Goal: Task Accomplishment & Management: Use online tool/utility

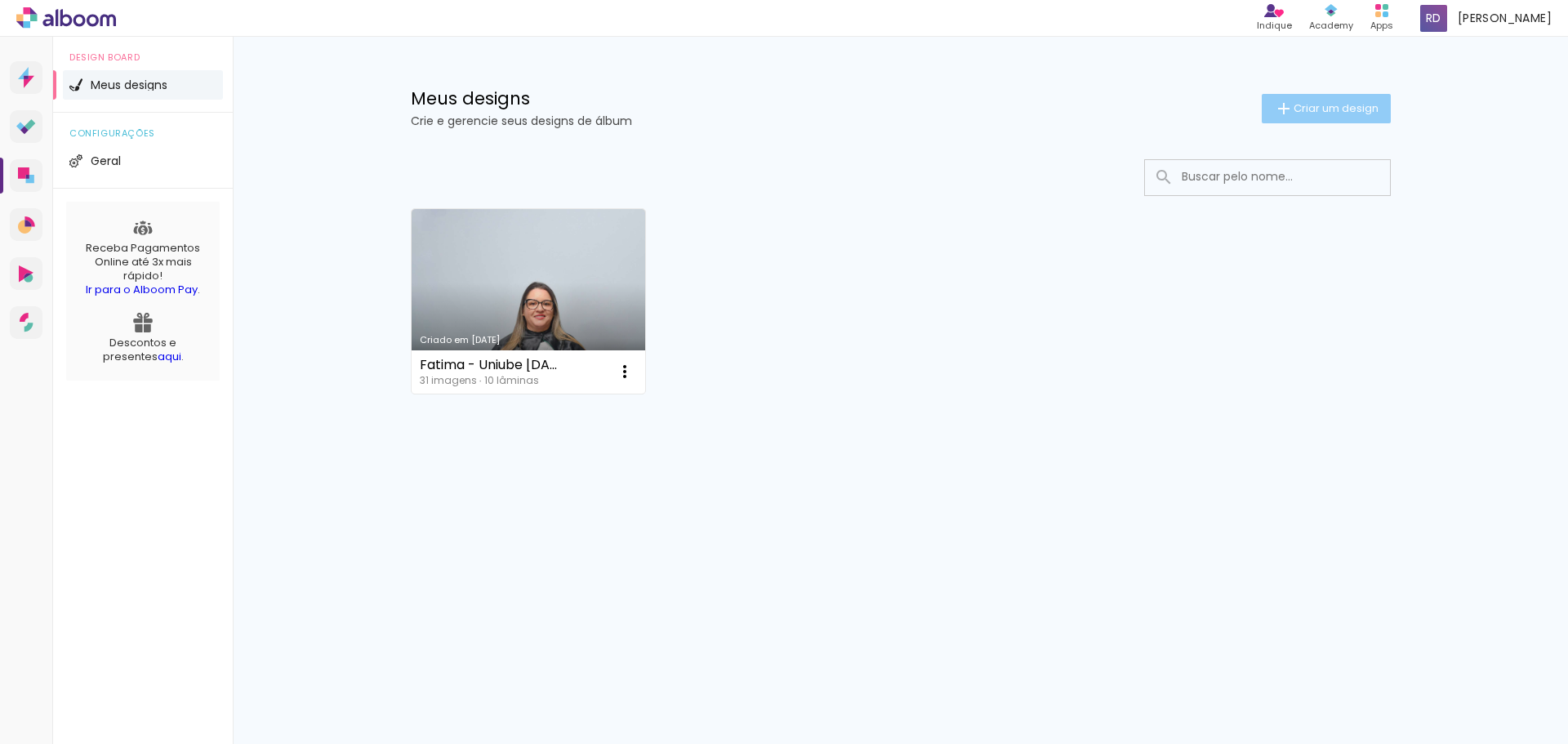
click at [1353, 95] on paper-button "Criar um design" at bounding box center [1326, 108] width 129 height 29
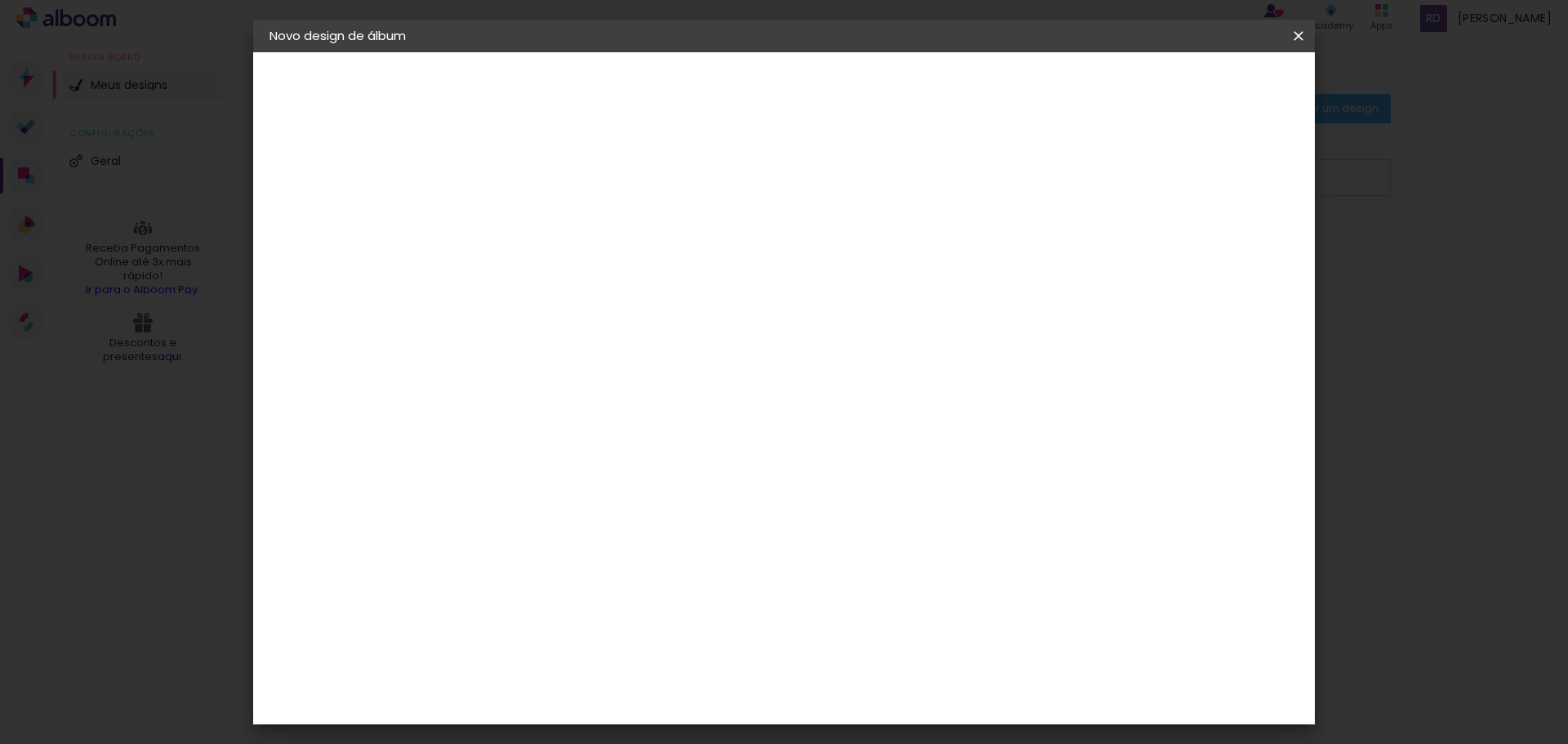
click at [536, 223] on input at bounding box center [536, 219] width 0 height 25
type input "[PERSON_NAME] - Uniube [DATE]"
type paper-input "[PERSON_NAME] - Uniube [DATE]"
click at [0, 0] on slot "Avançar" at bounding box center [0, 0] width 0 height 0
click at [612, 550] on div "AlfaFotoBook" at bounding box center [568, 547] width 86 height 13
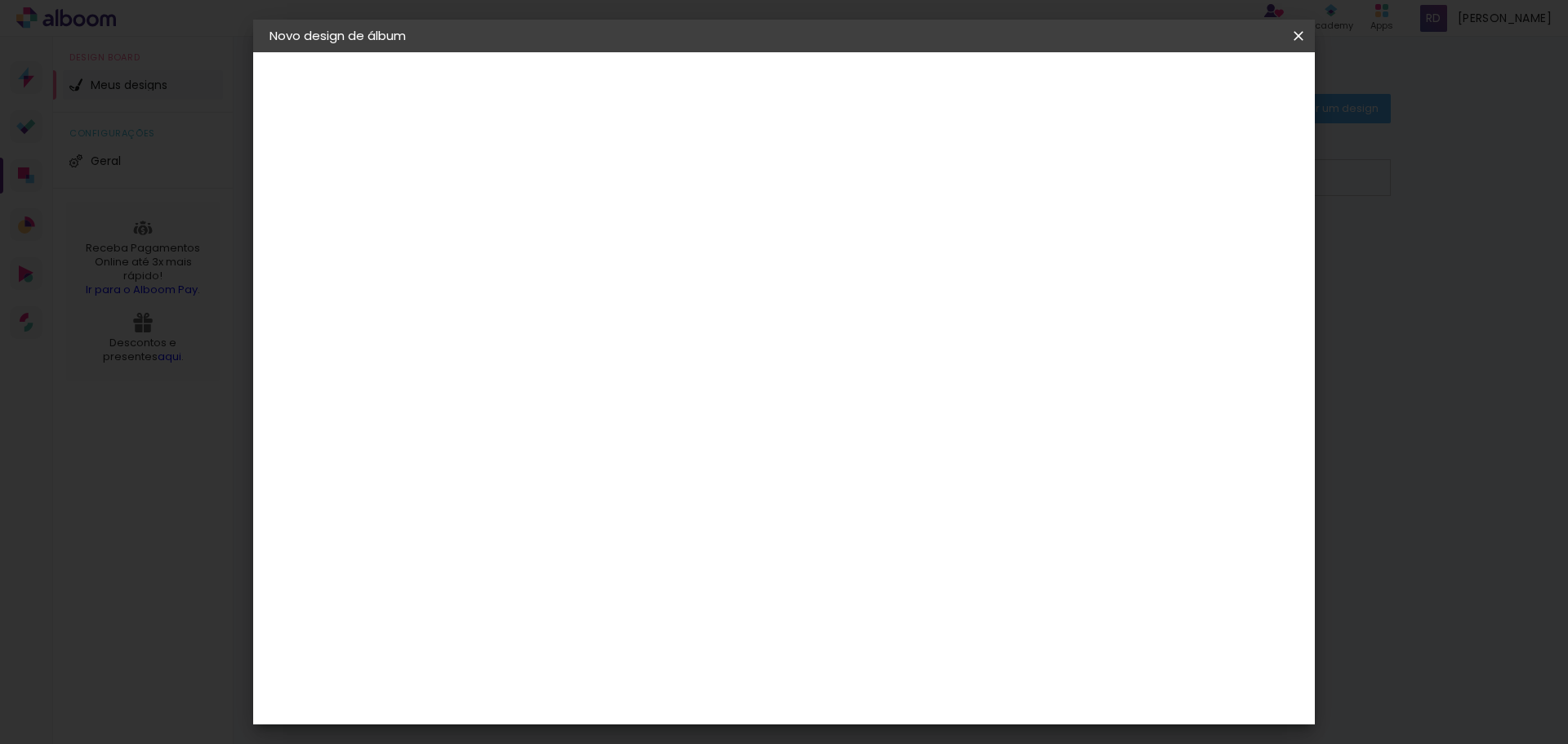
drag, startPoint x: 1294, startPoint y: 33, endPoint x: 922, endPoint y: 50, distance: 372.4
click at [1295, 33] on iron-icon at bounding box center [1298, 36] width 19 height 17
click at [586, 554] on div "AlfaFotoBook" at bounding box center [568, 547] width 86 height 13
click at [0, 0] on slot "Avançar" at bounding box center [0, 0] width 0 height 0
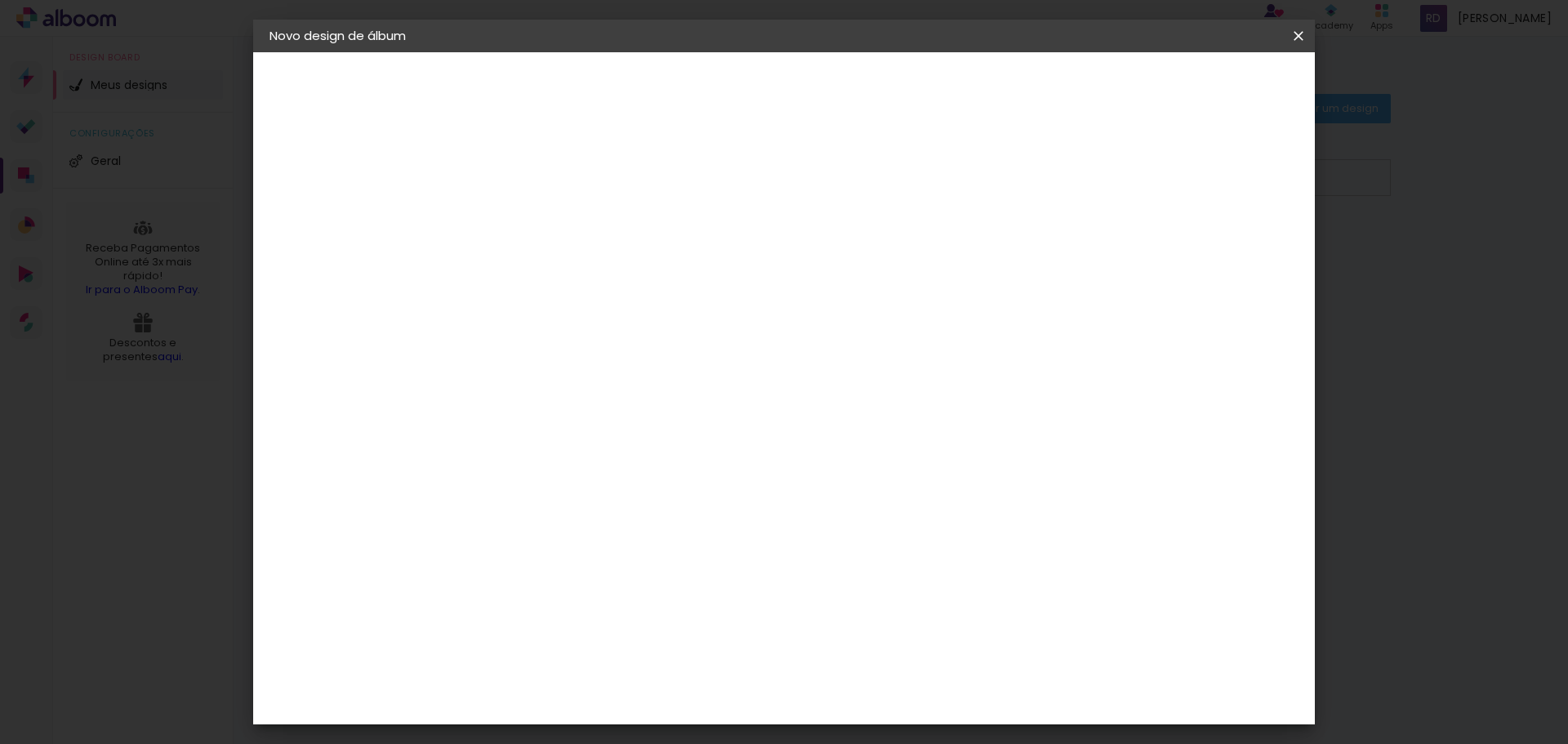
click at [707, 471] on span "20 × 30 cm" at bounding box center [677, 493] width 60 height 44
click at [802, 96] on paper-button "Avançar" at bounding box center [763, 86] width 80 height 28
click at [1104, 179] on div at bounding box center [1097, 177] width 15 height 15
type paper-checkbox "on"
click at [1104, 179] on div at bounding box center [1097, 177] width 15 height 15
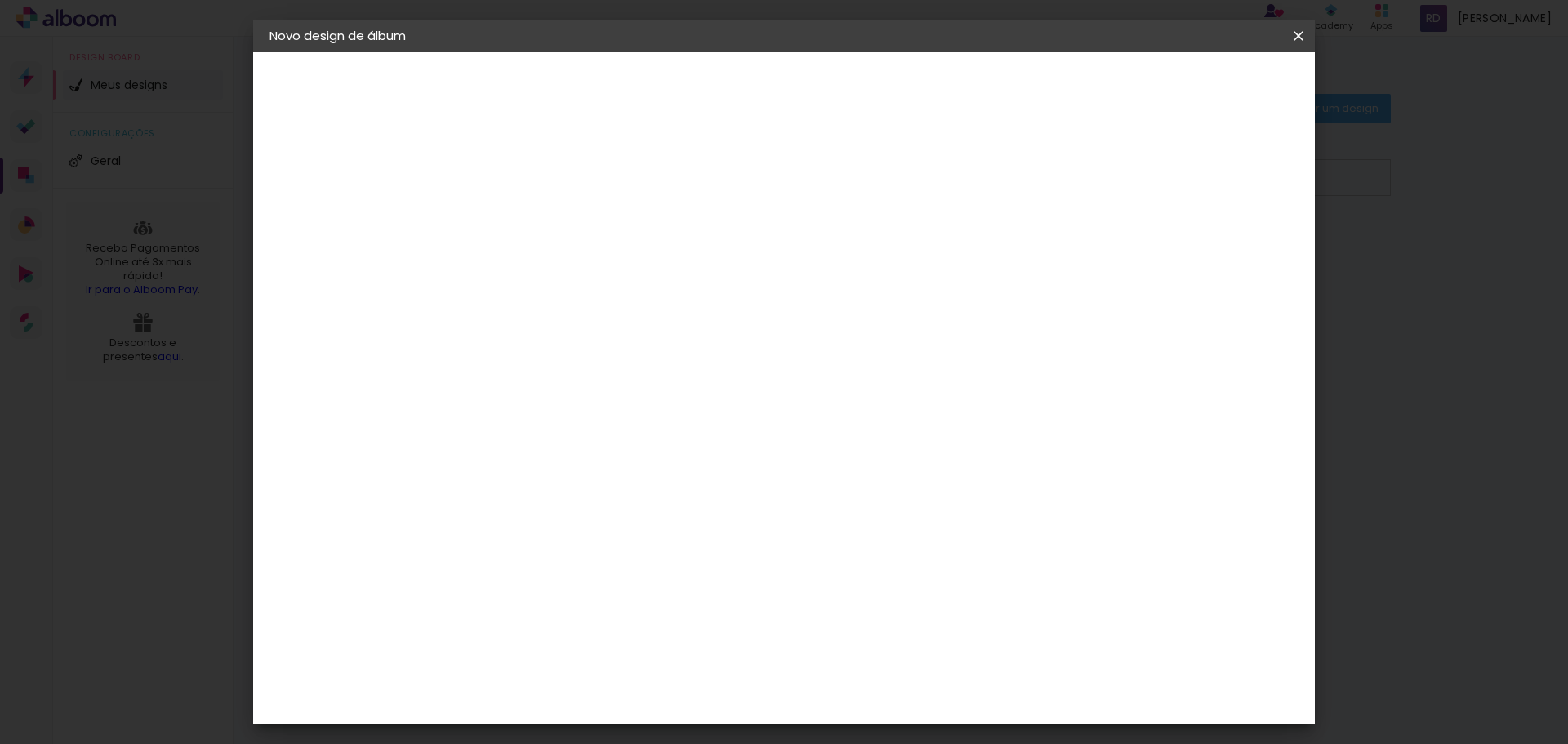
click at [1104, 179] on div at bounding box center [1097, 177] width 15 height 15
click at [1196, 85] on span "Iniciar design" at bounding box center [1159, 87] width 74 height 12
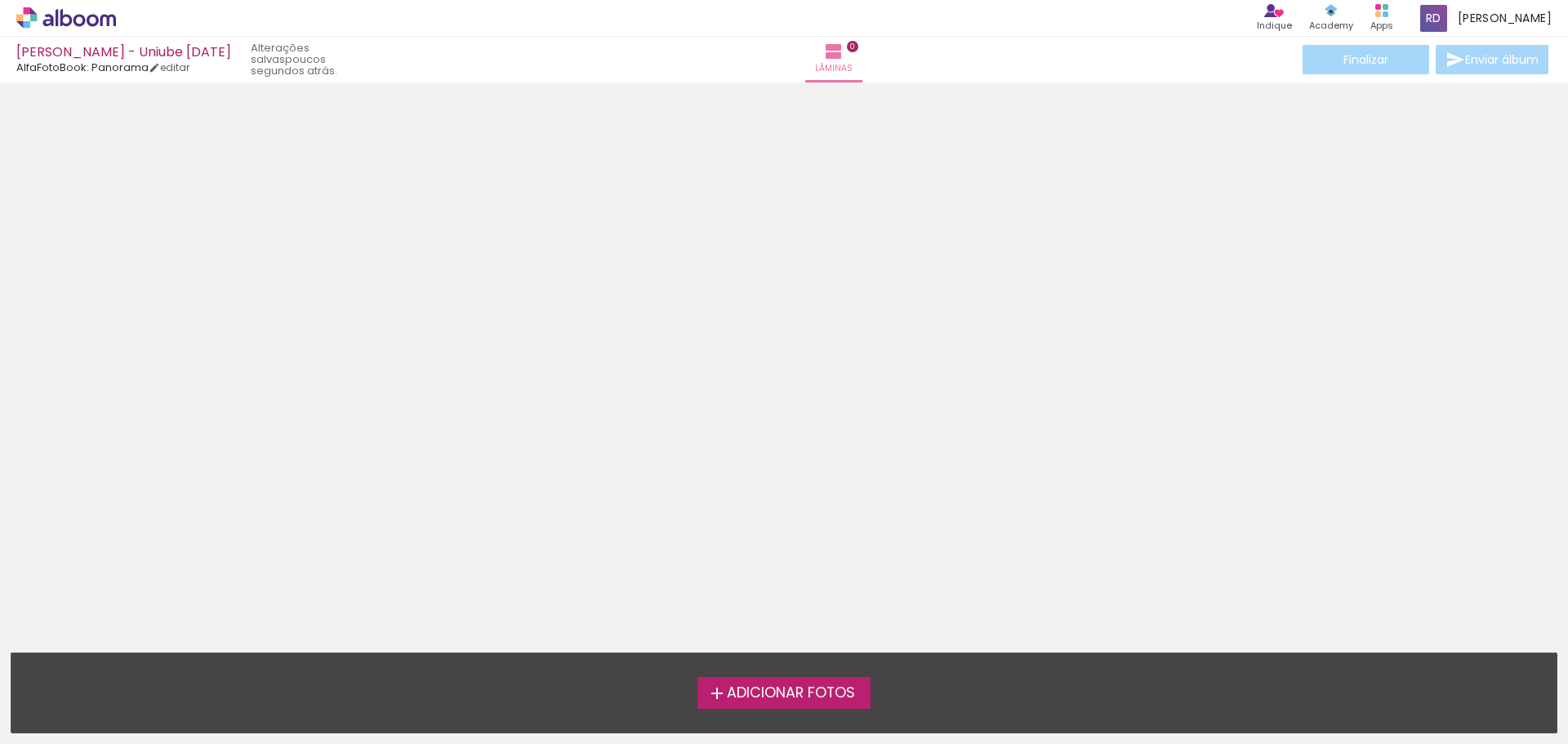
click at [754, 700] on span "Adicionar Fotos" at bounding box center [790, 694] width 128 height 15
click at [0, 0] on input "file" at bounding box center [0, 0] width 0 height 0
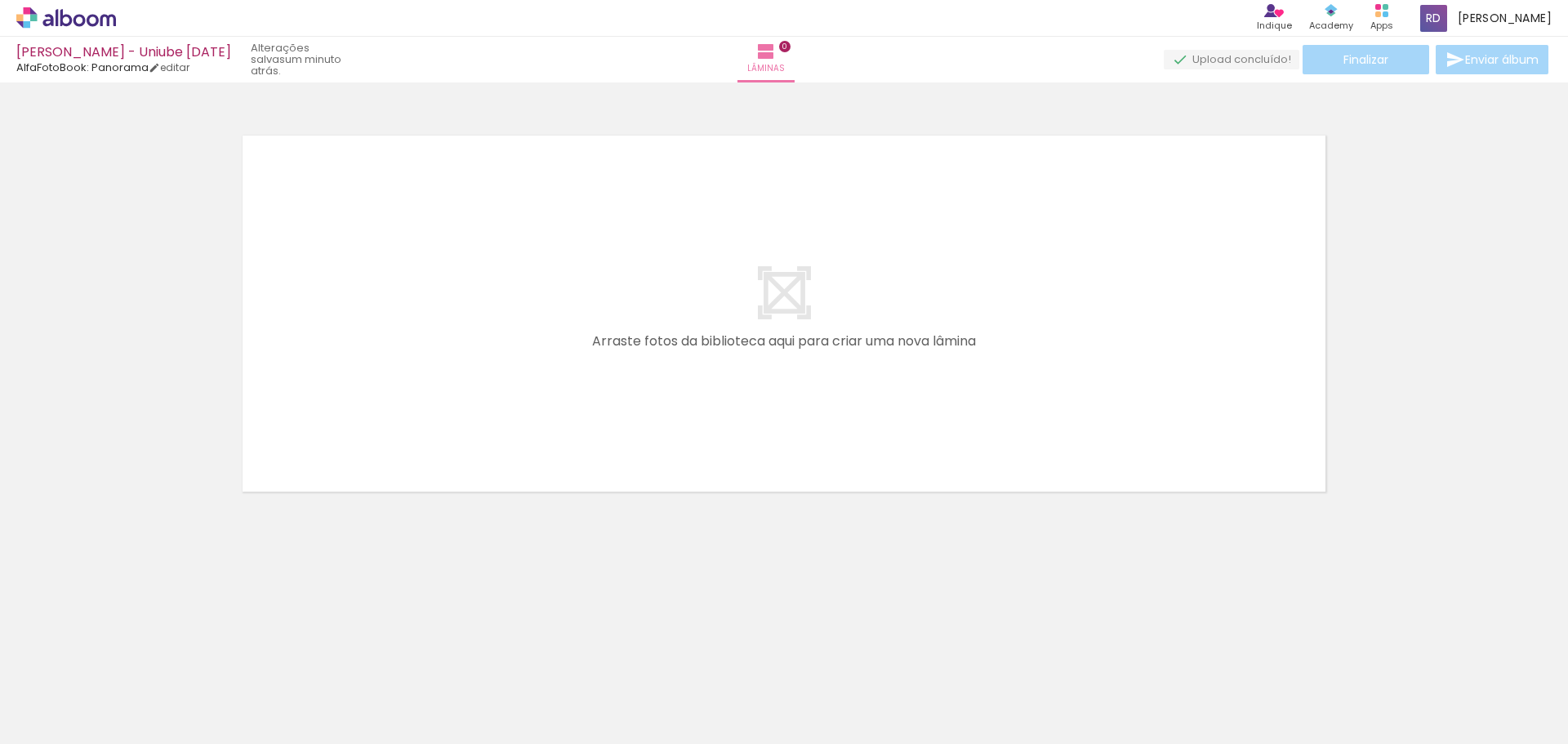
click at [1457, 696] on div at bounding box center [1443, 689] width 81 height 54
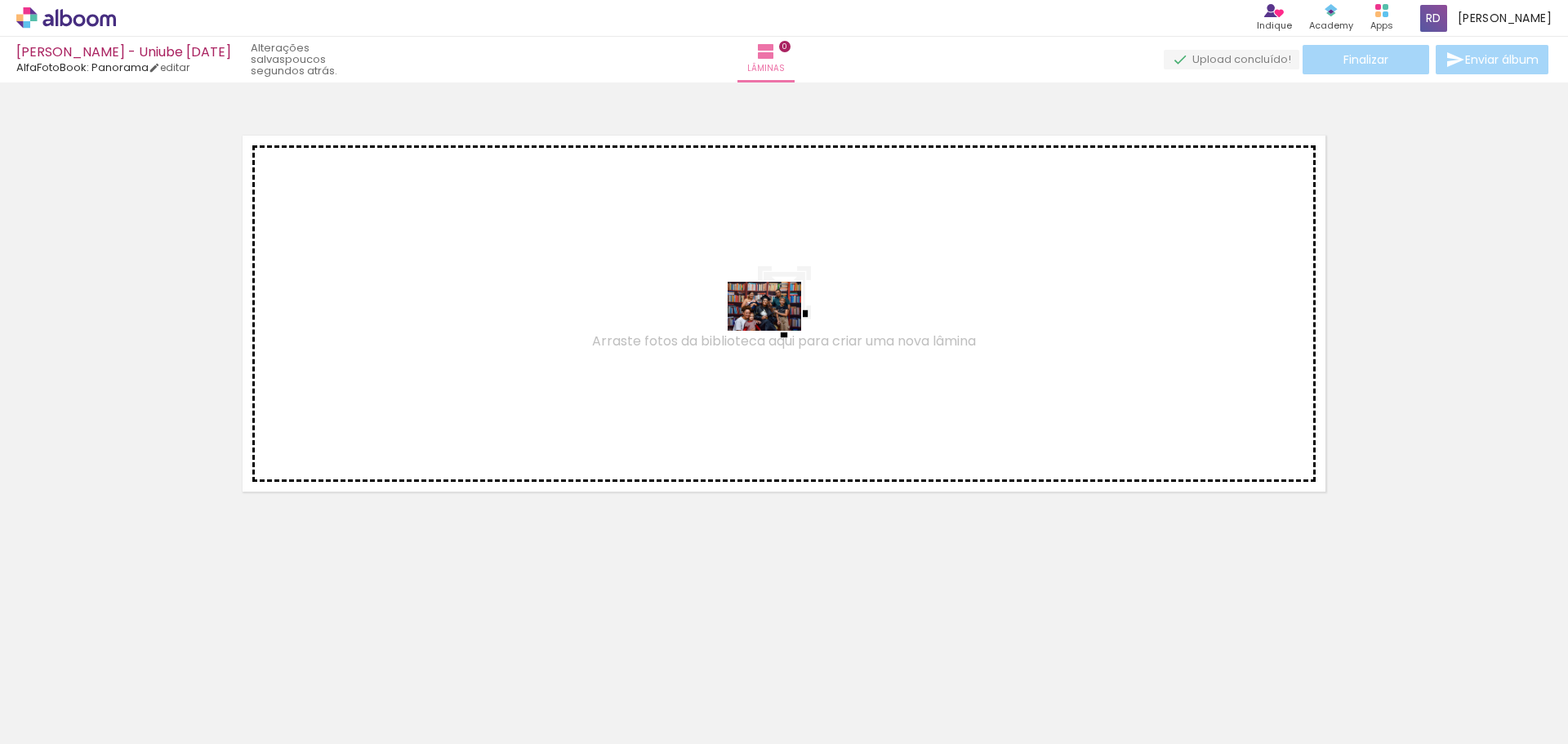
drag, startPoint x: 1243, startPoint y: 698, endPoint x: 776, endPoint y: 331, distance: 594.0
click at [776, 331] on quentale-workspace at bounding box center [784, 372] width 1568 height 744
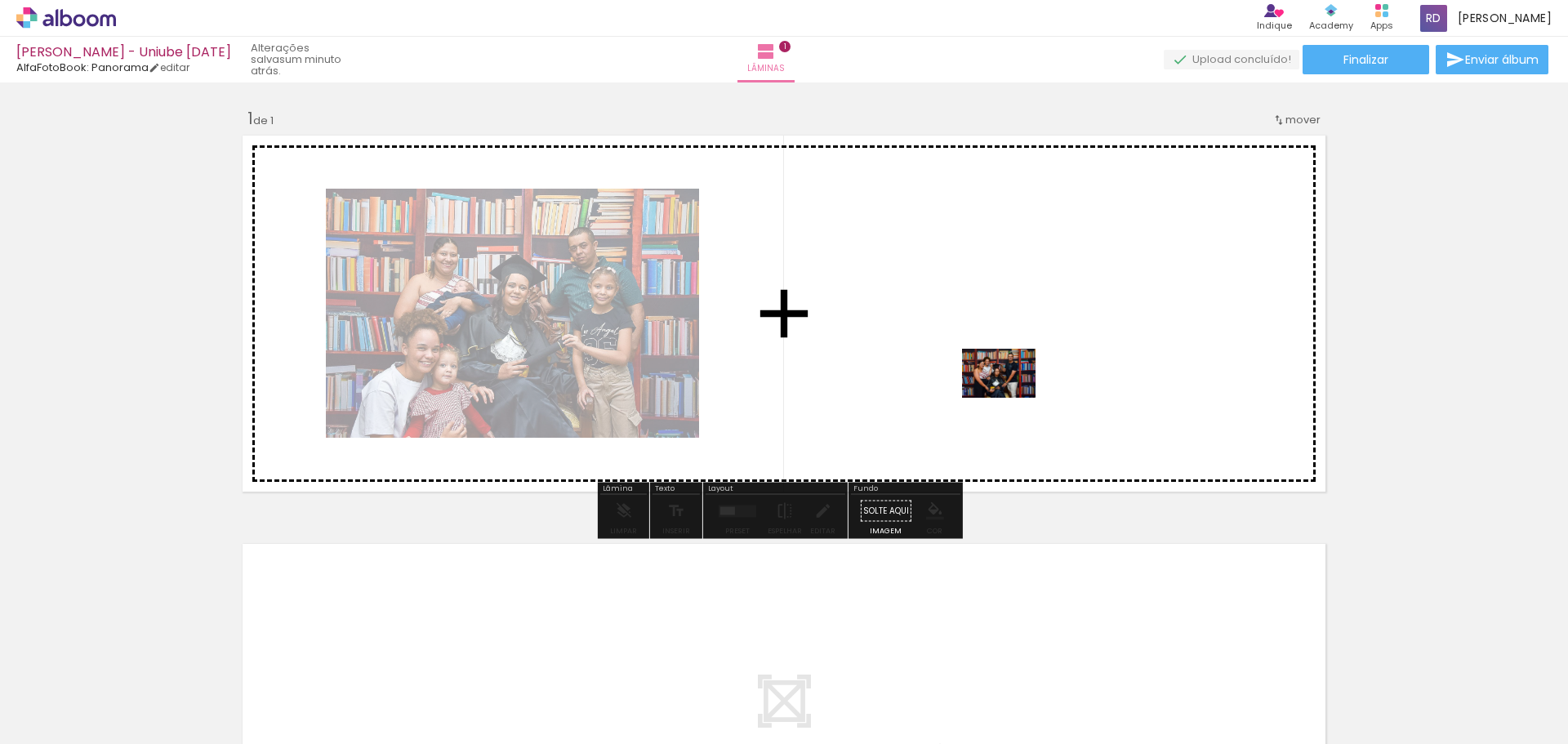
drag, startPoint x: 1345, startPoint y: 706, endPoint x: 1011, endPoint y: 398, distance: 454.3
click at [1011, 398] on quentale-workspace at bounding box center [784, 372] width 1568 height 744
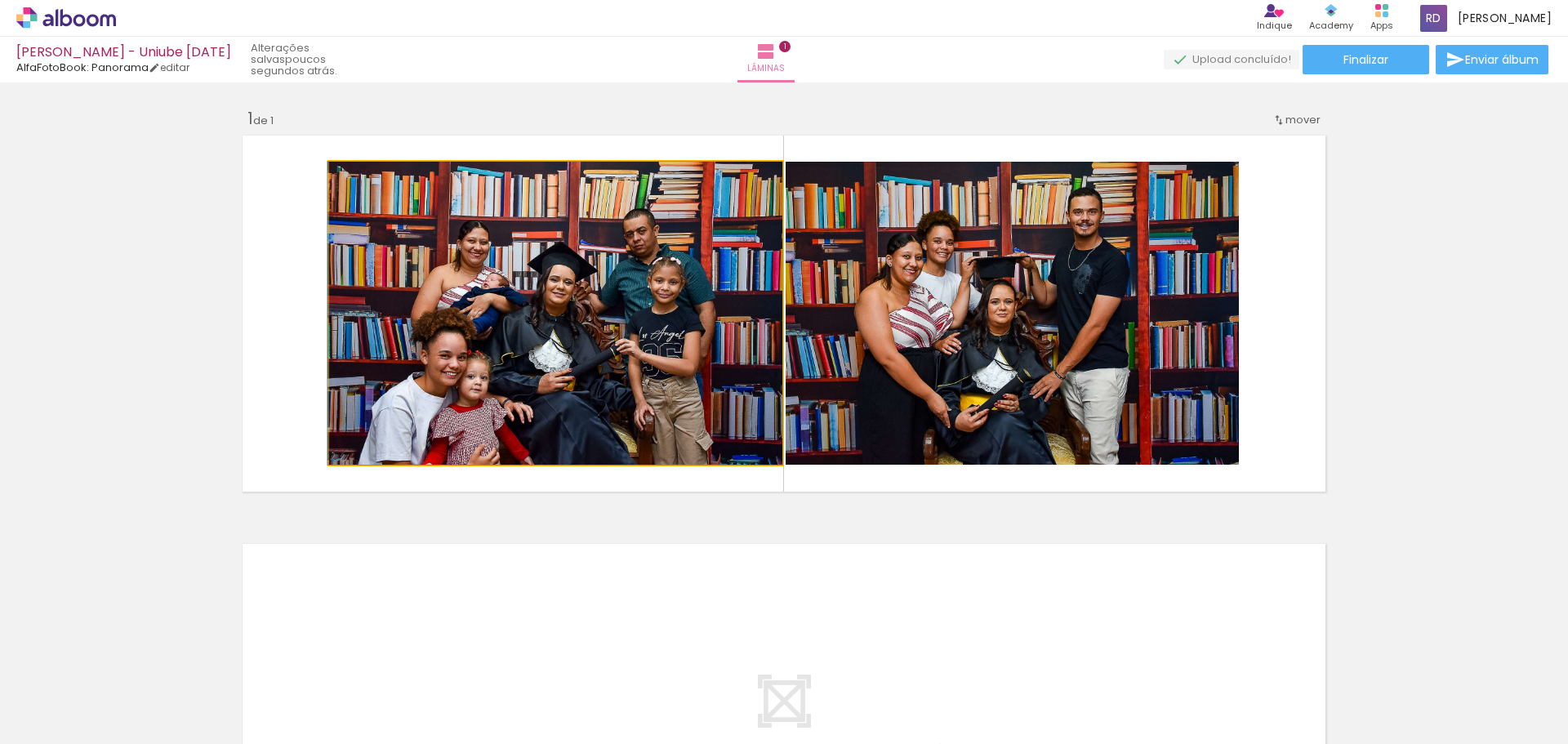
drag, startPoint x: 601, startPoint y: 359, endPoint x: 239, endPoint y: 366, distance: 362.1
click at [239, 366] on quentale-layouter at bounding box center [784, 313] width 1094 height 367
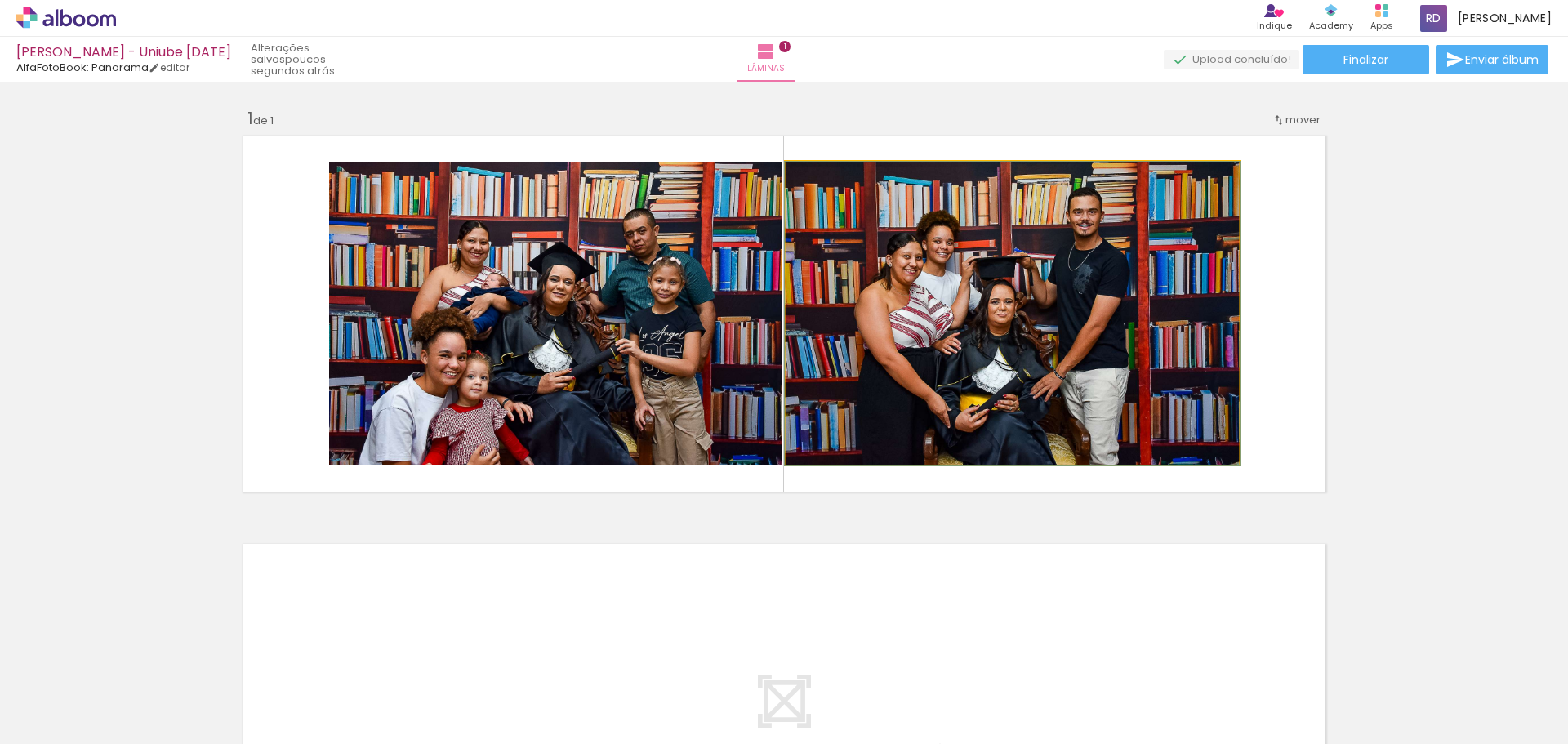
drag, startPoint x: 1042, startPoint y: 289, endPoint x: 1567, endPoint y: 319, distance: 525.9
click at [1567, 316] on div "Inserir lâmina 1 de 1 Confirmar Cancelar" at bounding box center [784, 413] width 1568 height 661
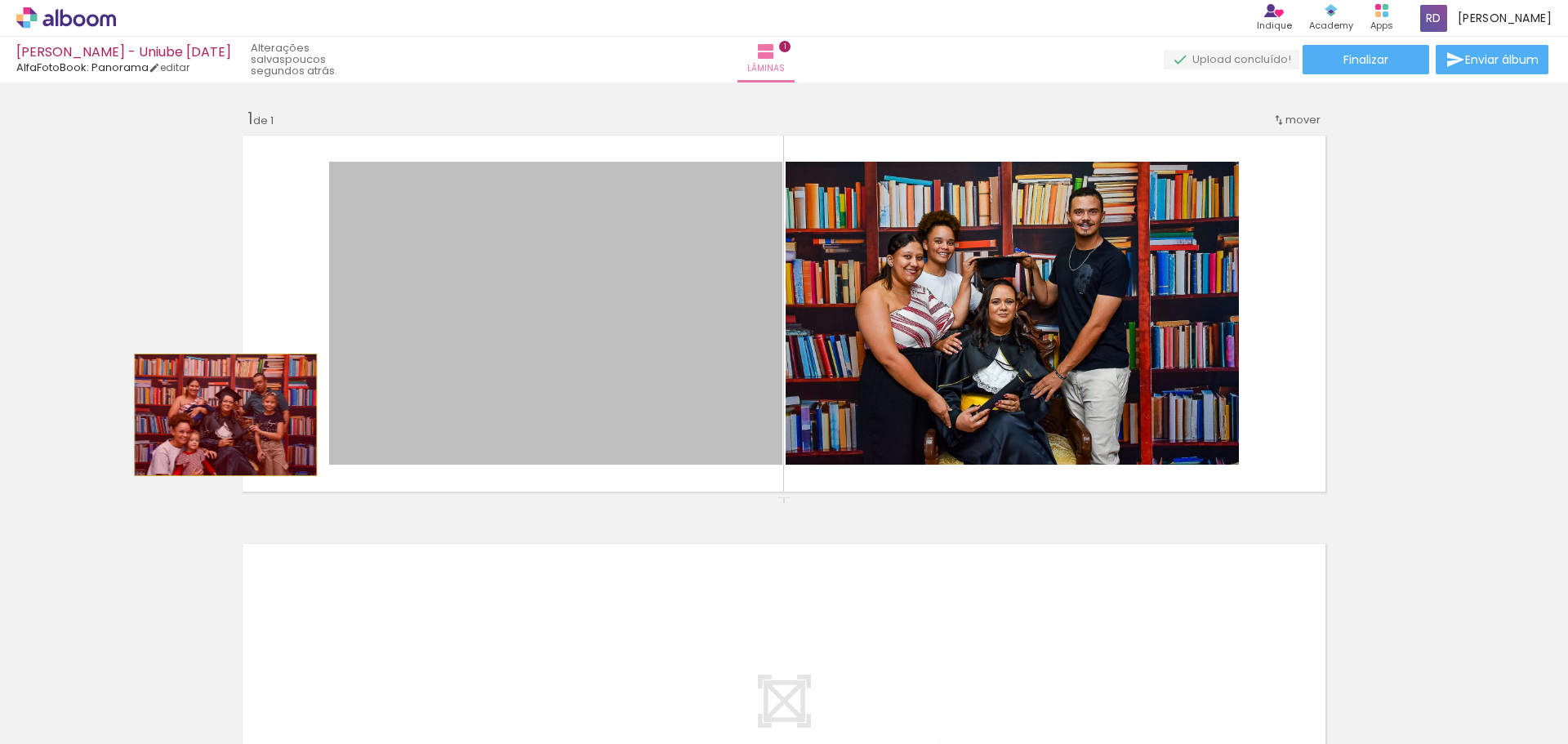
drag, startPoint x: 633, startPoint y: 321, endPoint x: 219, endPoint y: 415, distance: 424.5
click at [219, 415] on div "Inserir lâmina 1 de 1" at bounding box center [784, 496] width 1568 height 818
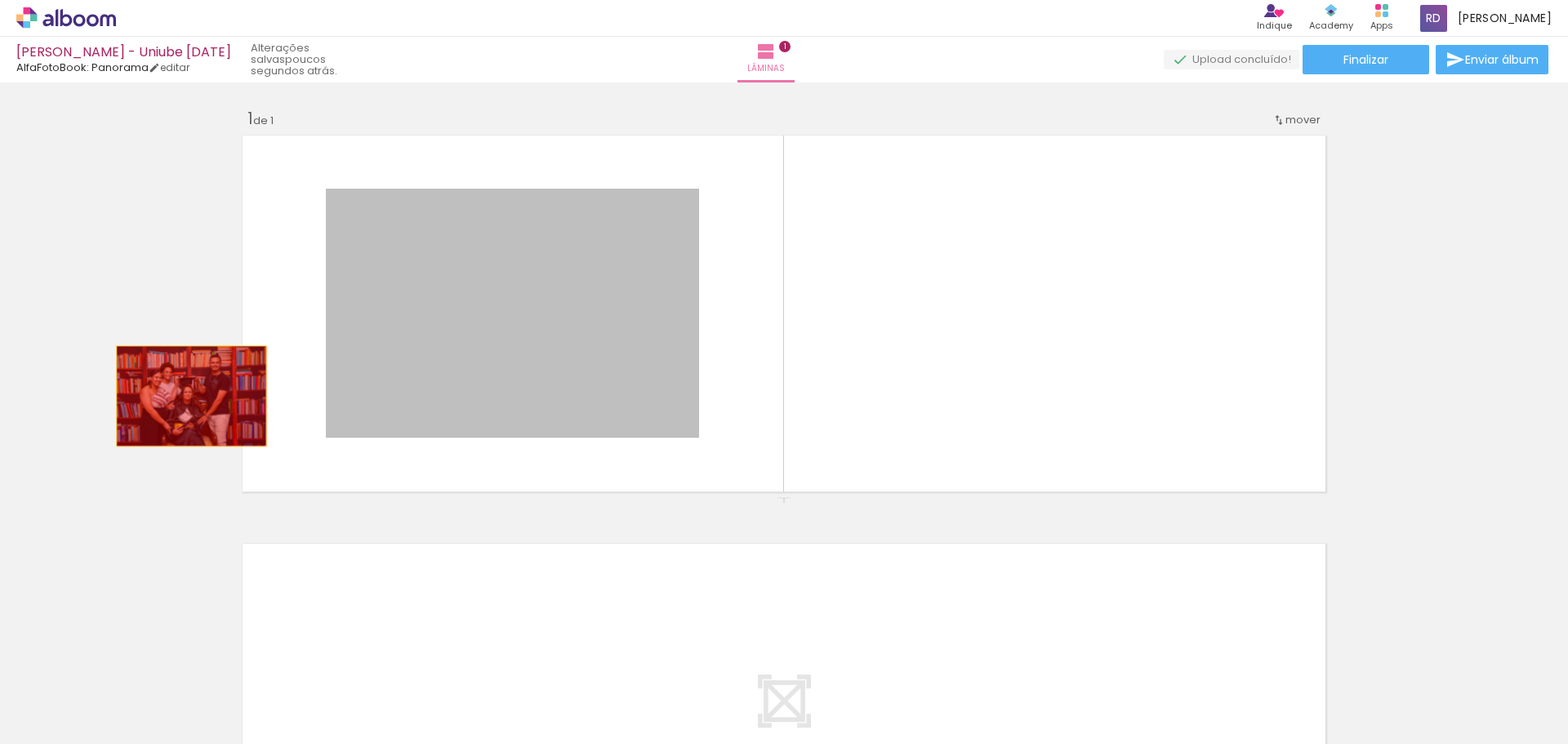
drag, startPoint x: 588, startPoint y: 333, endPoint x: 186, endPoint y: 395, distance: 406.8
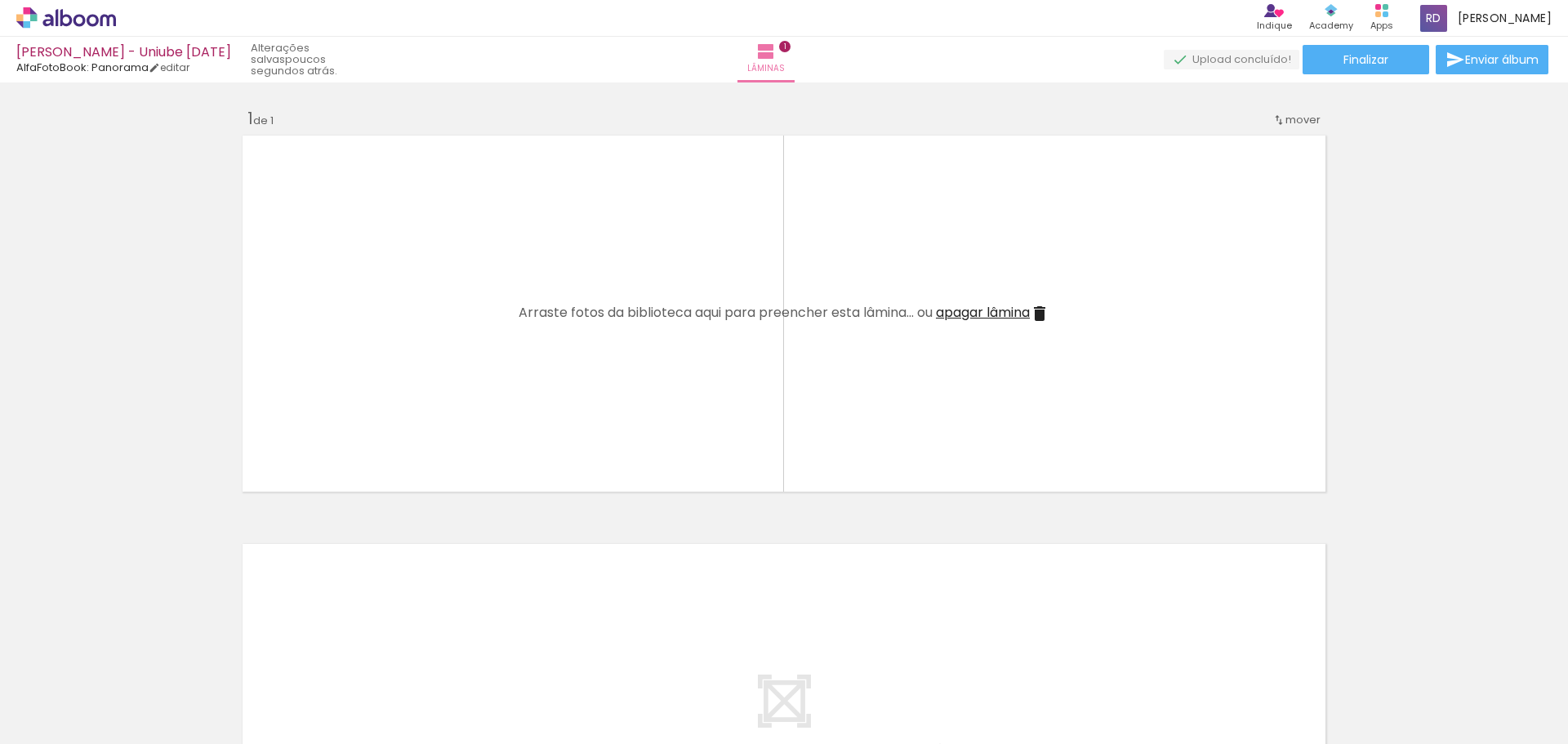
scroll to position [0, 705]
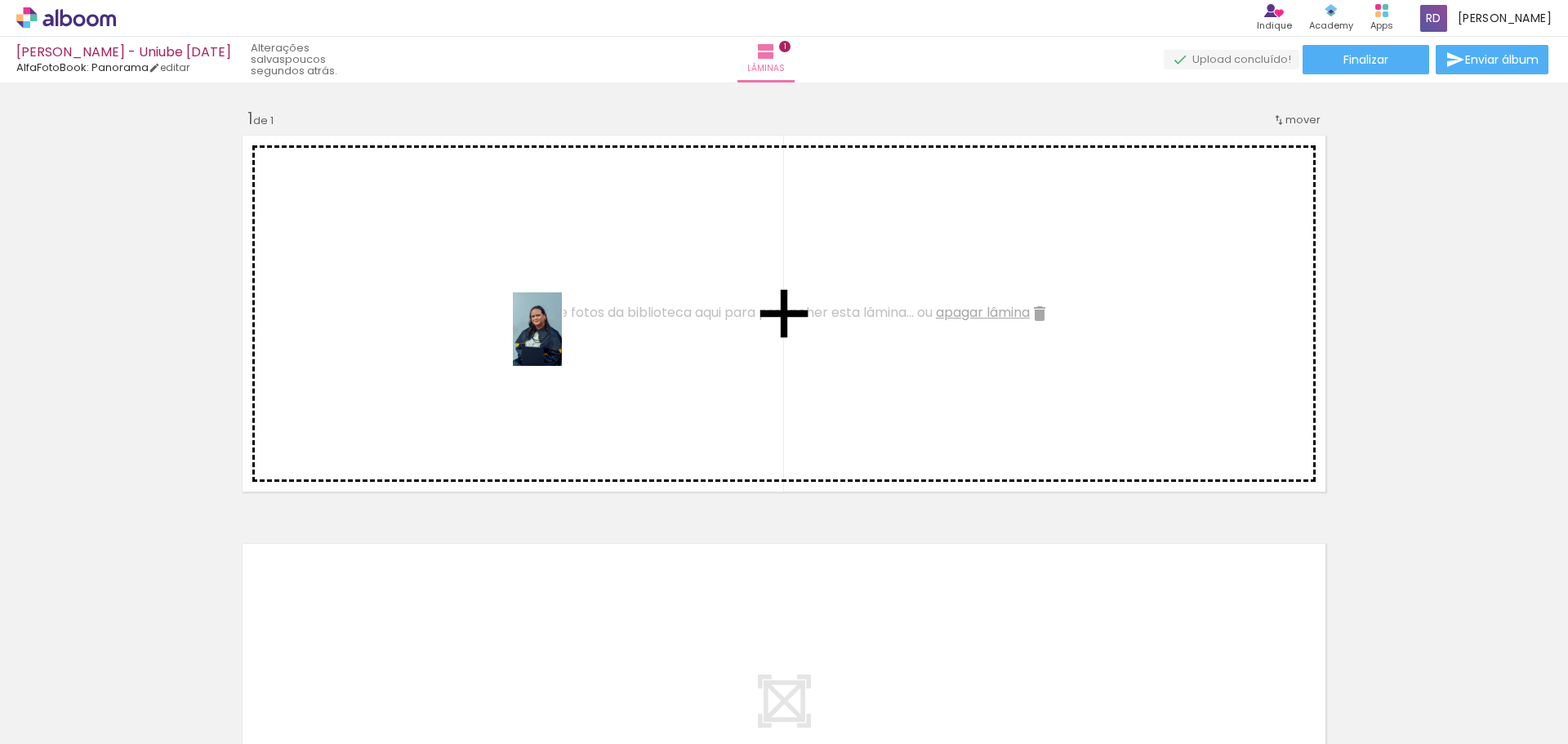
drag, startPoint x: 924, startPoint y: 707, endPoint x: 561, endPoint y: 341, distance: 515.5
click at [561, 341] on quentale-workspace at bounding box center [784, 372] width 1568 height 744
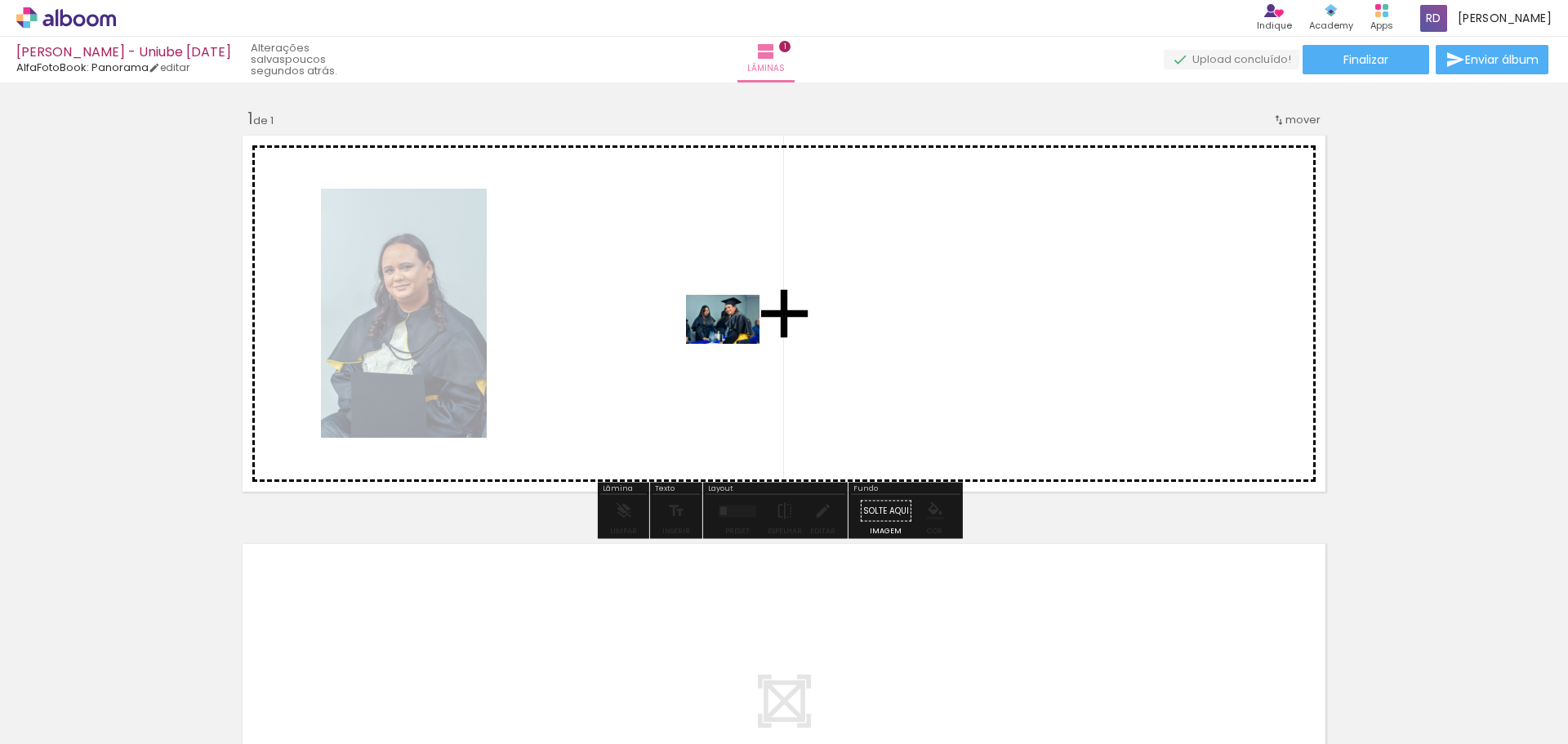
drag, startPoint x: 1019, startPoint y: 688, endPoint x: 735, endPoint y: 345, distance: 445.3
click at [735, 345] on quentale-workspace at bounding box center [784, 372] width 1568 height 744
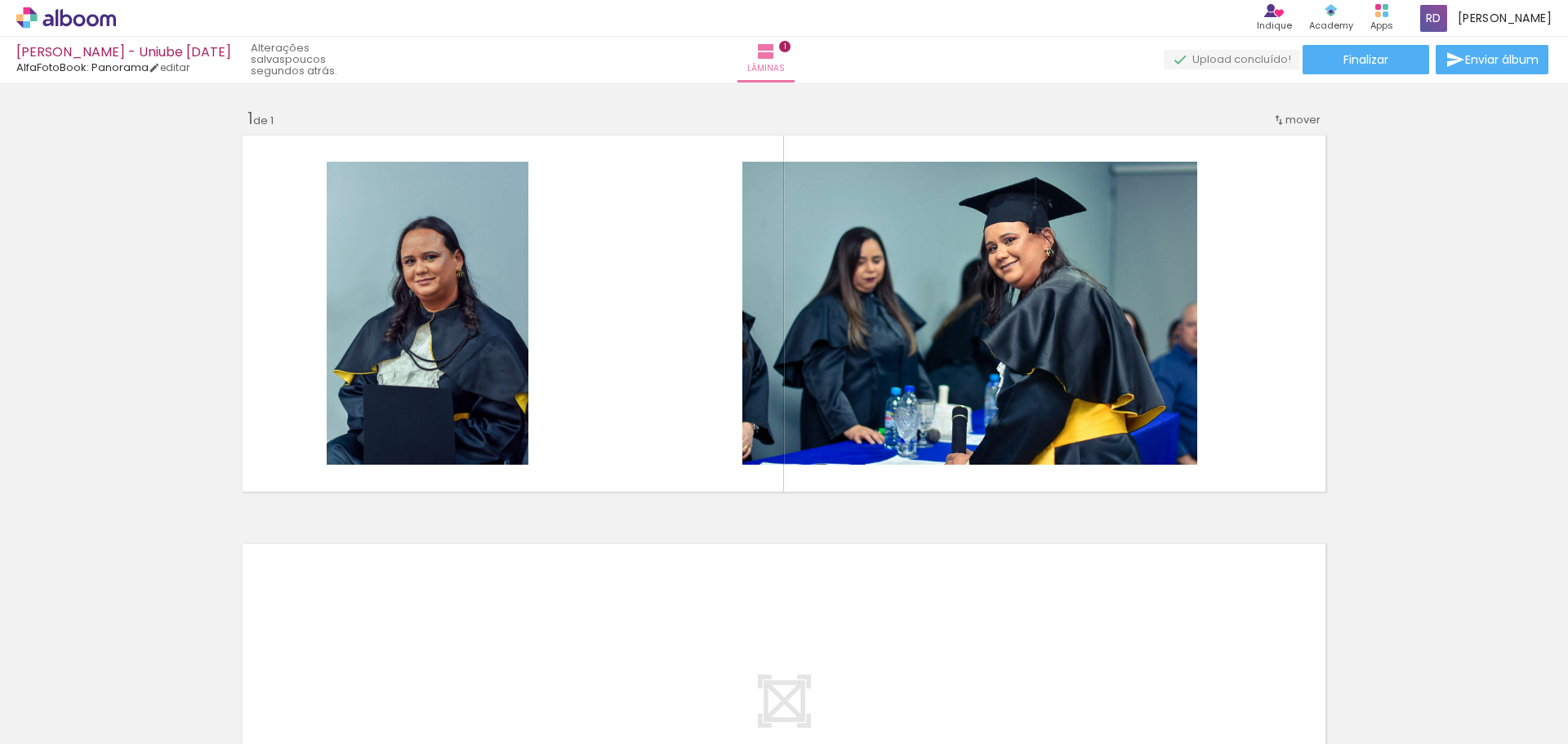
scroll to position [0, 601]
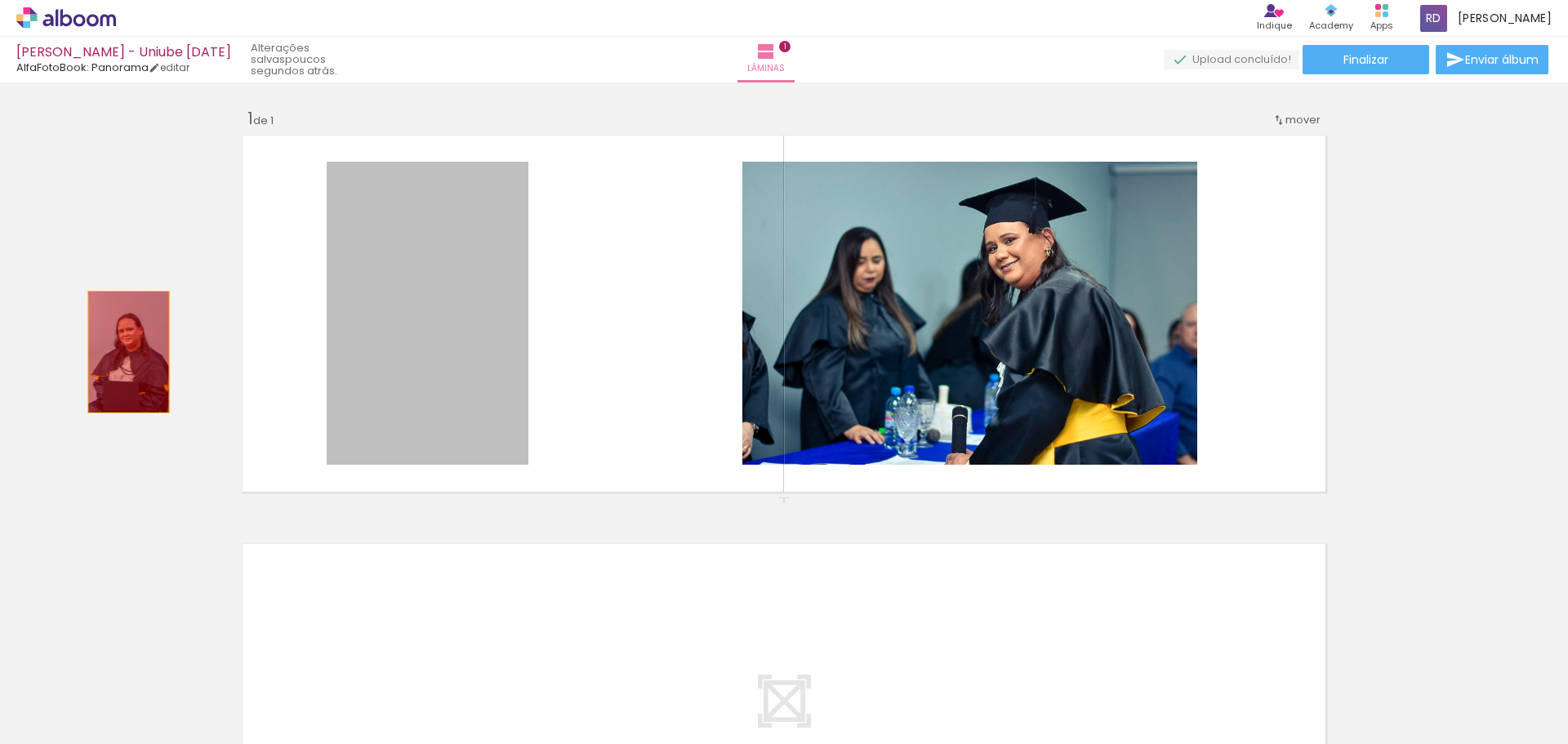
drag, startPoint x: 398, startPoint y: 276, endPoint x: 122, endPoint y: 352, distance: 286.3
click at [122, 352] on div "Inserir lâmina 1 de 1" at bounding box center [784, 496] width 1568 height 818
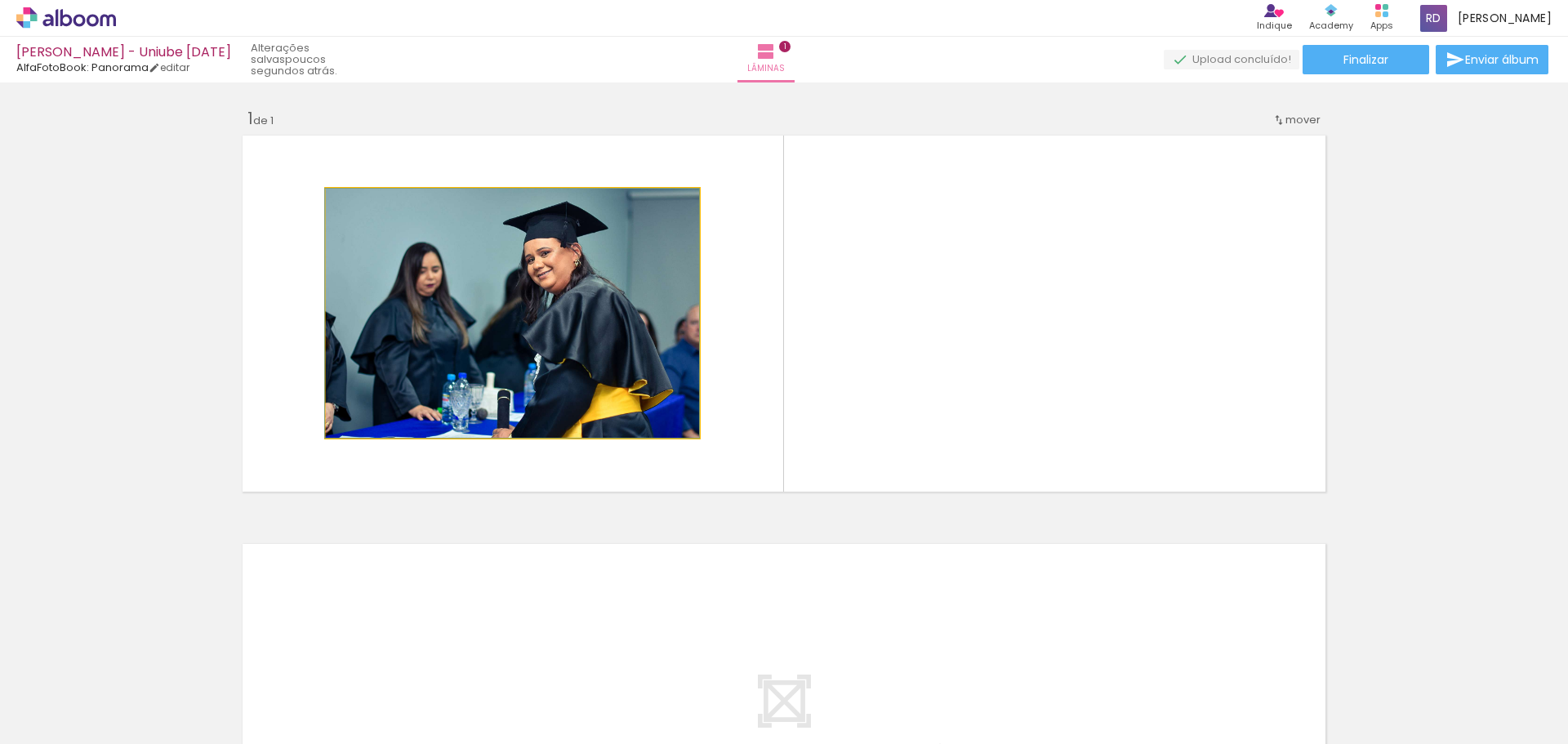
drag, startPoint x: 612, startPoint y: 366, endPoint x: 209, endPoint y: 435, distance: 408.9
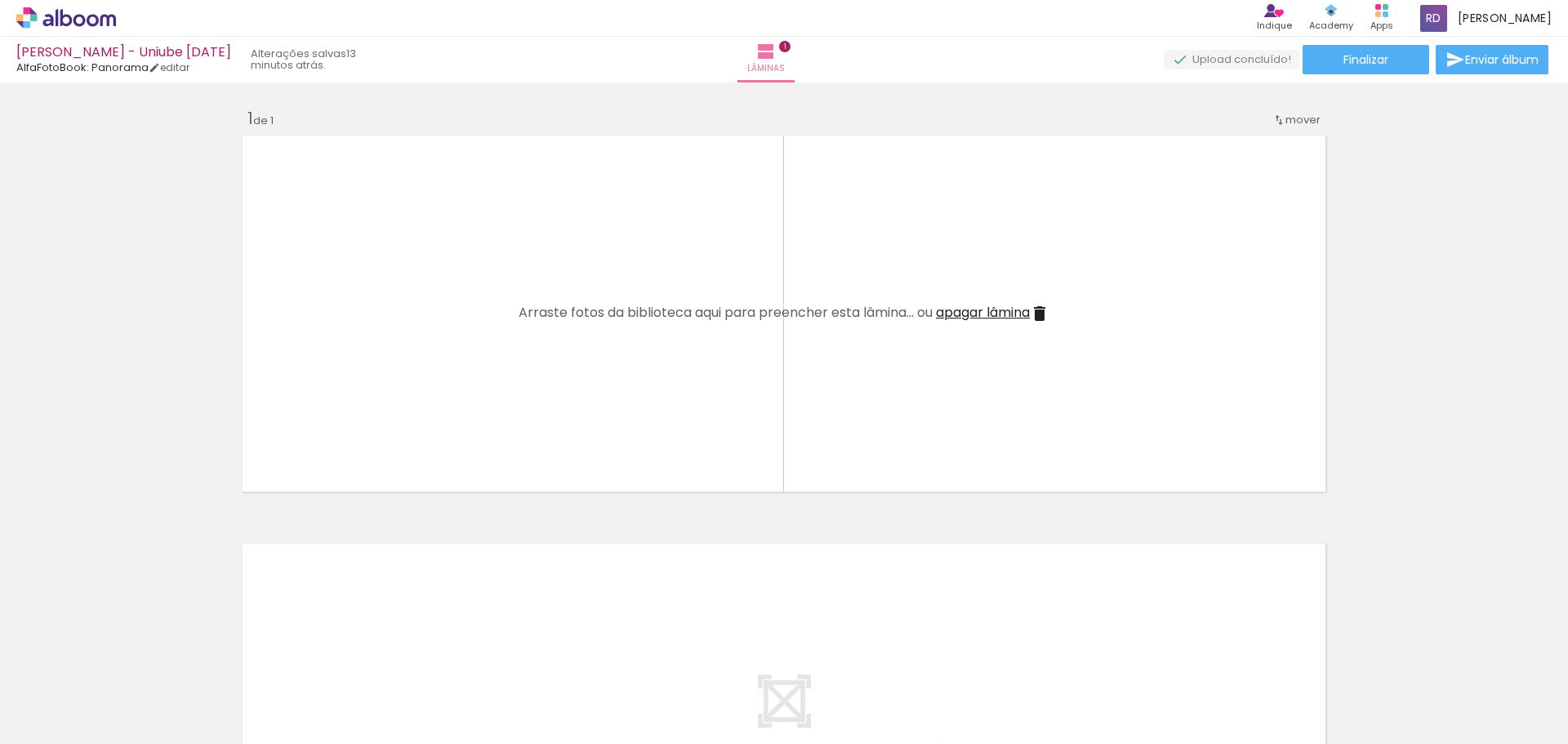
drag, startPoint x: 1143, startPoint y: 702, endPoint x: 1080, endPoint y: 665, distance: 73.1
click at [1080, 667] on iron-image at bounding box center [1117, 689] width 77 height 52
click at [1084, 659] on iron-icon at bounding box center [1081, 656] width 17 height 17
click at [220, 660] on iron-icon at bounding box center [219, 656] width 17 height 17
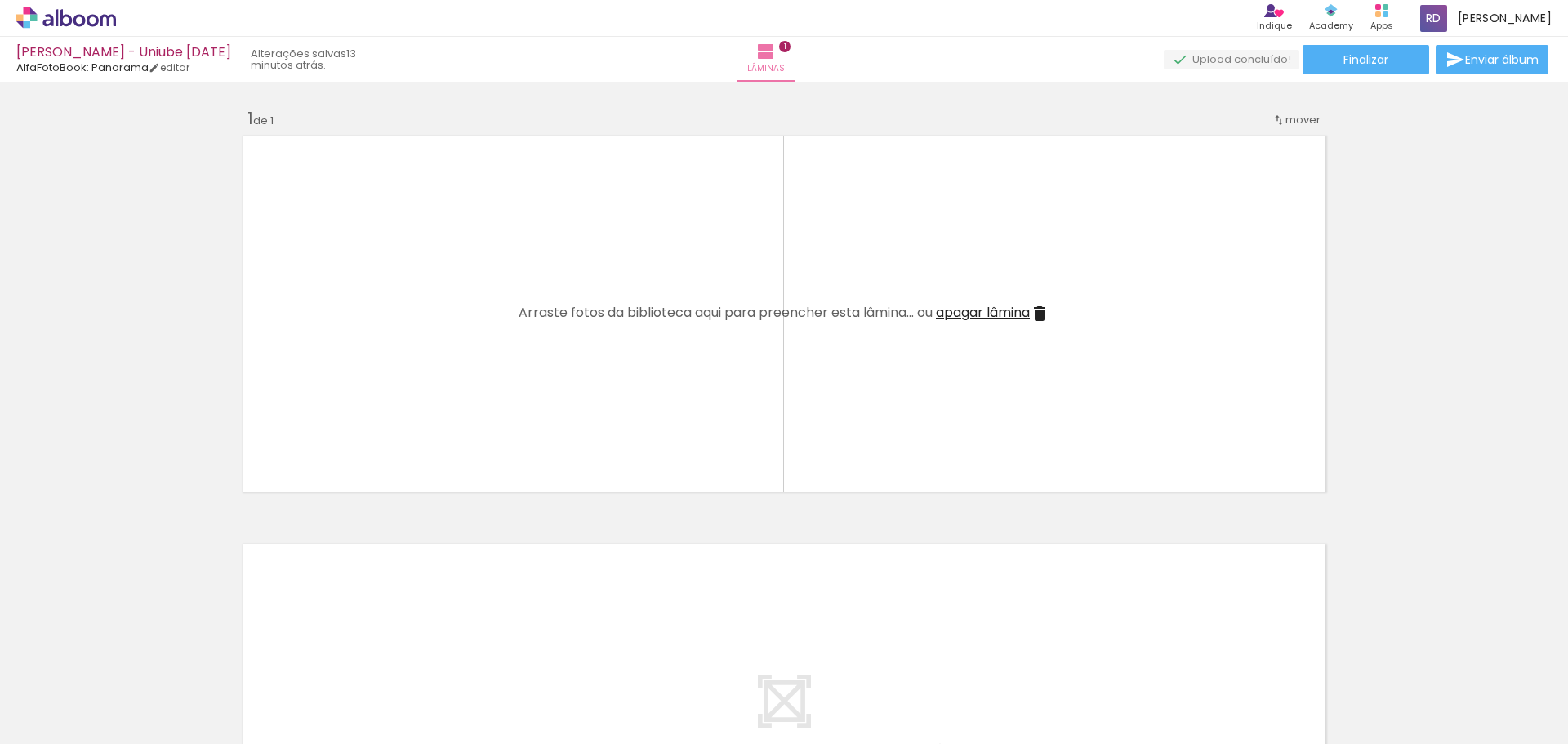
click at [132, 662] on iron-icon at bounding box center [127, 656] width 17 height 17
click at [1213, 64] on quentale-upload-monitor at bounding box center [1232, 60] width 136 height 20
click at [44, 731] on span "Adicionar Fotos" at bounding box center [58, 721] width 49 height 18
click at [0, 0] on input "file" at bounding box center [0, 0] width 0 height 0
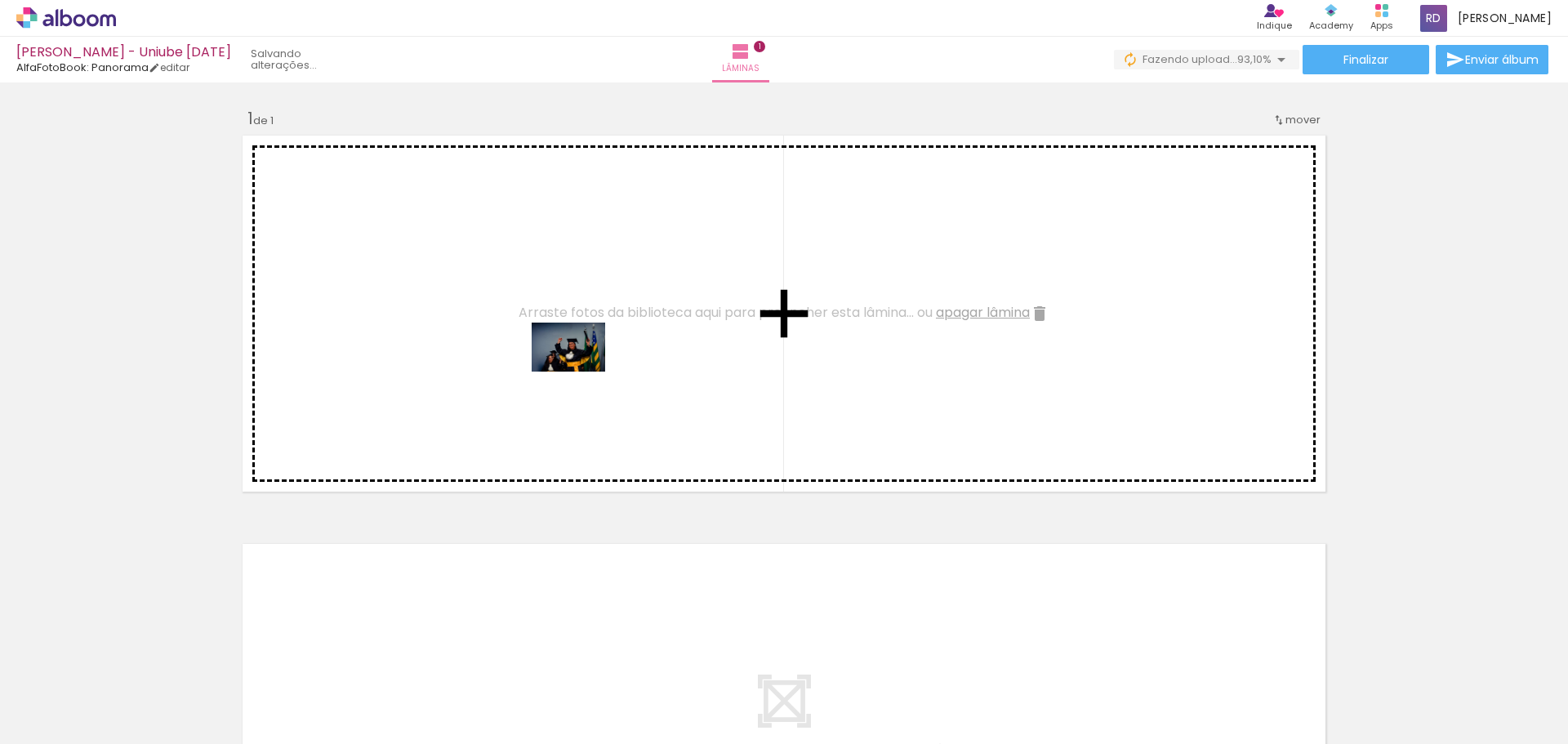
drag, startPoint x: 1528, startPoint y: 701, endPoint x: 581, endPoint y: 372, distance: 1002.5
click at [581, 372] on quentale-workspace at bounding box center [784, 372] width 1568 height 744
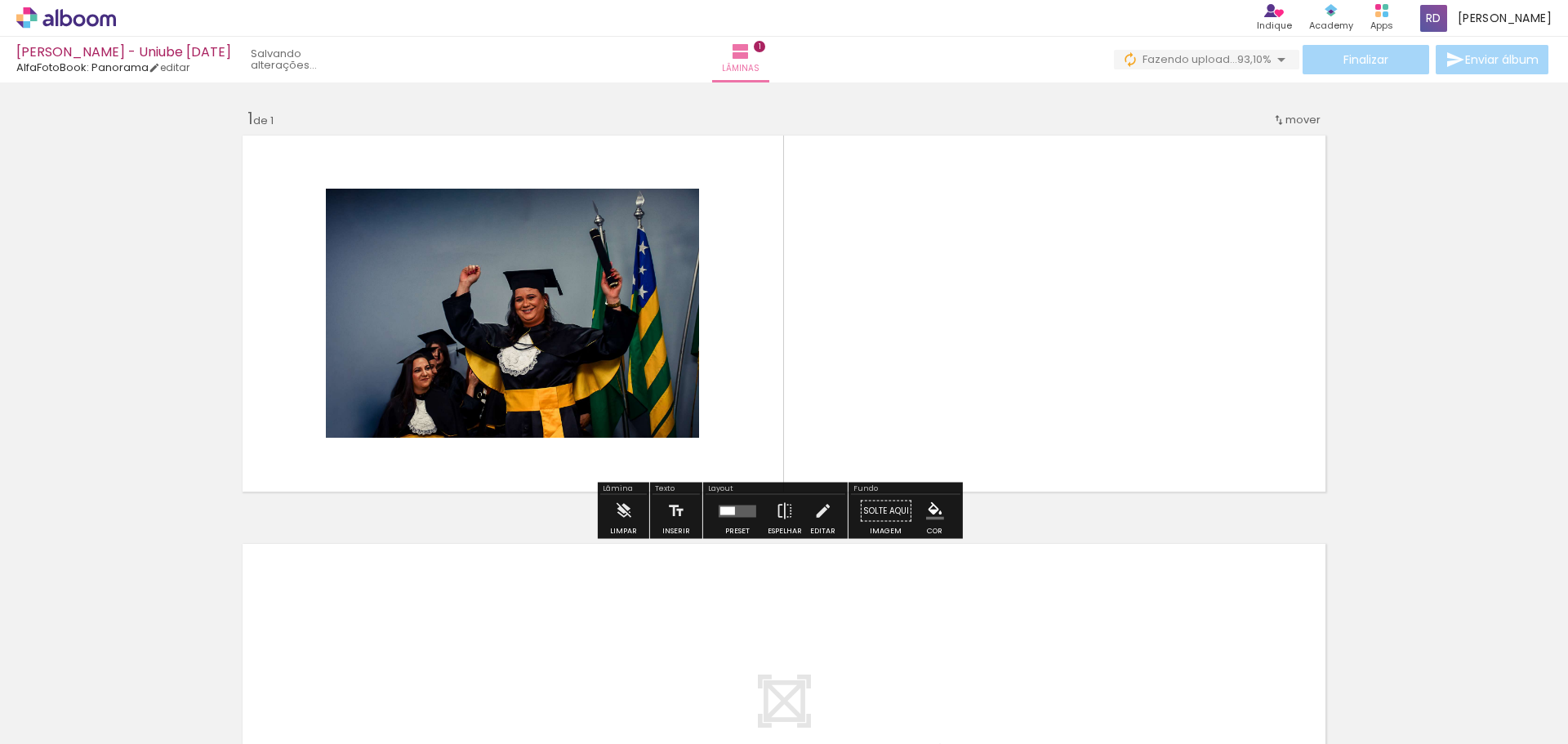
click at [933, 521] on paper-menu-button "#ffebee #ffcdd2 #ef9a9a #e57373 #ef5350 #f44336 #e53935 #d32f2f #c62828 #b71c1c…" at bounding box center [935, 511] width 31 height 31
click at [927, 509] on iron-icon "color picker" at bounding box center [935, 511] width 18 height 18
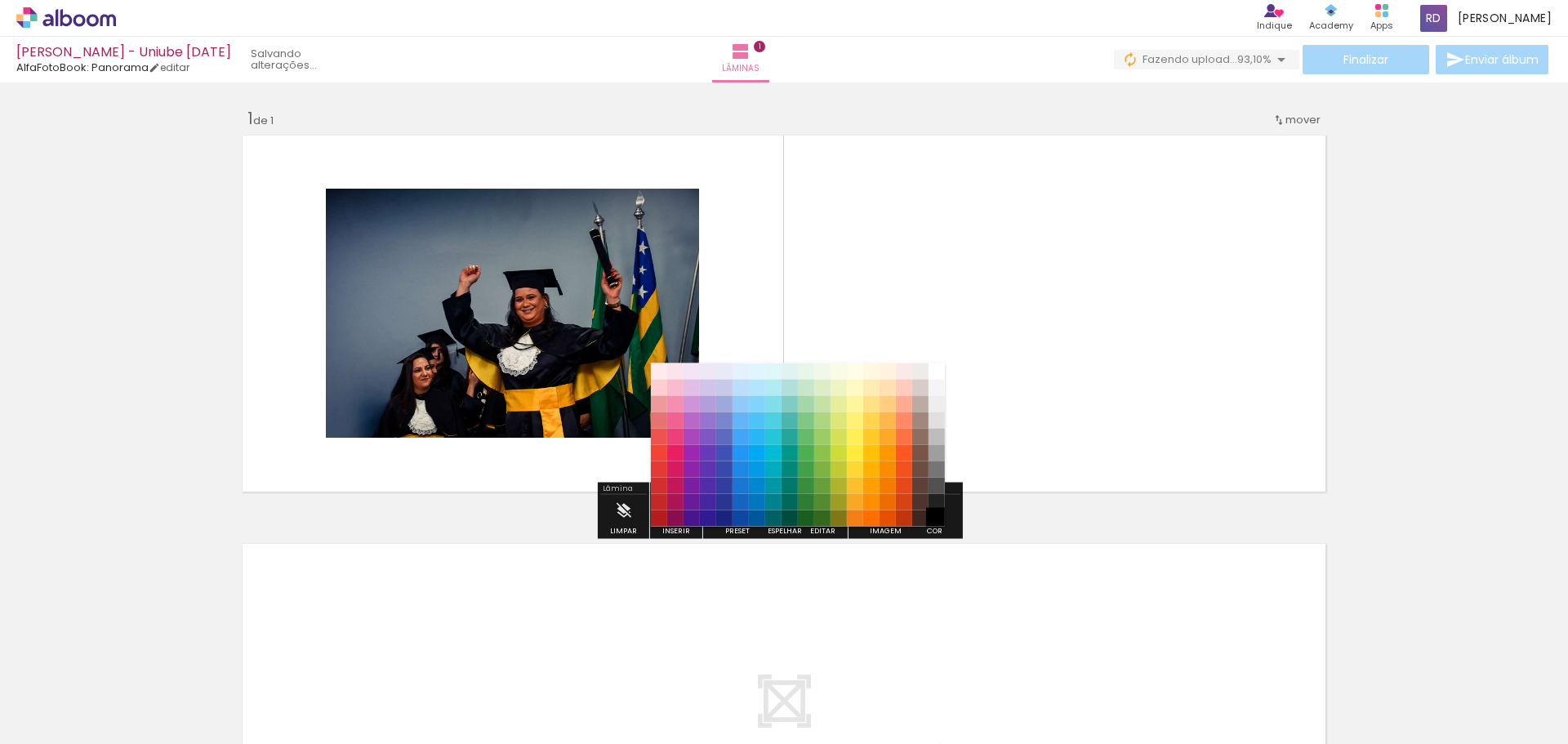
click at [938, 520] on paper-item "#000000" at bounding box center [936, 519] width 17 height 17
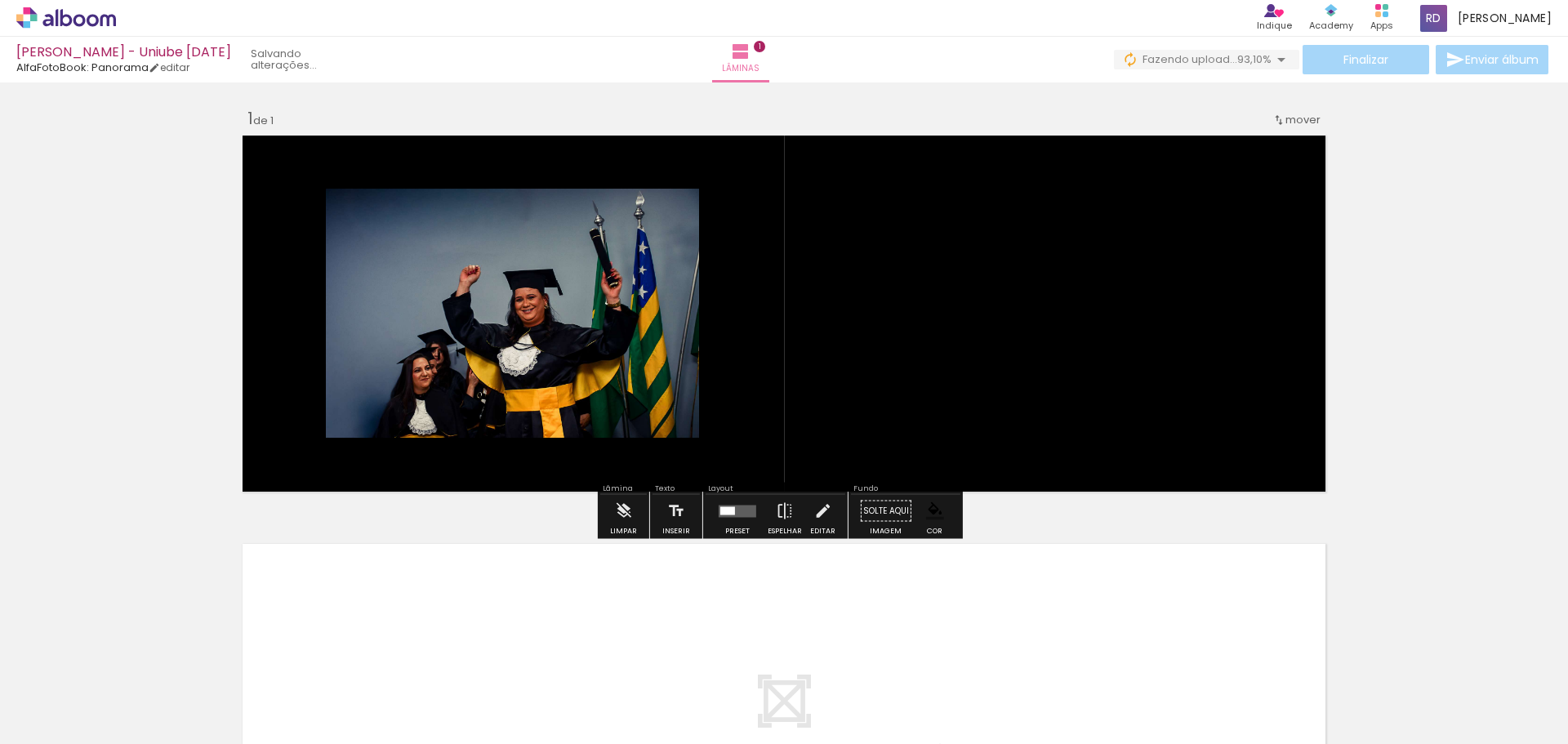
click at [1399, 440] on div "Inserir lâmina 1 de 1" at bounding box center [784, 496] width 1568 height 818
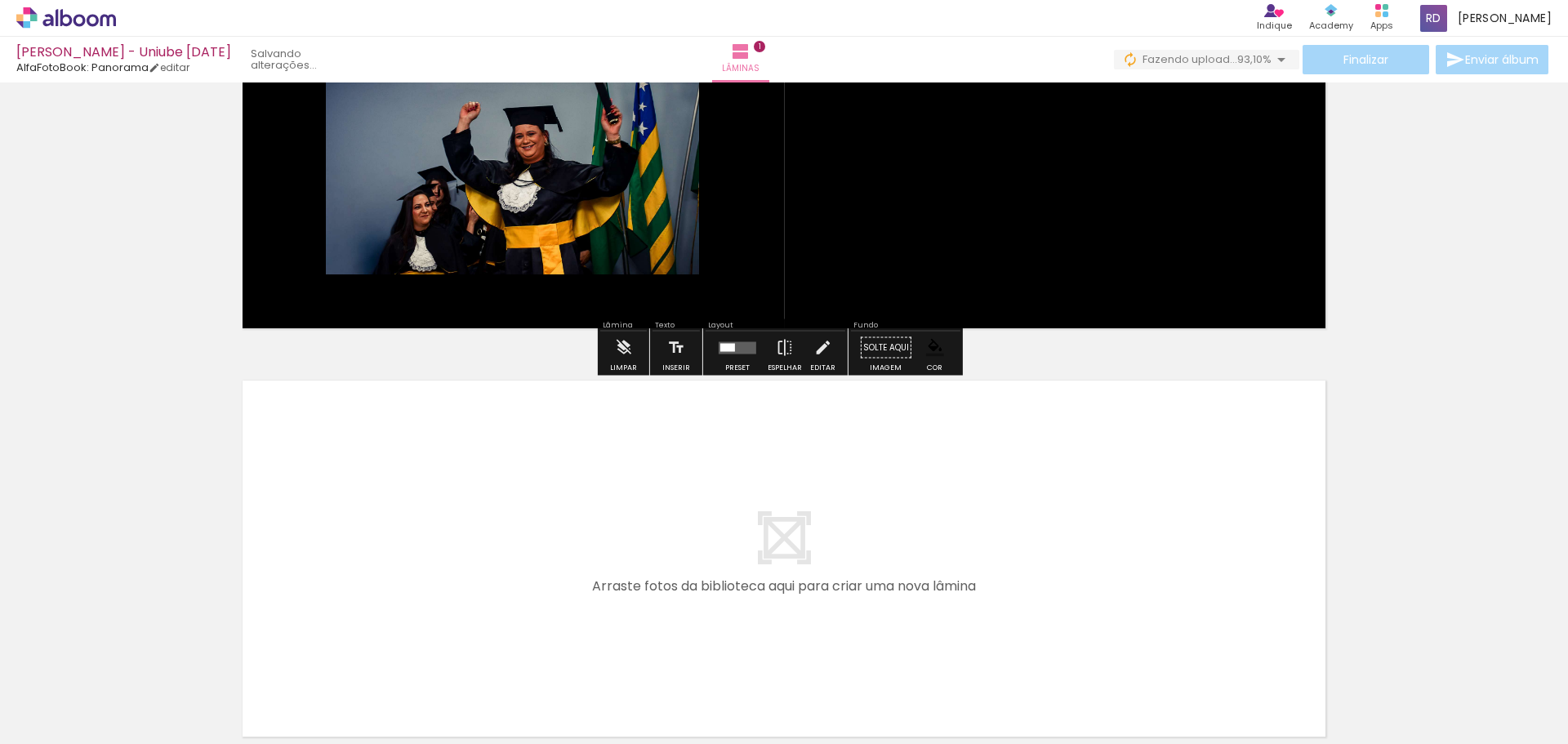
scroll to position [321, 0]
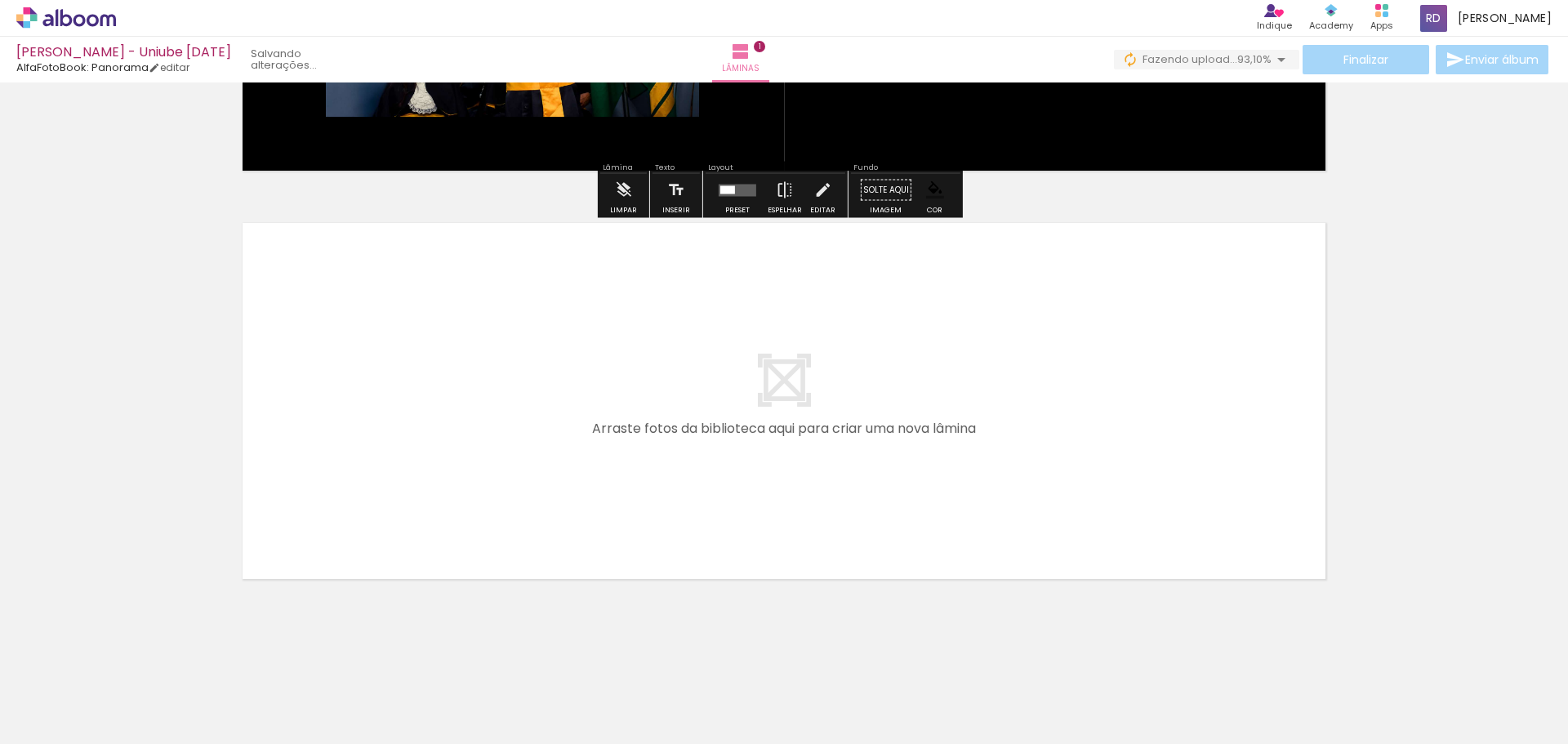
click at [1346, 436] on div "Inserir lâmina 1 de 1" at bounding box center [784, 176] width 1568 height 818
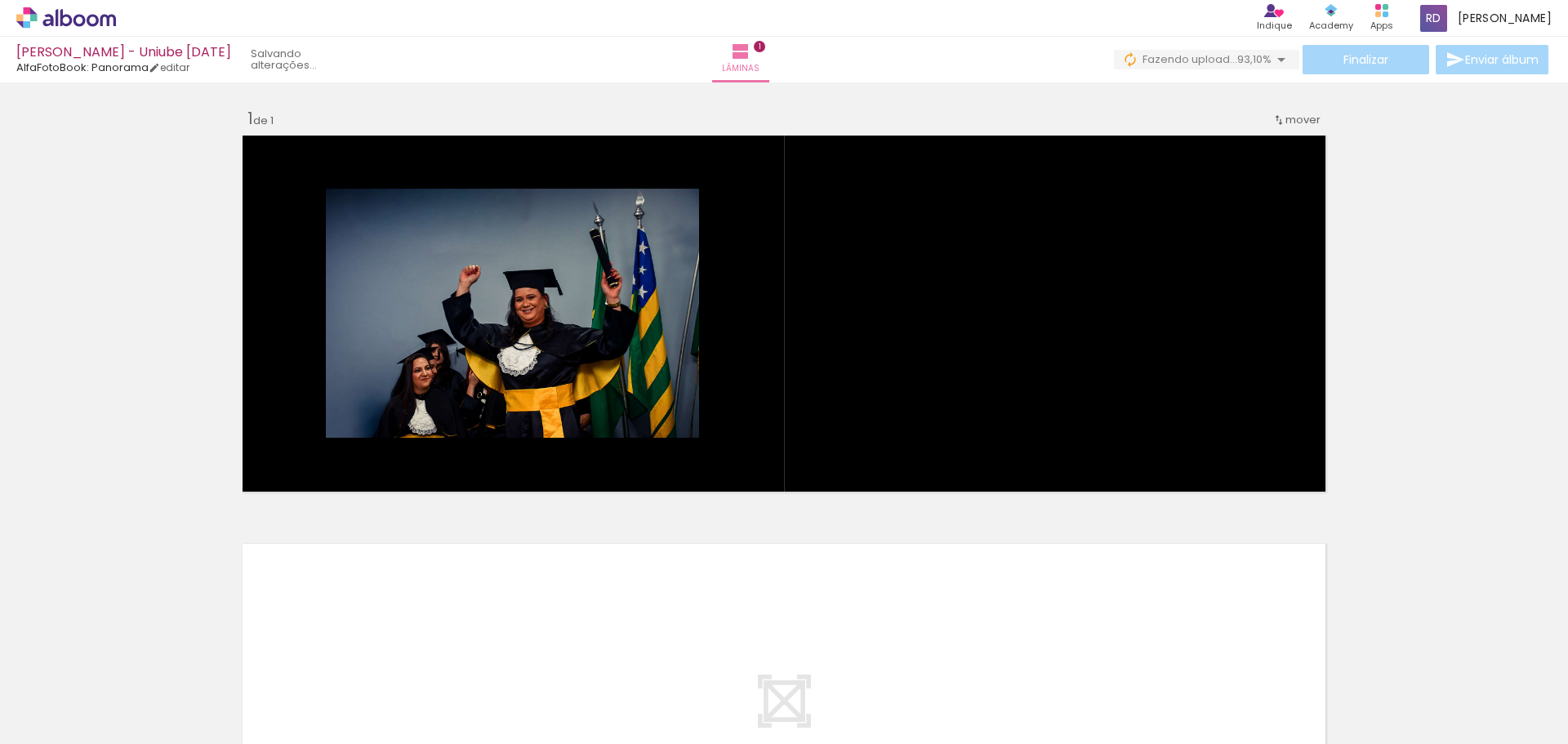
scroll to position [0, 1223]
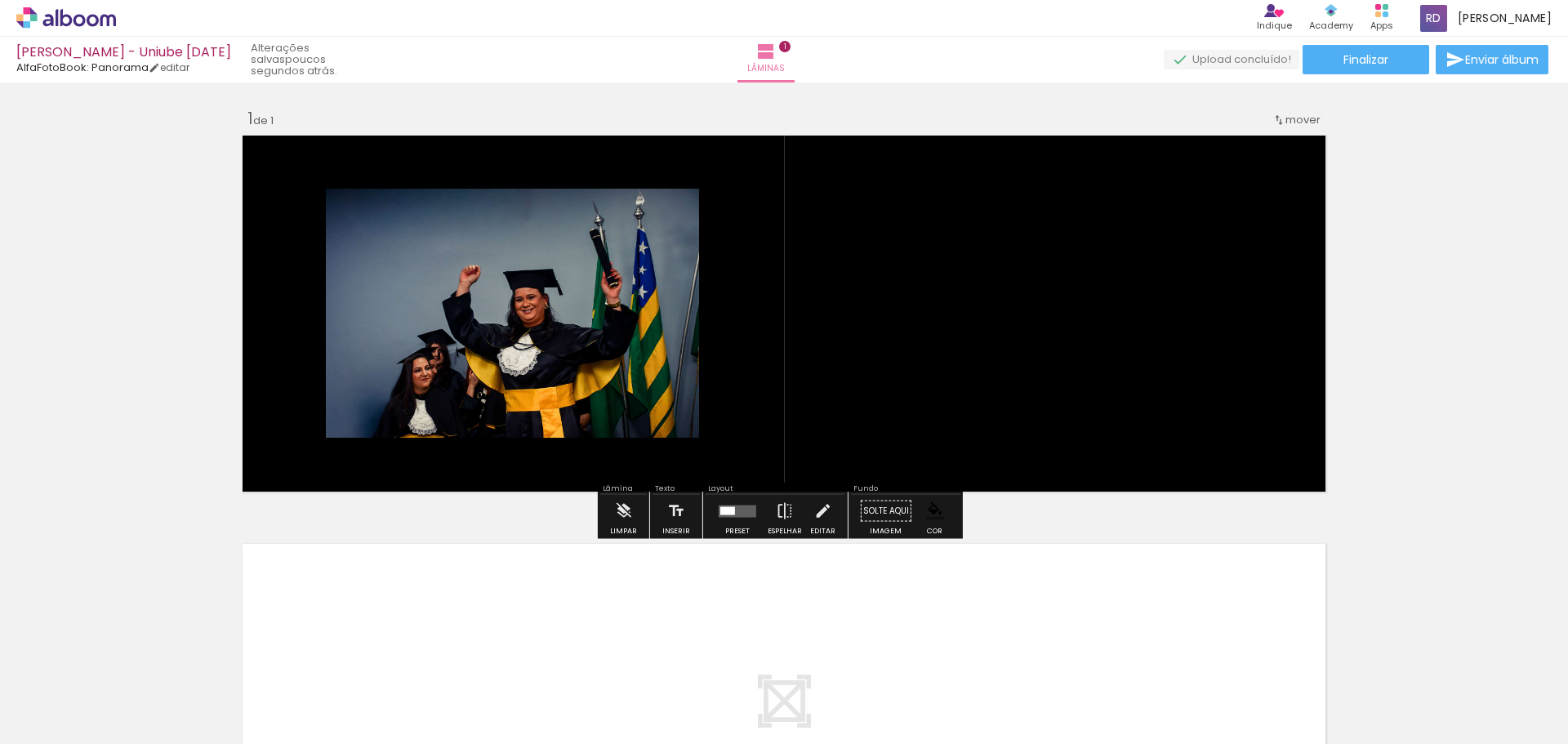
click at [14, 729] on paper-button "Adicionar Fotos" at bounding box center [50, 721] width 79 height 26
click at [0, 0] on input "file" at bounding box center [0, 0] width 0 height 0
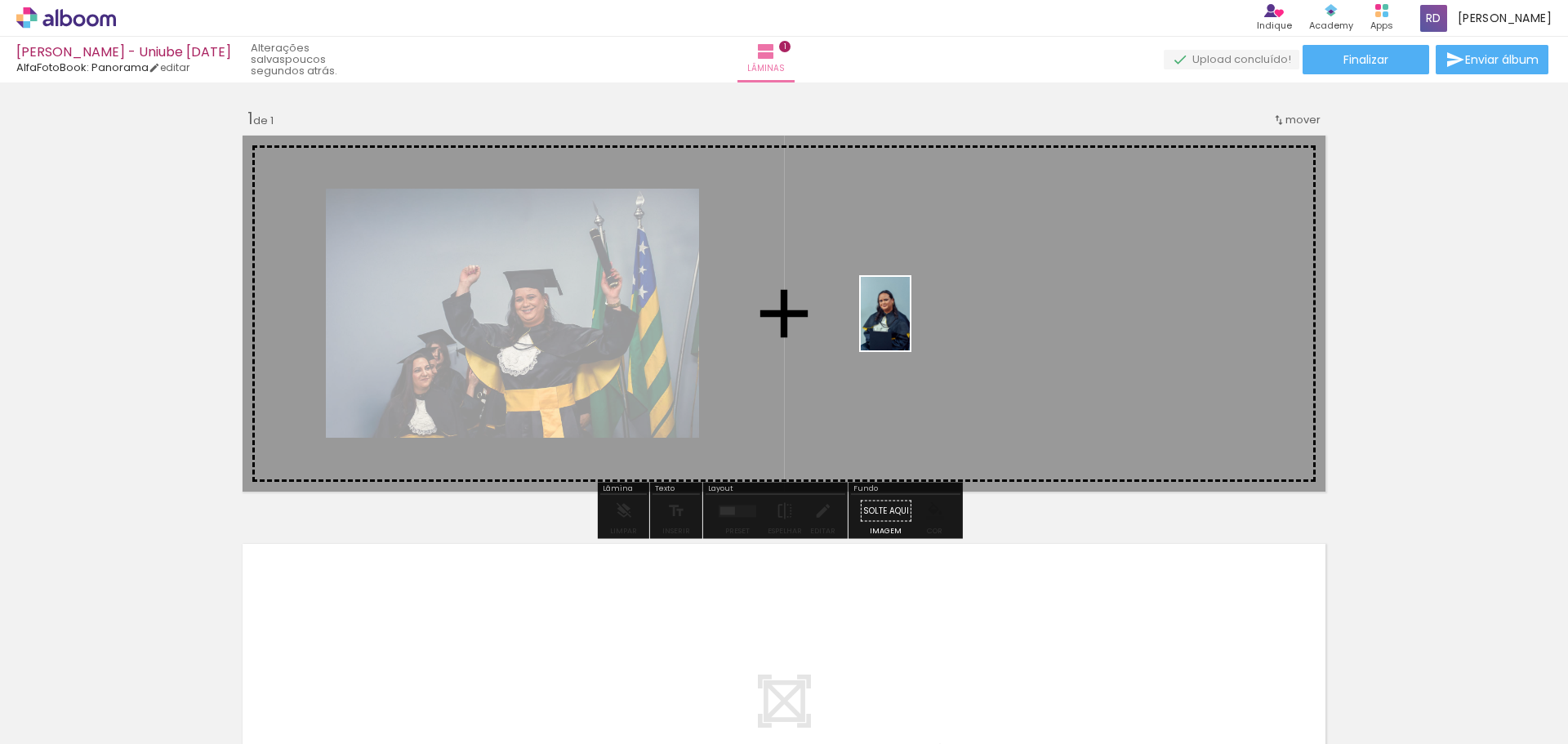
drag, startPoint x: 309, startPoint y: 695, endPoint x: 910, endPoint y: 326, distance: 705.2
click at [910, 326] on quentale-workspace at bounding box center [784, 372] width 1568 height 744
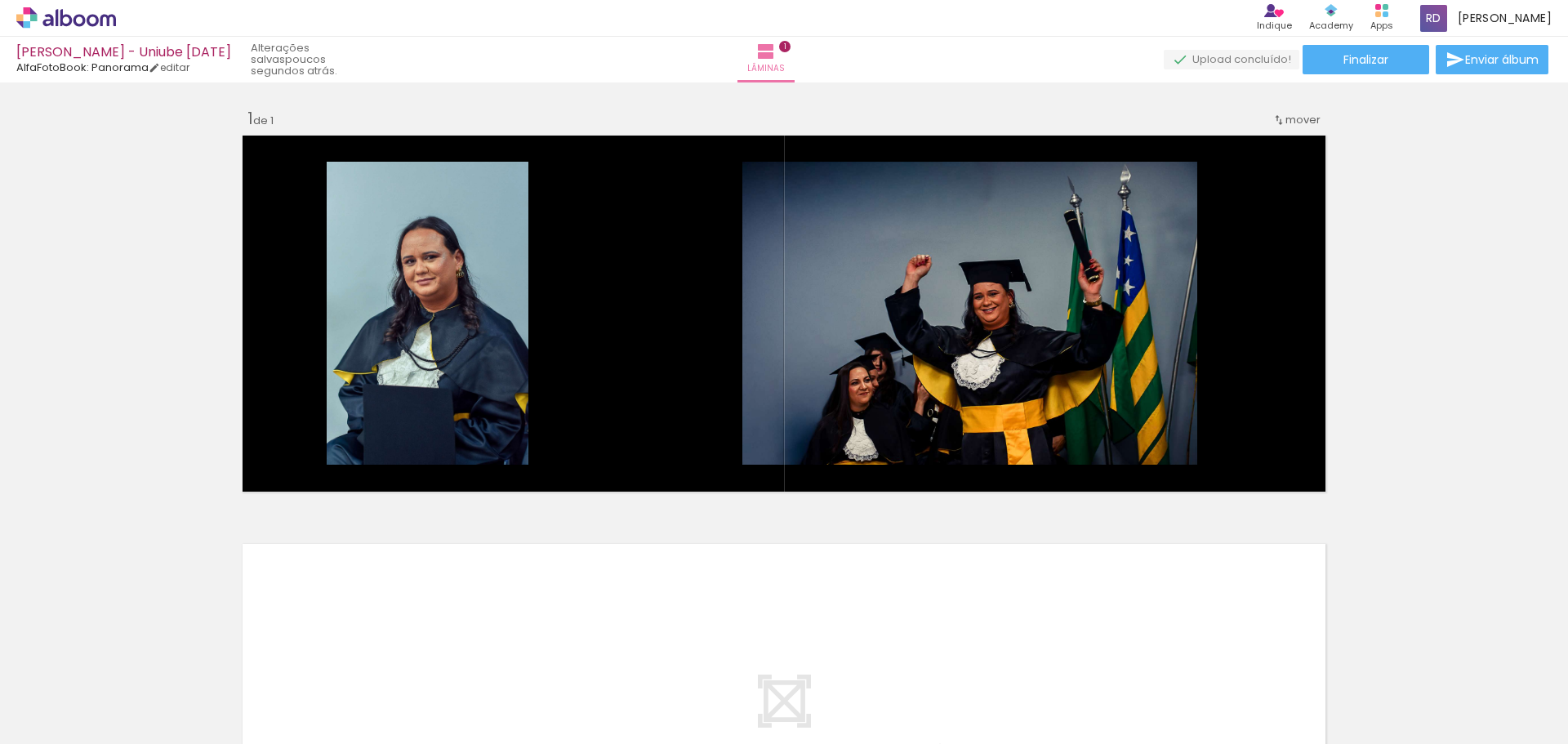
click at [1369, 340] on div "Inserir lâmina 1 de 1" at bounding box center [784, 496] width 1568 height 818
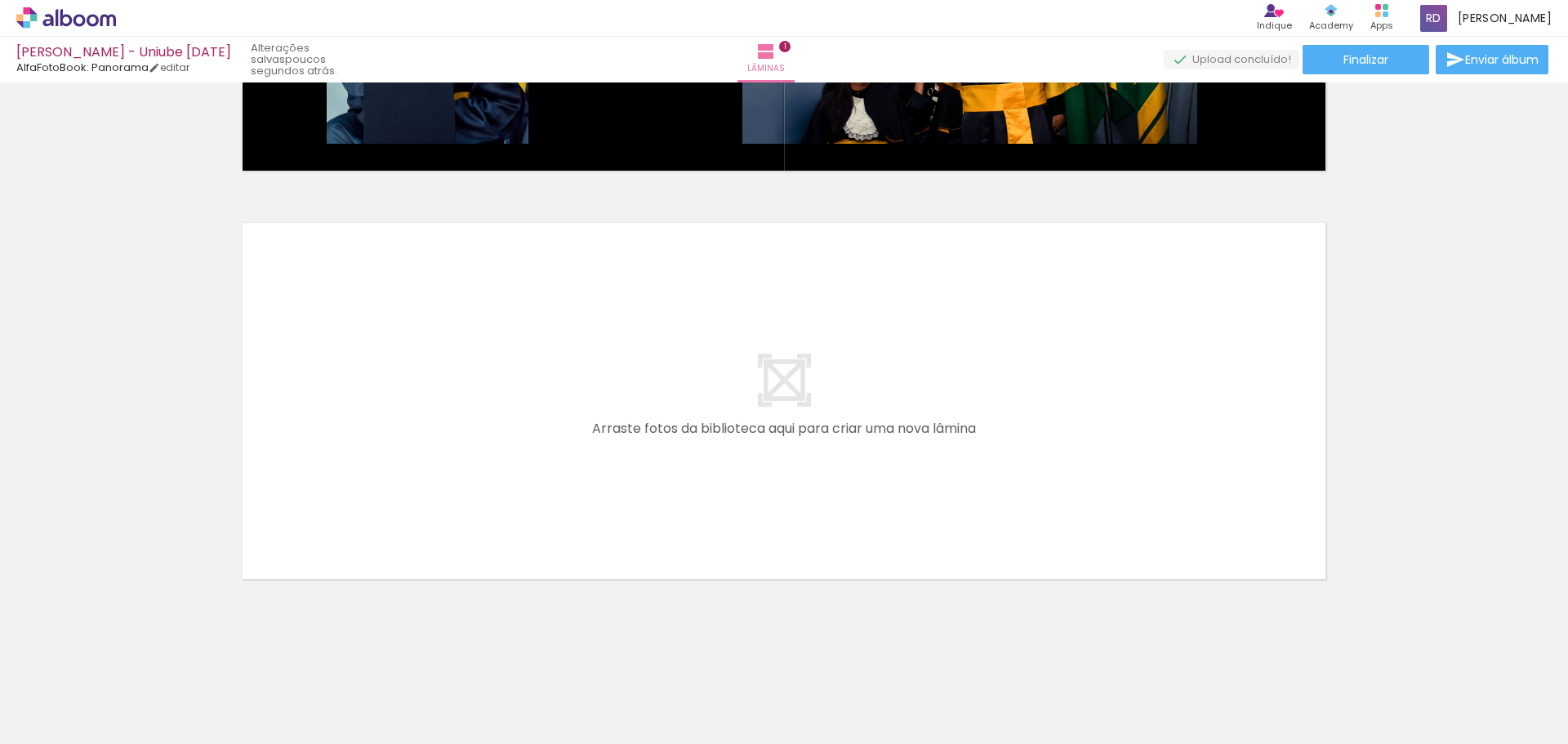
scroll to position [0, 0]
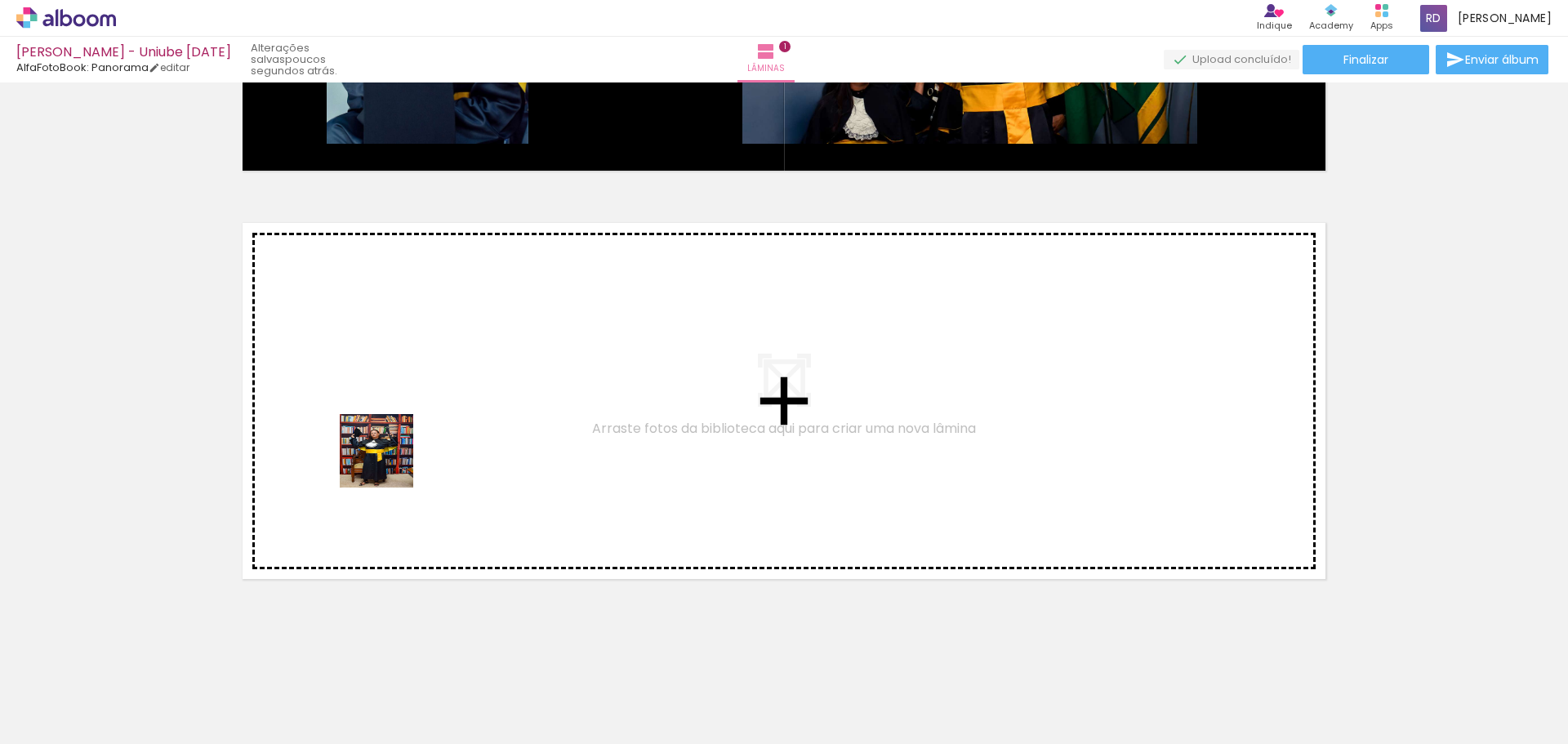
drag, startPoint x: 161, startPoint y: 710, endPoint x: 416, endPoint y: 437, distance: 373.6
click at [416, 437] on quentale-workspace at bounding box center [784, 372] width 1568 height 744
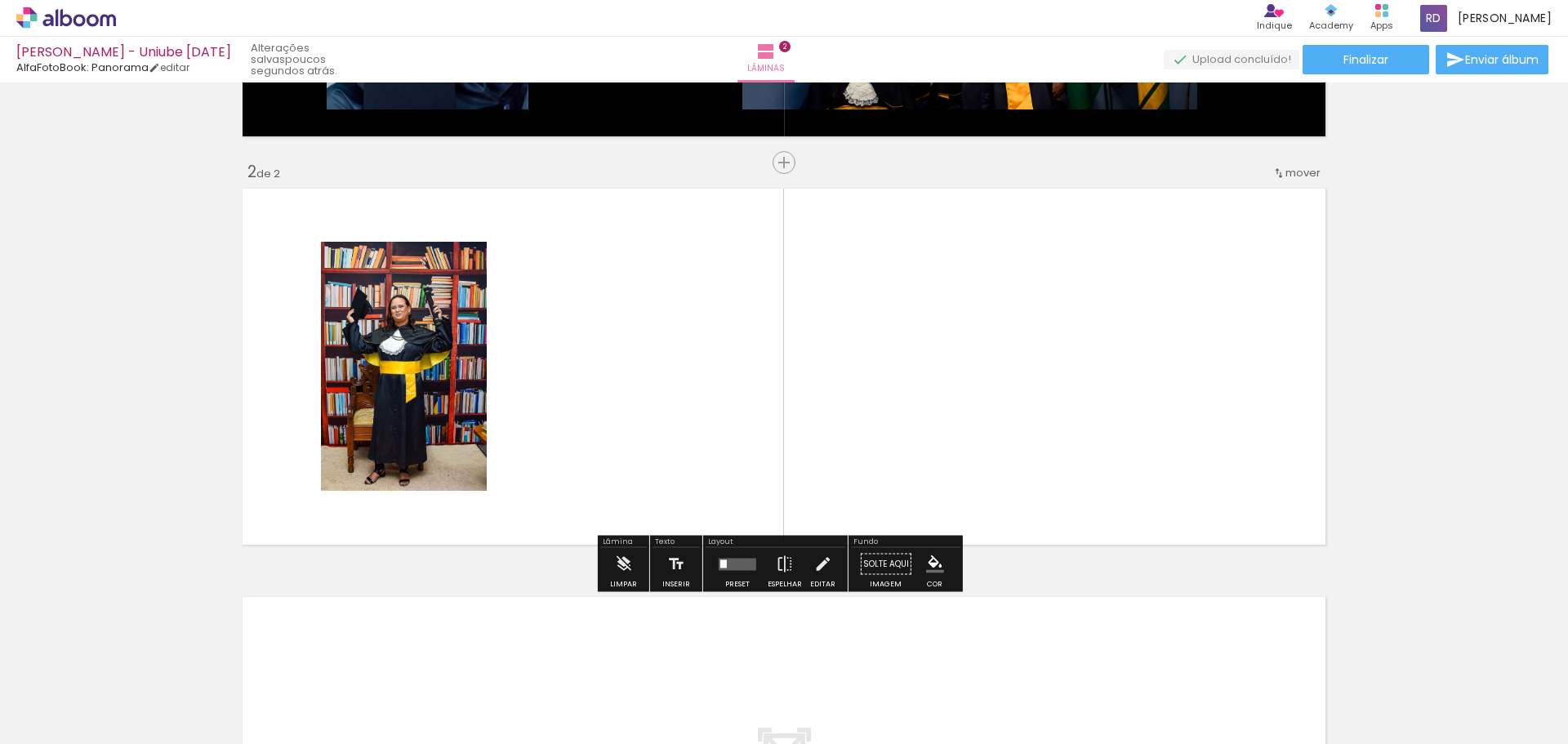
scroll to position [360, 0]
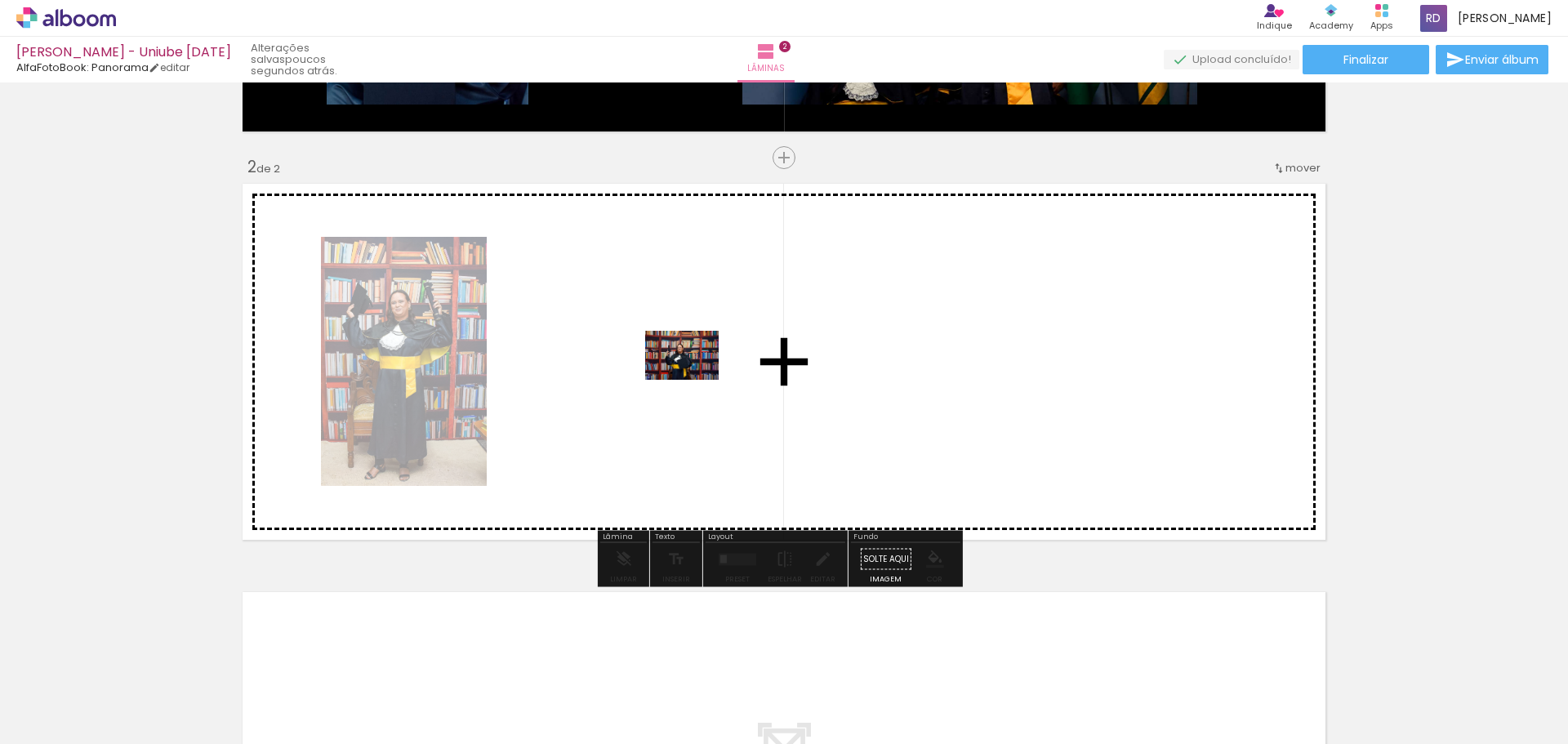
drag, startPoint x: 363, startPoint y: 621, endPoint x: 694, endPoint y: 380, distance: 409.4
click at [694, 380] on quentale-workspace at bounding box center [784, 372] width 1568 height 744
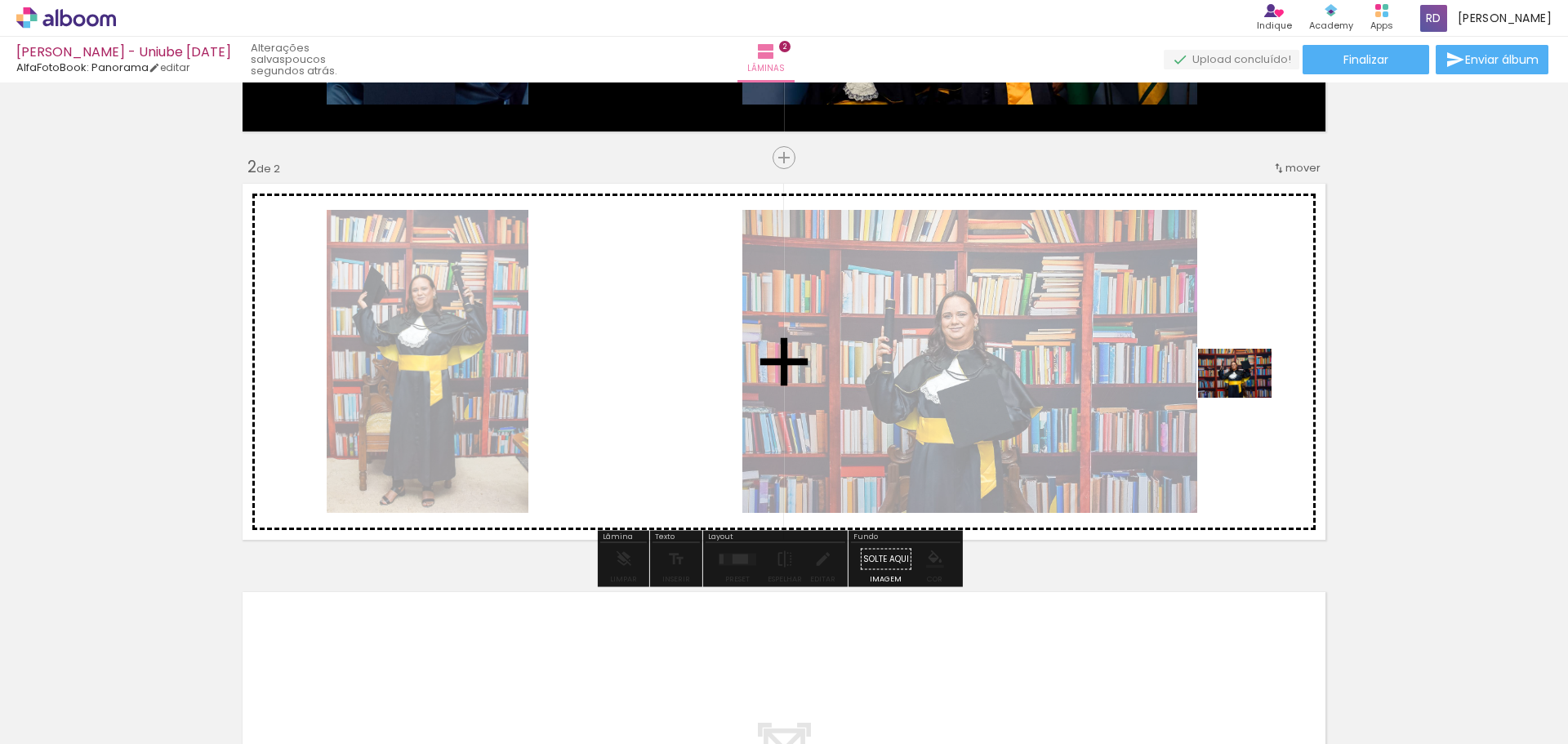
drag, startPoint x: 352, startPoint y: 693, endPoint x: 1247, endPoint y: 398, distance: 942.4
click at [1247, 398] on quentale-workspace at bounding box center [784, 372] width 1568 height 744
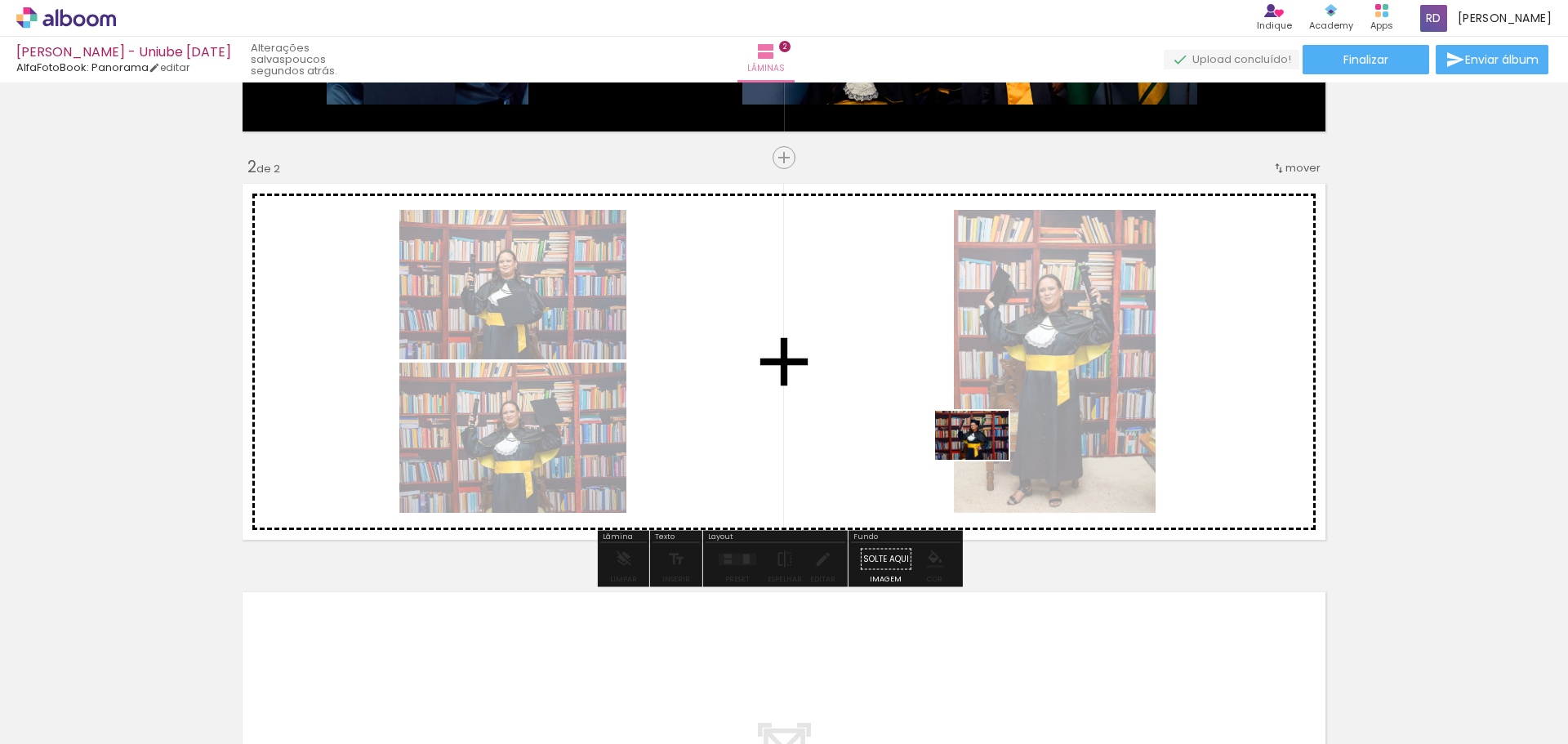
drag, startPoint x: 429, startPoint y: 713, endPoint x: 992, endPoint y: 456, distance: 618.9
click at [992, 456] on quentale-workspace at bounding box center [784, 372] width 1568 height 744
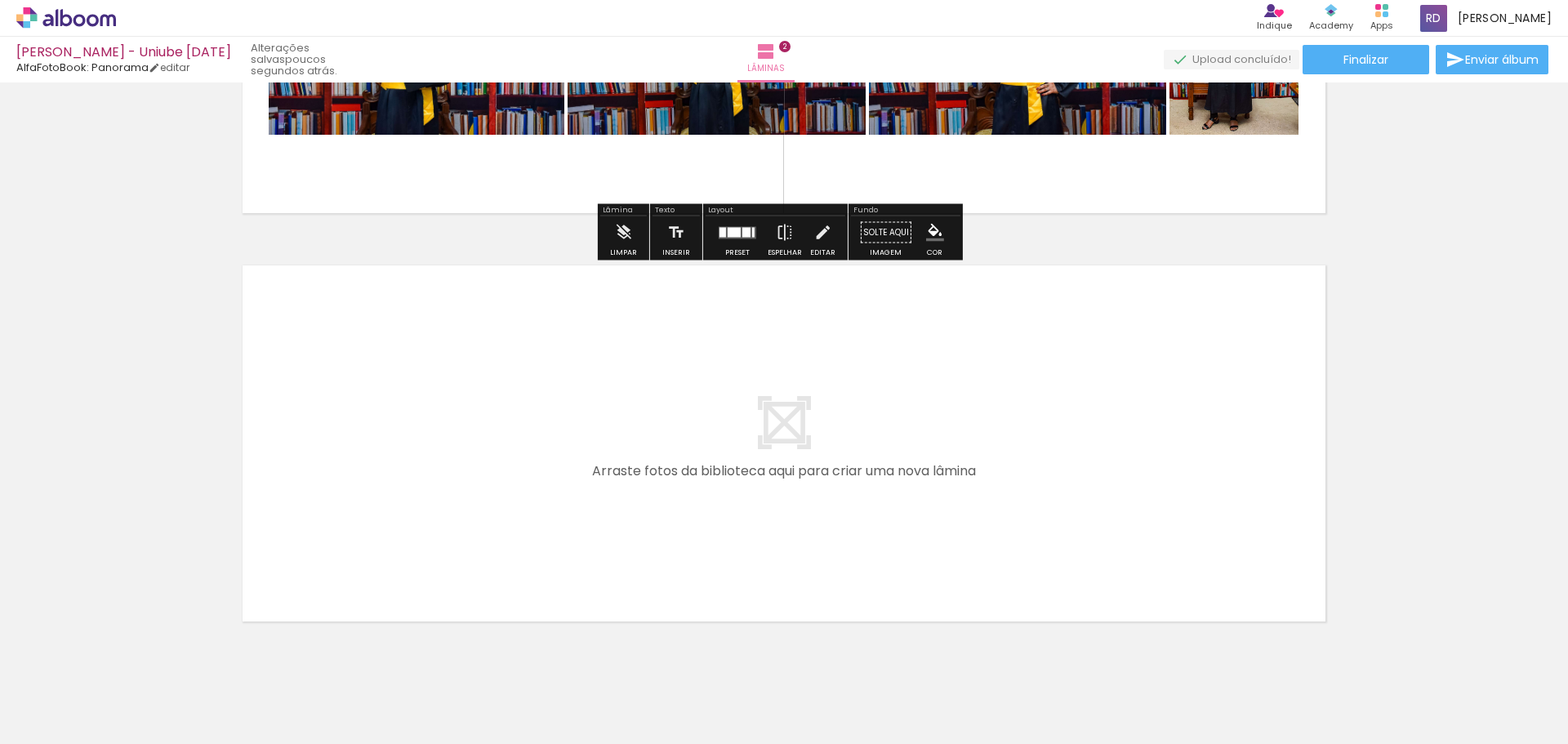
scroll to position [729, 0]
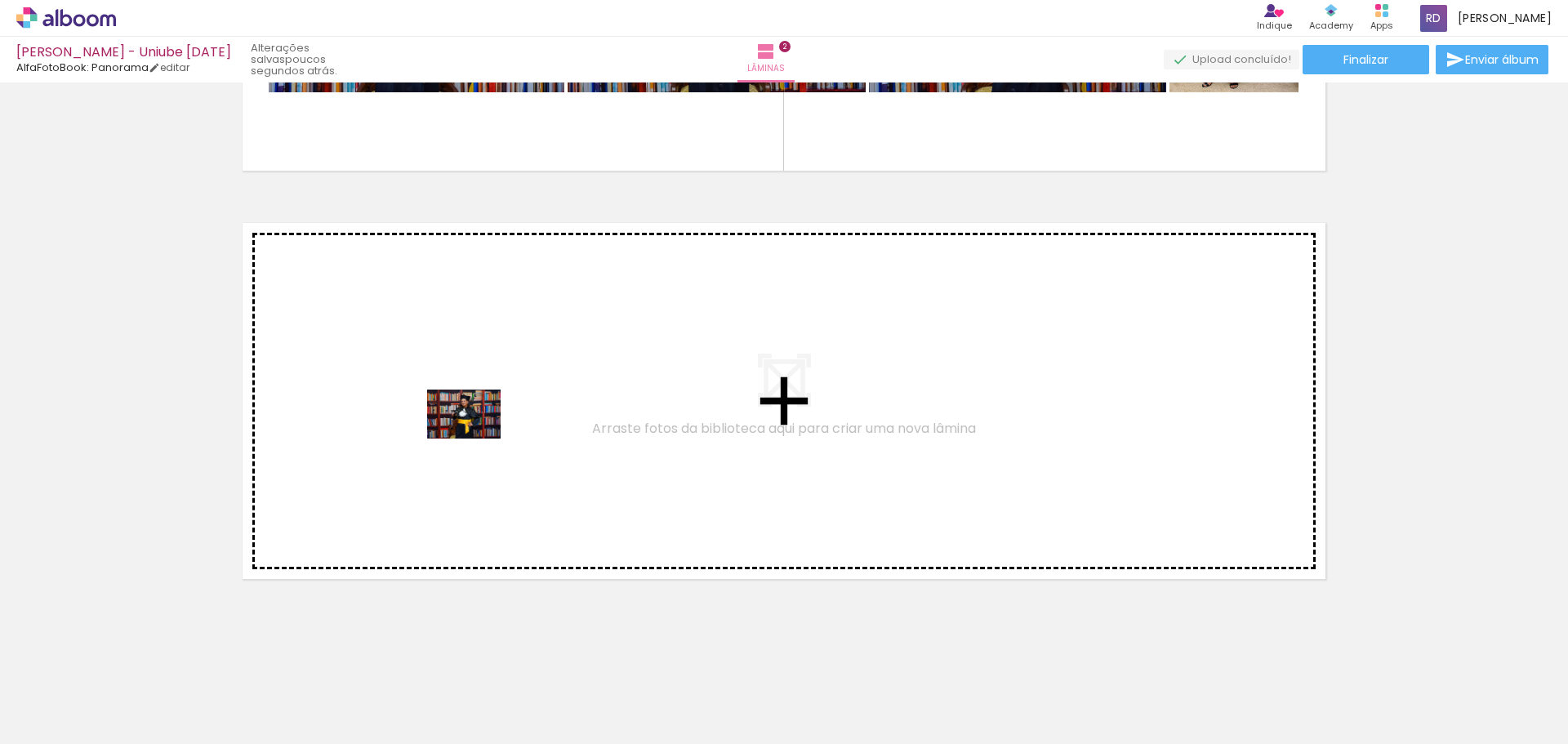
drag, startPoint x: 535, startPoint y: 709, endPoint x: 476, endPoint y: 439, distance: 276.4
click at [476, 439] on quentale-workspace at bounding box center [784, 372] width 1568 height 744
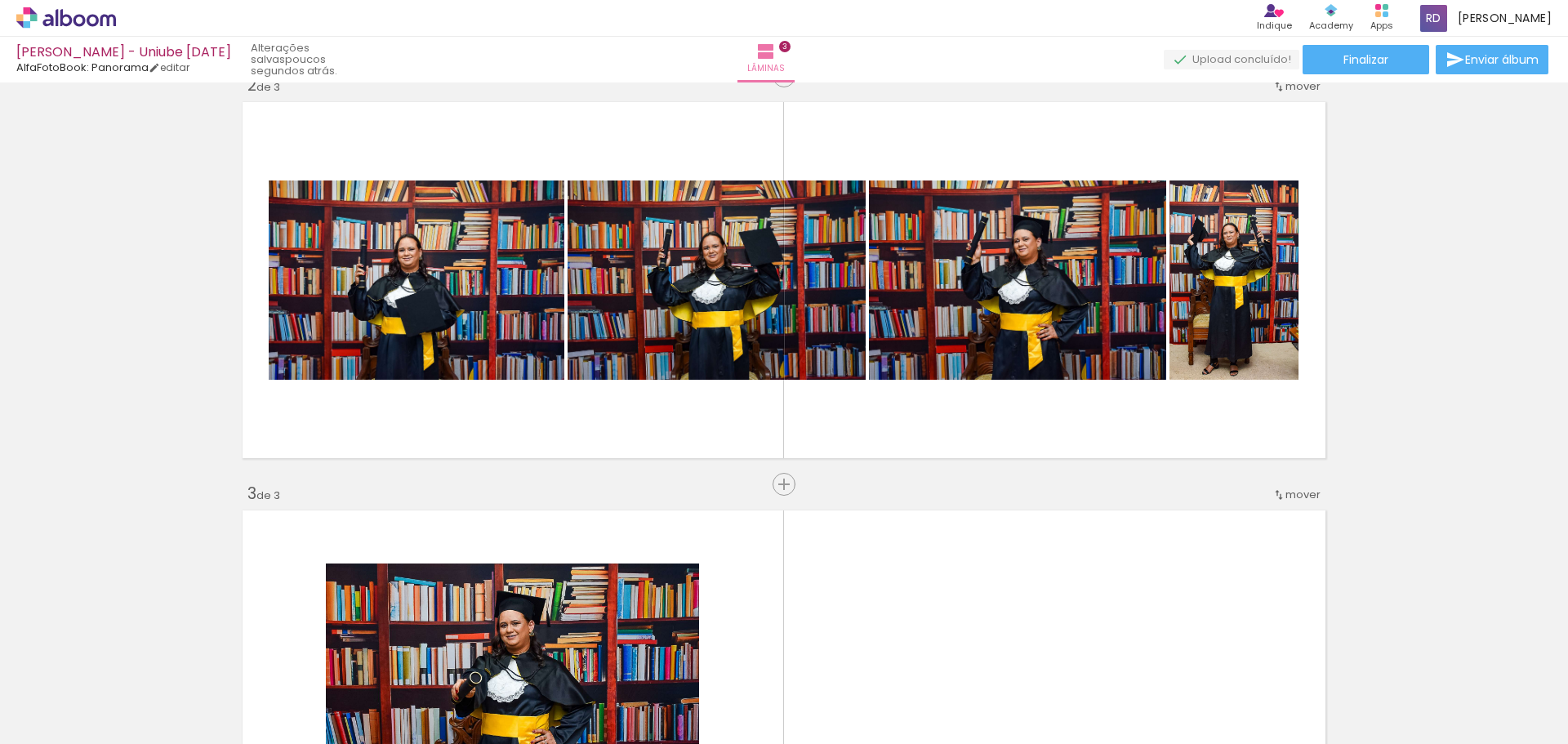
scroll to position [768, 0]
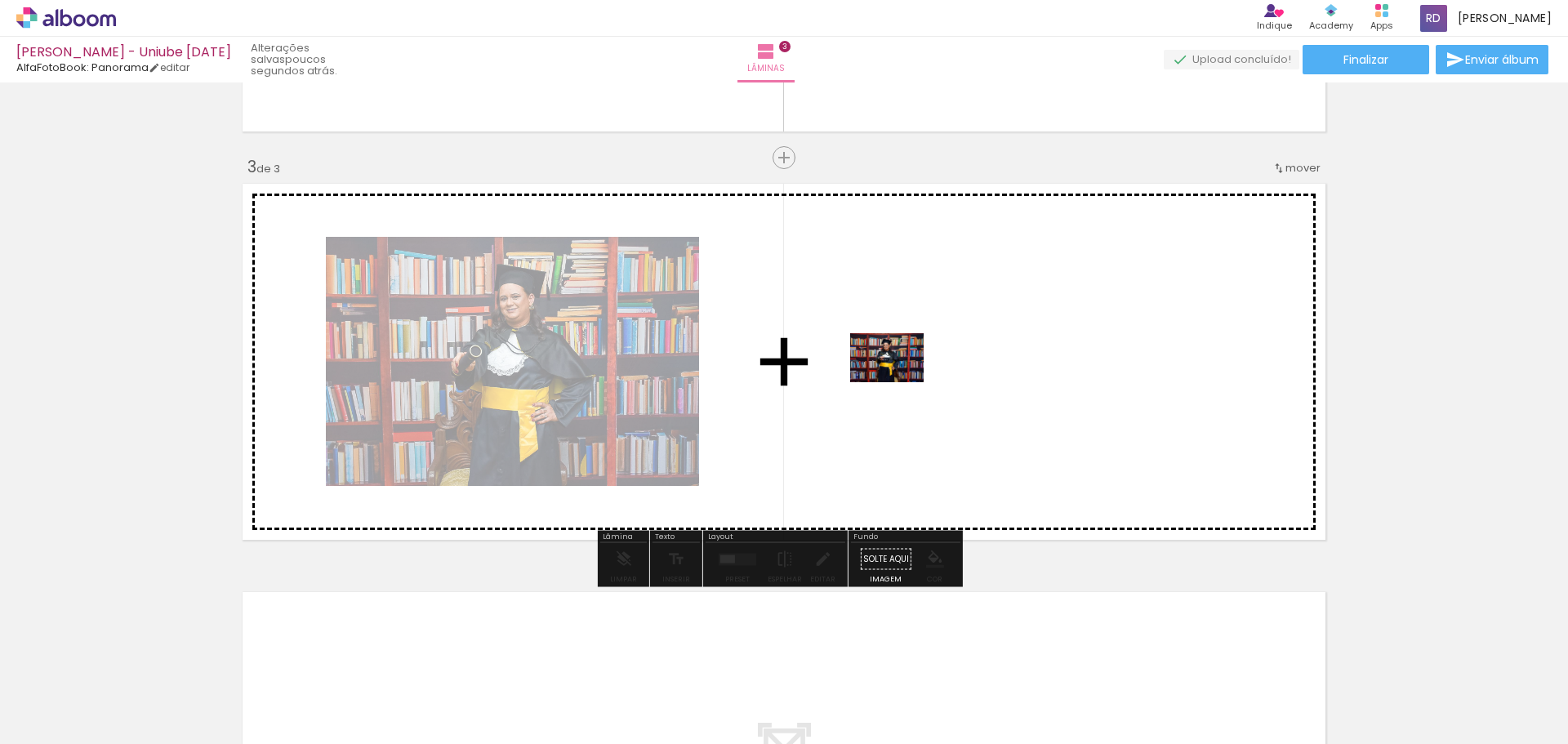
drag, startPoint x: 621, startPoint y: 711, endPoint x: 899, endPoint y: 382, distance: 430.7
click at [899, 382] on quentale-workspace at bounding box center [784, 372] width 1568 height 744
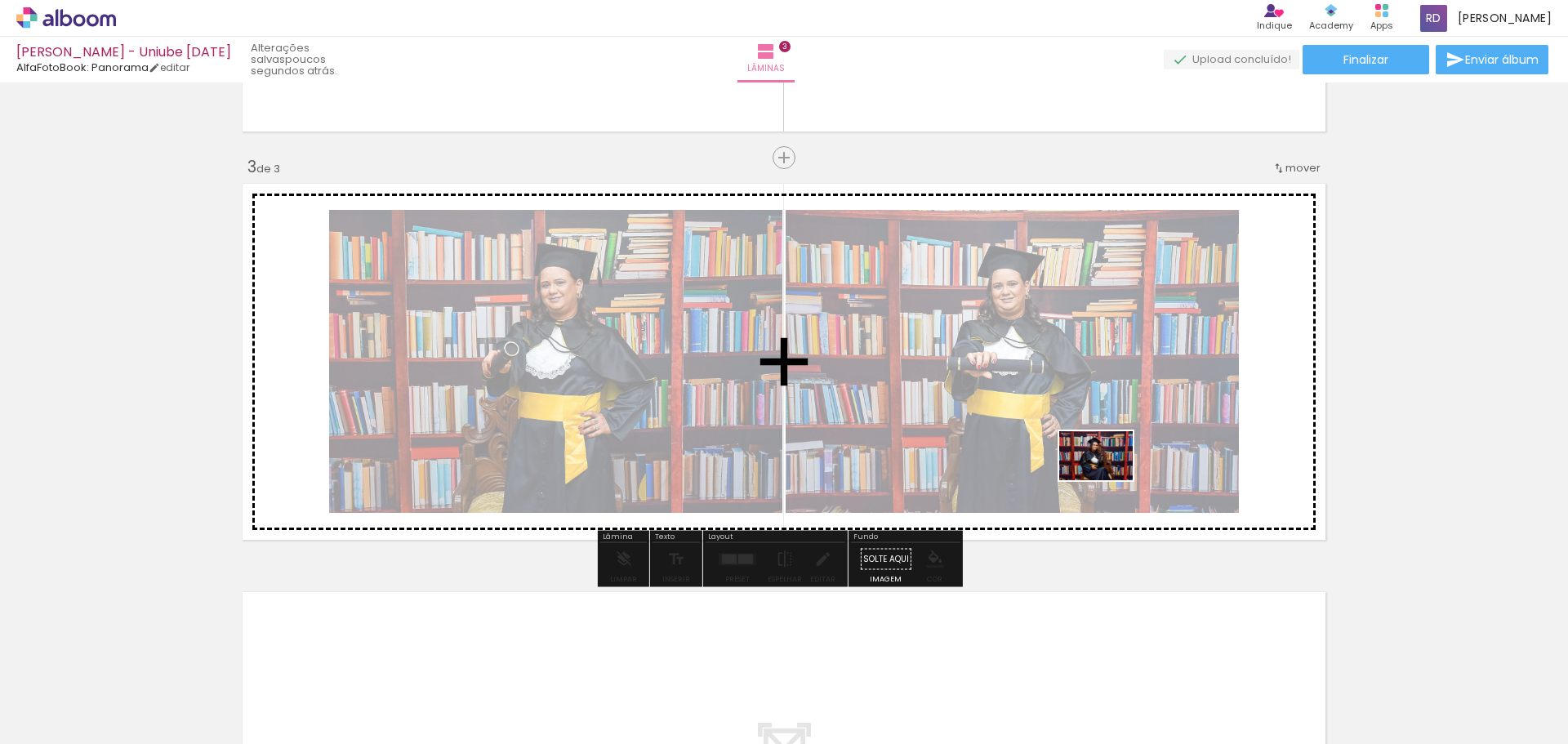
drag, startPoint x: 728, startPoint y: 704, endPoint x: 1114, endPoint y: 476, distance: 448.3
click at [1114, 476] on quentale-workspace at bounding box center [784, 372] width 1568 height 744
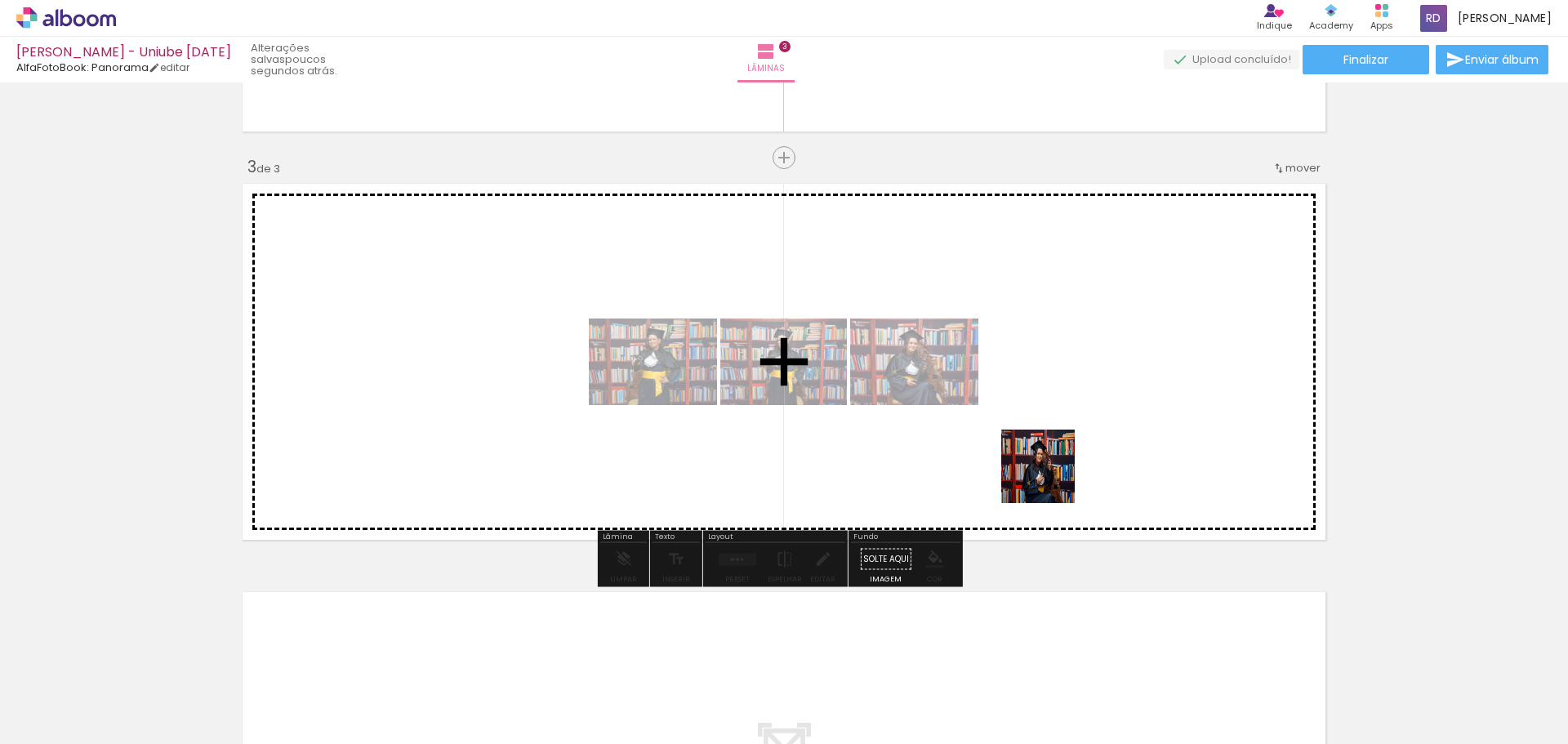
drag, startPoint x: 806, startPoint y: 684, endPoint x: 1093, endPoint y: 437, distance: 378.7
click at [1093, 437] on quentale-workspace at bounding box center [784, 372] width 1568 height 744
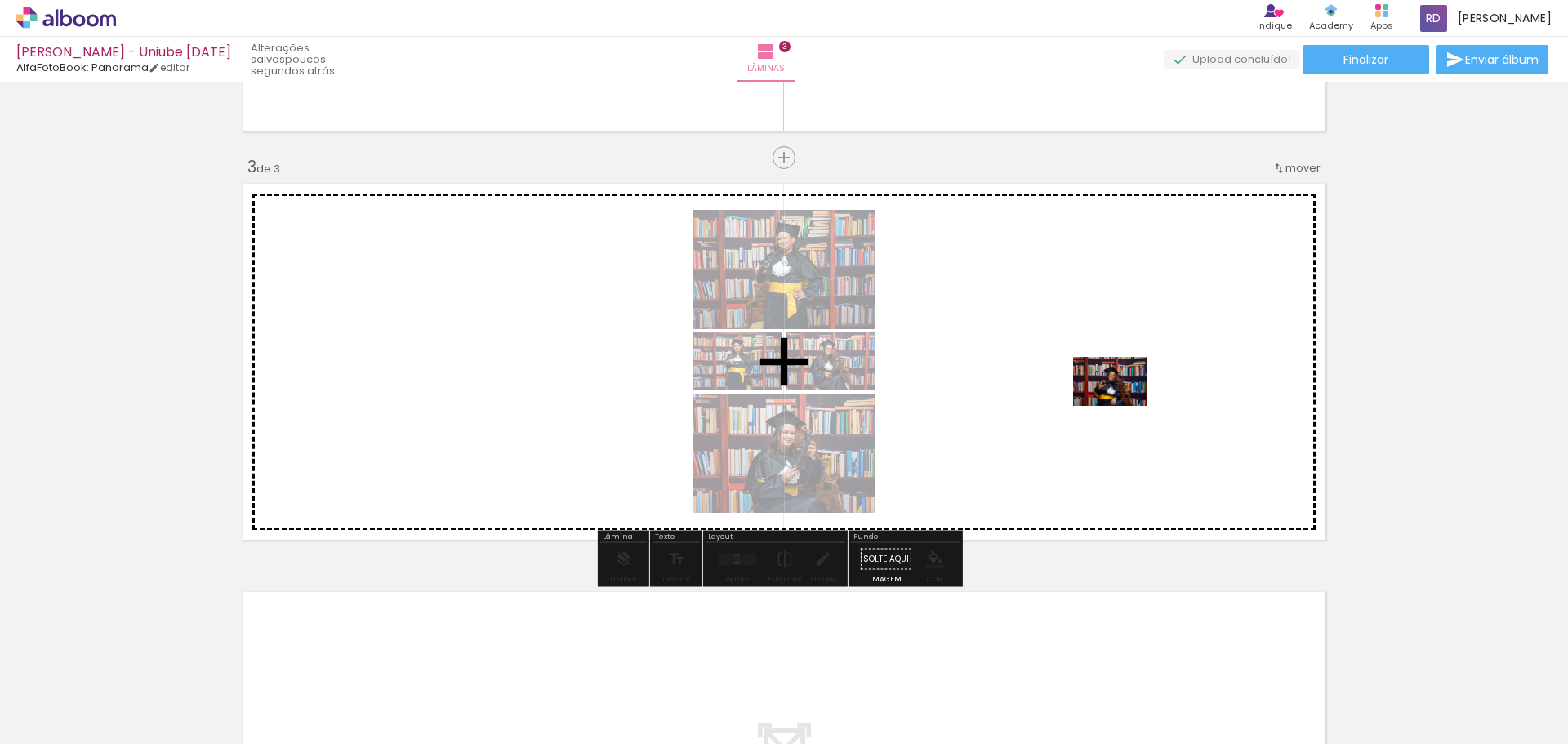
drag, startPoint x: 924, startPoint y: 697, endPoint x: 1122, endPoint y: 406, distance: 352.0
click at [1122, 406] on quentale-workspace at bounding box center [784, 372] width 1568 height 744
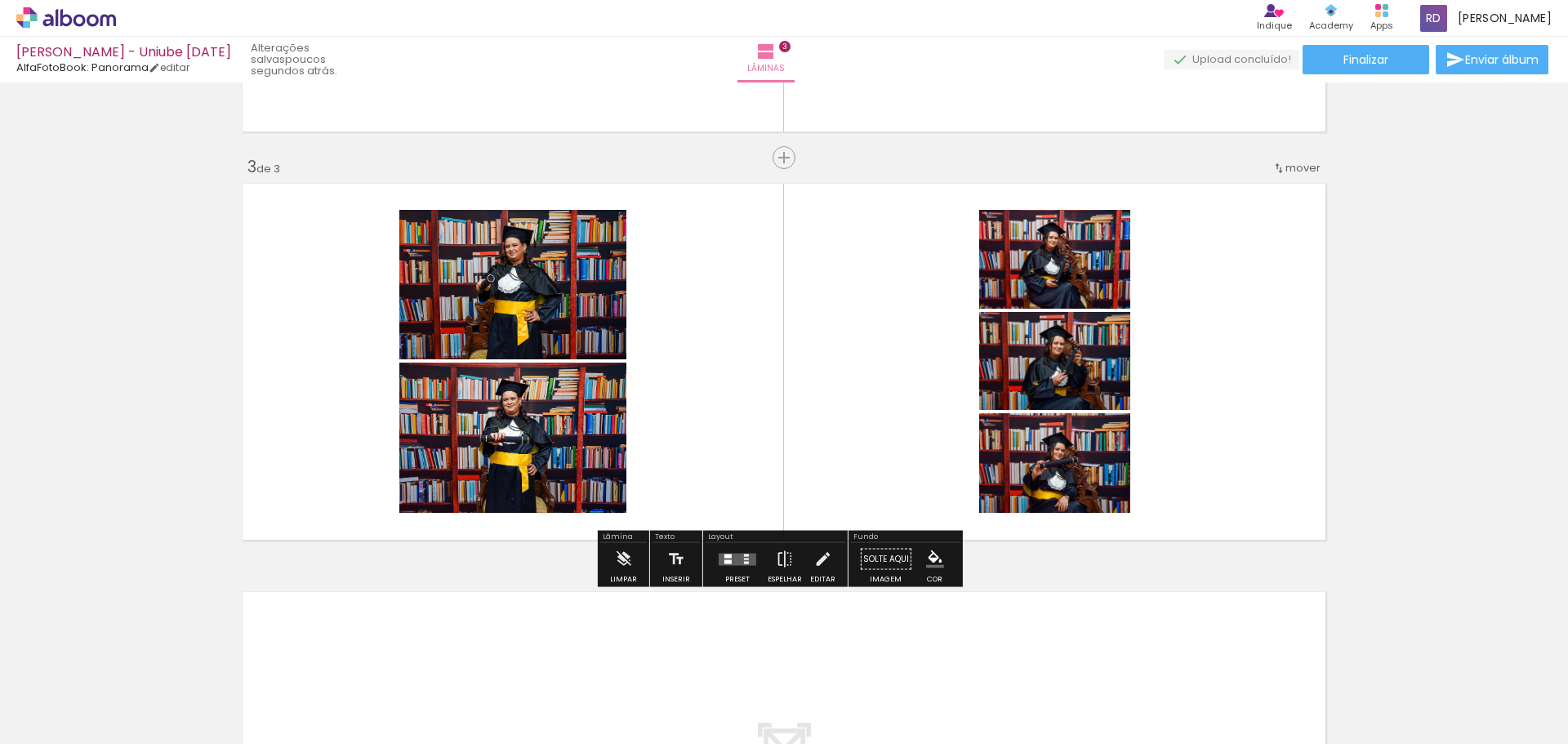
click at [740, 560] on quentale-layouter at bounding box center [737, 559] width 38 height 13
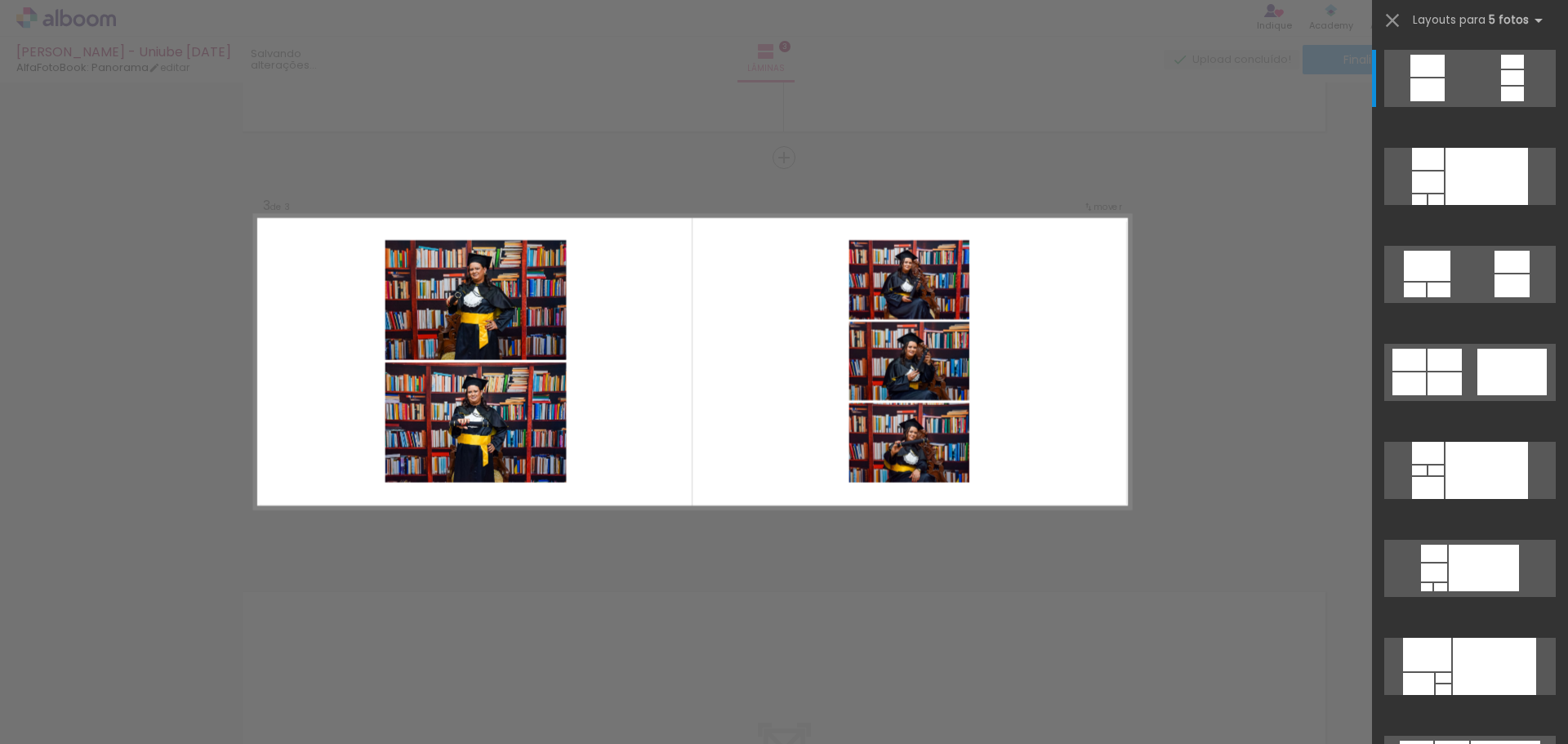
click at [1072, 384] on quentale-layouter at bounding box center [692, 362] width 875 height 294
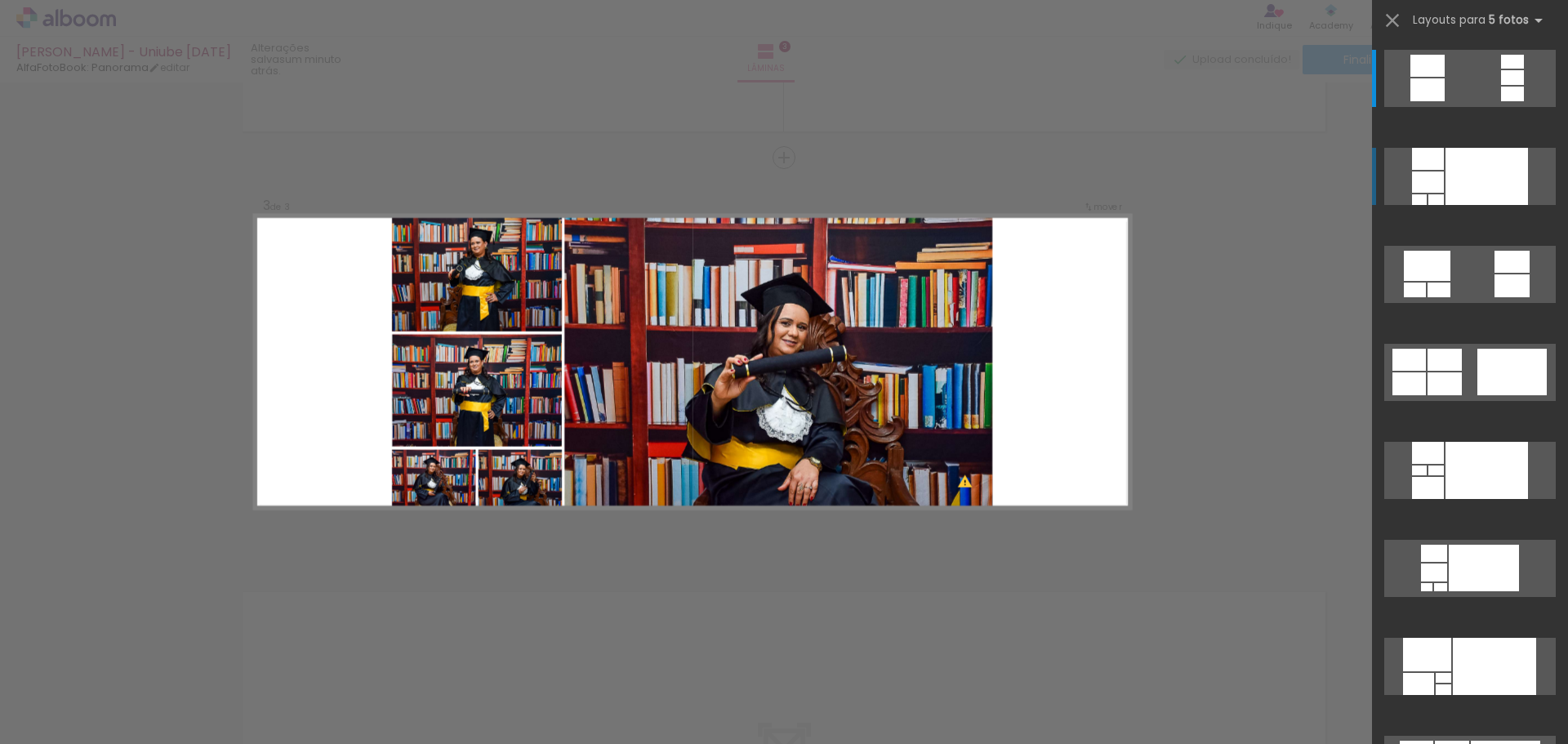
click at [1482, 156] on div at bounding box center [1486, 177] width 83 height 57
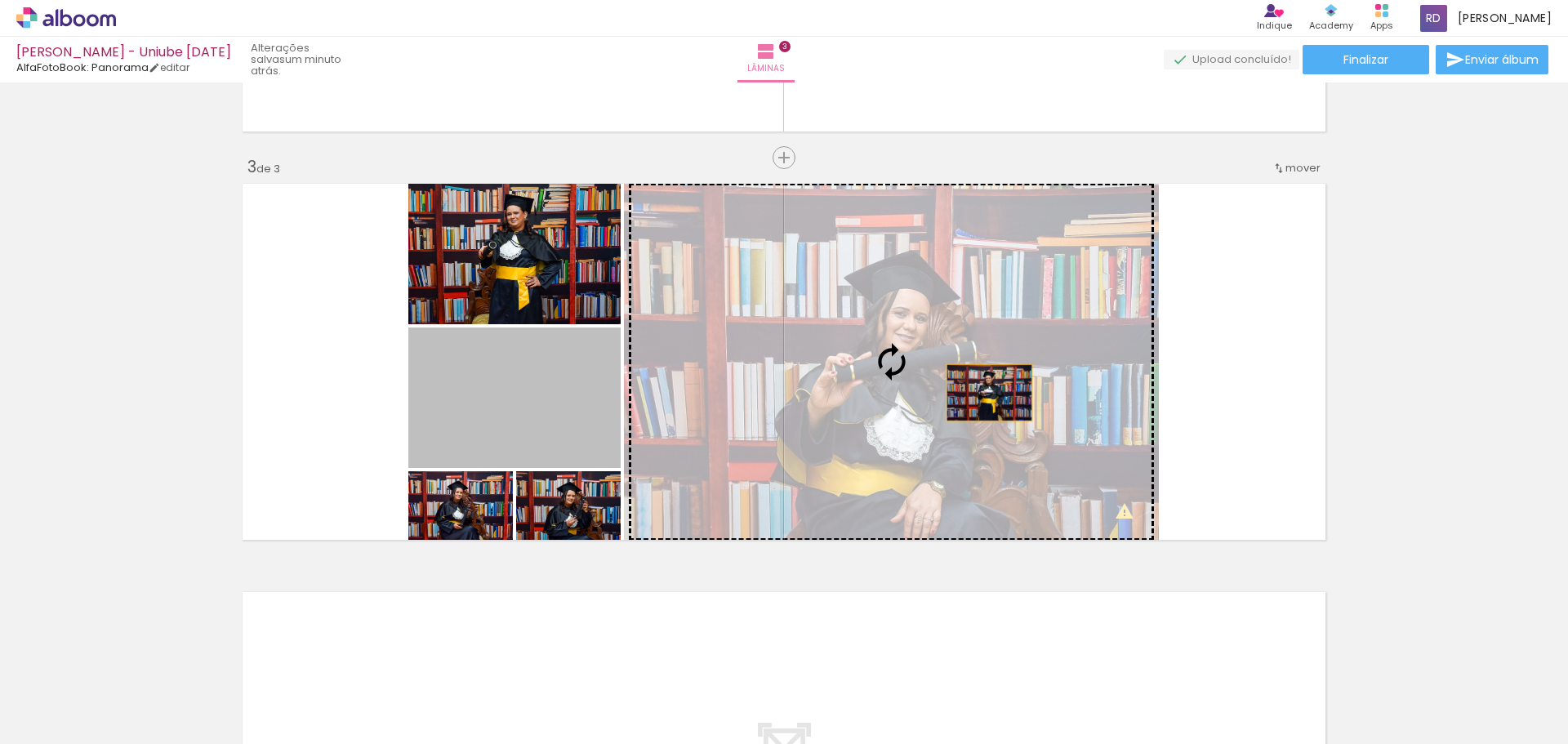
drag, startPoint x: 559, startPoint y: 422, endPoint x: 983, endPoint y: 393, distance: 425.0
click at [0, 0] on slot at bounding box center [0, 0] width 0 height 0
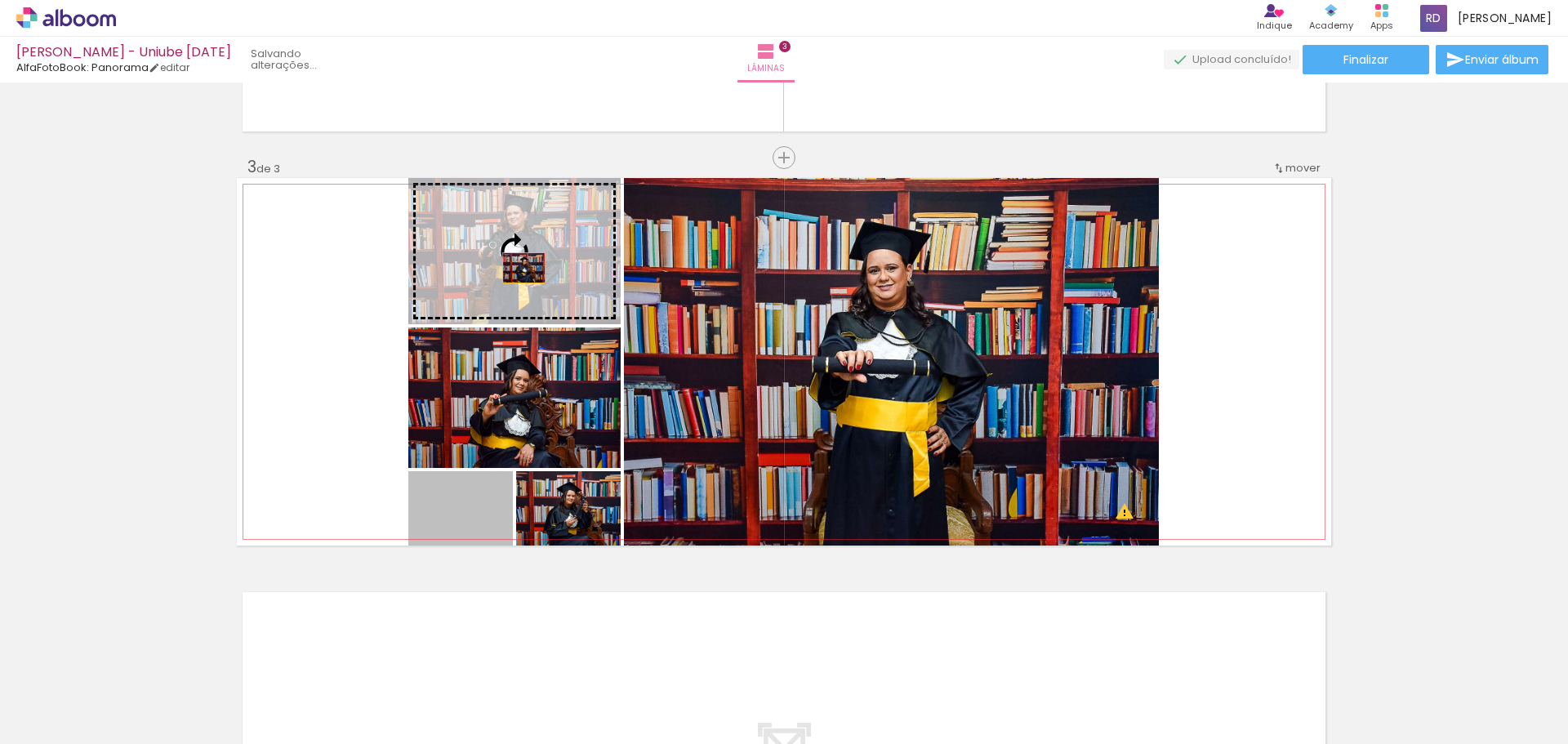
drag, startPoint x: 438, startPoint y: 542, endPoint x: 518, endPoint y: 268, distance: 285.4
click at [0, 0] on slot at bounding box center [0, 0] width 0 height 0
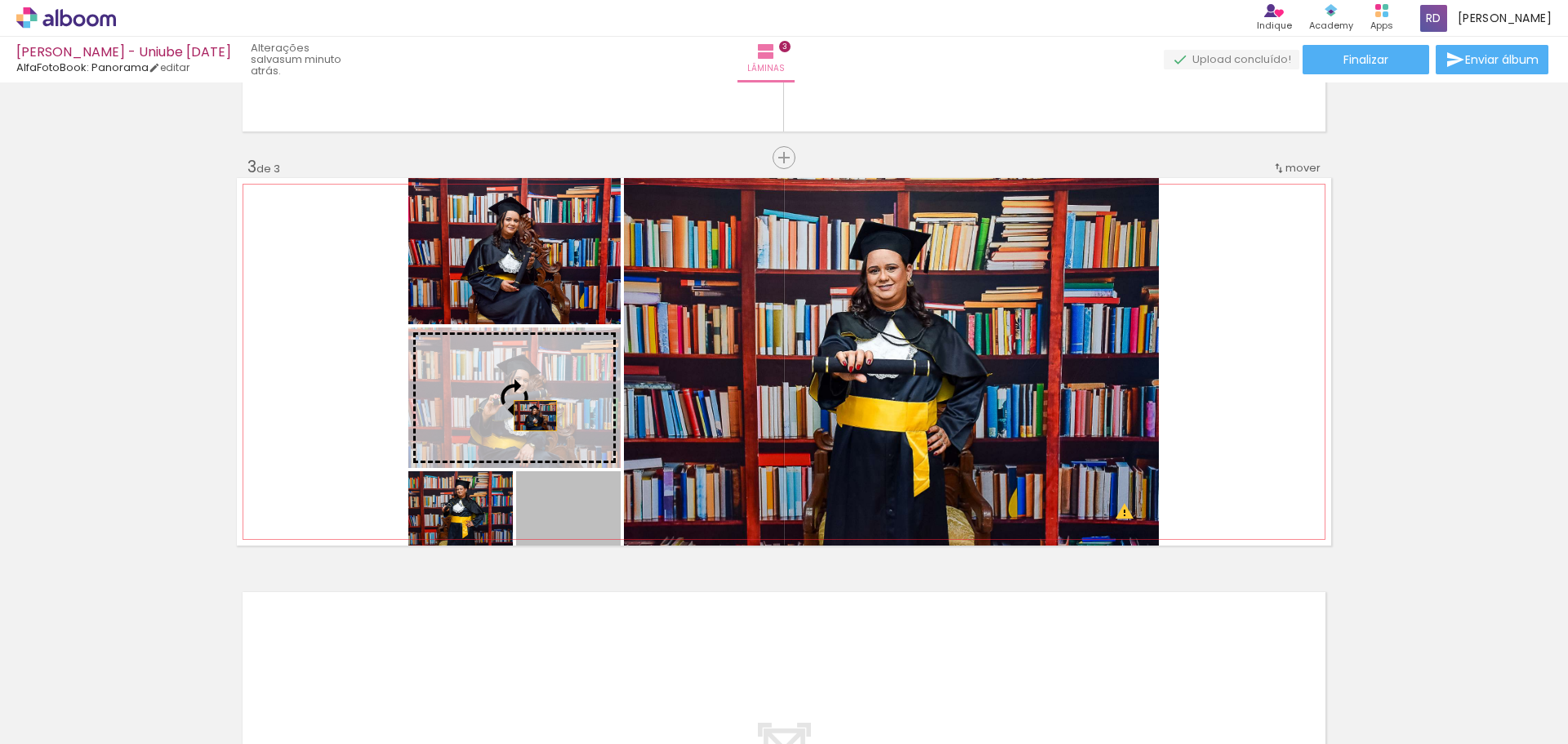
drag, startPoint x: 559, startPoint y: 541, endPoint x: 529, endPoint y: 416, distance: 128.5
click at [0, 0] on slot at bounding box center [0, 0] width 0 height 0
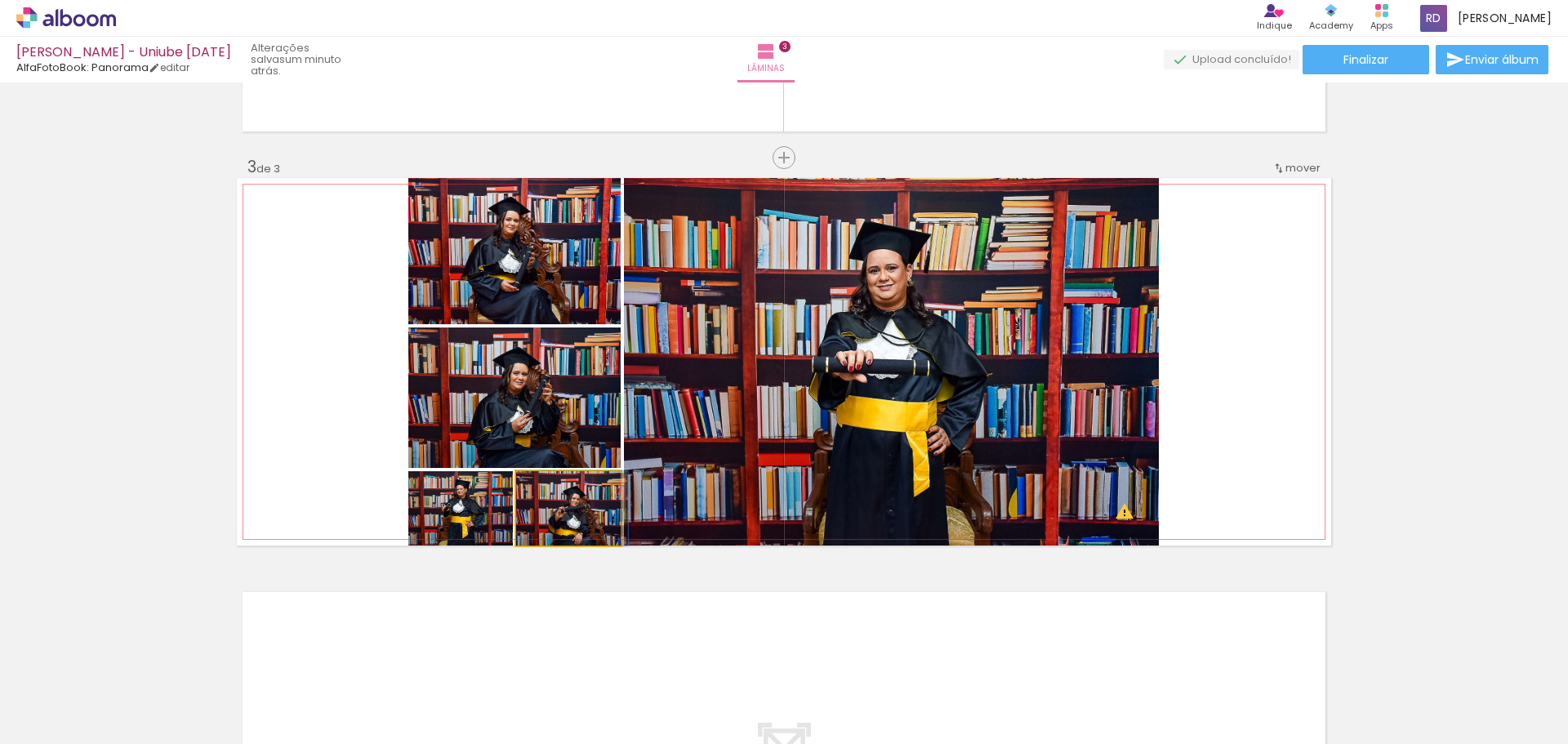
drag, startPoint x: 527, startPoint y: 533, endPoint x: 541, endPoint y: 512, distance: 25.2
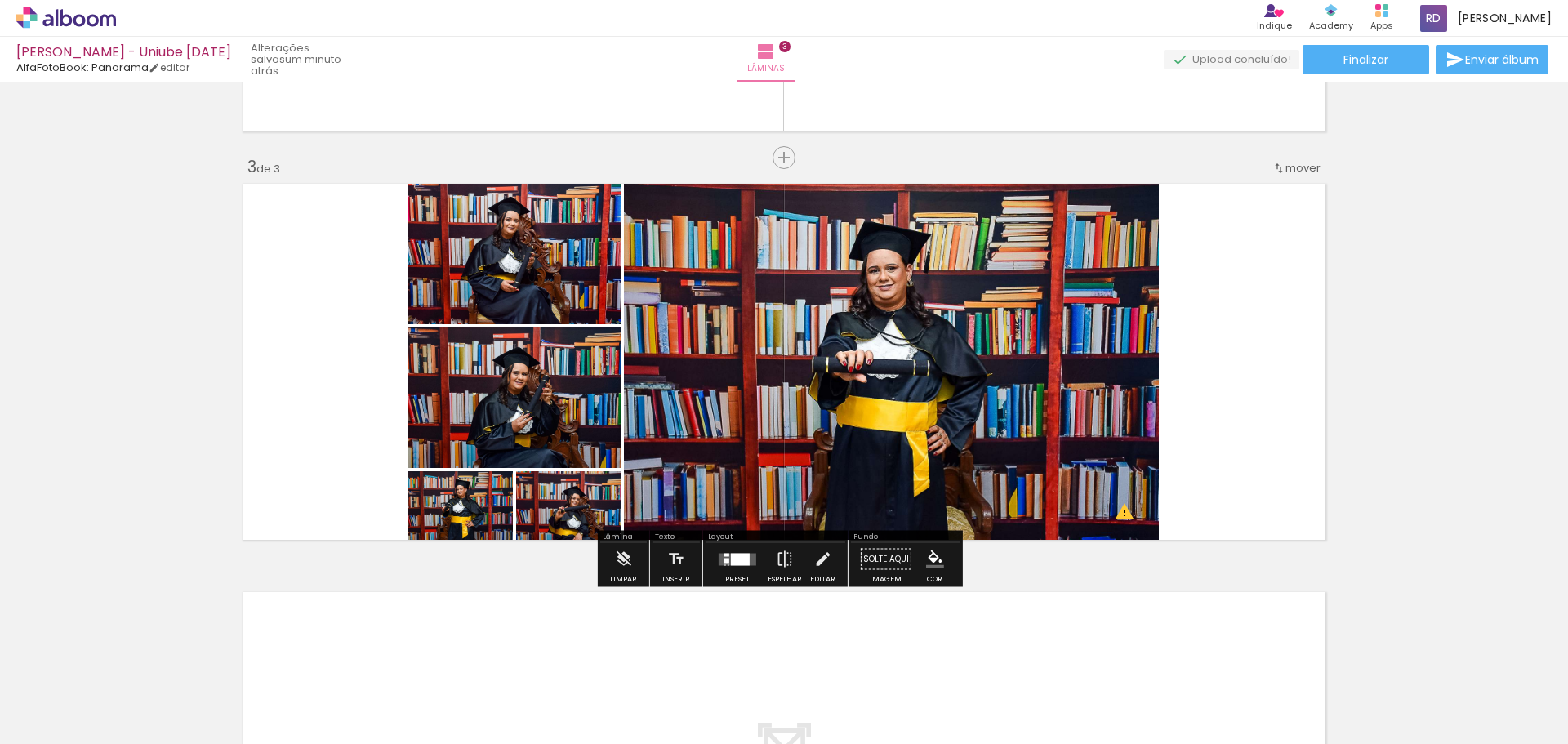
click at [1373, 340] on div "Inserir lâmina 1 de 3 Inserir lâmina 2 de 3 Inserir lâmina 3 de 3 O Designbox p…" at bounding box center [784, 136] width 1568 height 1634
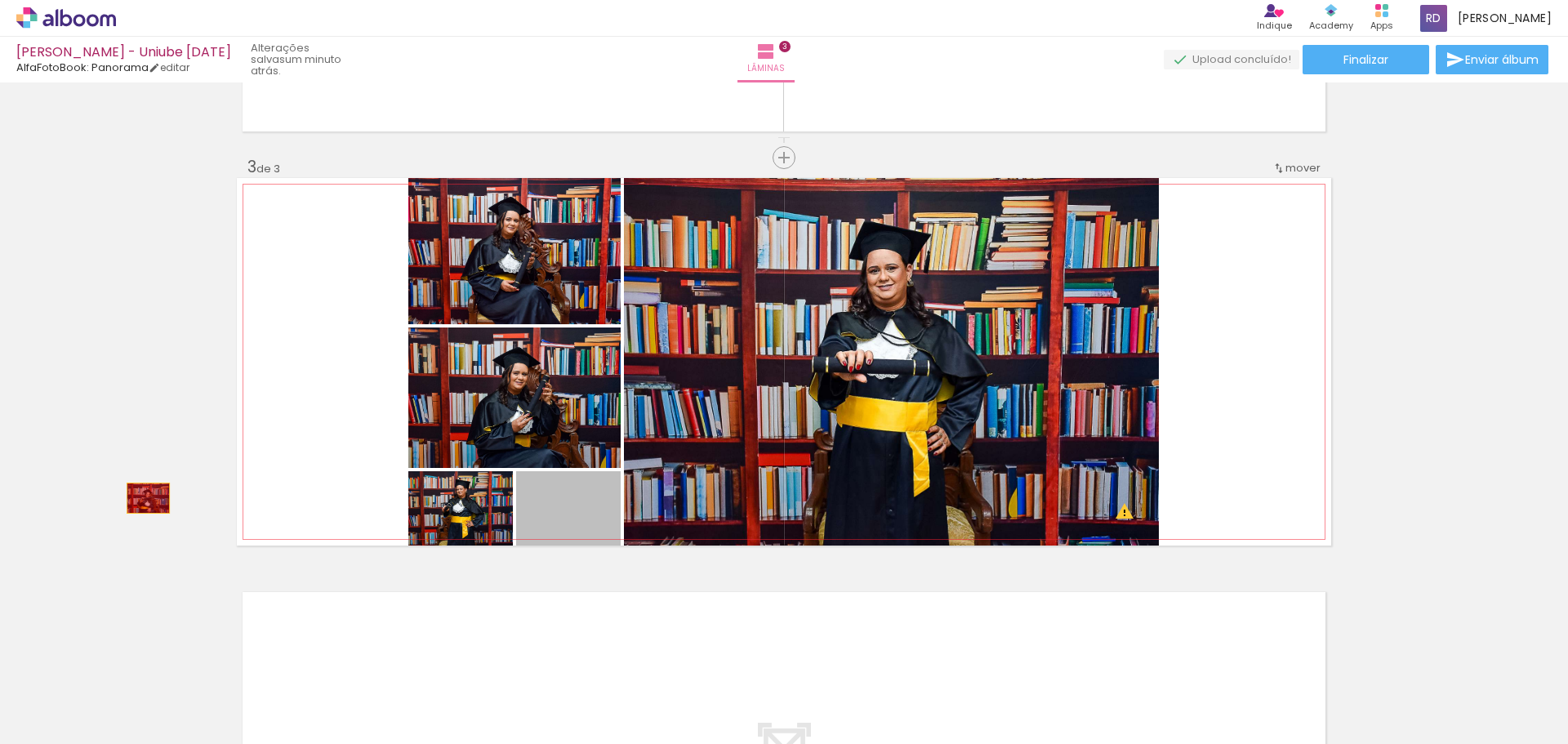
drag, startPoint x: 583, startPoint y: 526, endPoint x: 142, endPoint y: 498, distance: 441.9
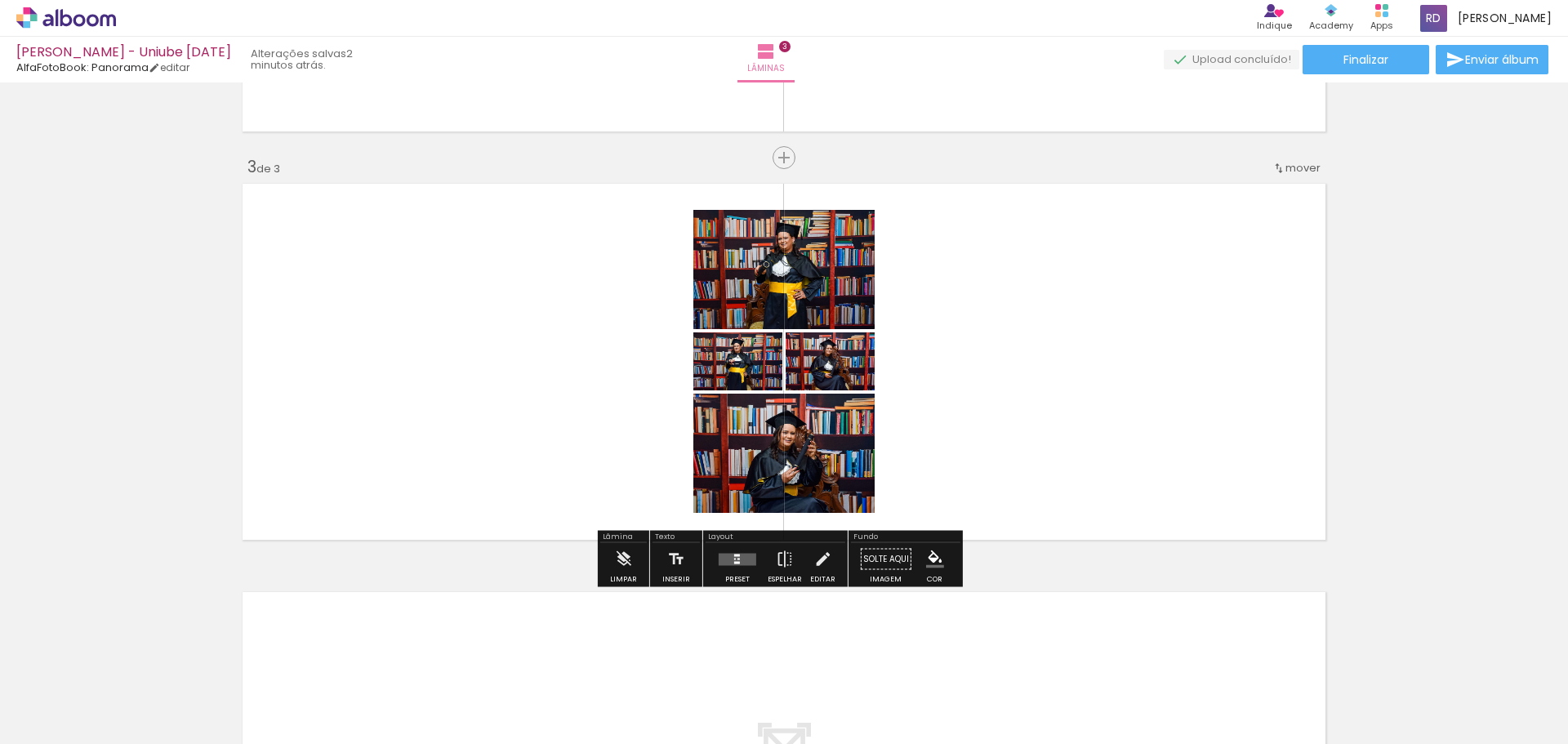
click at [755, 562] on div at bounding box center [737, 559] width 44 height 33
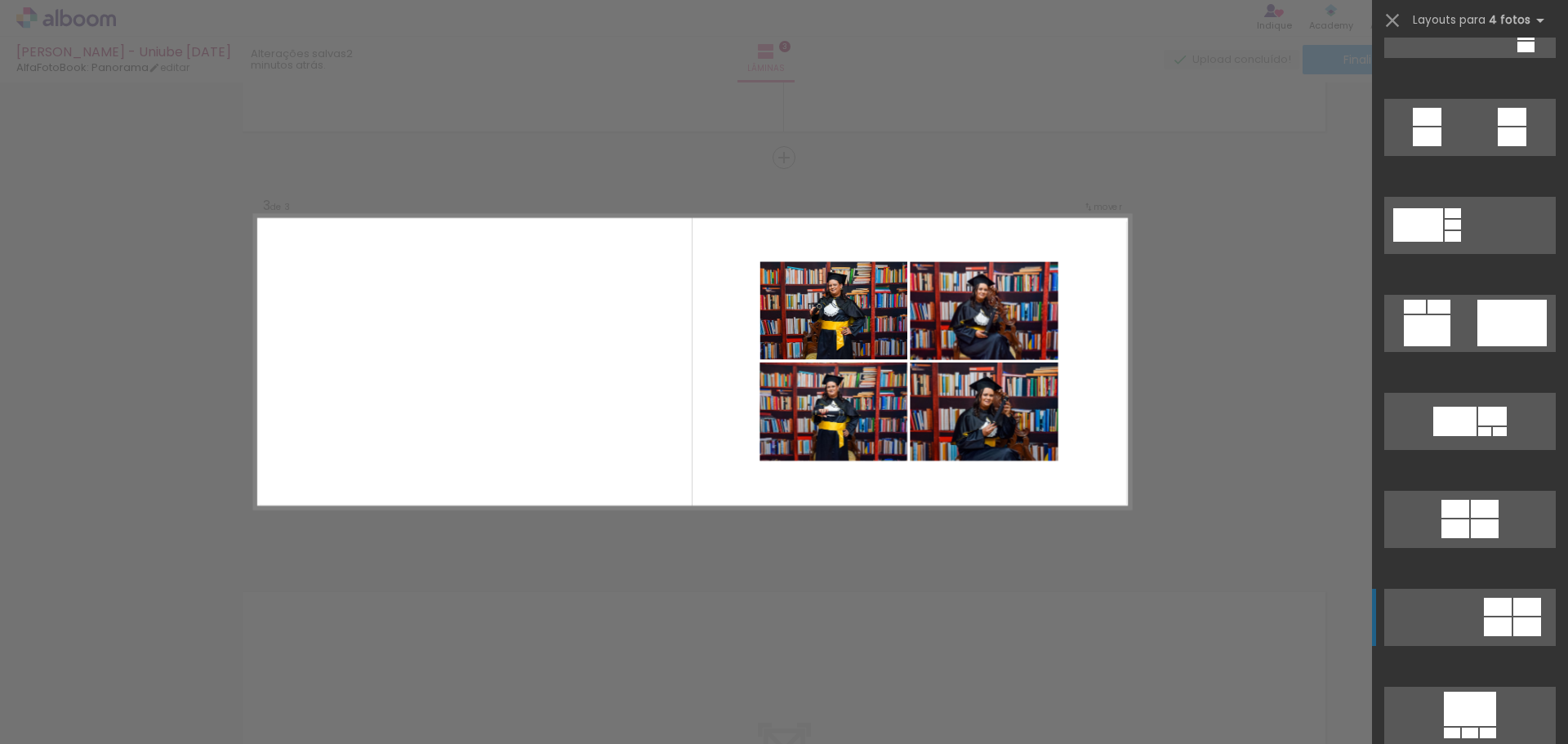
scroll to position [1143, 0]
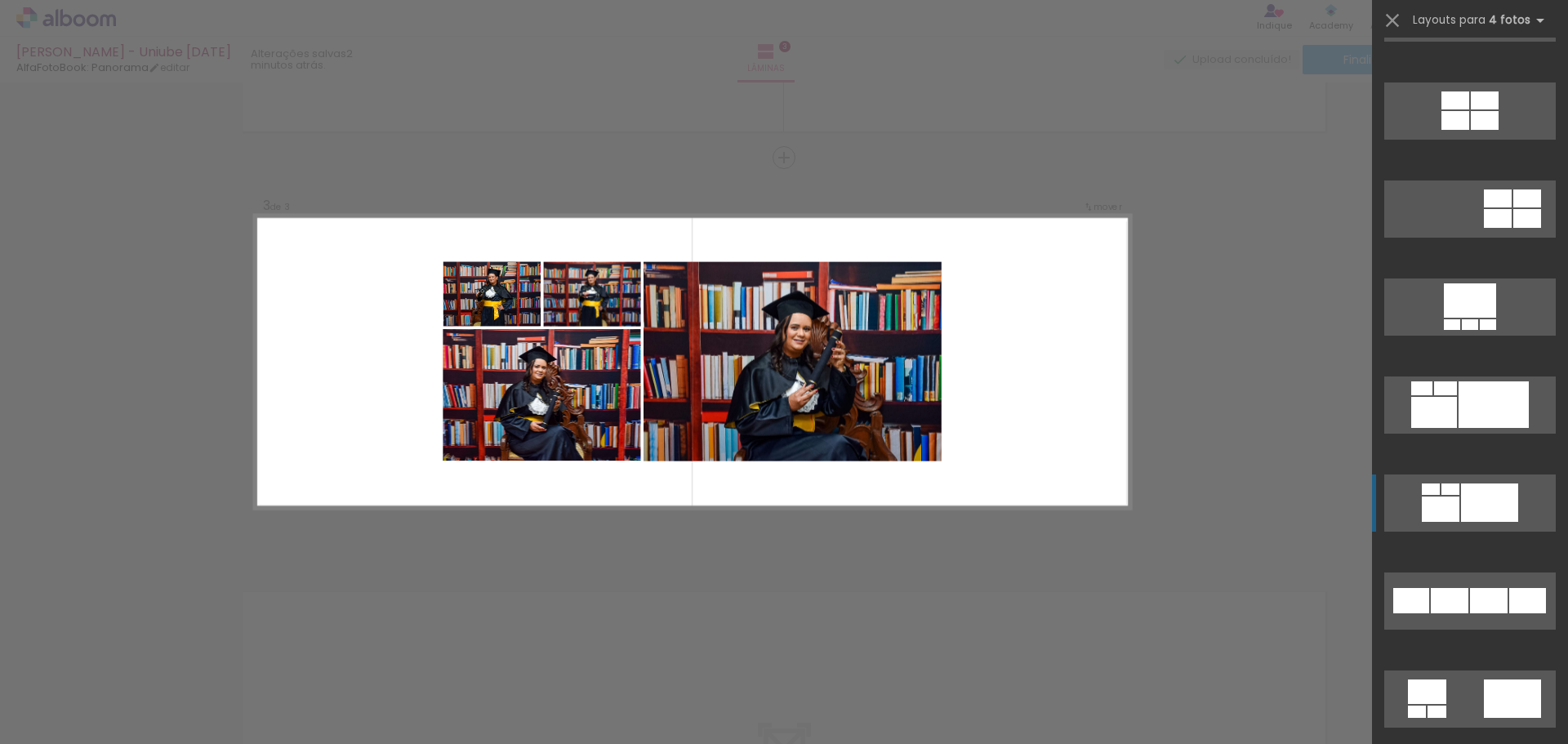
click at [1484, 513] on div at bounding box center [1489, 503] width 57 height 38
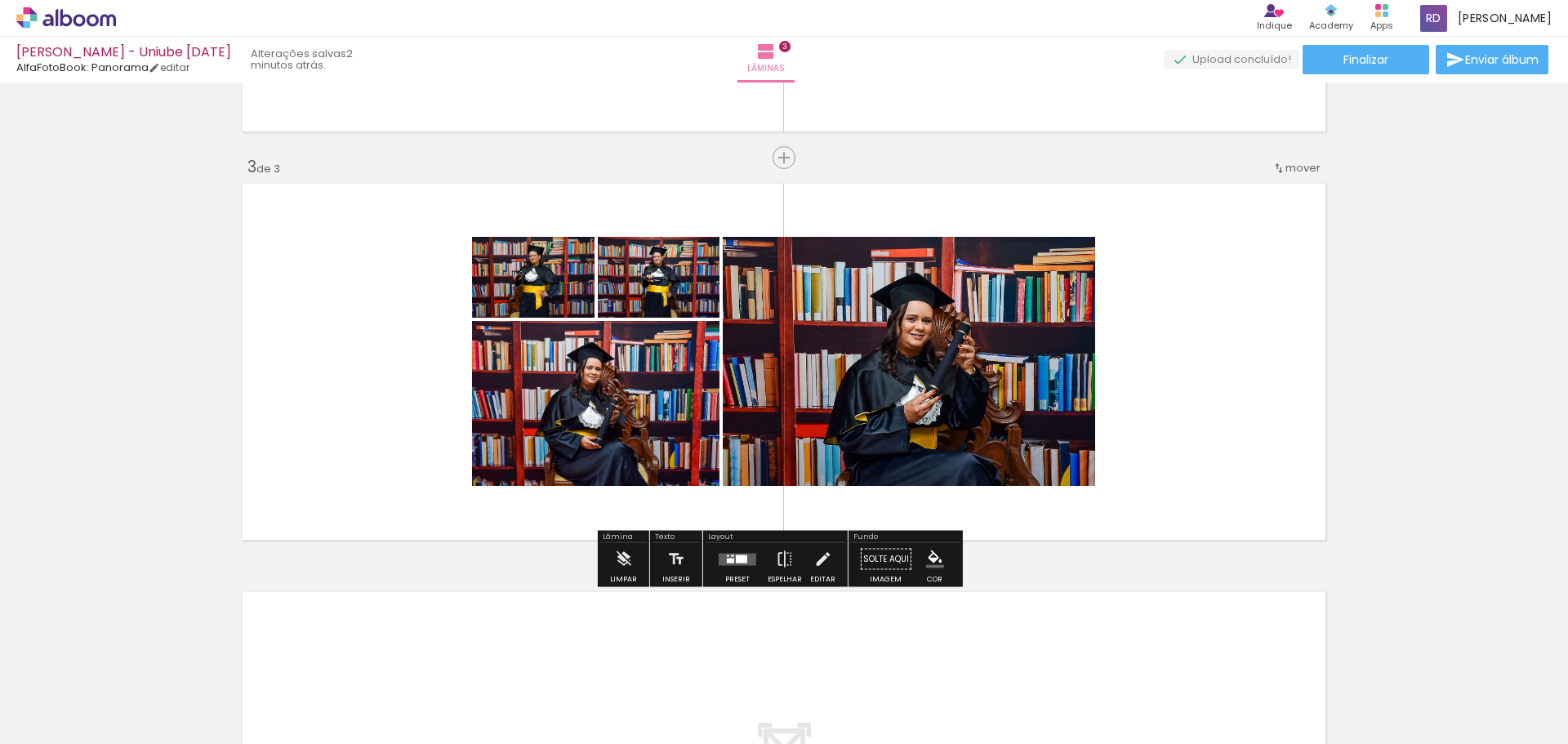
click at [1283, 322] on quentale-layouter at bounding box center [784, 362] width 1094 height 367
click at [726, 552] on div at bounding box center [737, 559] width 44 height 33
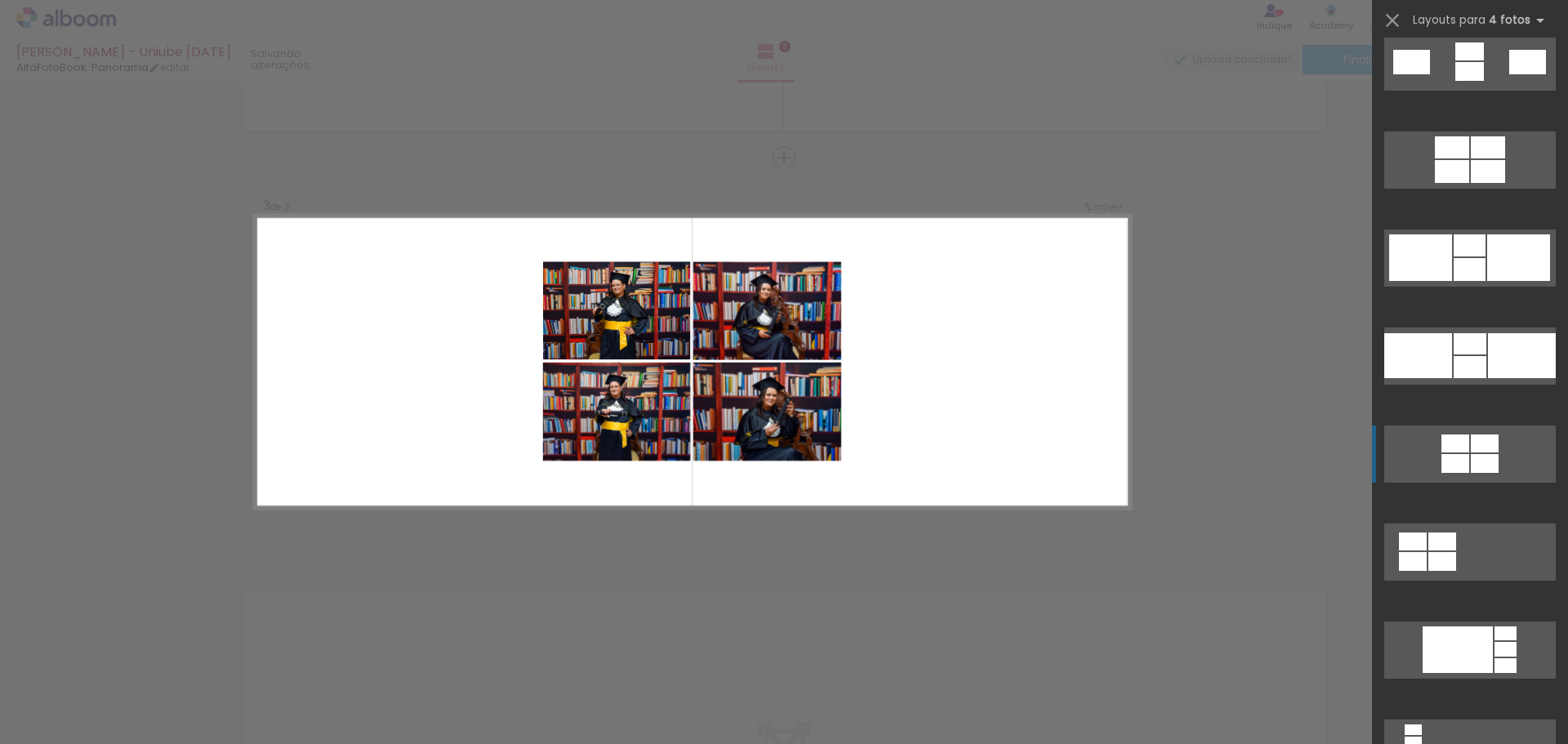
scroll to position [3201, 0]
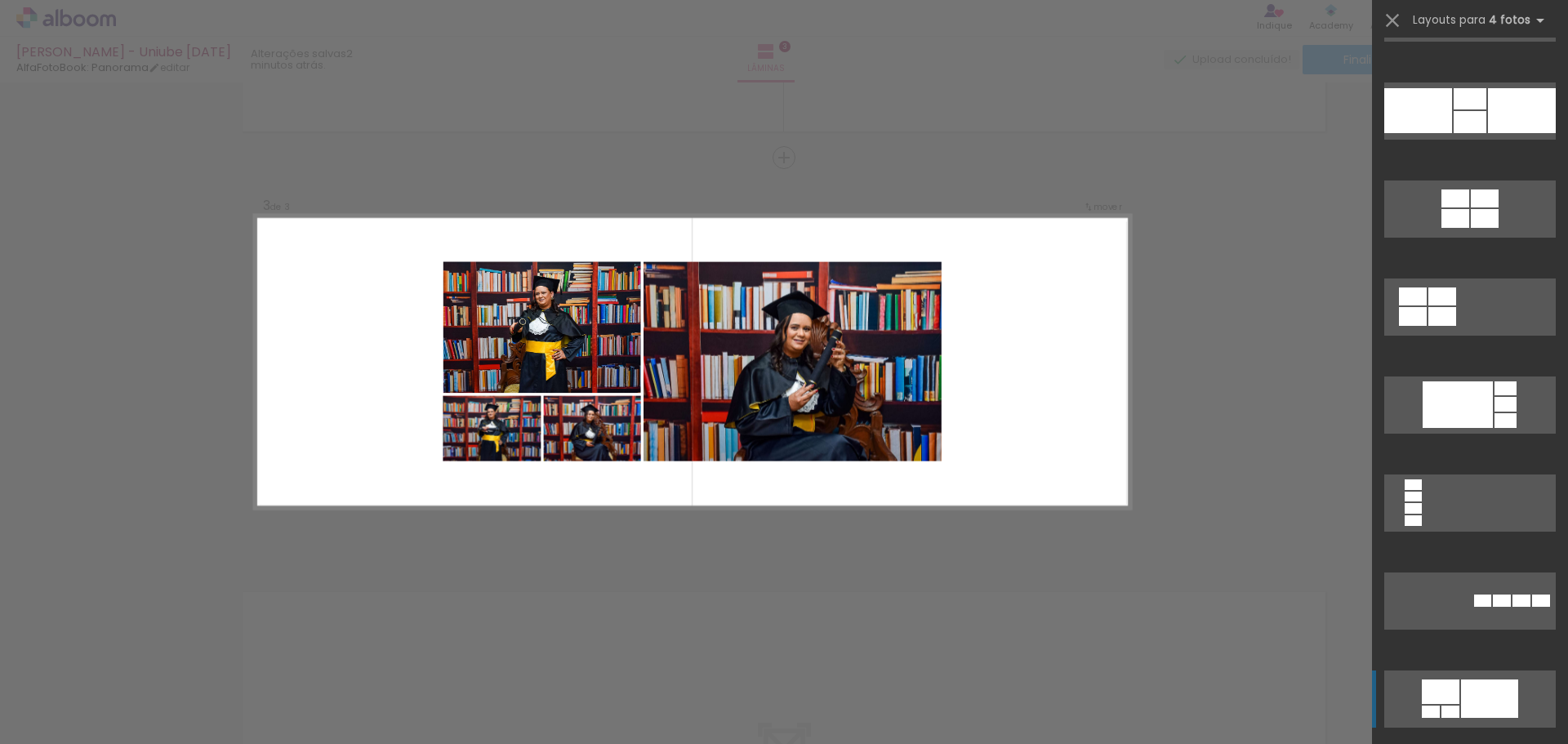
click at [1447, 685] on div at bounding box center [1440, 691] width 38 height 24
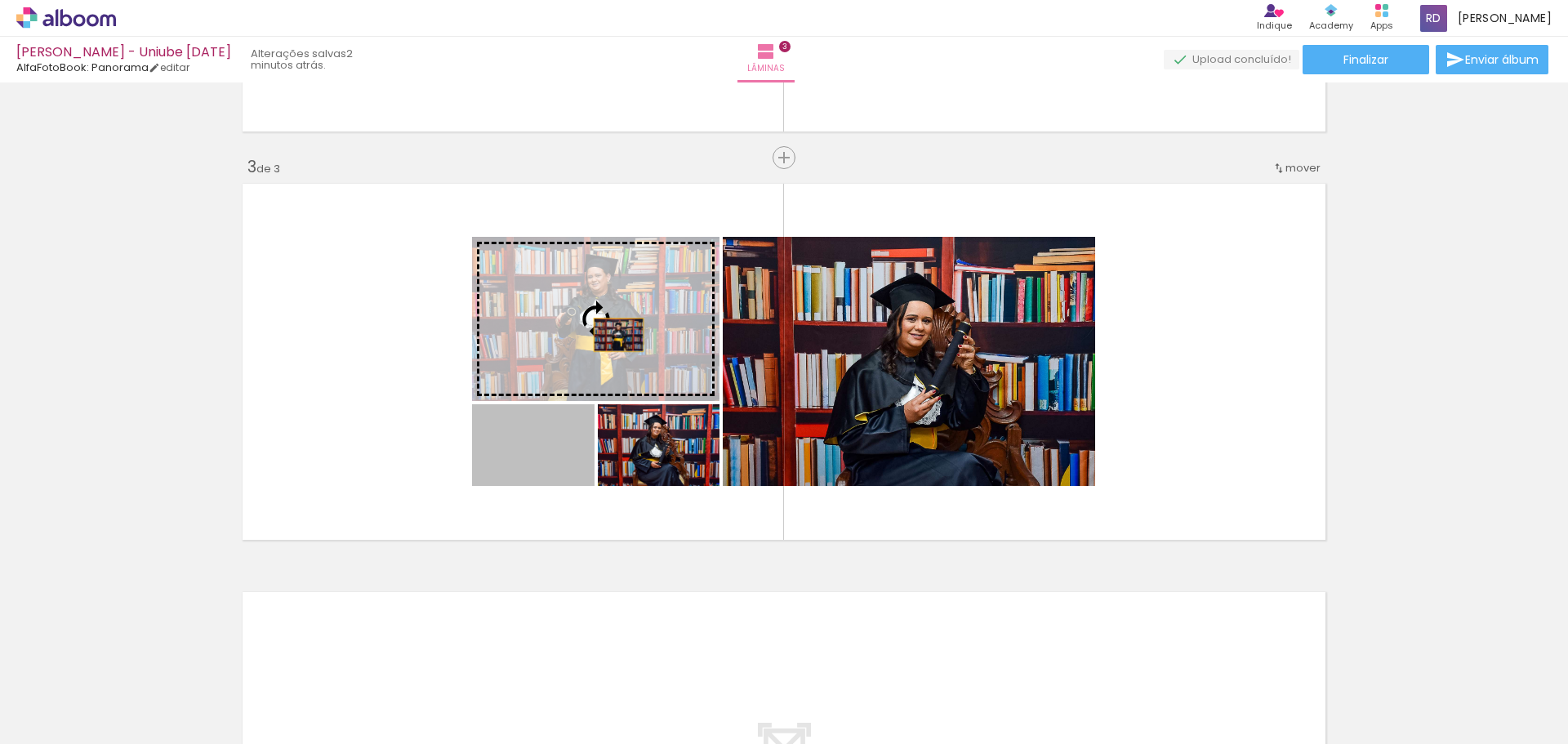
drag, startPoint x: 558, startPoint y: 471, endPoint x: 612, endPoint y: 335, distance: 146.3
click at [0, 0] on slot at bounding box center [0, 0] width 0 height 0
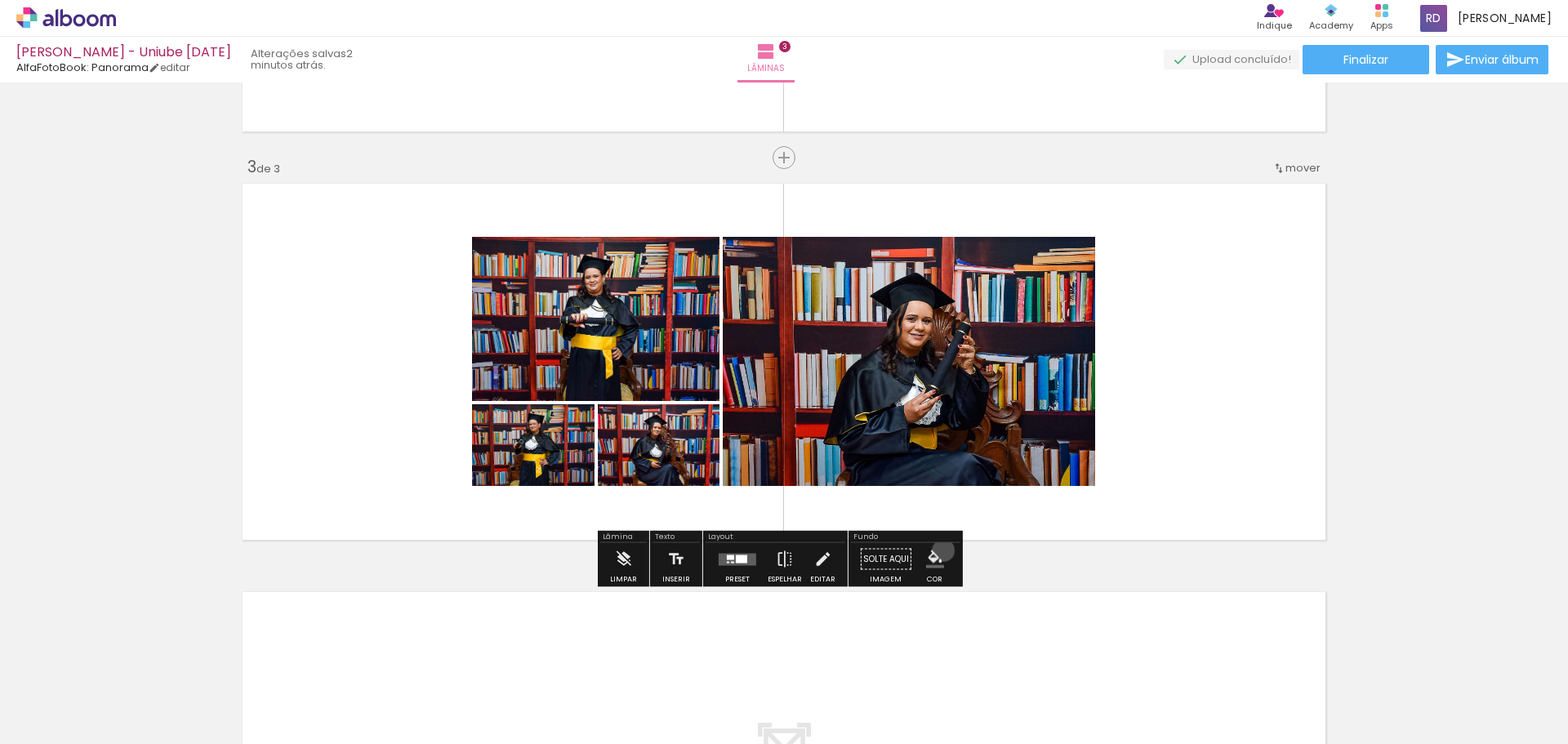
click at [937, 551] on iron-icon "color picker" at bounding box center [935, 559] width 18 height 18
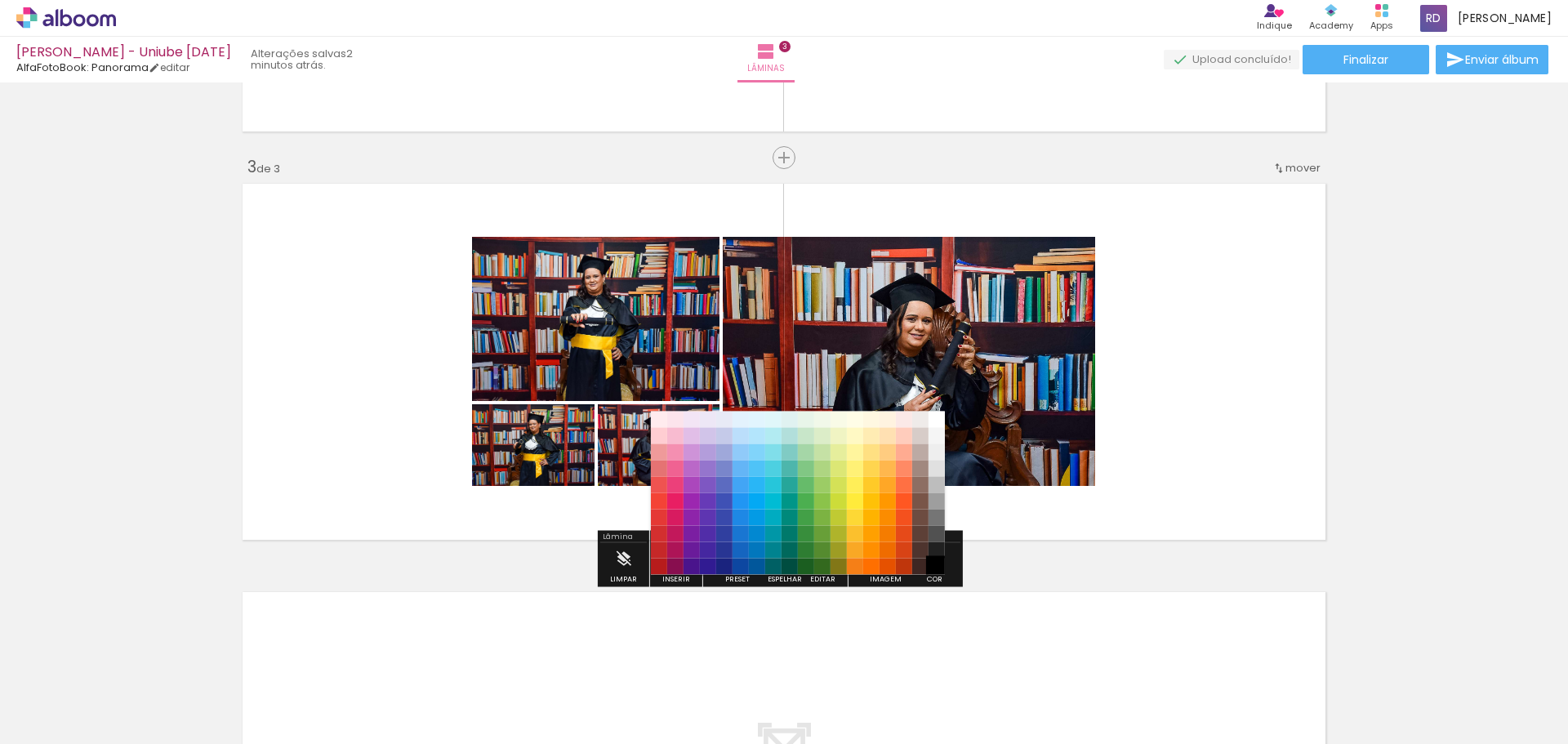
click at [938, 570] on paper-item "#000000" at bounding box center [936, 567] width 17 height 17
click at [1263, 471] on quentale-layouter at bounding box center [784, 362] width 1094 height 367
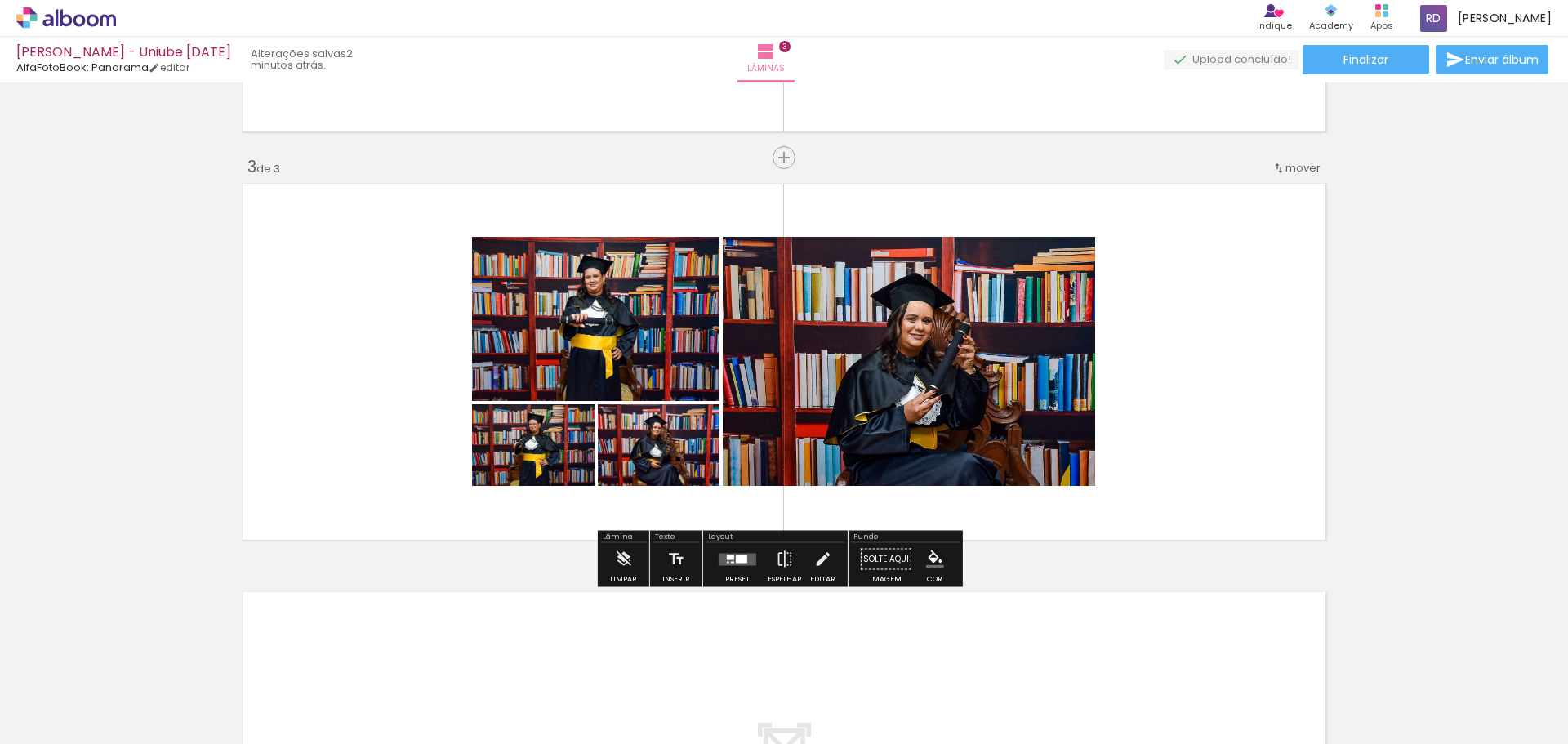
click at [928, 567] on iron-icon "color picker" at bounding box center [935, 559] width 18 height 18
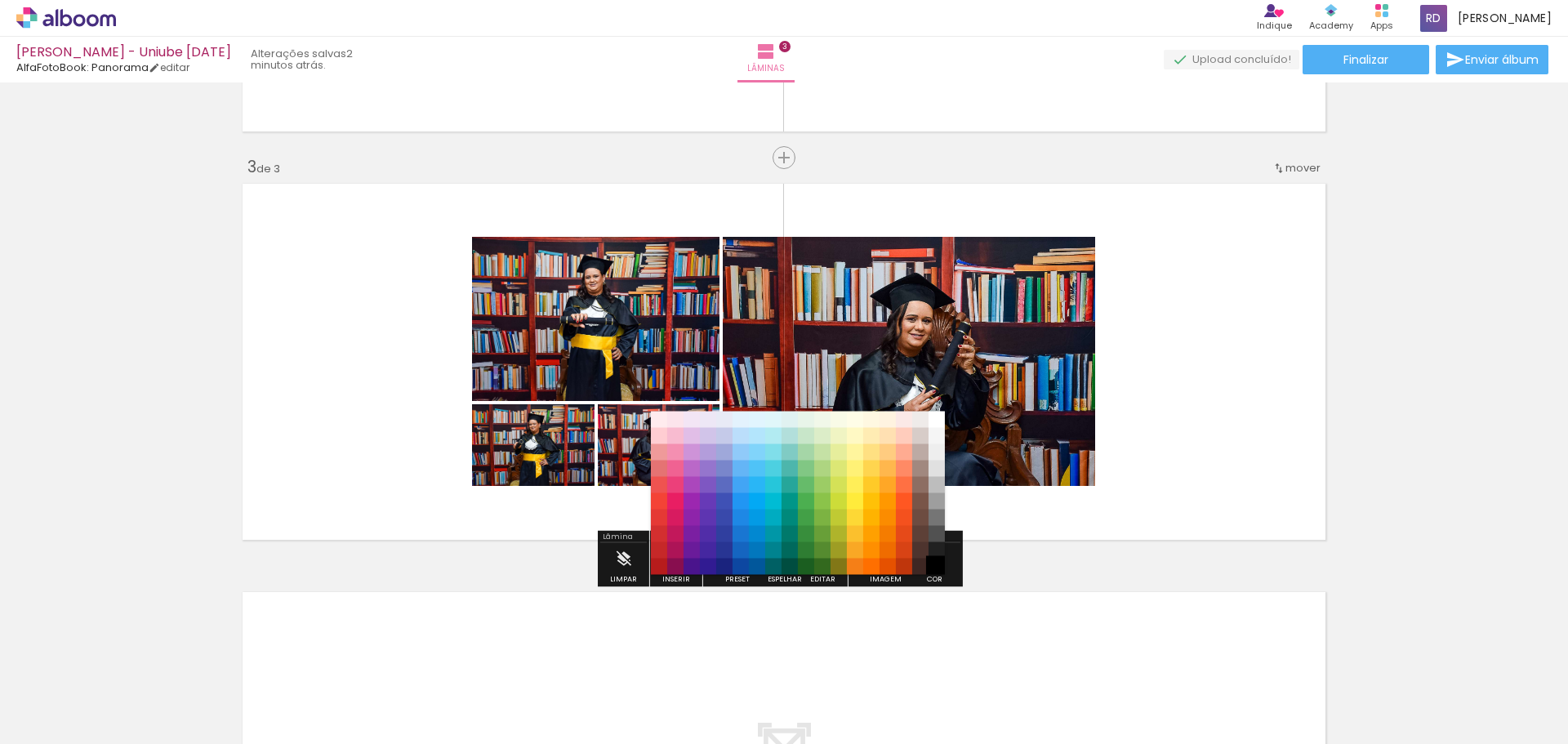
click at [930, 567] on paper-item "#000000" at bounding box center [936, 567] width 17 height 17
click at [929, 555] on paper-item "#212121" at bounding box center [936, 551] width 17 height 17
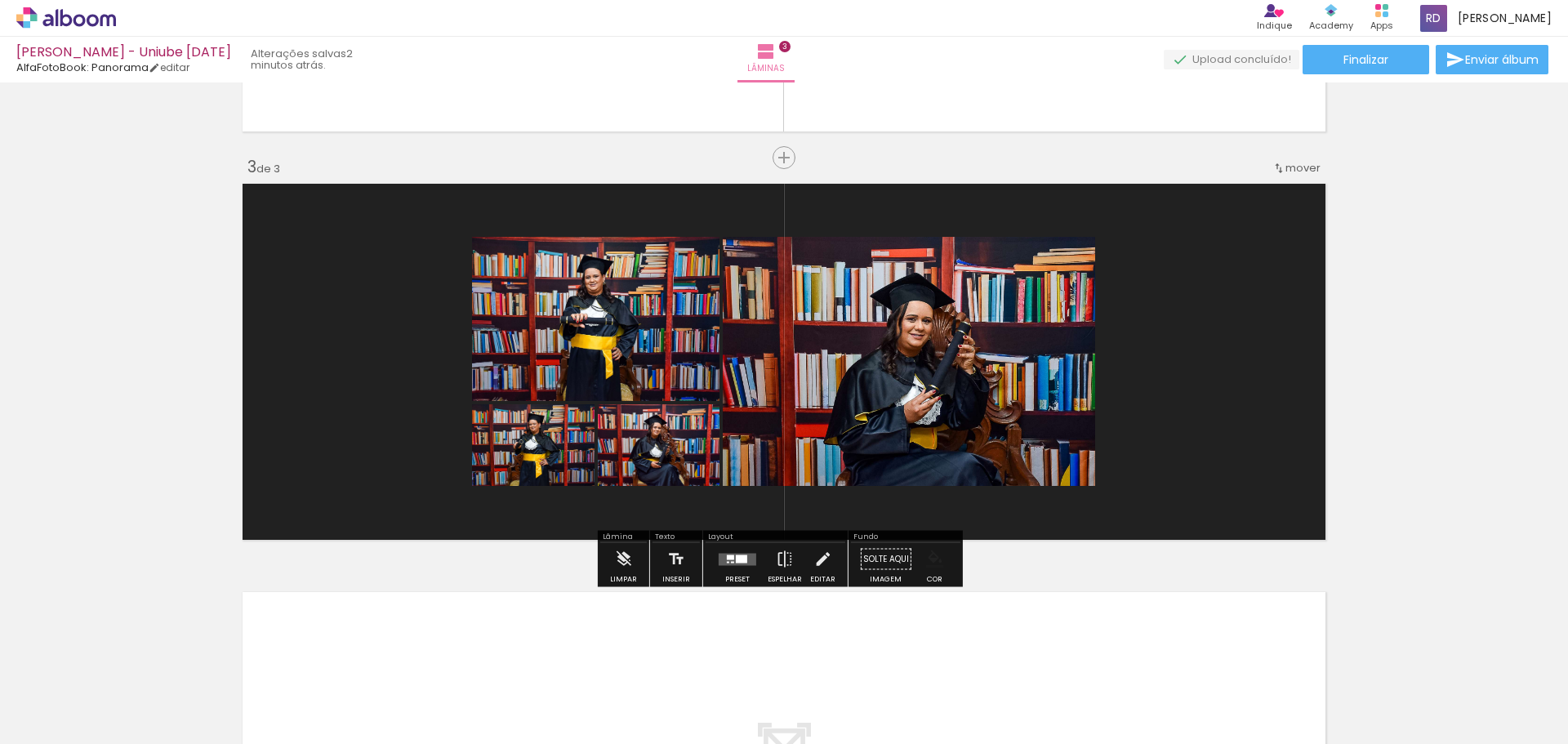
click at [930, 570] on paper-menu-button "#ffebee #ffcdd2 #ef9a9a #e57373 #ef5350 #f44336 #e53935 #d32f2f #c62828 #b71c1c…" at bounding box center [935, 559] width 31 height 31
click at [931, 570] on paper-menu-button "#ffebee #ffcdd2 #ef9a9a #e57373 #ef5350 #f44336 #e53935 #d32f2f #c62828 #b71c1c…" at bounding box center [935, 559] width 31 height 31
click at [1196, 479] on quentale-layouter at bounding box center [784, 362] width 1094 height 367
click at [935, 573] on paper-menu-button "#ffebee #ffcdd2 #ef9a9a #e57373 #ef5350 #f44336 #e53935 #d32f2f #c62828 #b71c1c…" at bounding box center [935, 559] width 31 height 31
click at [933, 580] on div "Cor" at bounding box center [935, 579] width 16 height 8
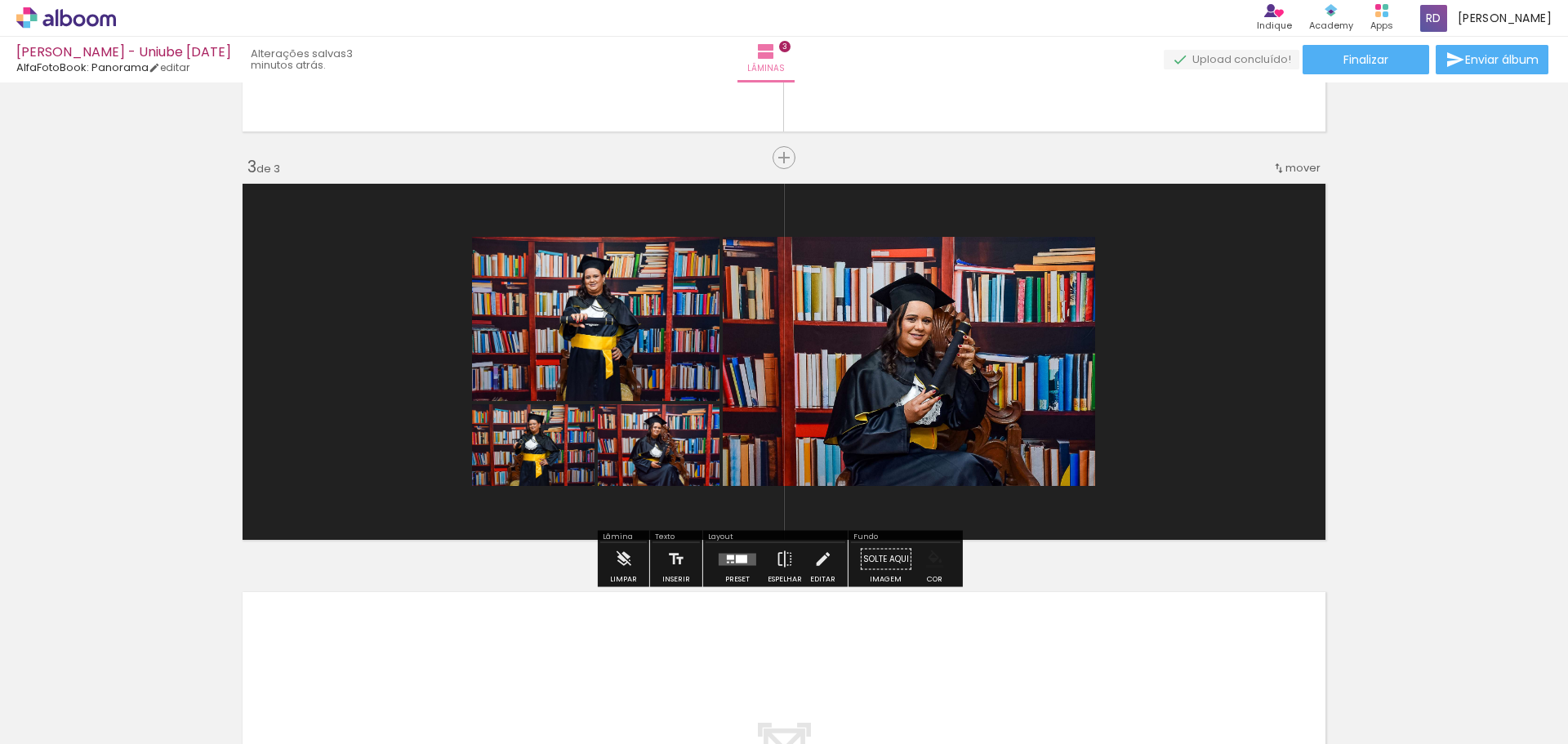
click at [448, 538] on quentale-layouter at bounding box center [784, 362] width 1094 height 367
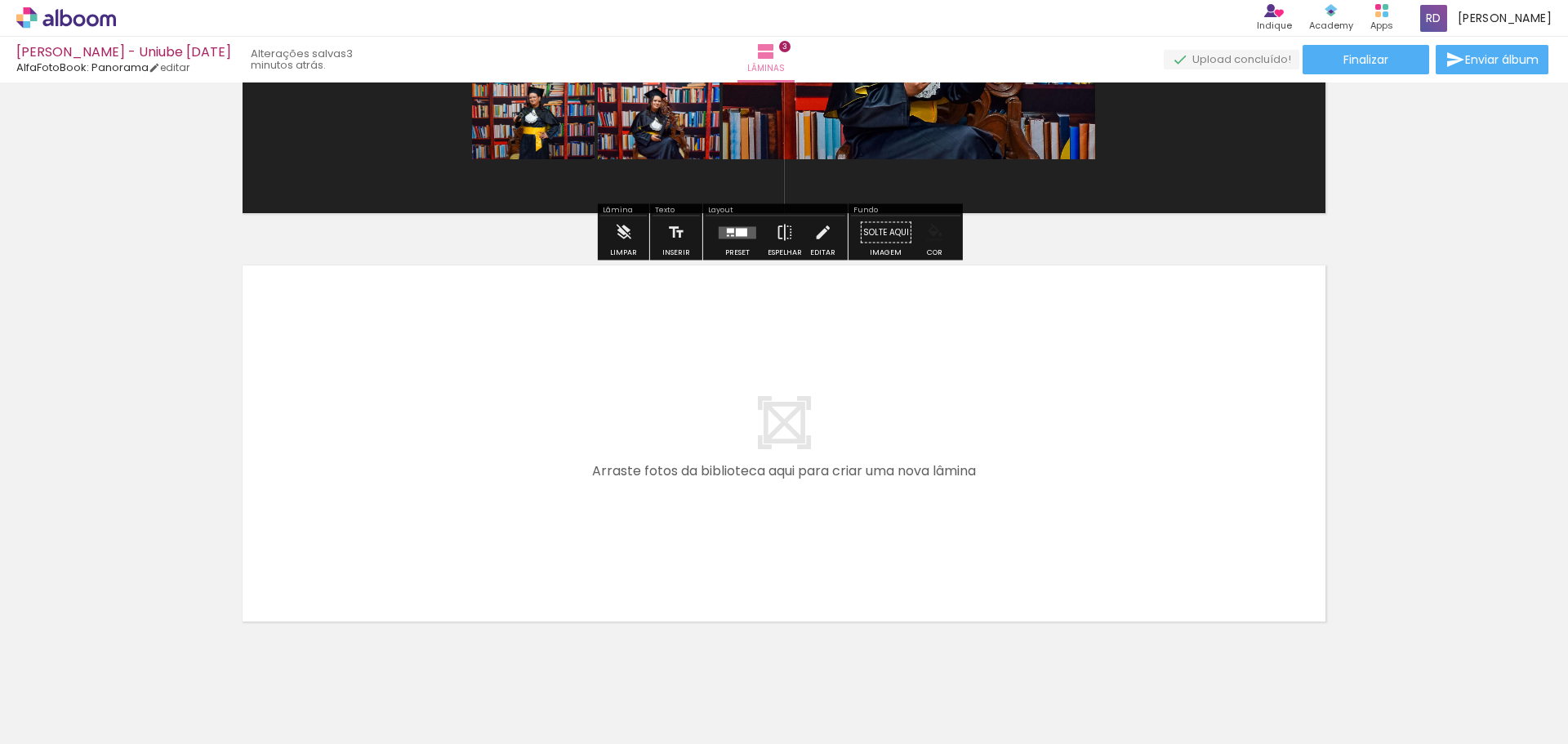
click at [341, 150] on quentale-layouter at bounding box center [784, 34] width 1094 height 367
click at [400, 393] on quentale-layouter at bounding box center [784, 443] width 1094 height 367
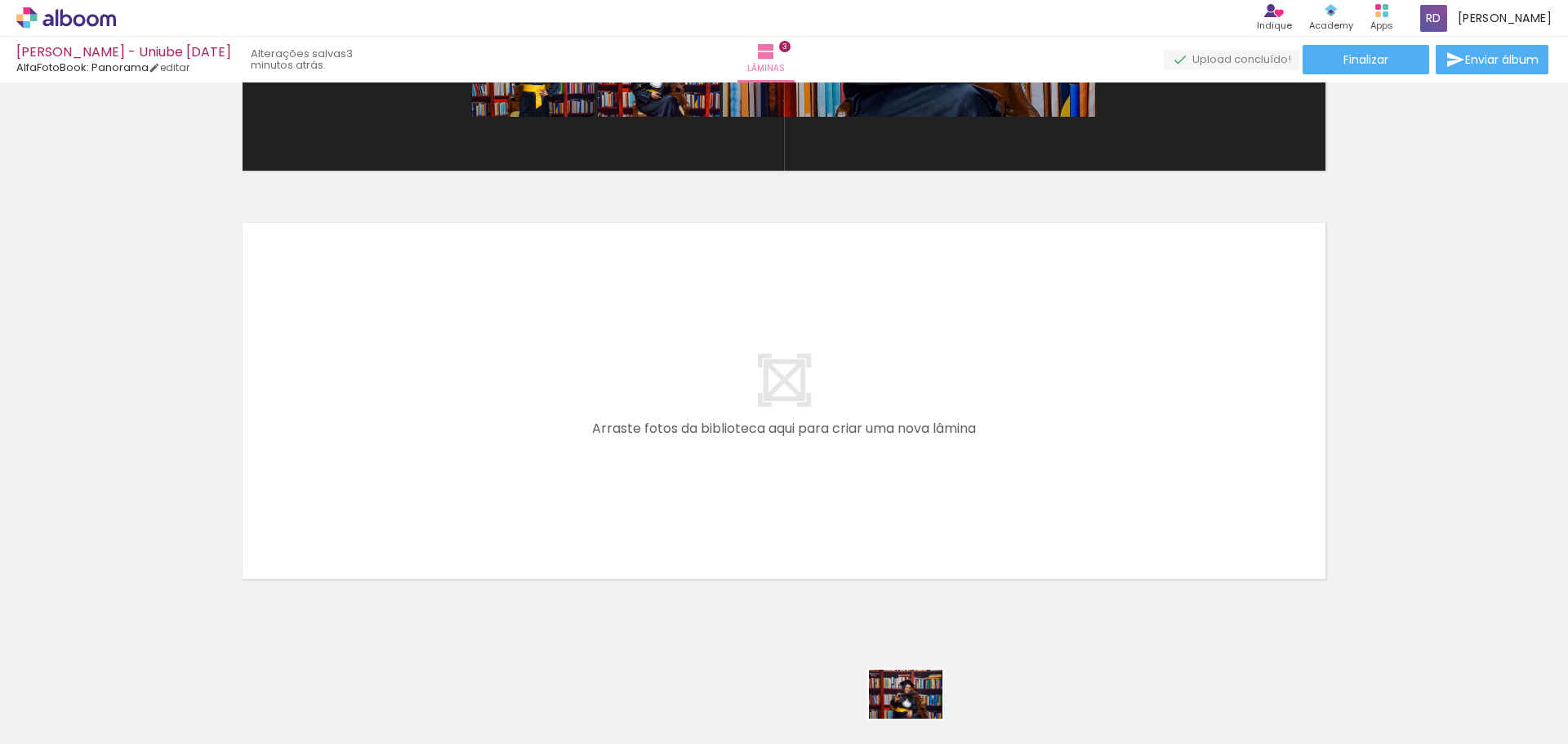
drag, startPoint x: 899, startPoint y: 691, endPoint x: 915, endPoint y: 714, distance: 28.0
click at [915, 714] on div at bounding box center [895, 689] width 81 height 54
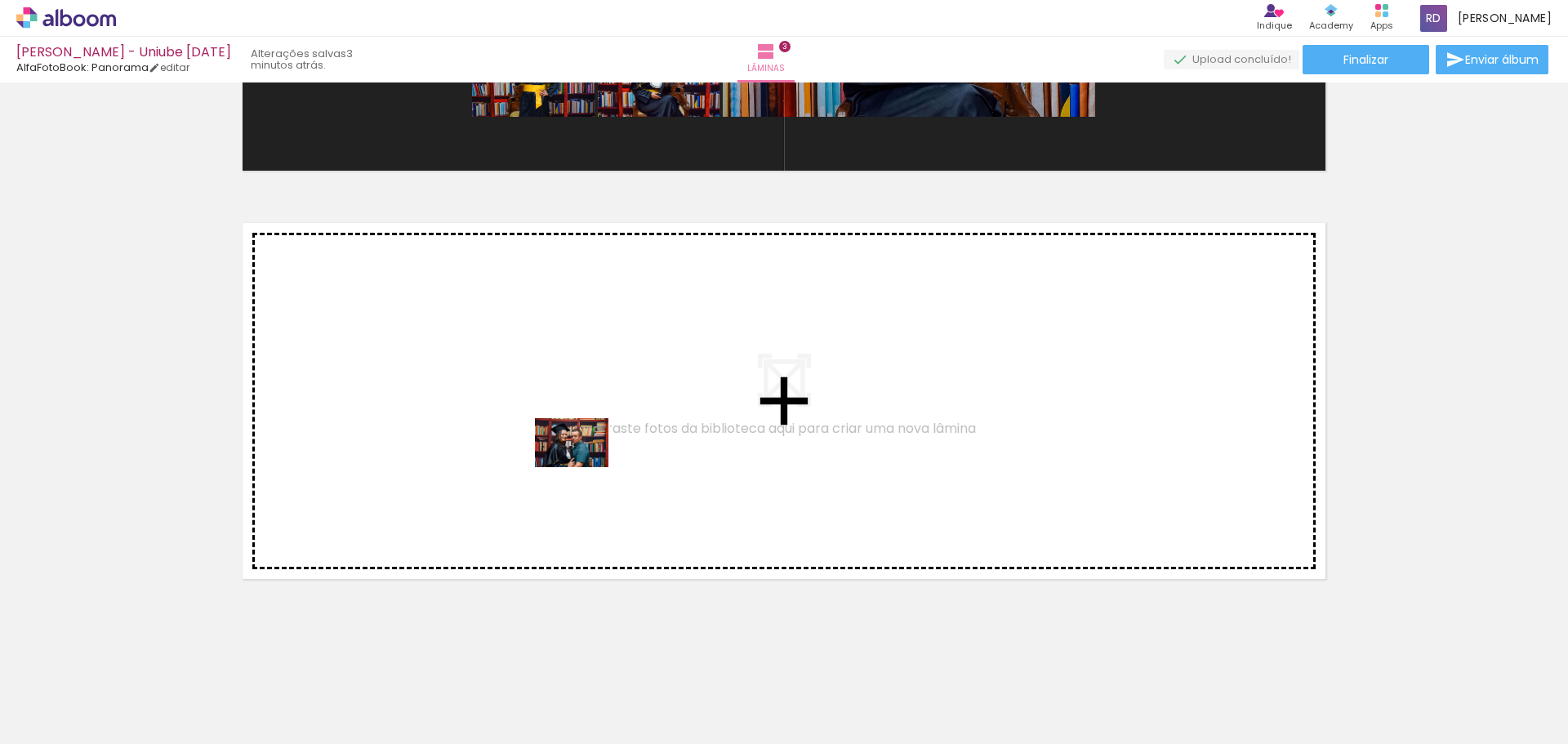
drag, startPoint x: 1093, startPoint y: 702, endPoint x: 584, endPoint y: 467, distance: 560.6
click at [584, 467] on quentale-workspace at bounding box center [784, 372] width 1568 height 744
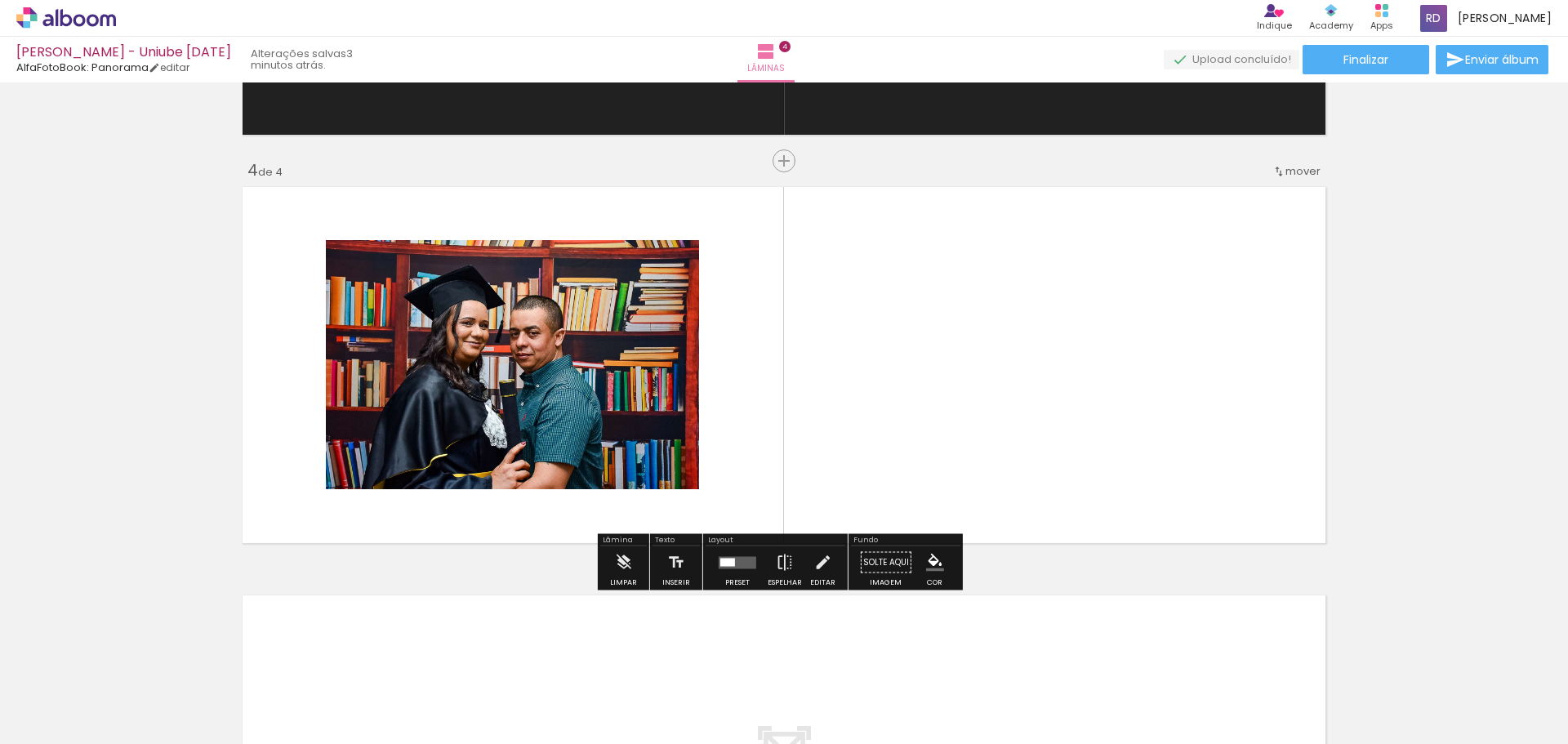
scroll to position [1177, 0]
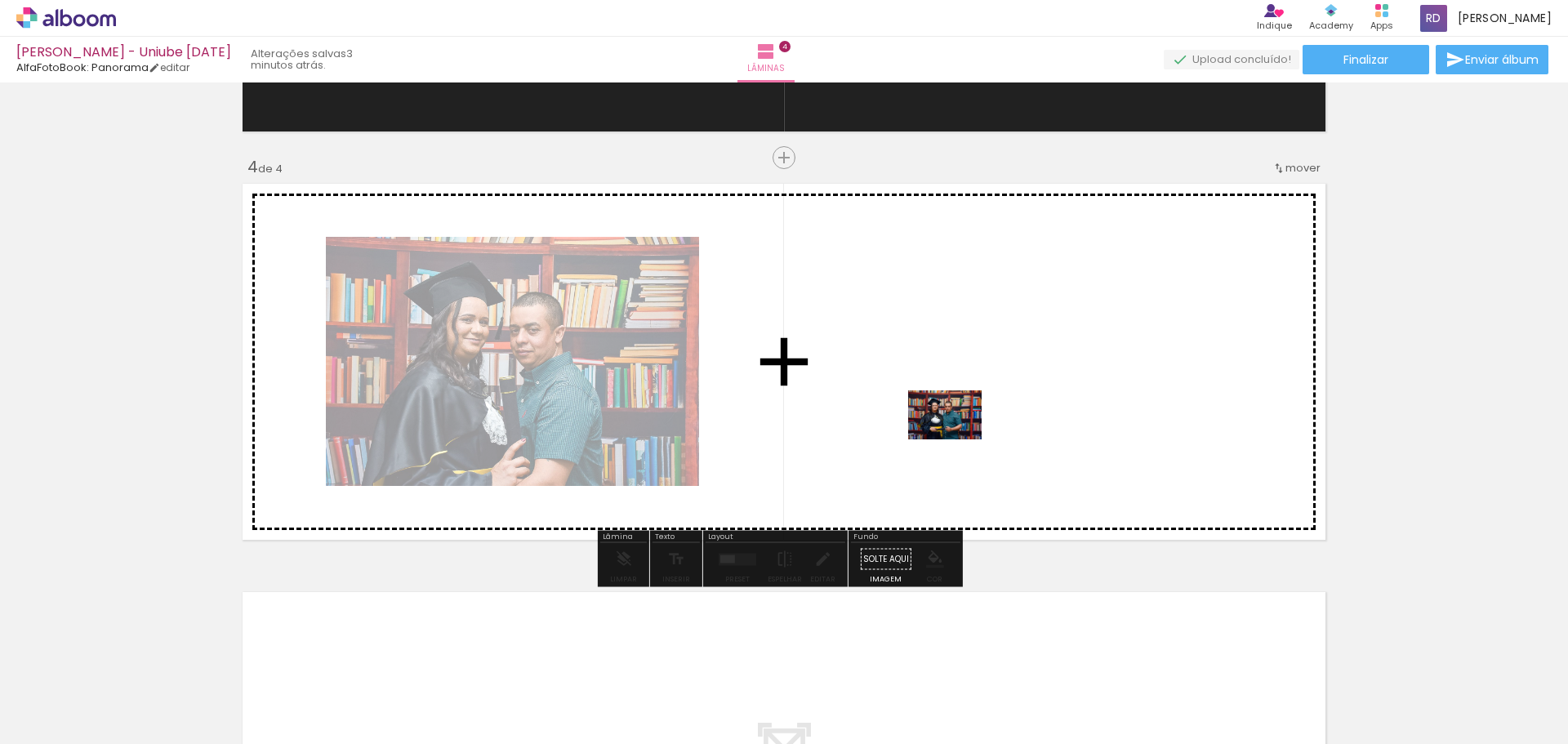
drag, startPoint x: 1184, startPoint y: 696, endPoint x: 957, endPoint y: 439, distance: 342.9
click at [957, 439] on quentale-workspace at bounding box center [784, 372] width 1568 height 744
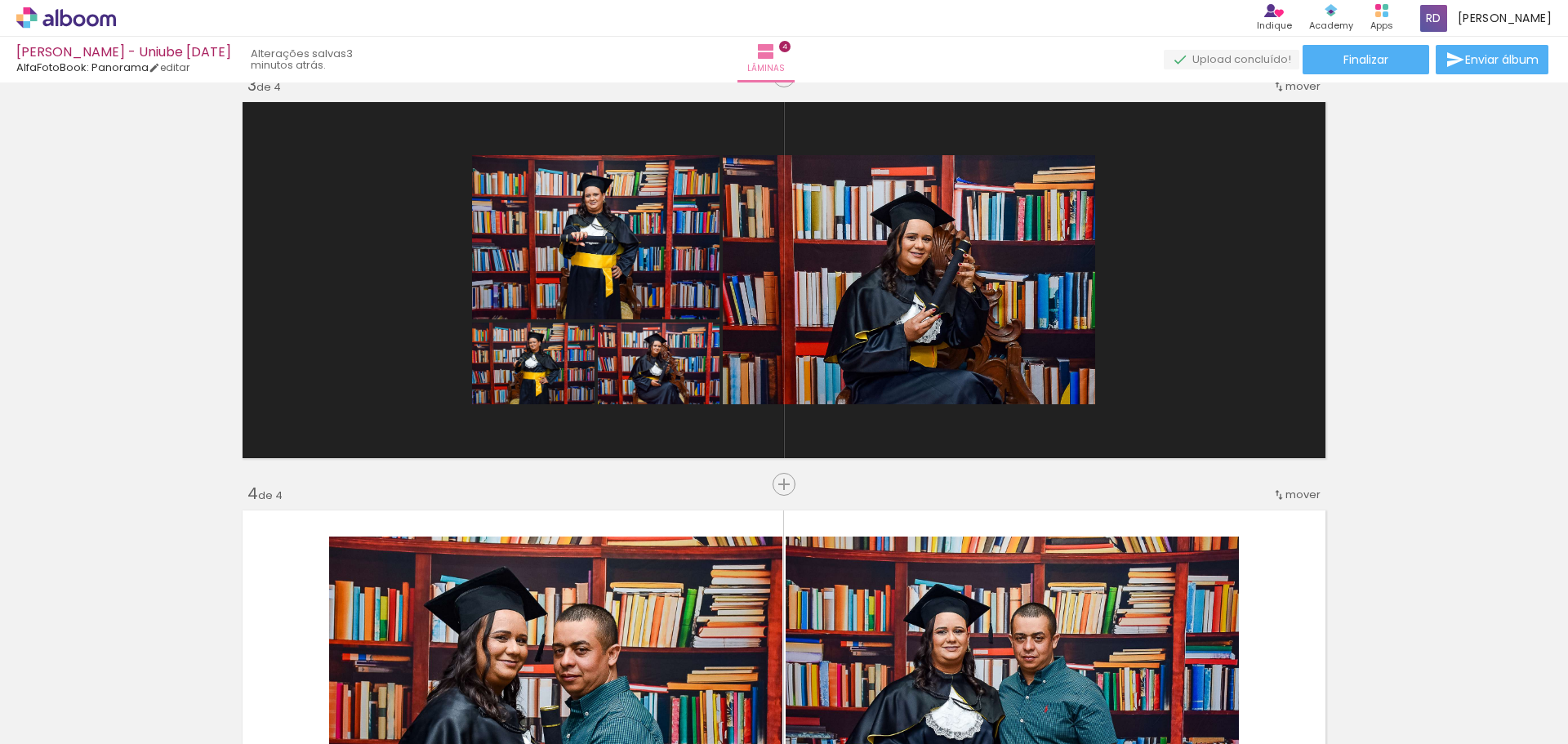
scroll to position [768, 0]
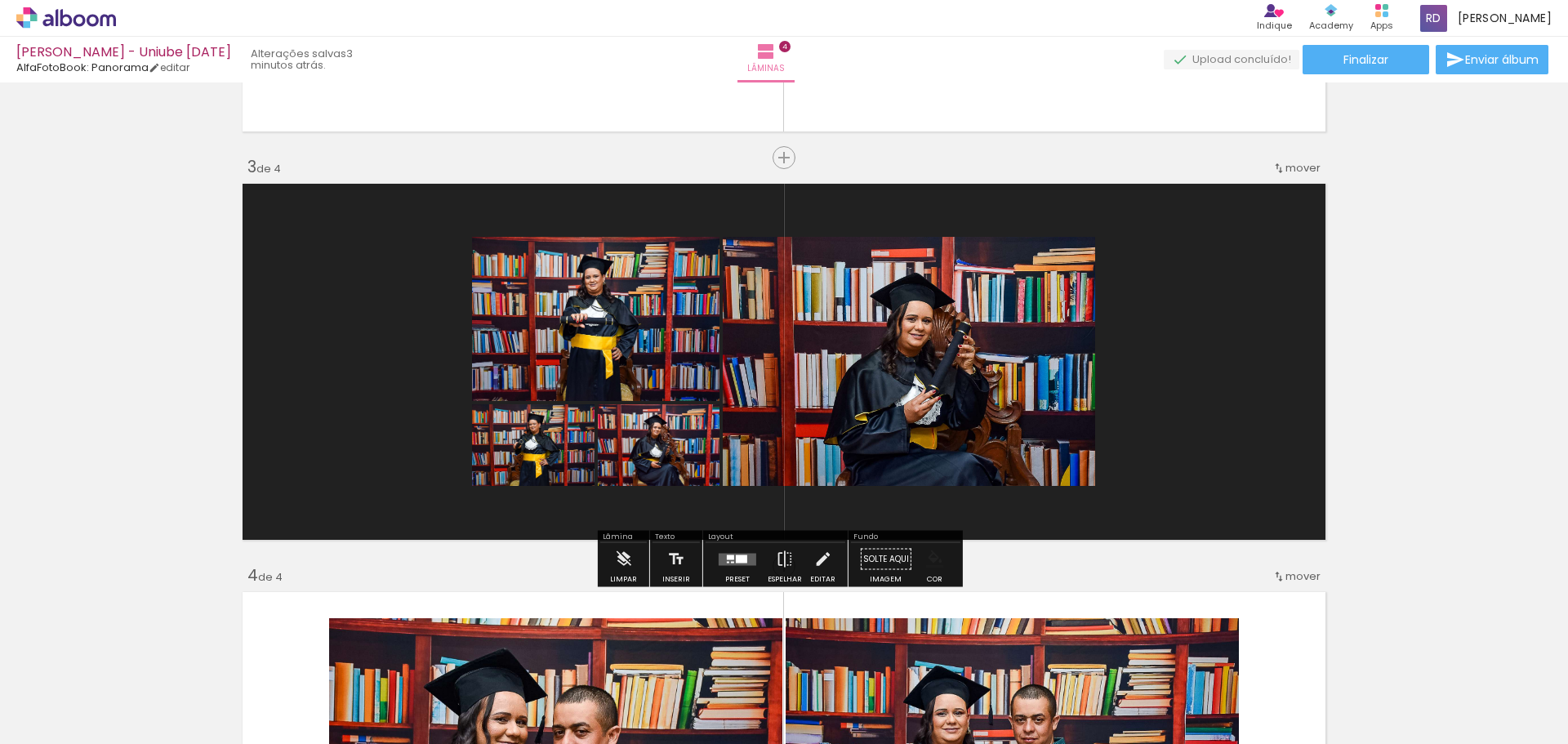
click at [938, 564] on iron-icon "color picker" at bounding box center [935, 559] width 18 height 18
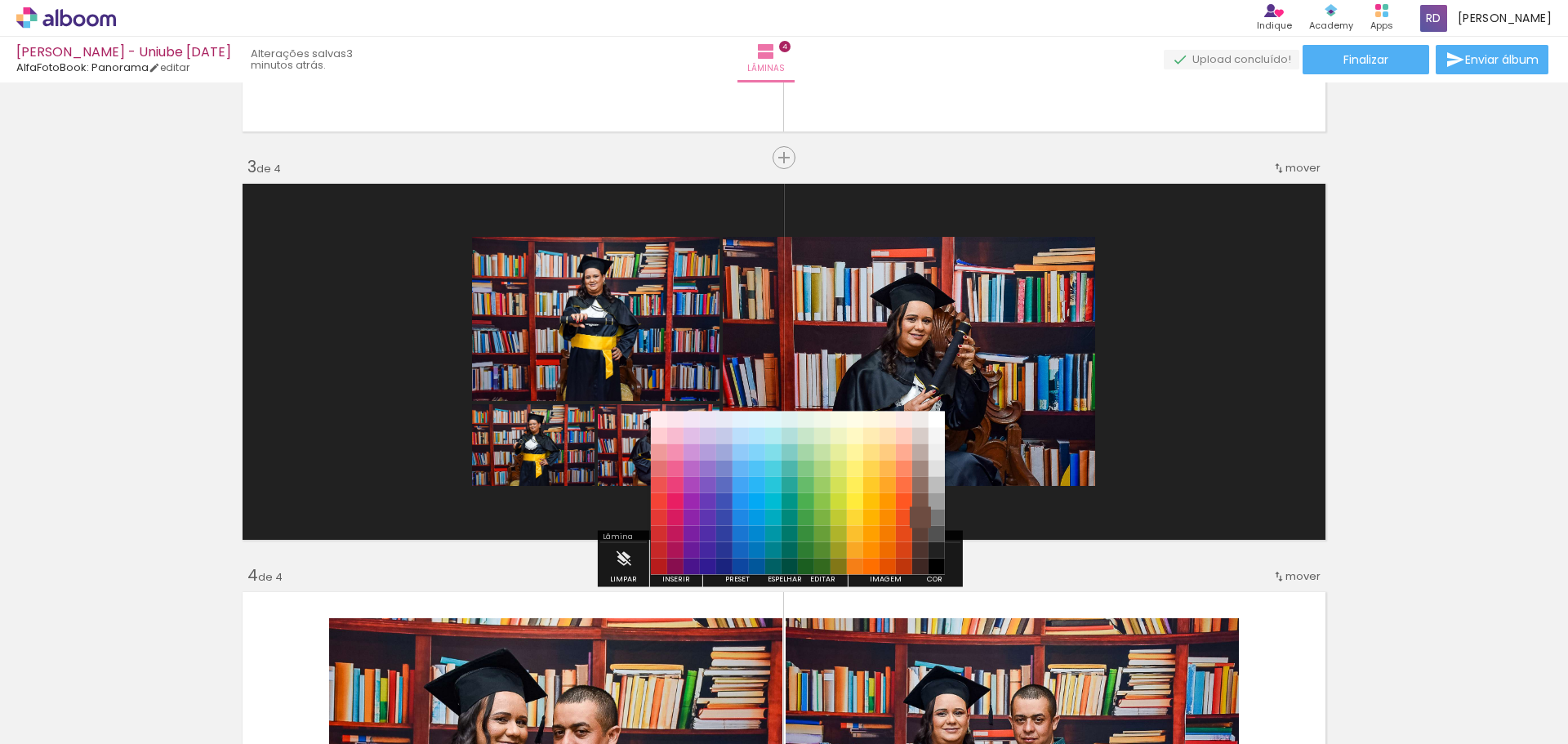
click at [927, 522] on paper-item "#6d4c41" at bounding box center [920, 518] width 17 height 17
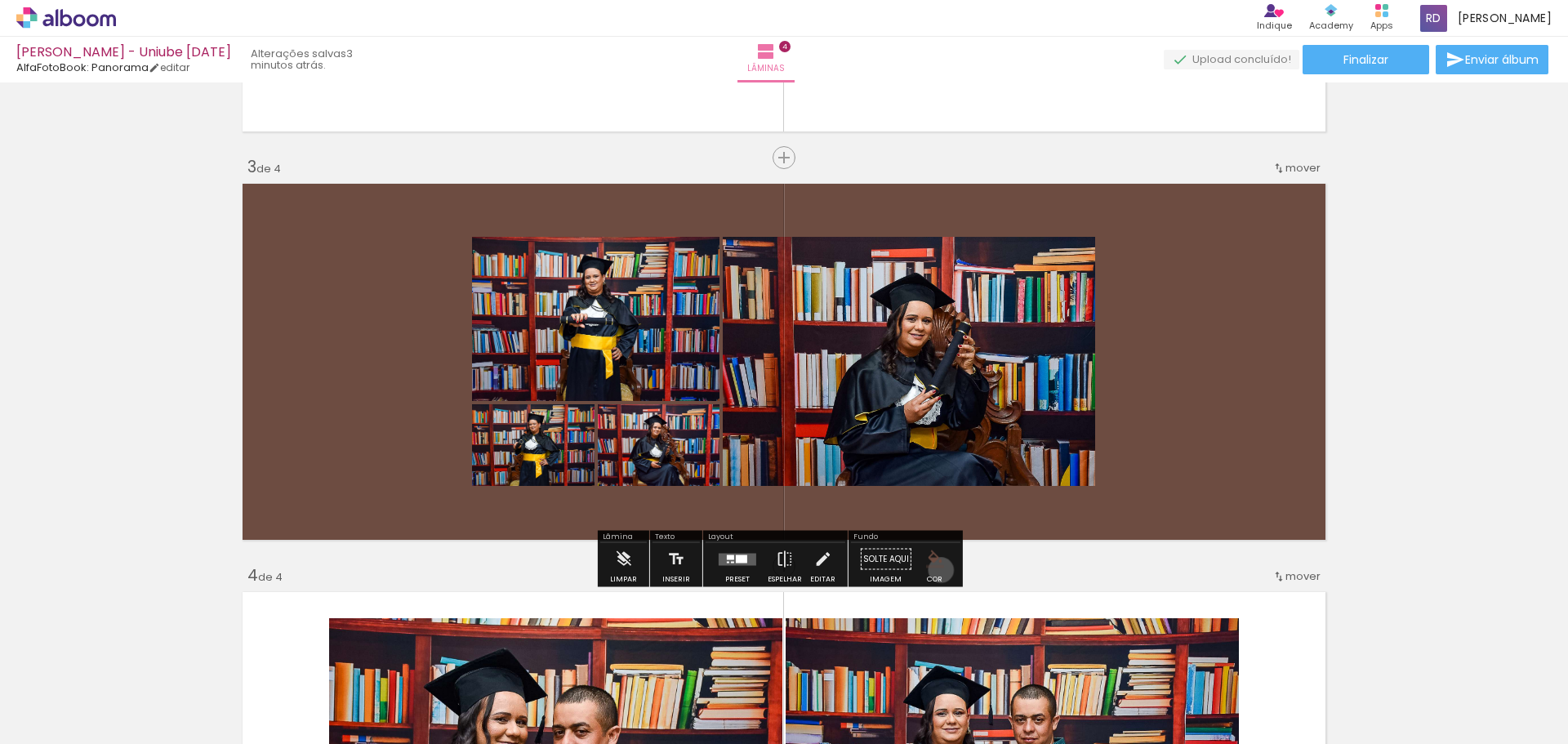
click at [935, 570] on paper-menu-button "#ffebee #ffcdd2 #ef9a9a #e57373 #ef5350 #f44336 #e53935 #d32f2f #c62828 #b71c1c…" at bounding box center [935, 559] width 31 height 31
click at [928, 575] on paper-swatch-picker at bounding box center [935, 559] width 31 height 33
click at [937, 569] on paper-menu-button "#ffebee #ffcdd2 #ef9a9a #e57373 #ef5350 #f44336 #e53935 #d32f2f #c62828 #b71c1c…" at bounding box center [935, 559] width 31 height 31
click at [935, 570] on paper-menu-button "#ffebee #ffcdd2 #ef9a9a #e57373 #ef5350 #f44336 #e53935 #d32f2f #c62828 #b71c1c…" at bounding box center [935, 559] width 31 height 31
click at [933, 564] on iron-icon "color picker" at bounding box center [935, 559] width 18 height 18
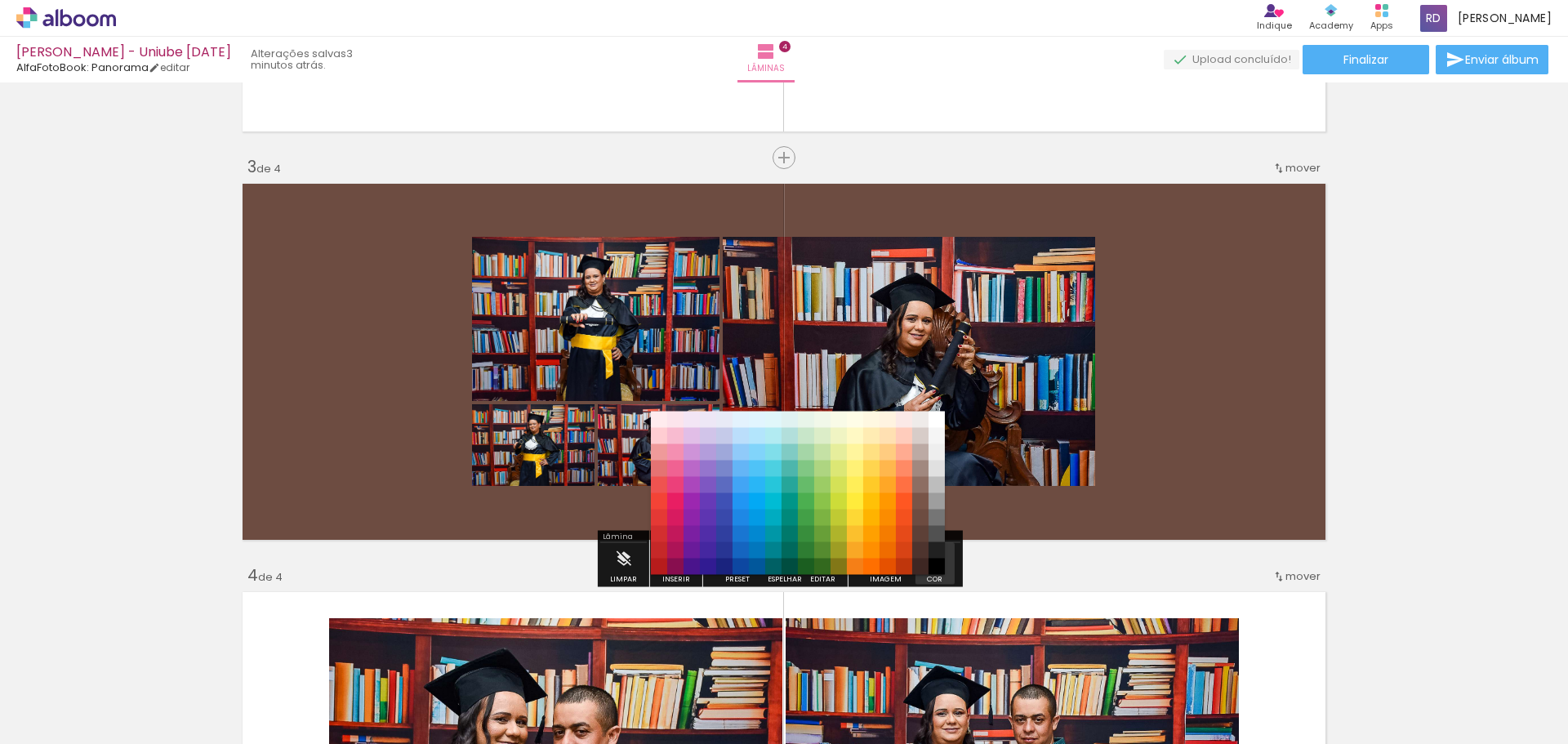
click at [928, 557] on div "#ffebee #ffcdd2 #ef9a9a #e57373 #ef5350 #f44336 #e53935 #d32f2f #c62828 #b71c1c…" at bounding box center [797, 501] width 294 height 163
click at [935, 567] on paper-item "#000000" at bounding box center [936, 567] width 17 height 17
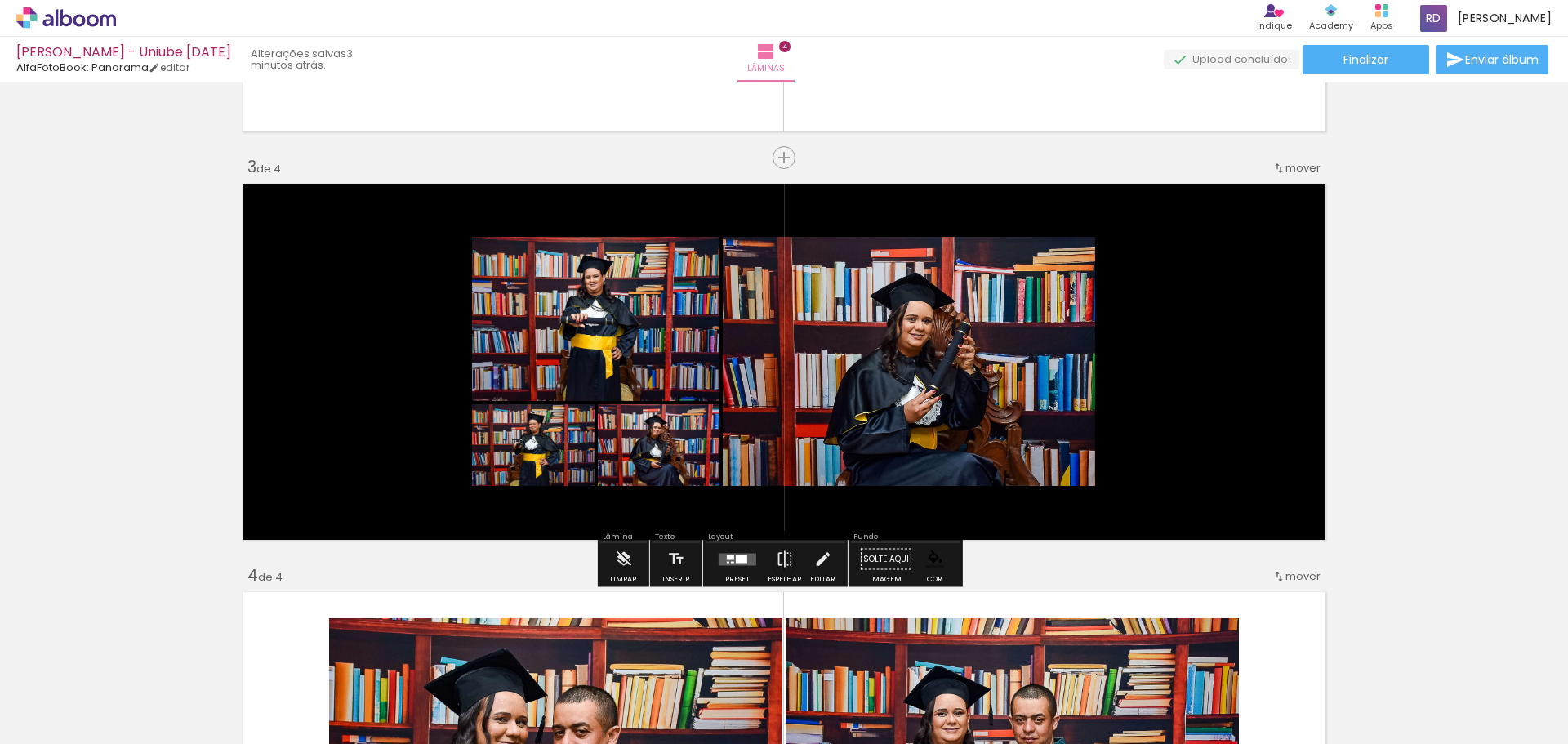
click at [1536, 394] on div "Inserir lâmina 1 de 4 Inserir lâmina 2 de 4 Inserir lâmina 3 de 4 Inserir lâmin…" at bounding box center [784, 341] width 1568 height 2042
click at [1455, 356] on div "Inserir lâmina 1 de 4 Inserir lâmina 2 de 4 Inserir lâmina 3 de 4 Inserir lâmin…" at bounding box center [784, 341] width 1568 height 2042
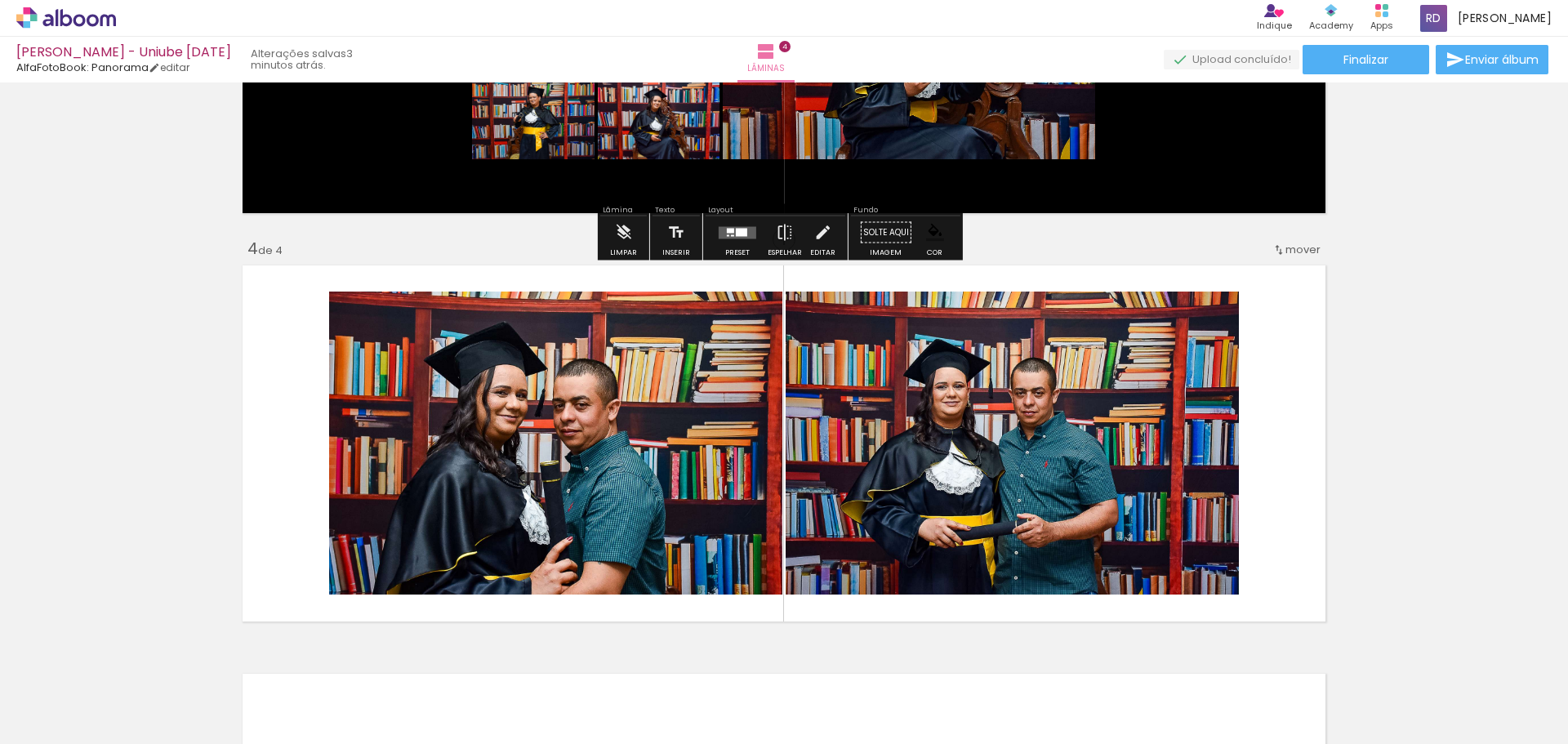
scroll to position [1422, 0]
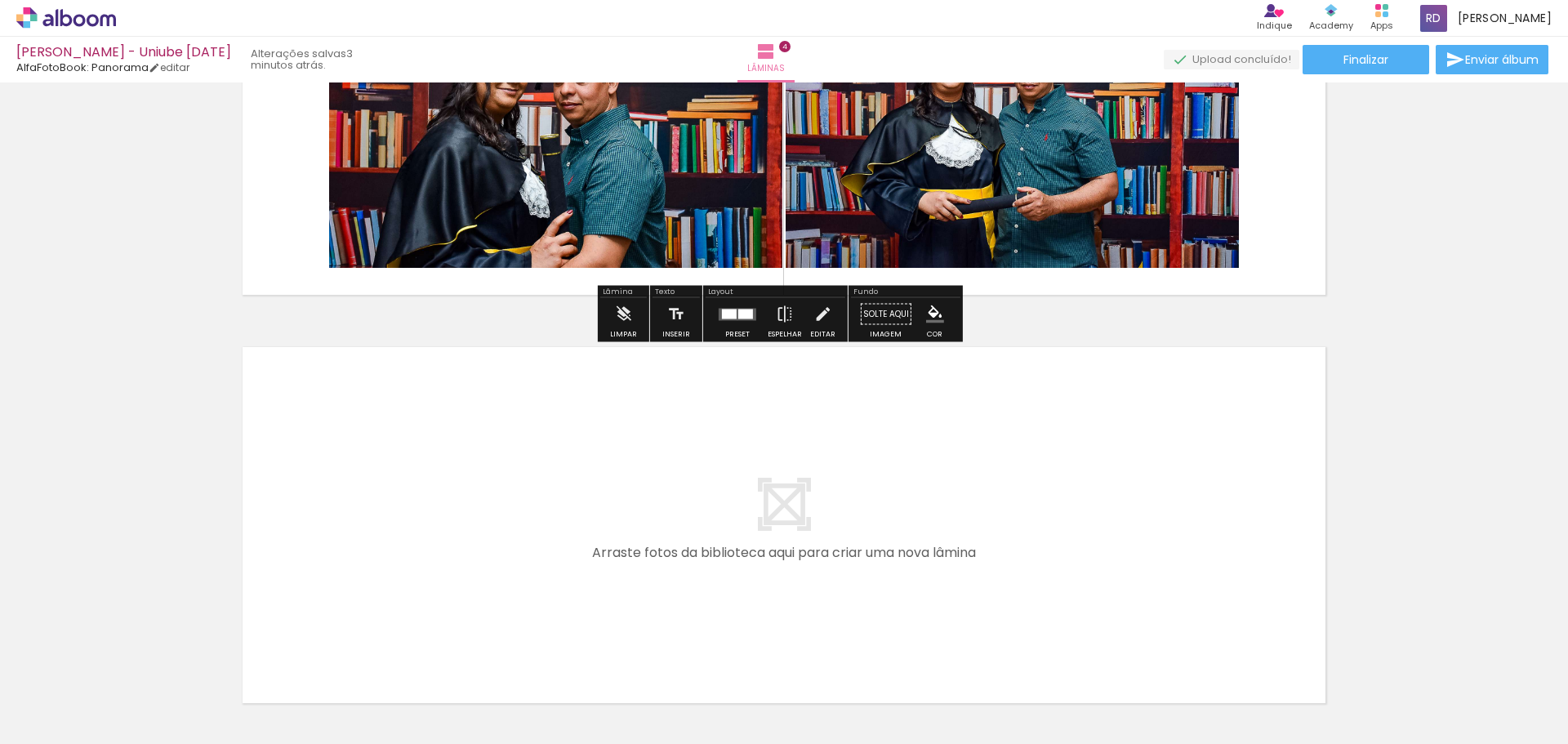
click at [932, 316] on iron-icon "color picker" at bounding box center [935, 314] width 18 height 18
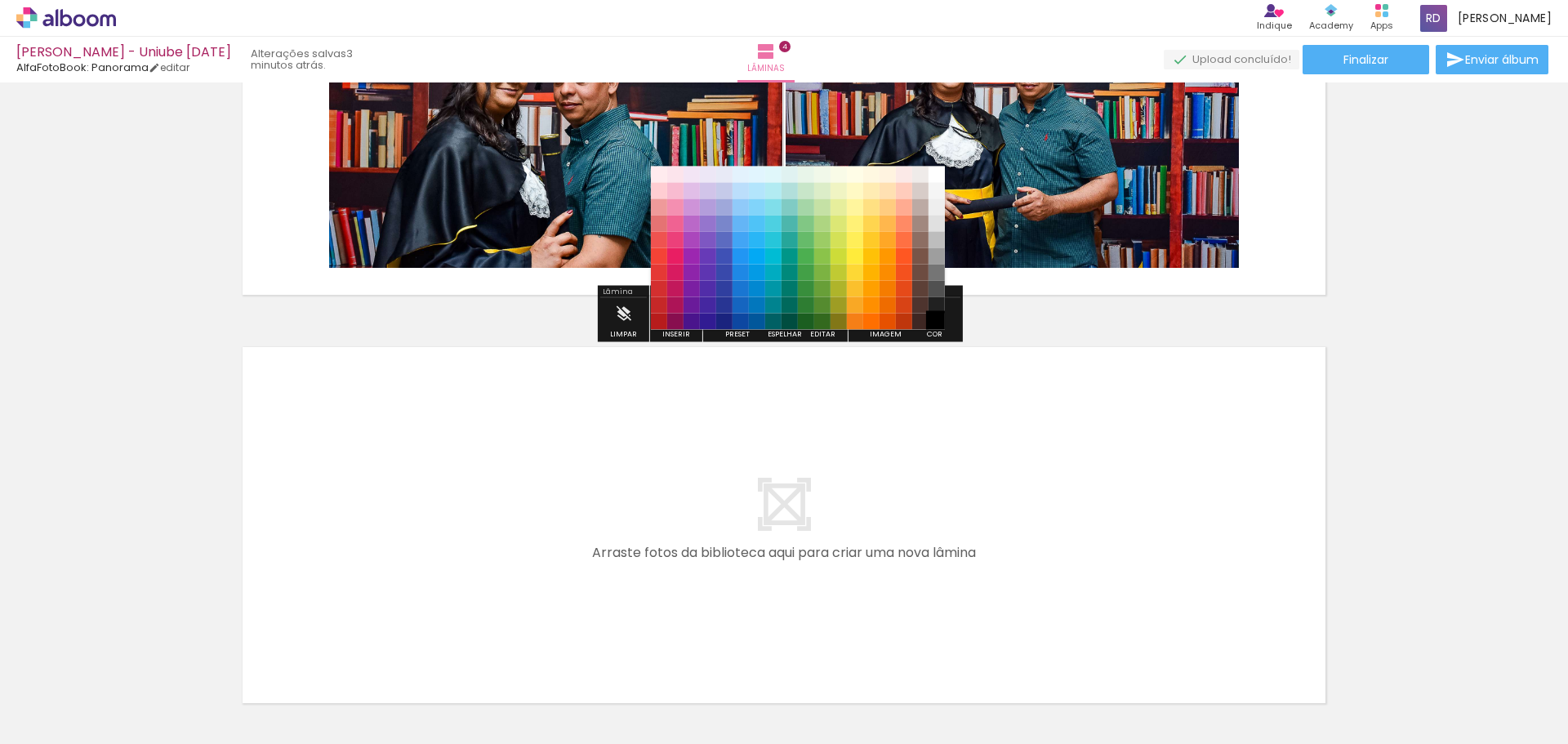
click at [935, 323] on paper-item "#000000" at bounding box center [936, 322] width 17 height 17
click at [1294, 228] on quentale-layouter at bounding box center [784, 116] width 1094 height 367
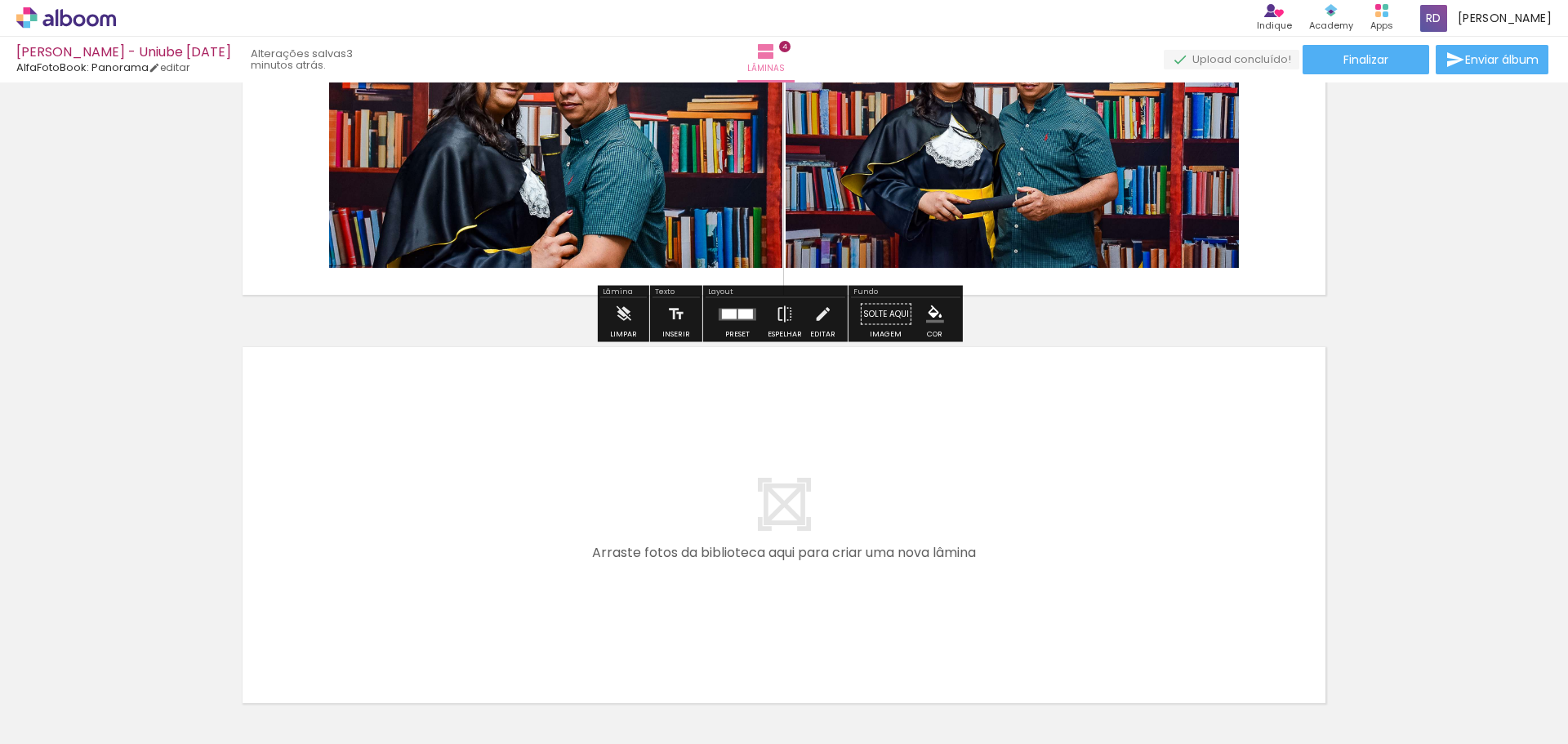
scroll to position [1177, 0]
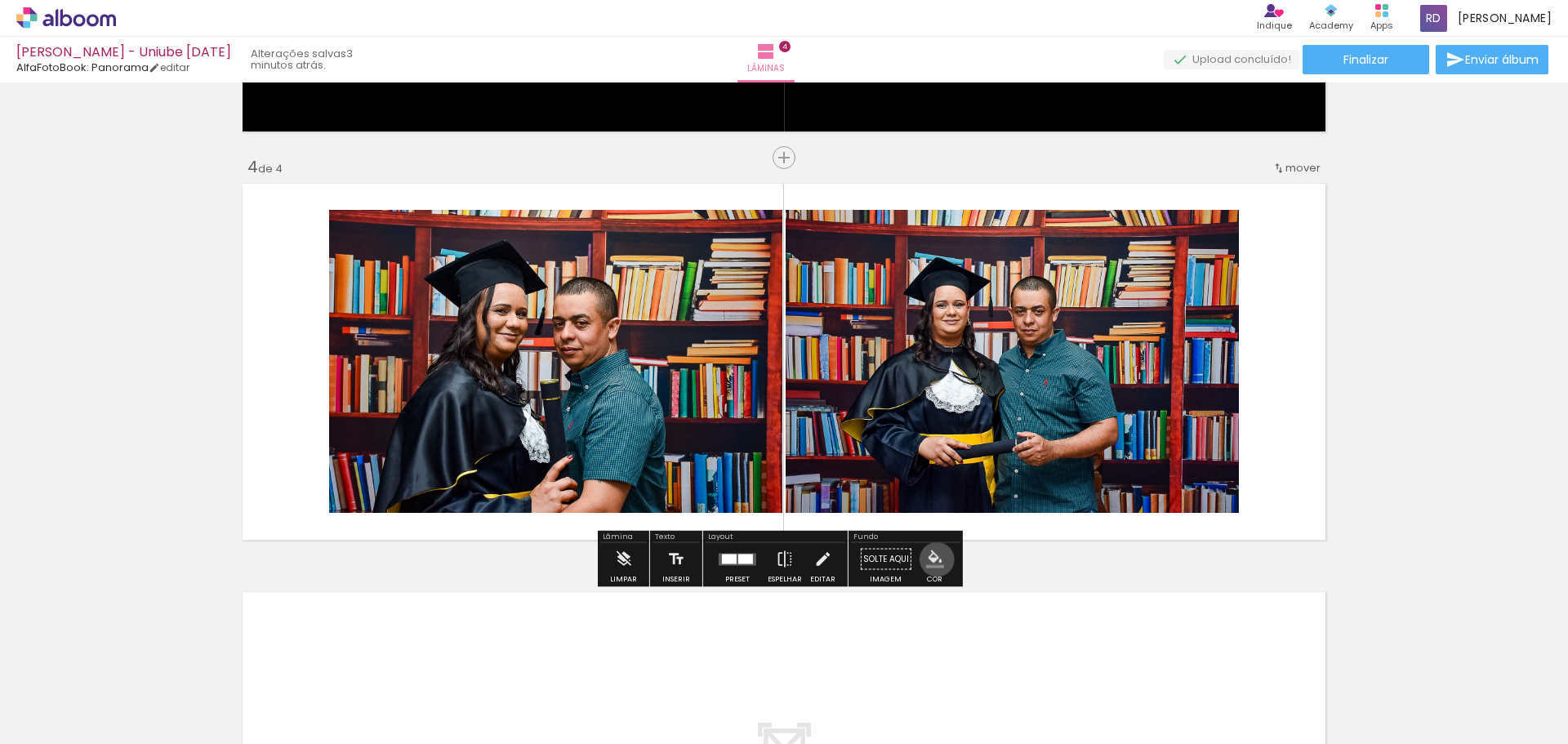
click at [930, 559] on iron-icon "color picker" at bounding box center [935, 559] width 18 height 18
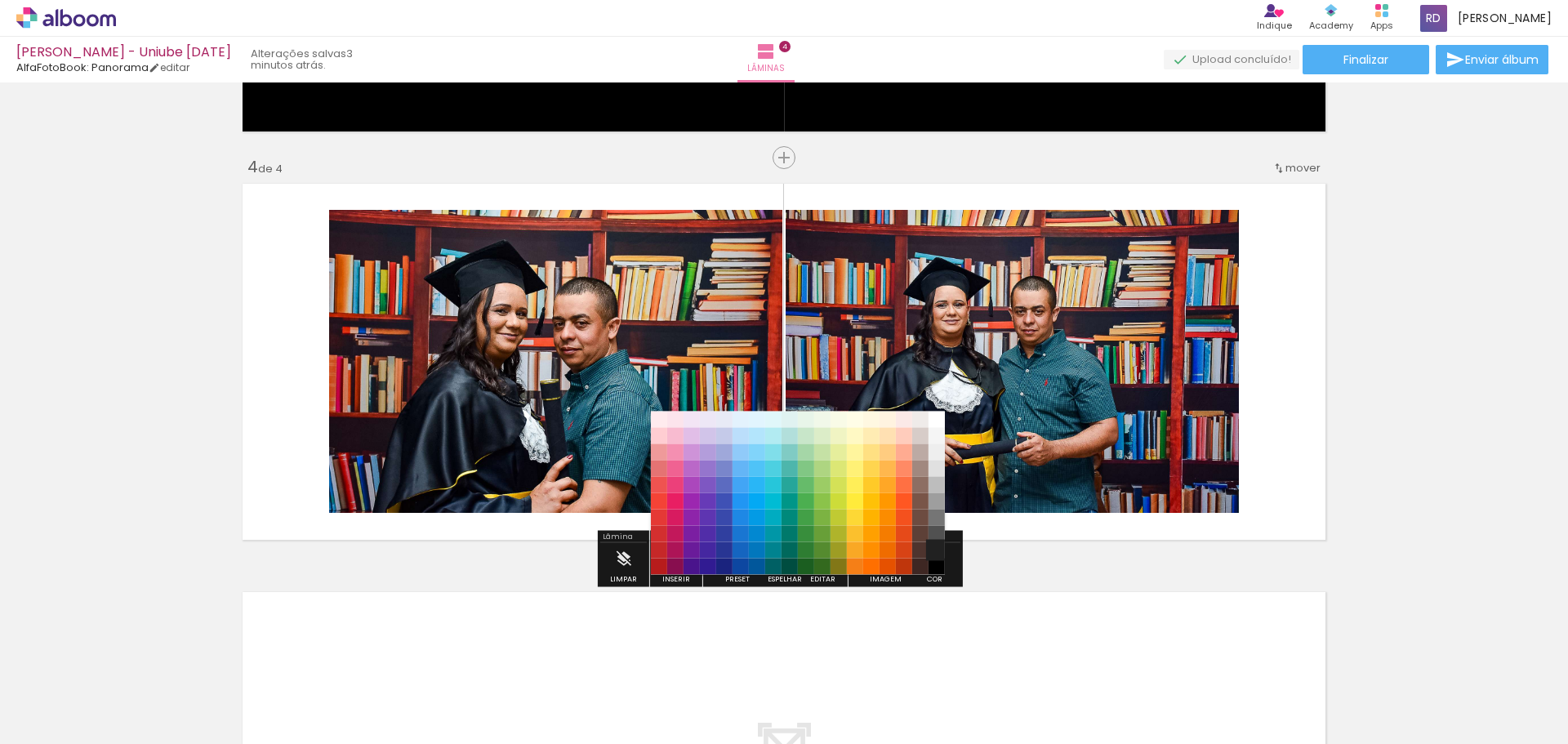
click at [932, 544] on paper-item "#212121" at bounding box center [936, 551] width 17 height 17
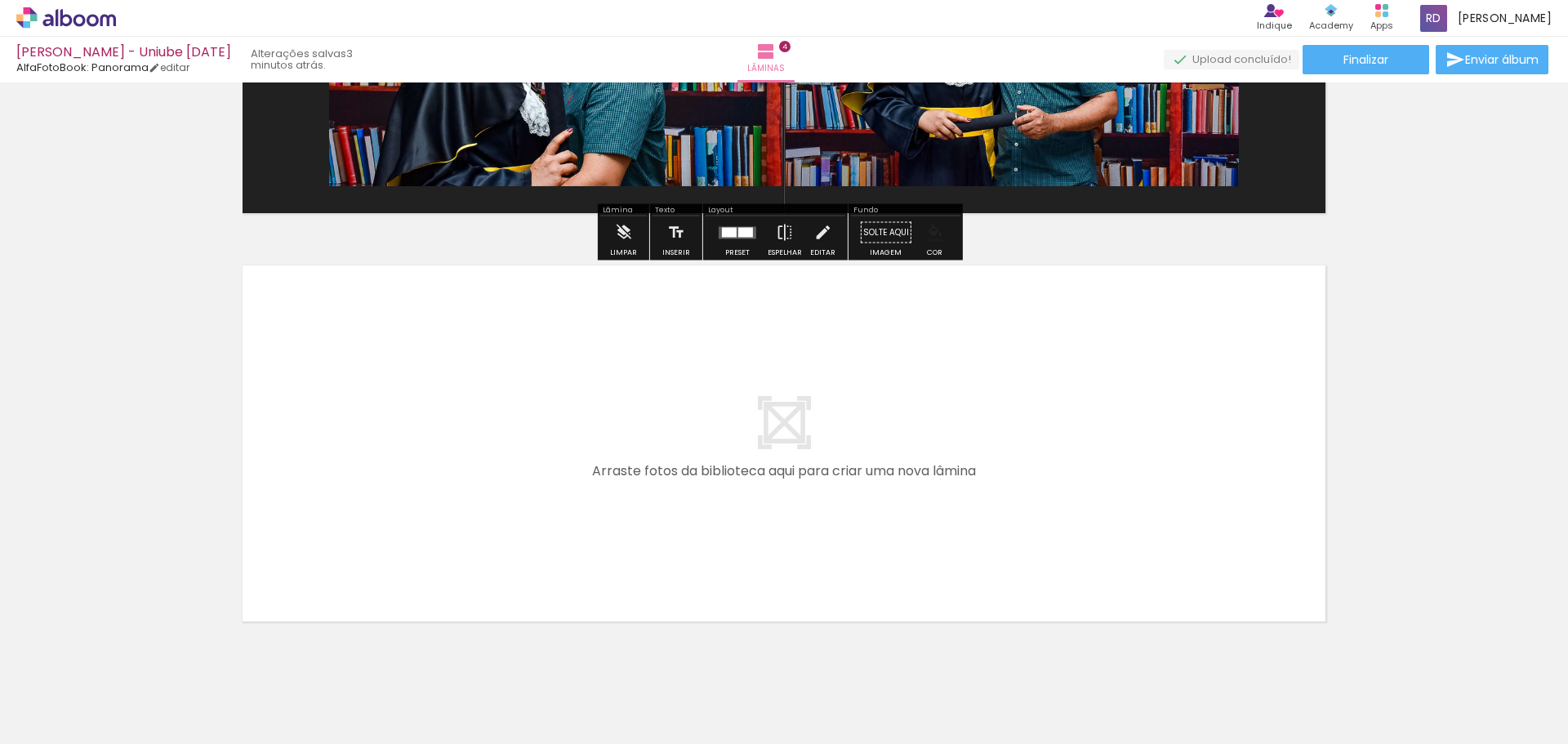
click at [802, 391] on quentale-layouter at bounding box center [784, 443] width 1094 height 367
click at [928, 239] on iron-icon "color picker" at bounding box center [935, 232] width 18 height 18
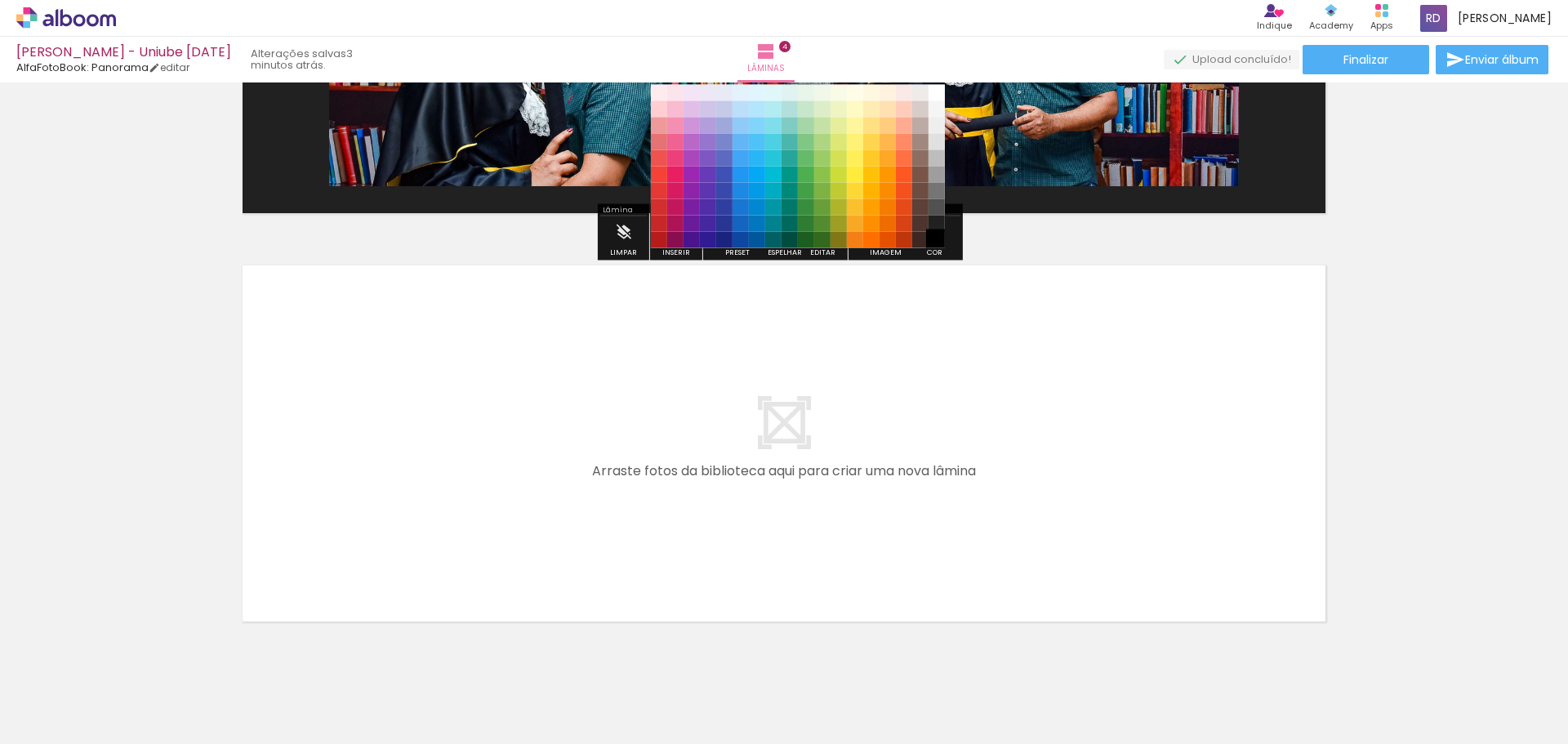
click at [935, 243] on paper-item "#000000" at bounding box center [936, 240] width 17 height 17
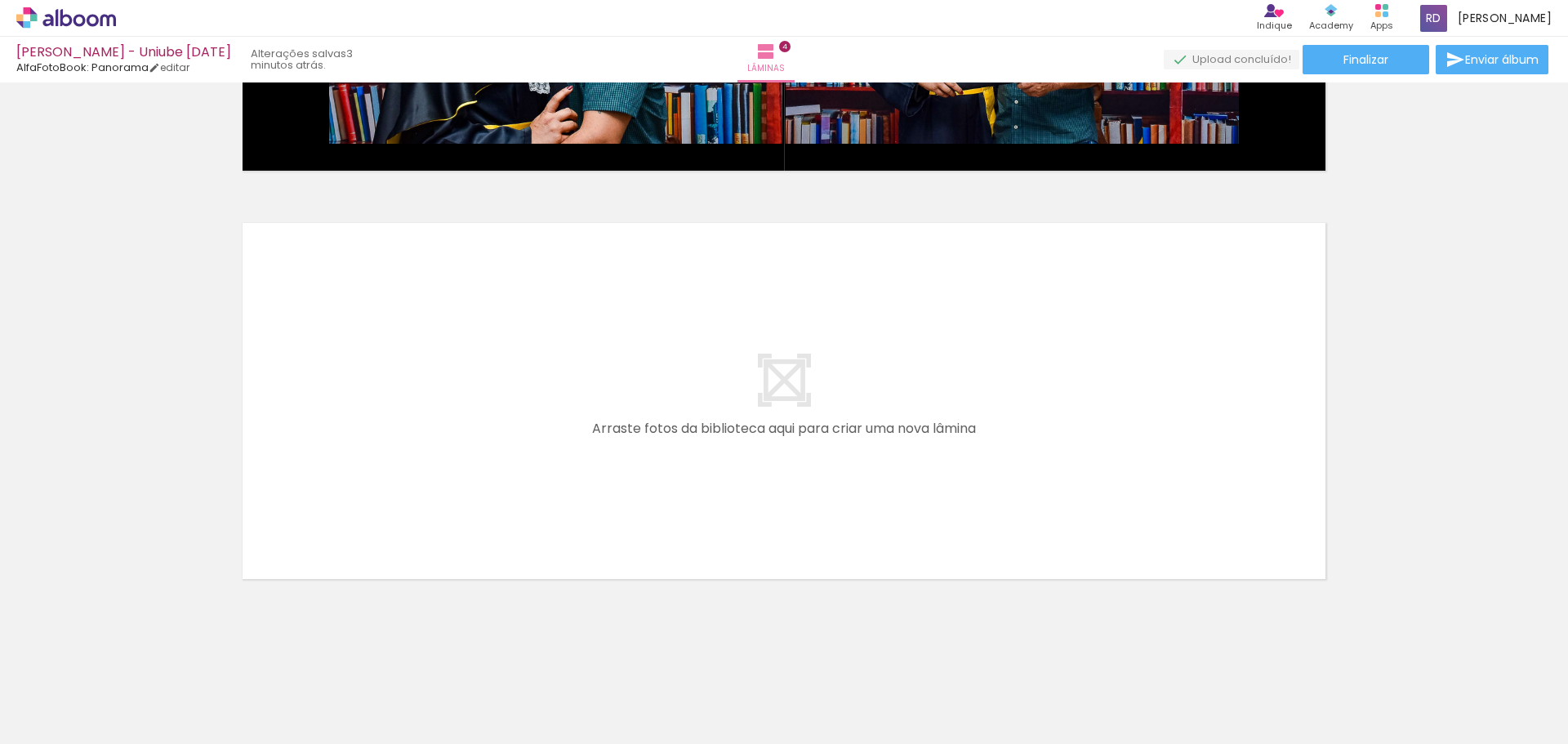
scroll to position [0, 319]
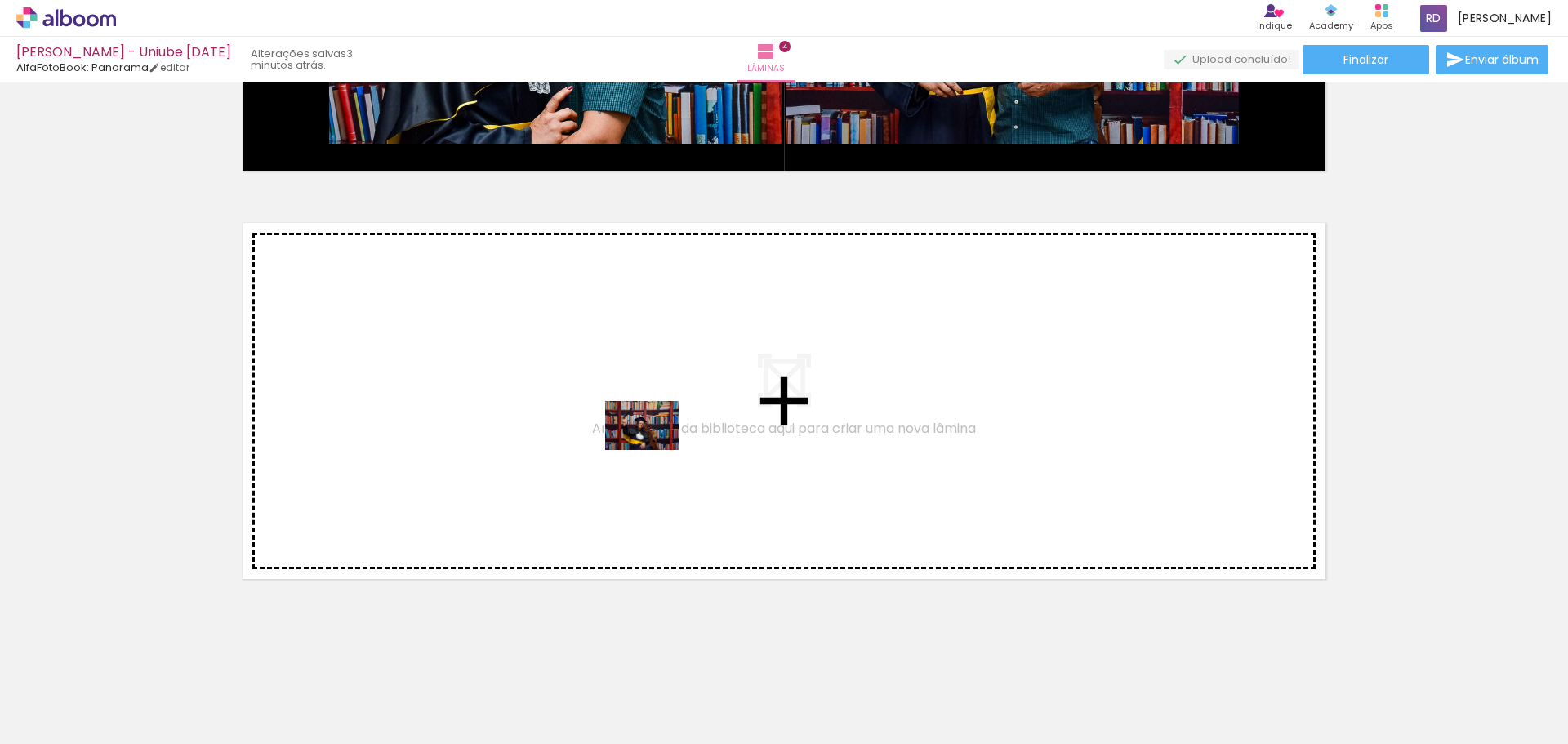
drag, startPoint x: 680, startPoint y: 695, endPoint x: 654, endPoint y: 450, distance: 246.4
click at [654, 450] on quentale-workspace at bounding box center [784, 372] width 1568 height 744
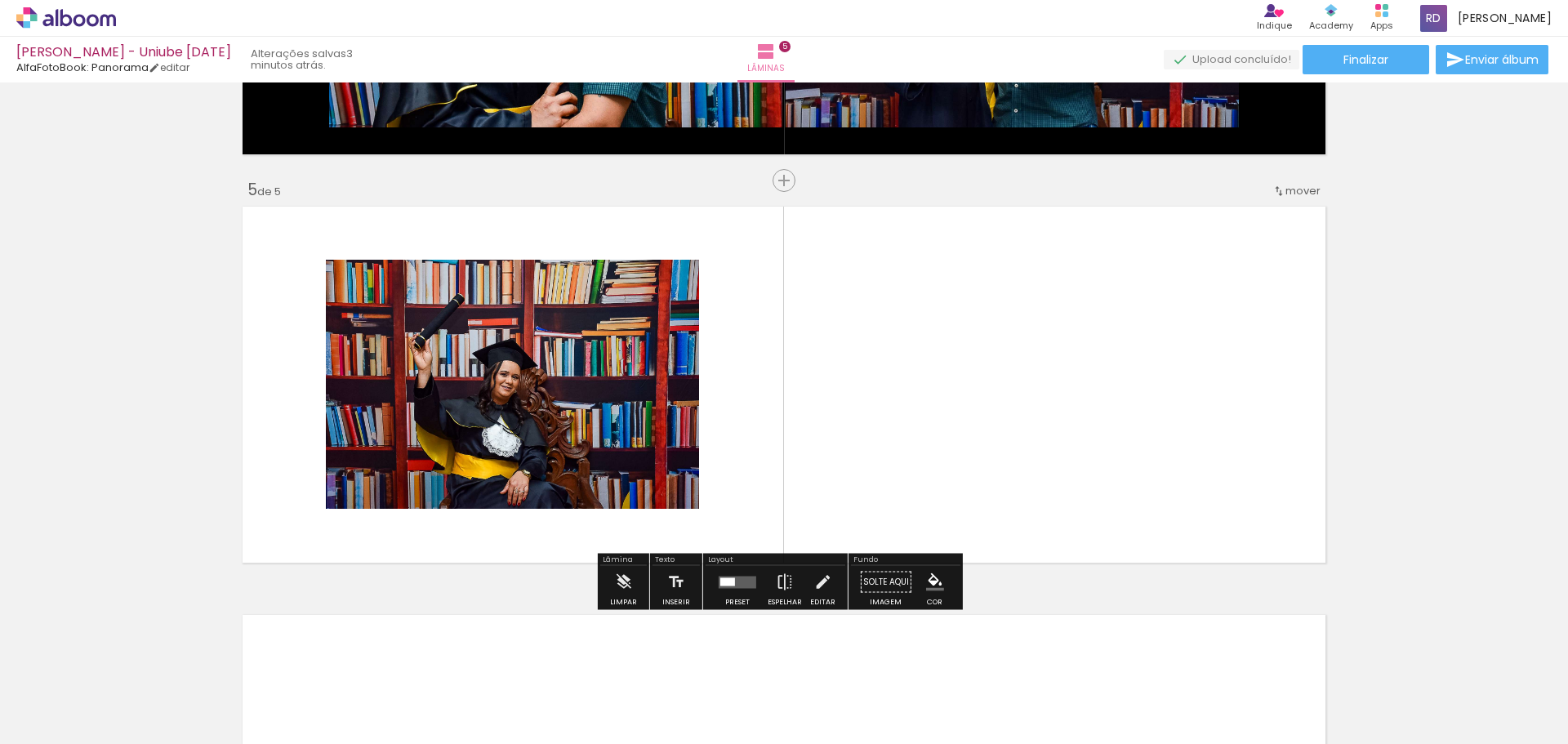
scroll to position [1585, 0]
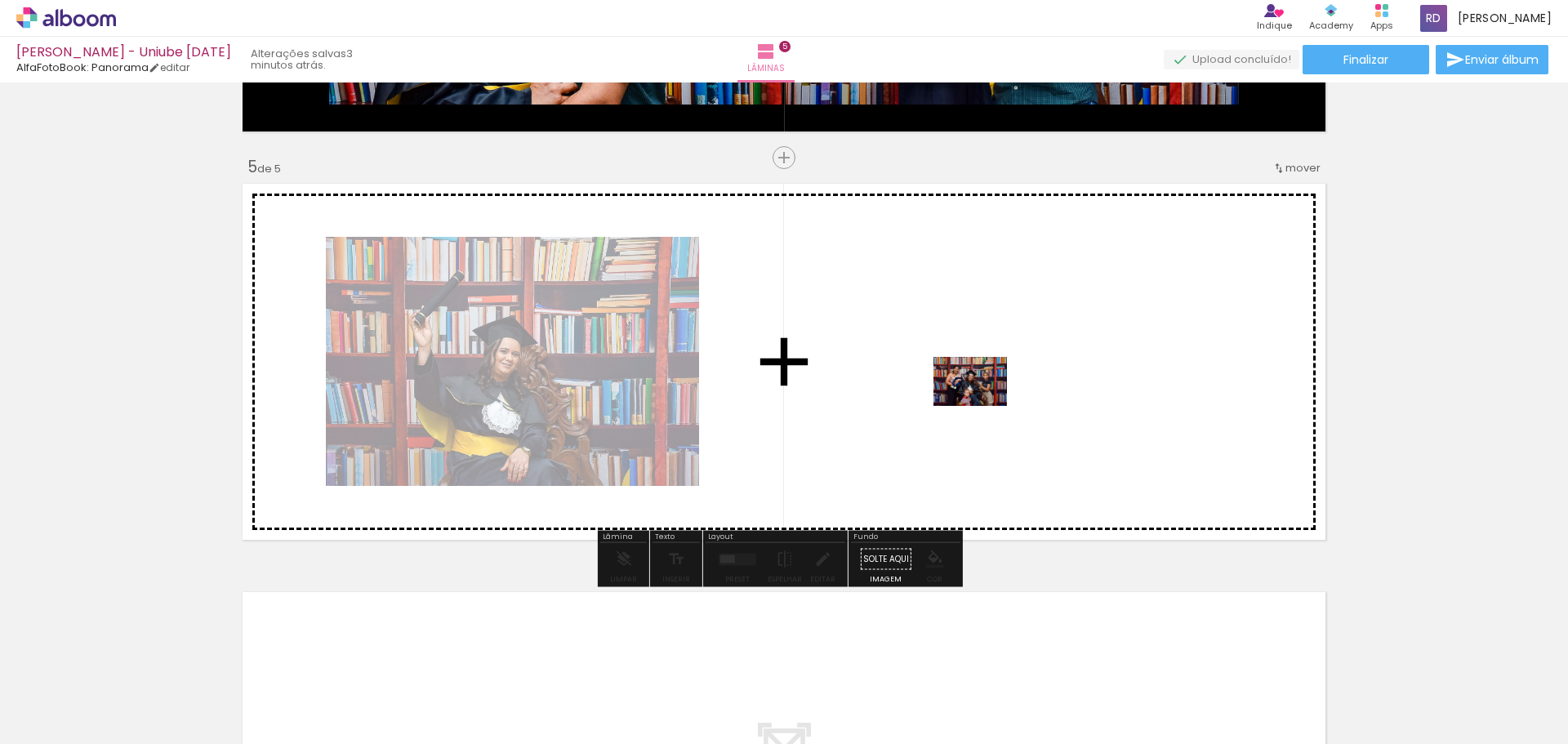
drag, startPoint x: 961, startPoint y: 711, endPoint x: 982, endPoint y: 406, distance: 305.7
click at [982, 406] on quentale-workspace at bounding box center [784, 372] width 1568 height 744
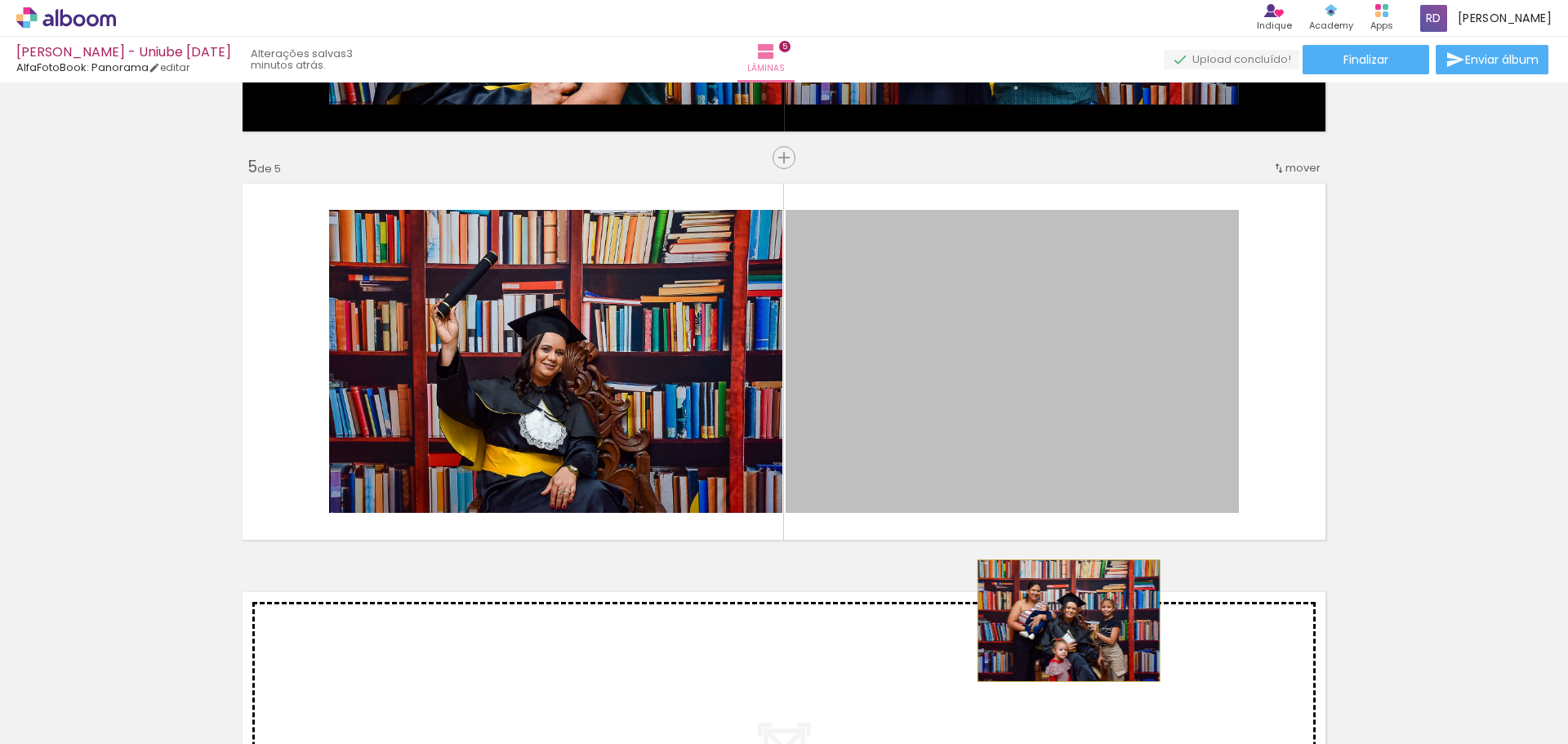
drag, startPoint x: 1046, startPoint y: 424, endPoint x: 1063, endPoint y: 621, distance: 197.7
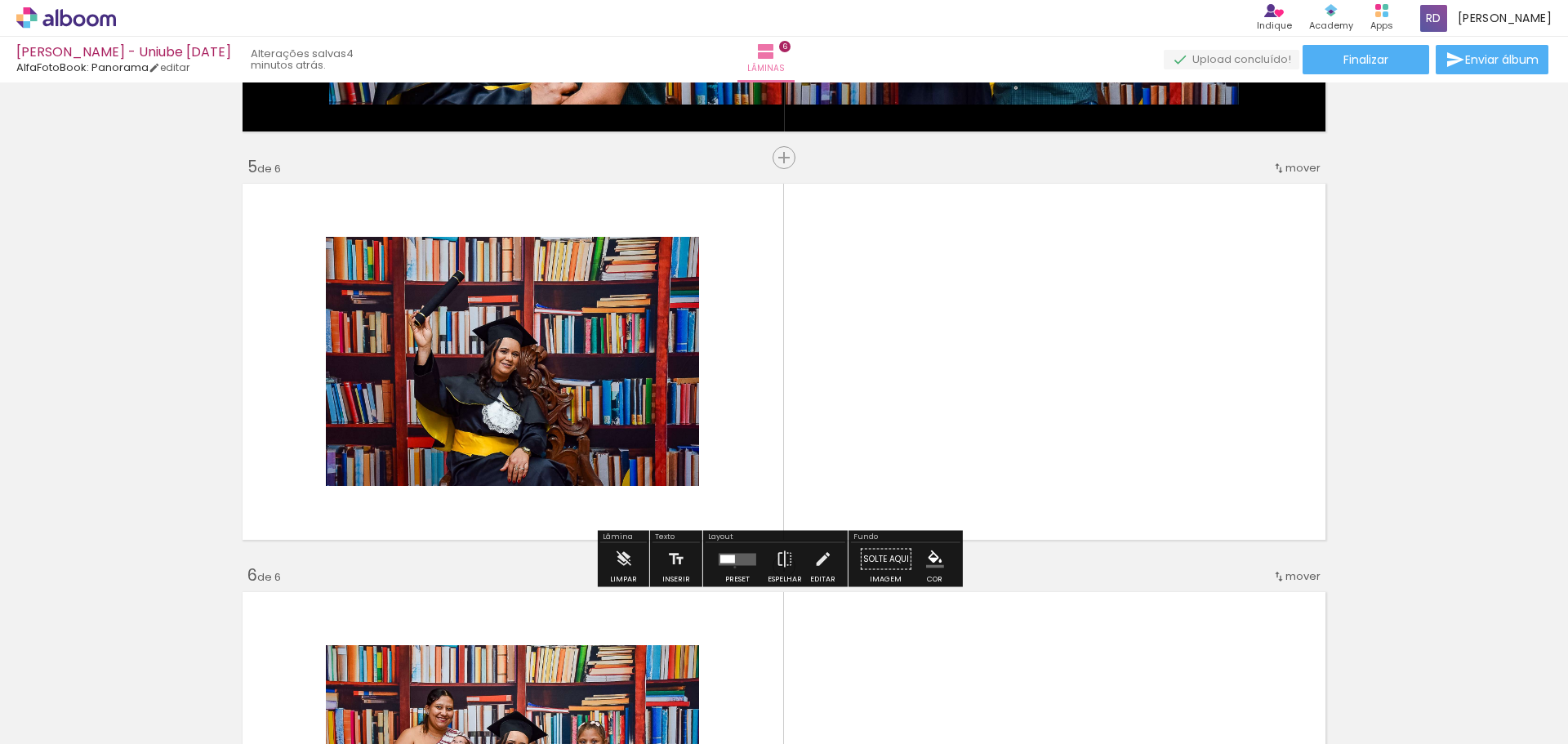
click at [732, 567] on div at bounding box center [737, 559] width 44 height 33
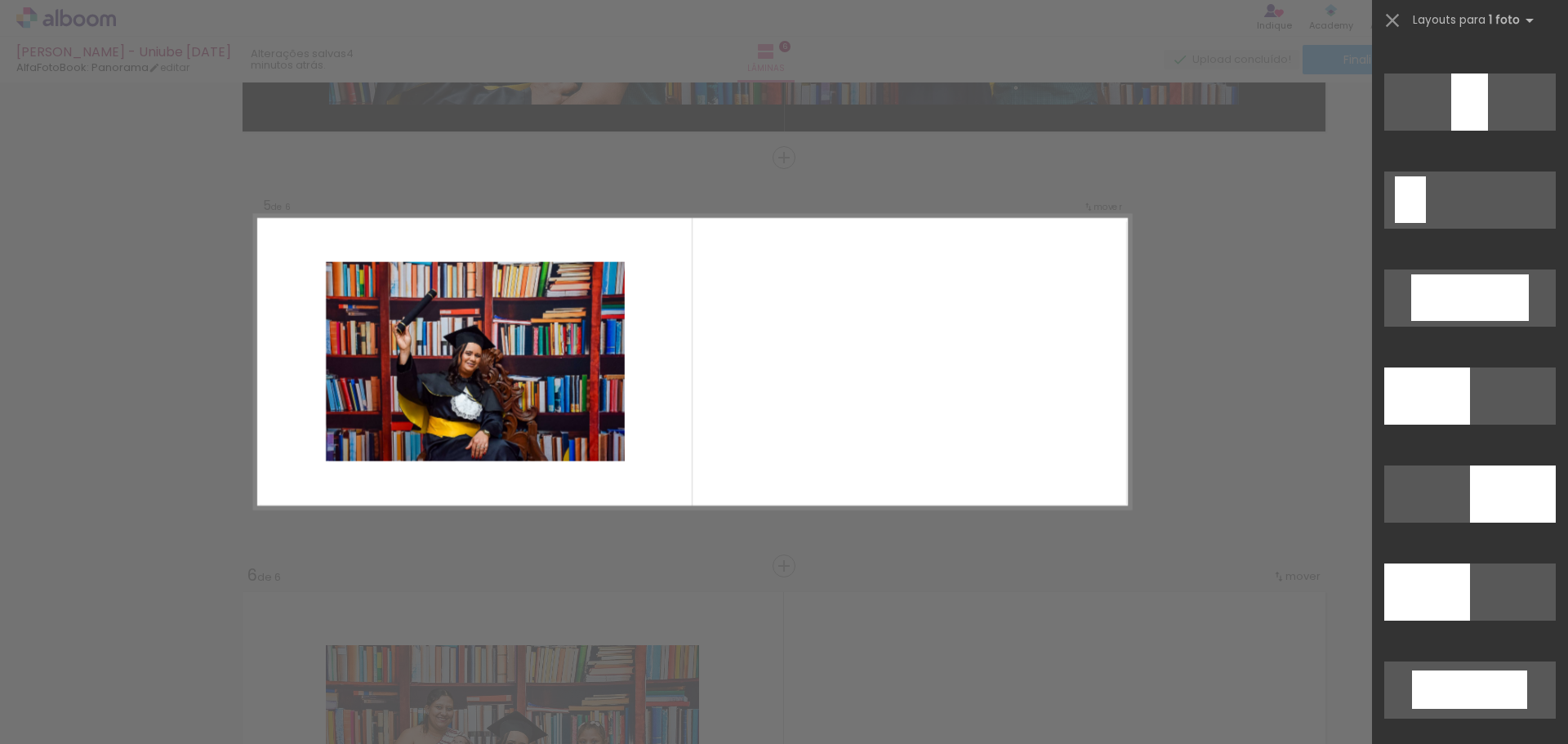
scroll to position [3566, 0]
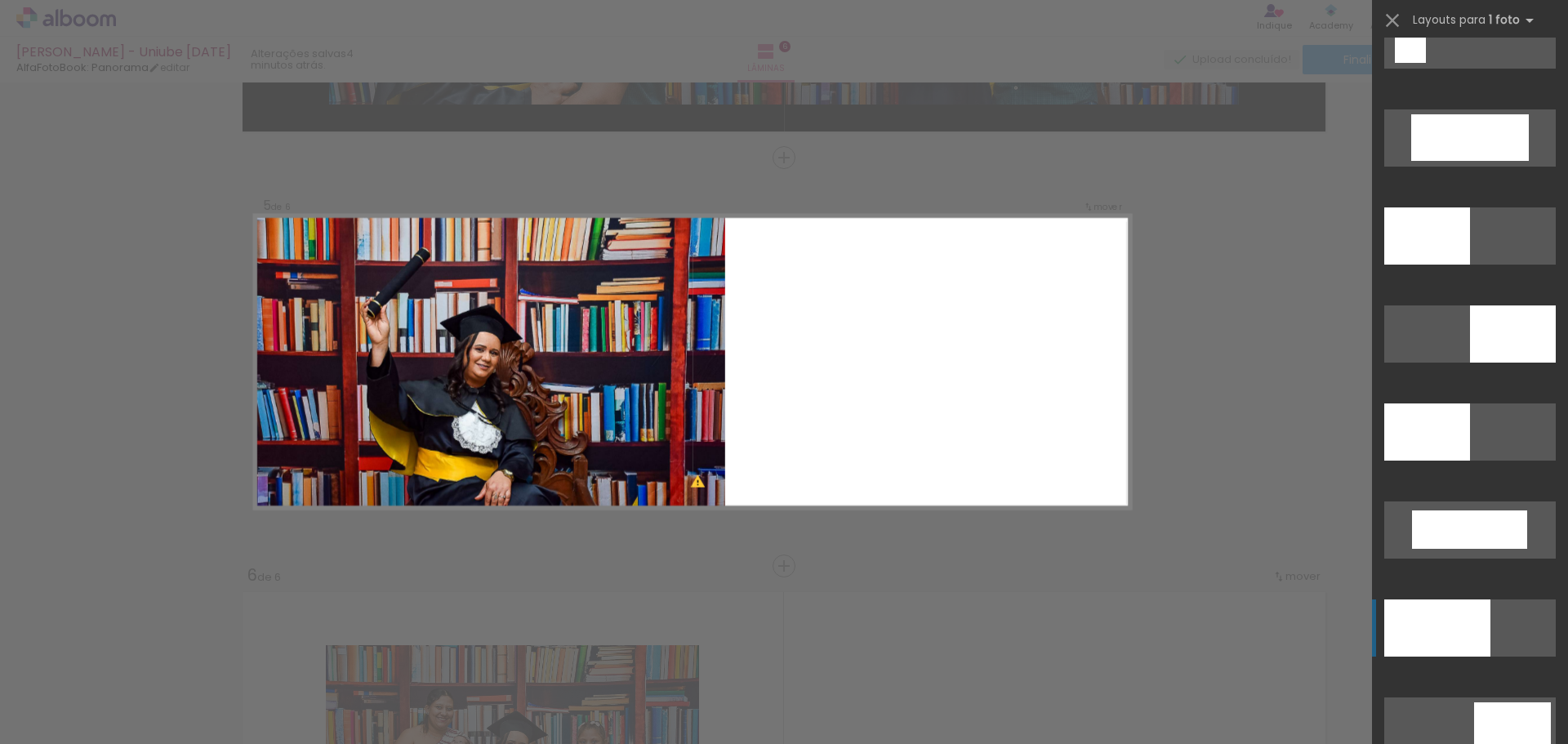
click at [1470, 620] on div at bounding box center [1437, 628] width 106 height 57
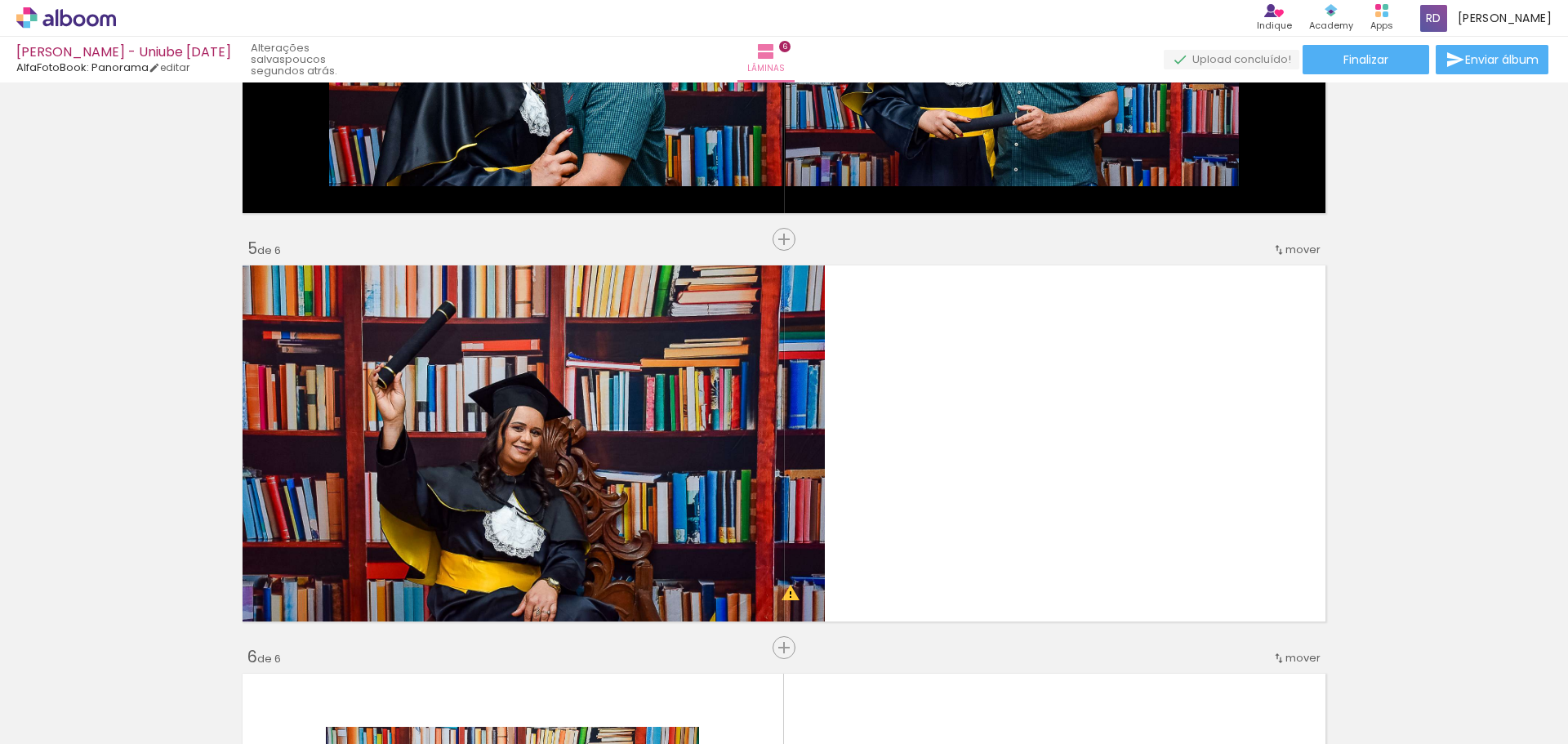
scroll to position [1748, 0]
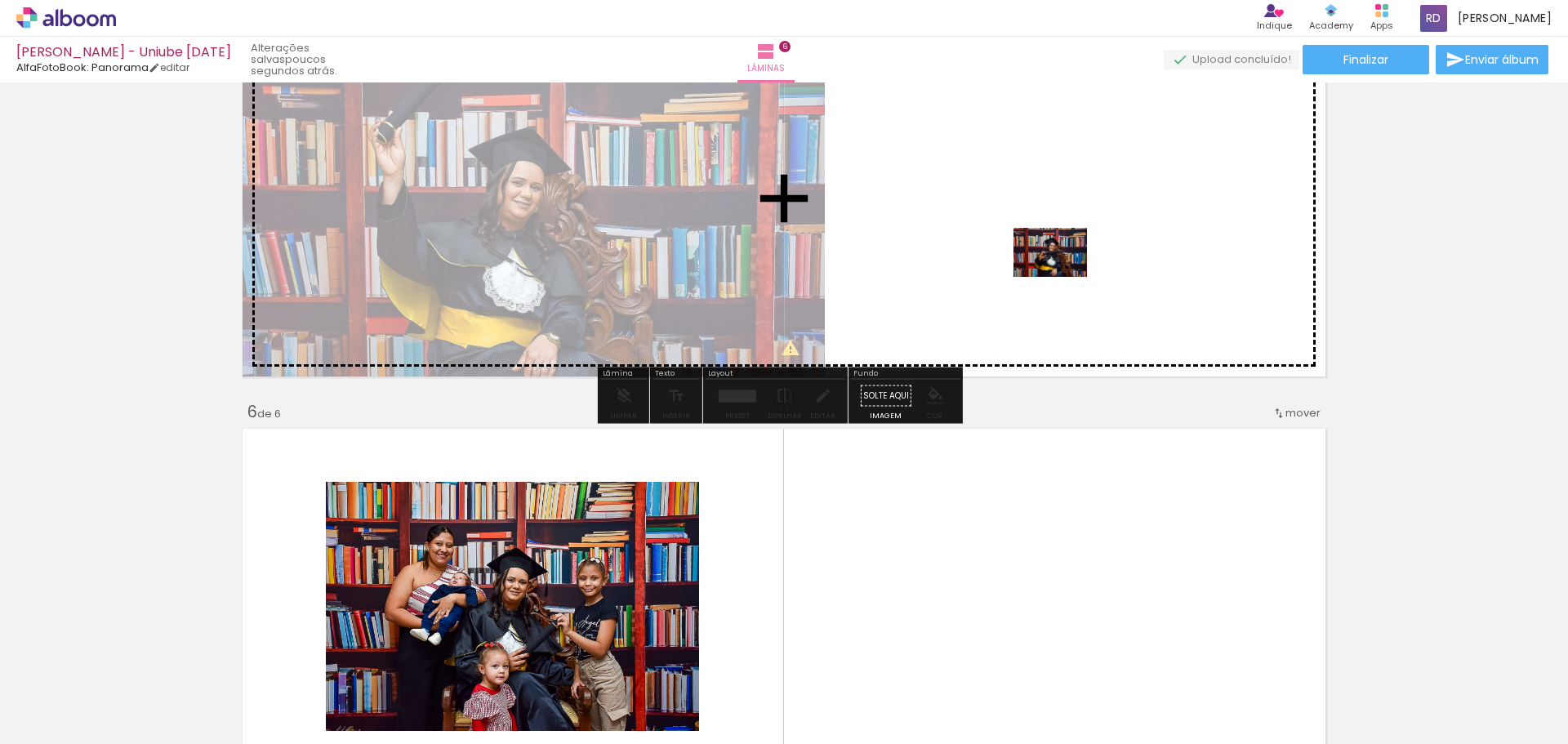
drag, startPoint x: 920, startPoint y: 701, endPoint x: 1067, endPoint y: 259, distance: 465.8
click at [1067, 259] on quentale-workspace at bounding box center [784, 372] width 1568 height 744
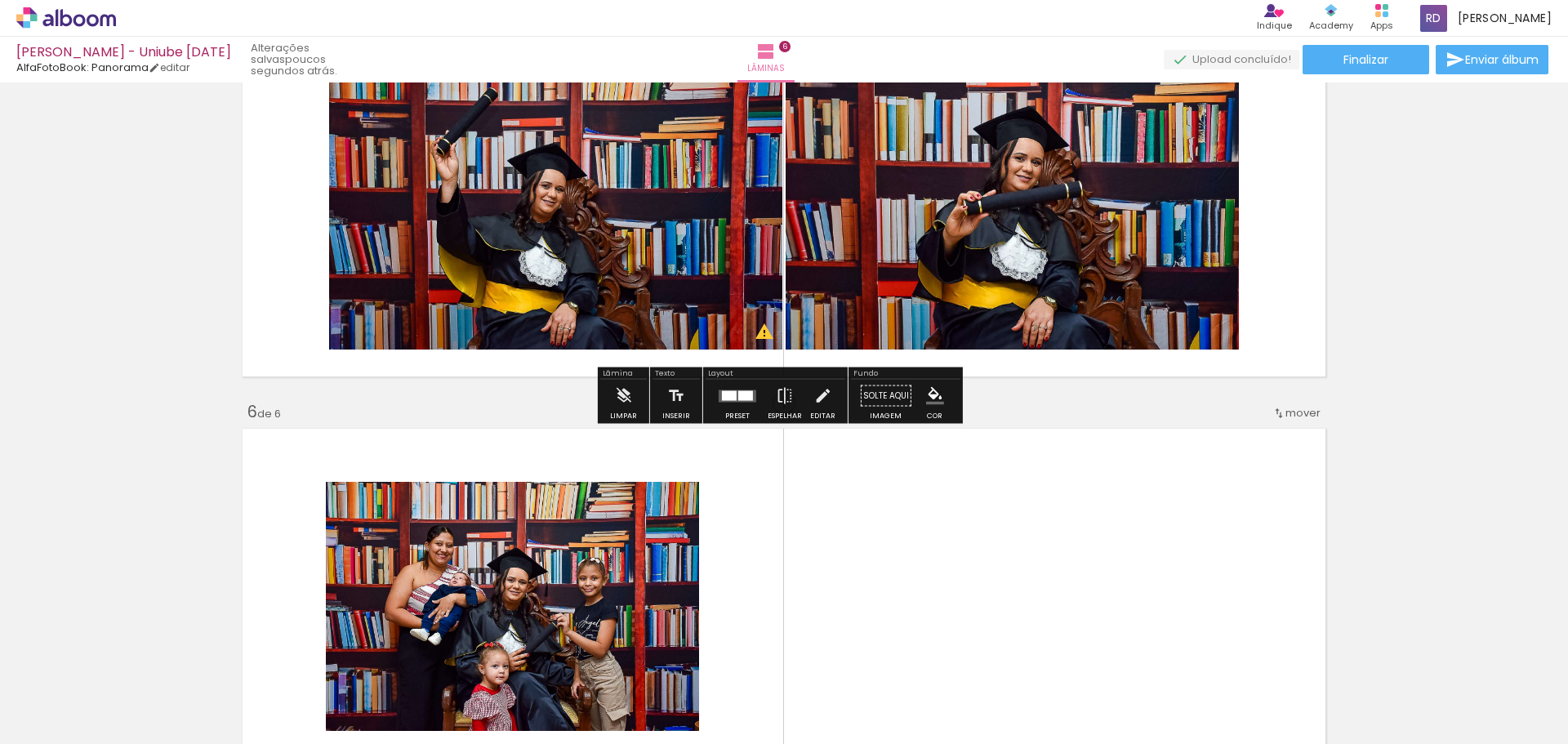
scroll to position [1585, 0]
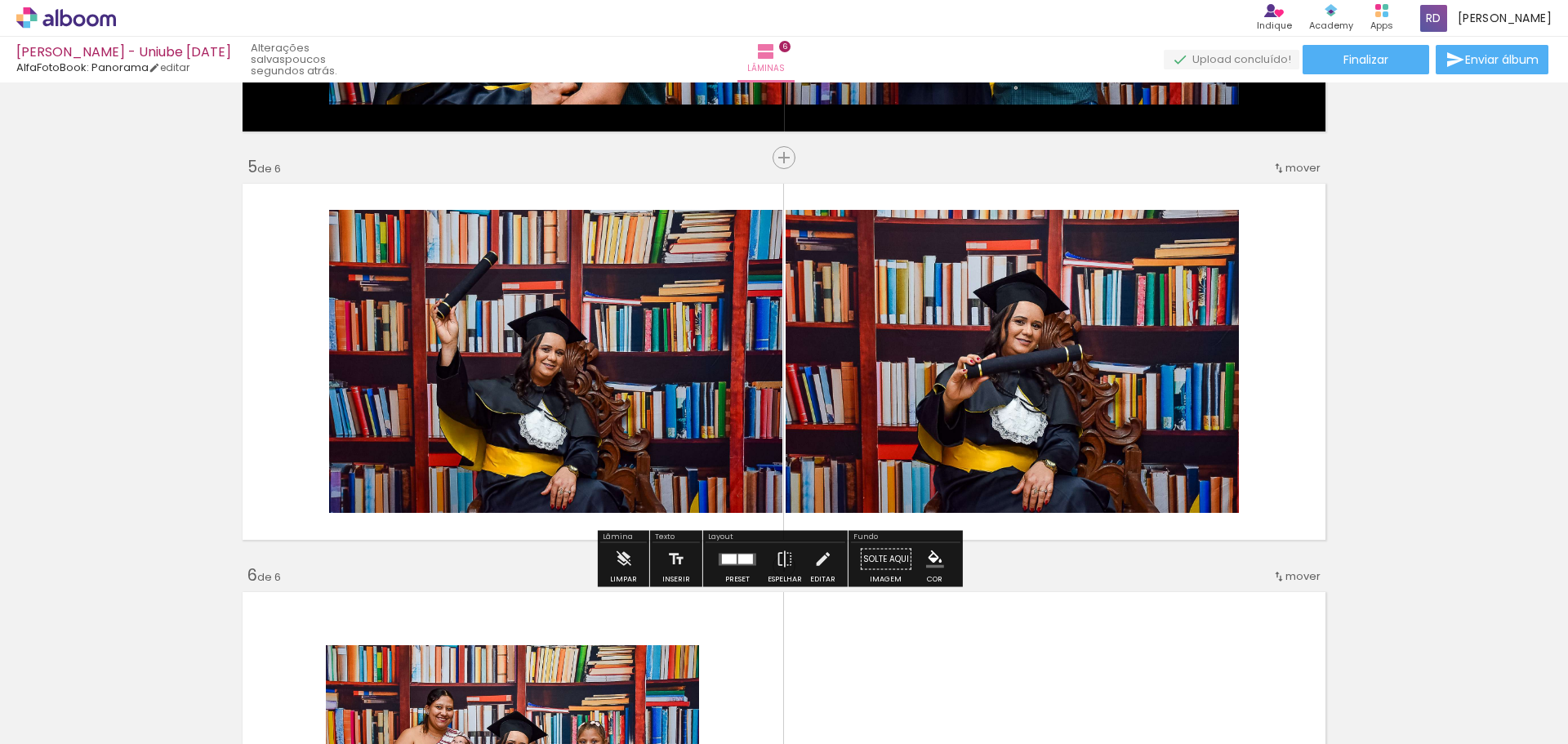
click at [936, 557] on iron-icon "color picker" at bounding box center [935, 559] width 18 height 18
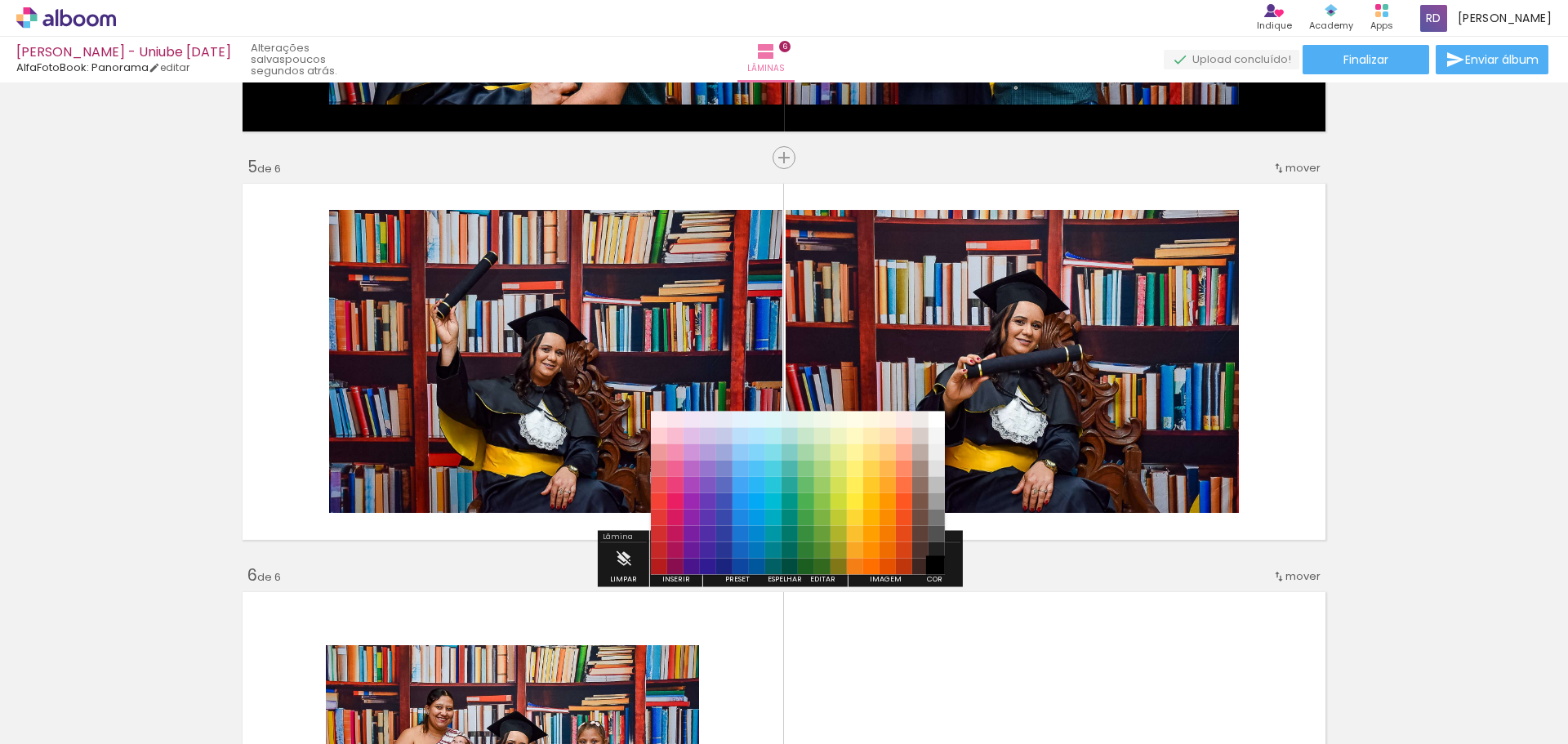
click at [928, 567] on paper-item "#000000" at bounding box center [936, 567] width 17 height 17
click at [935, 551] on paper-item "#212121" at bounding box center [936, 551] width 17 height 17
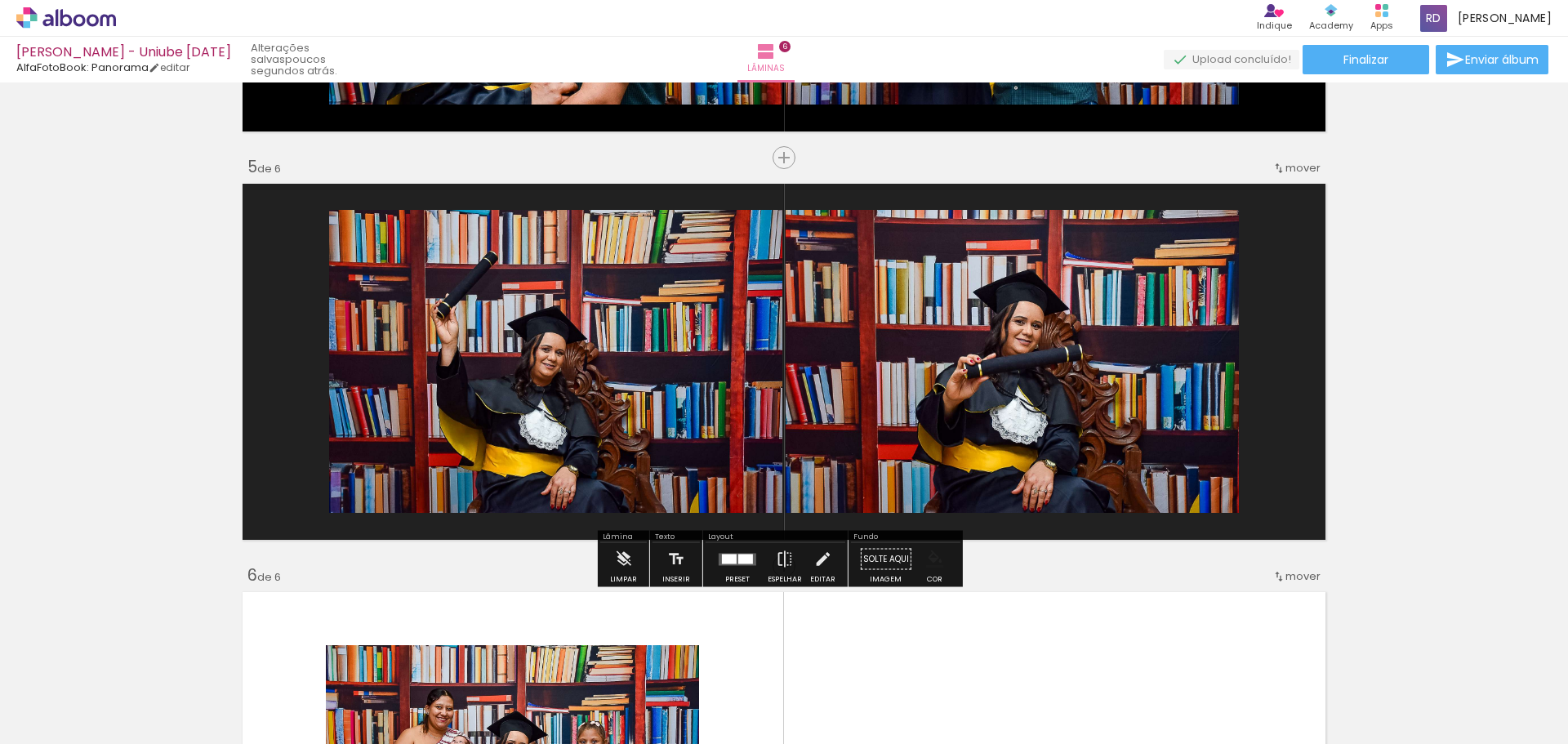
click at [1182, 523] on quentale-layouter at bounding box center [784, 362] width 1094 height 367
click at [932, 557] on iron-icon "color picker" at bounding box center [935, 559] width 18 height 18
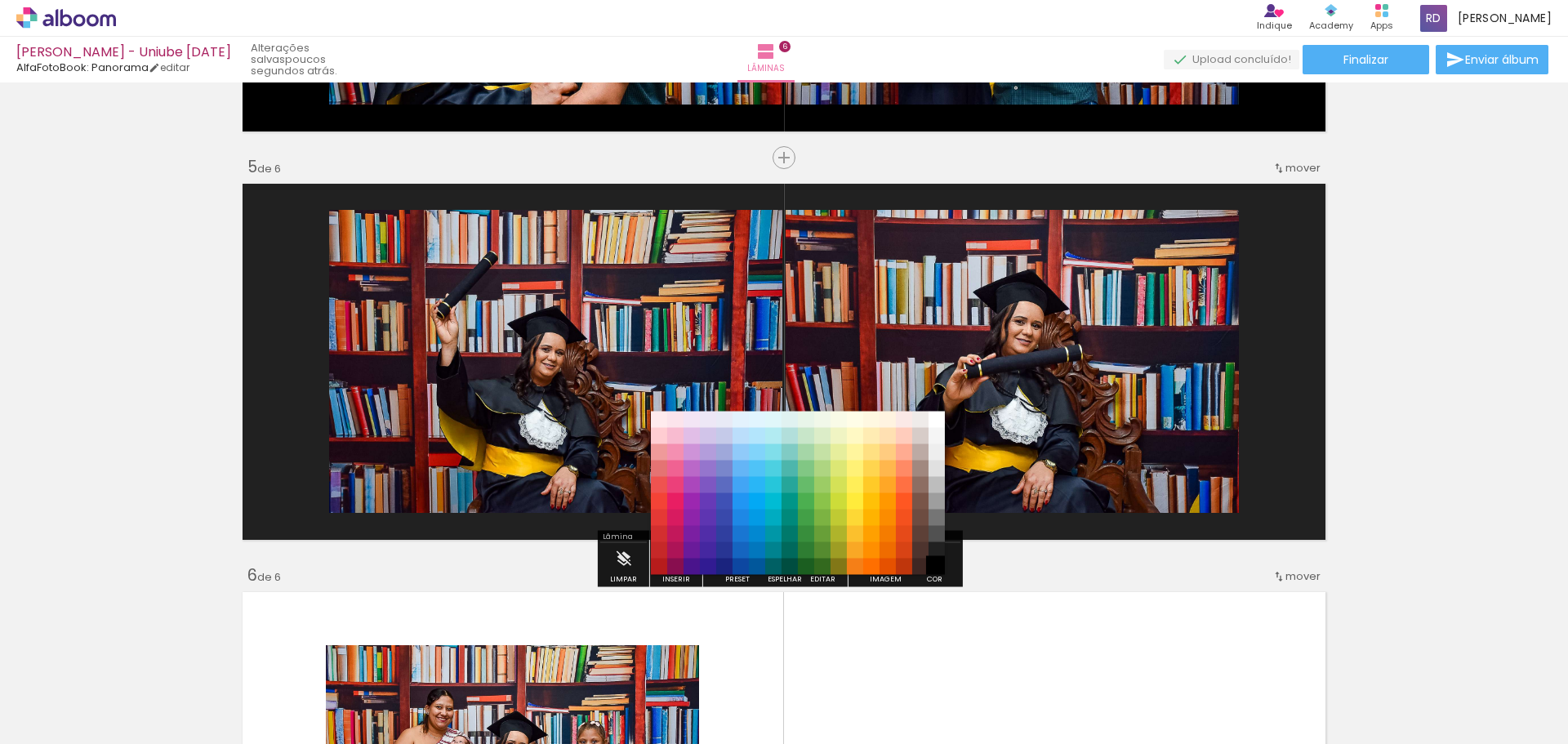
click at [933, 567] on paper-item "#000000" at bounding box center [936, 567] width 17 height 17
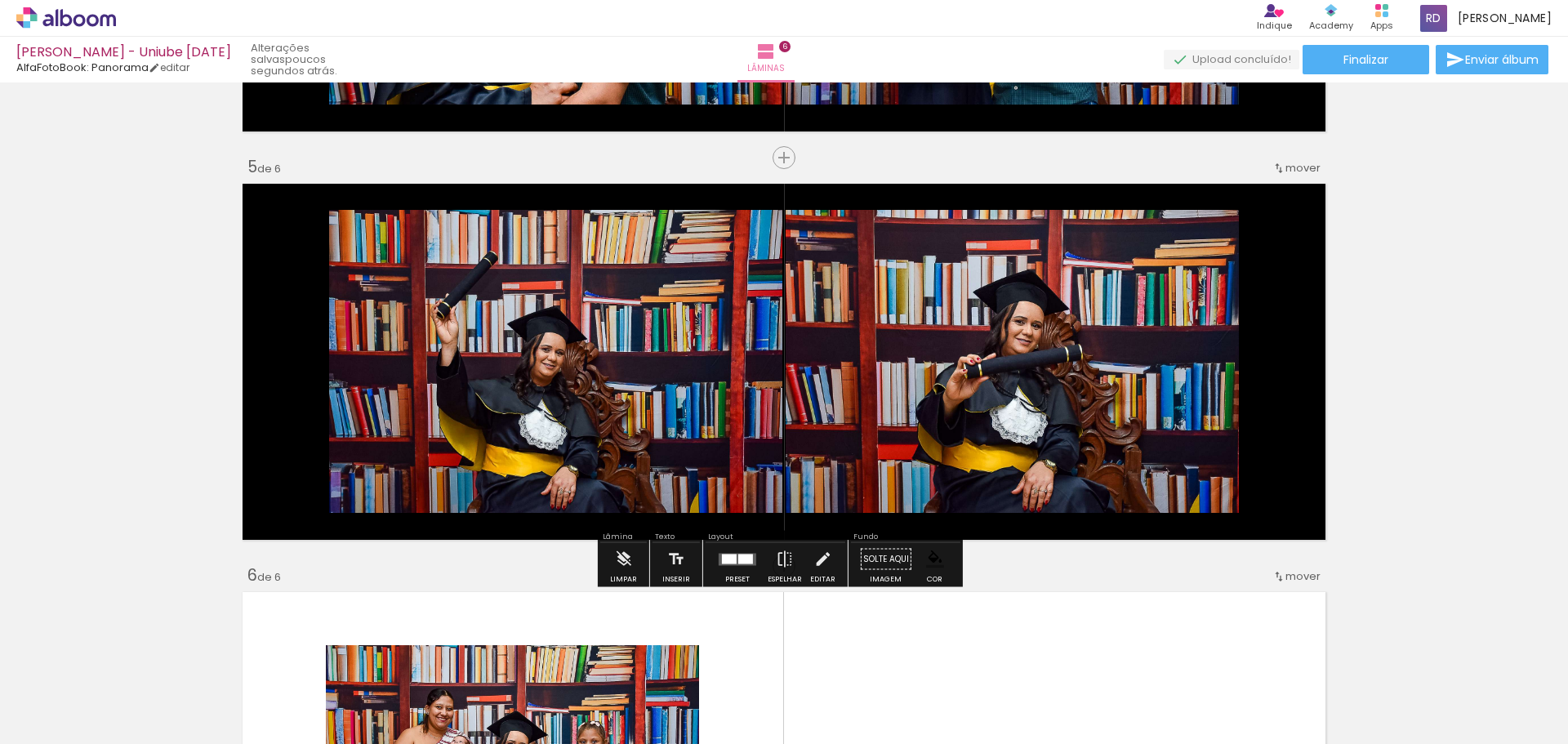
click at [725, 573] on div at bounding box center [737, 559] width 44 height 33
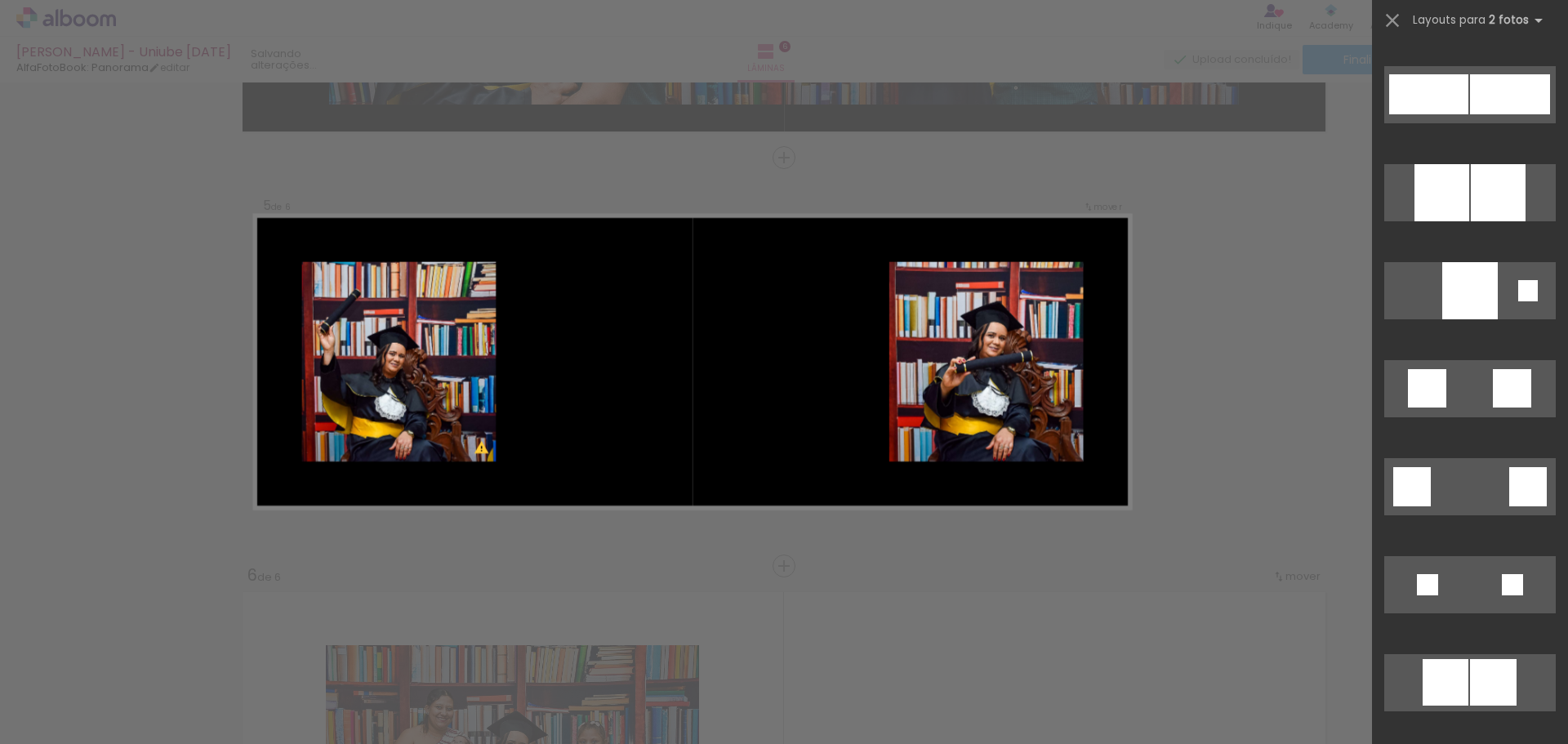
scroll to position [4133, 0]
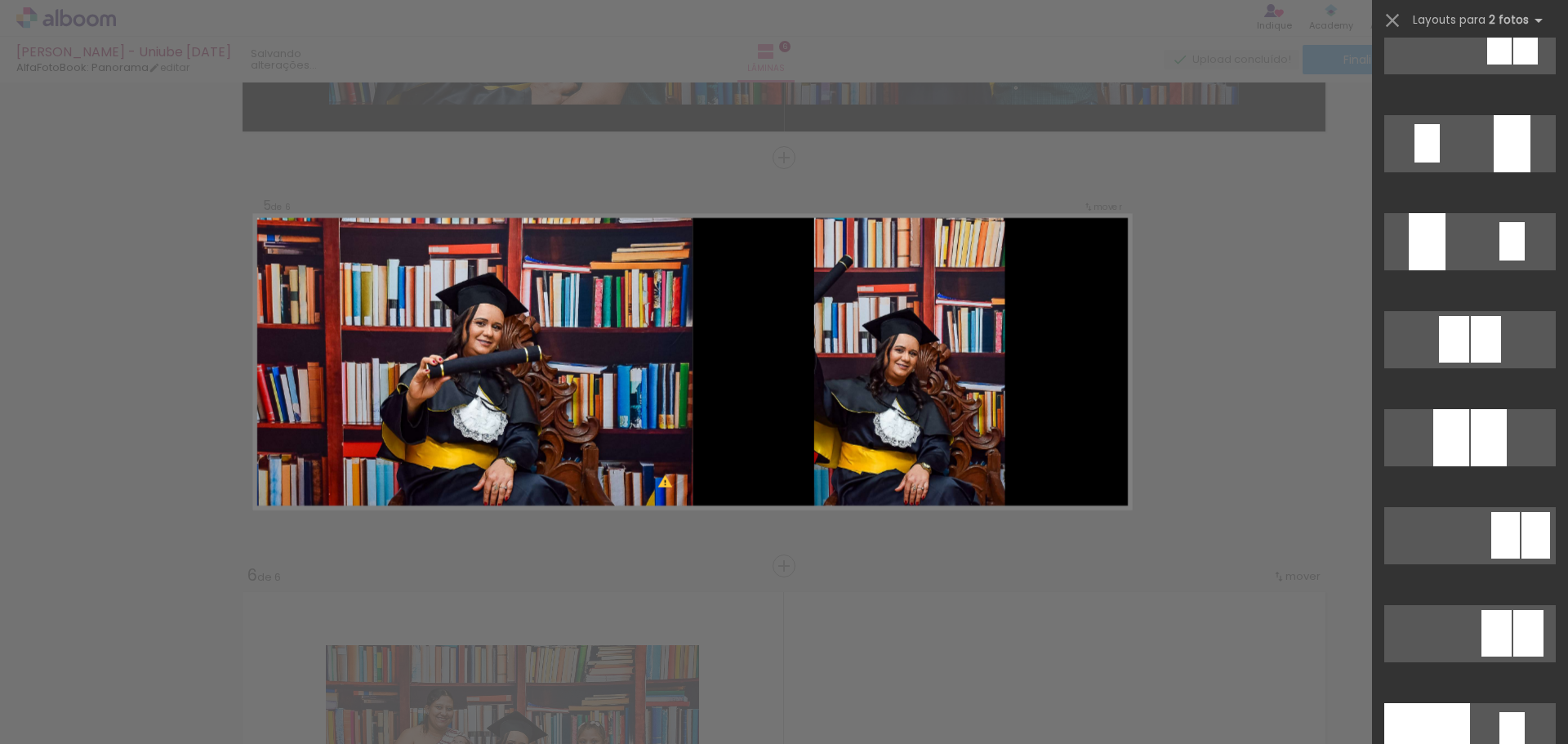
scroll to position [6337, 0]
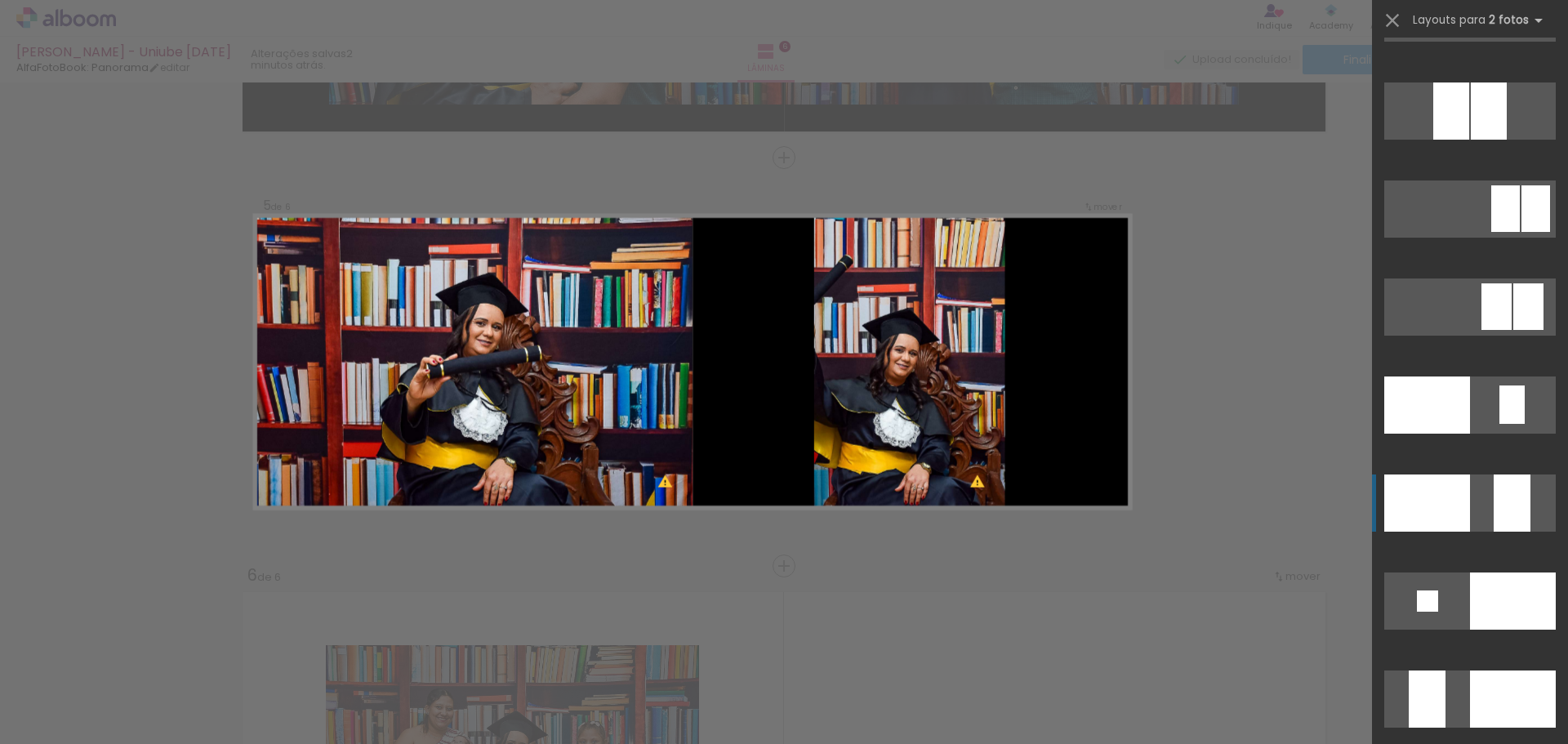
click at [1461, 513] on div at bounding box center [1427, 503] width 85 height 57
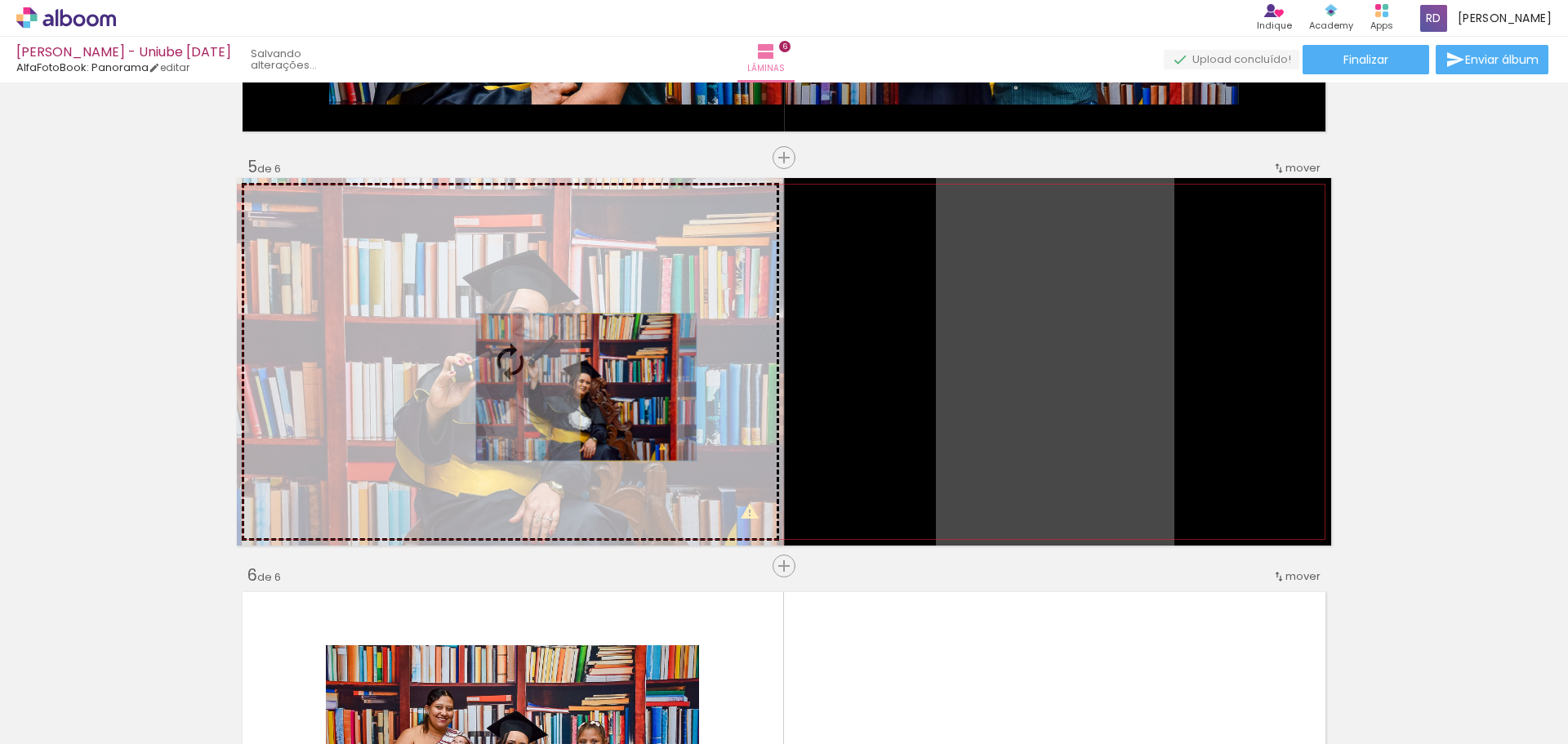
drag, startPoint x: 1063, startPoint y: 351, endPoint x: 623, endPoint y: 387, distance: 441.5
click at [0, 0] on slot at bounding box center [0, 0] width 0 height 0
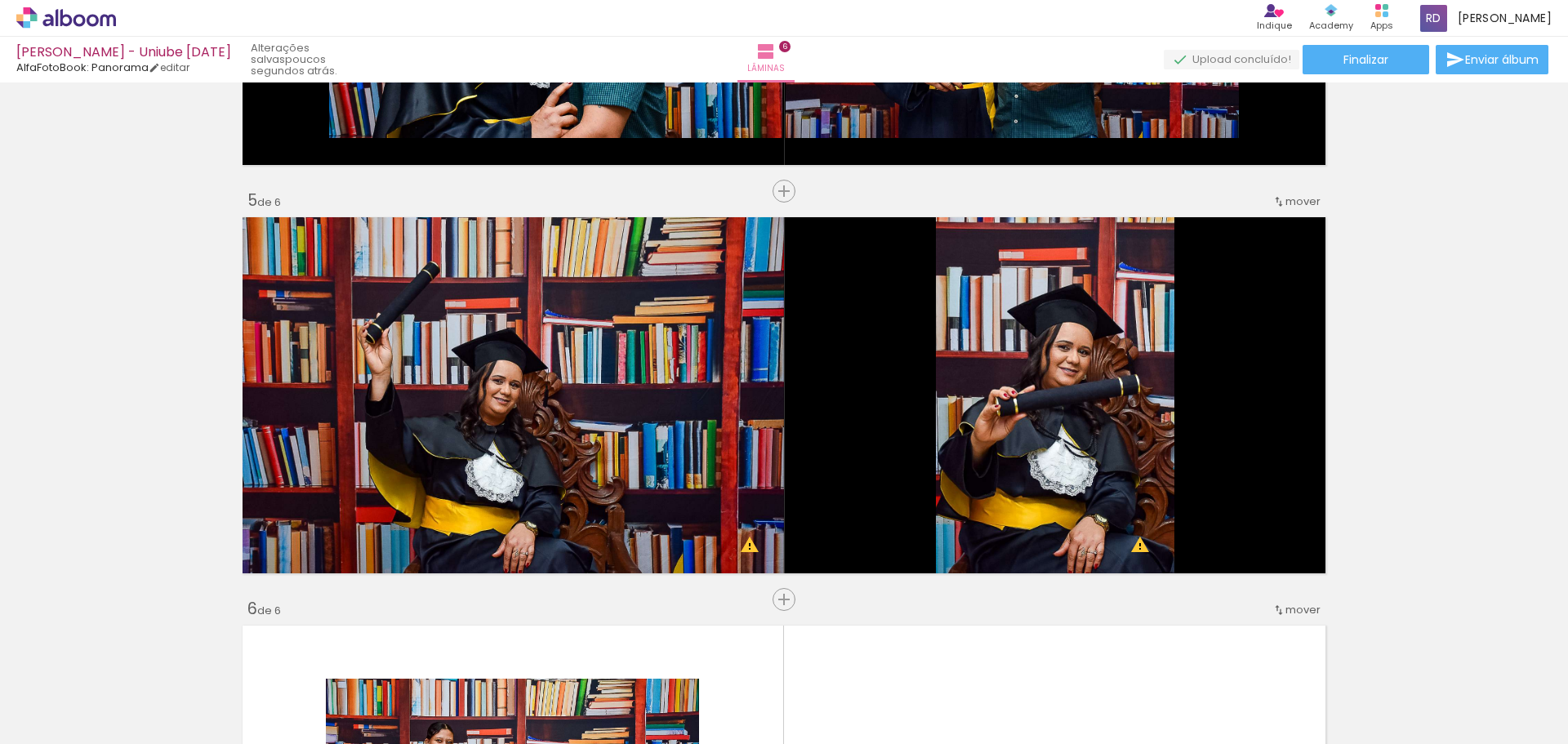
scroll to position [2041, 0]
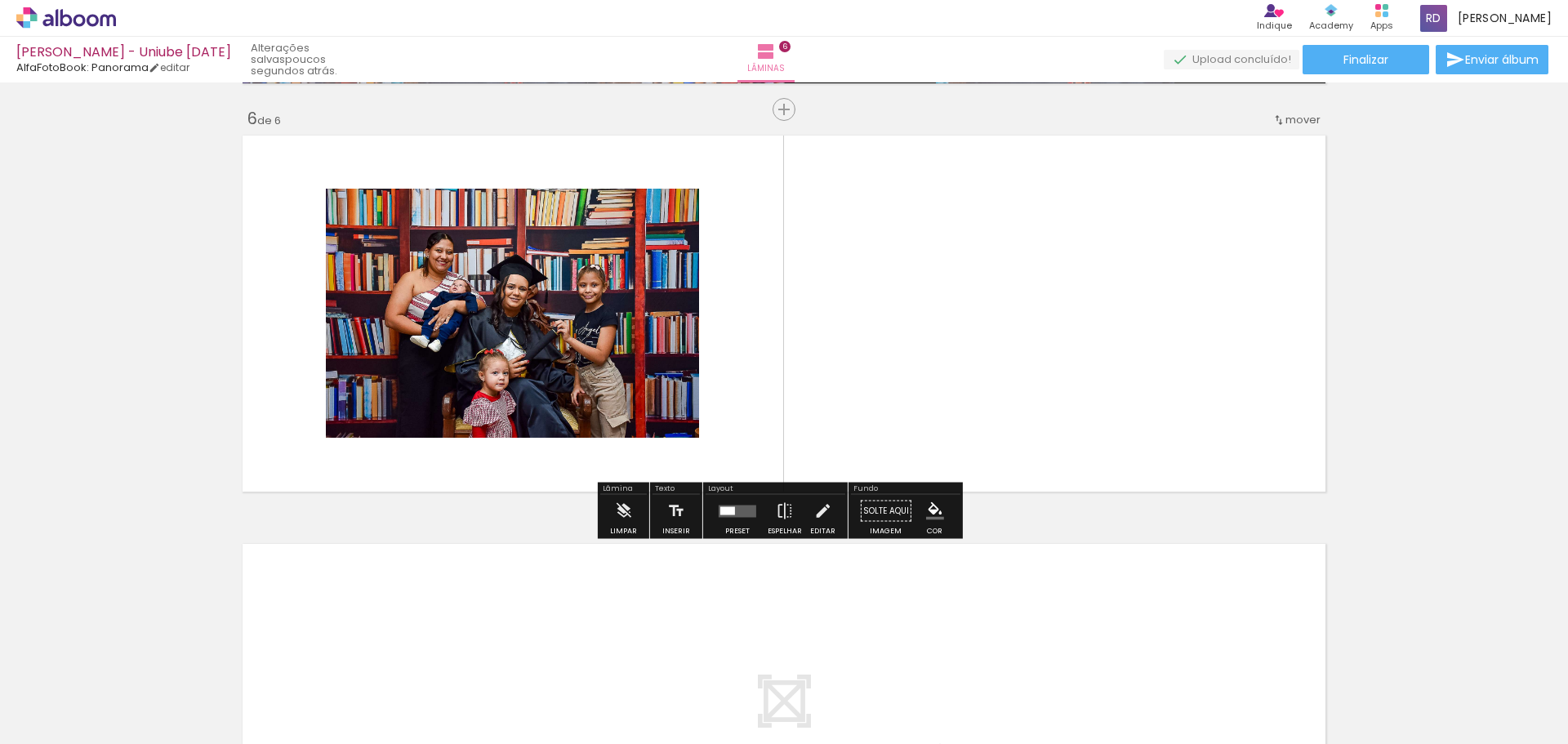
click at [933, 508] on iron-icon "color picker" at bounding box center [935, 511] width 18 height 18
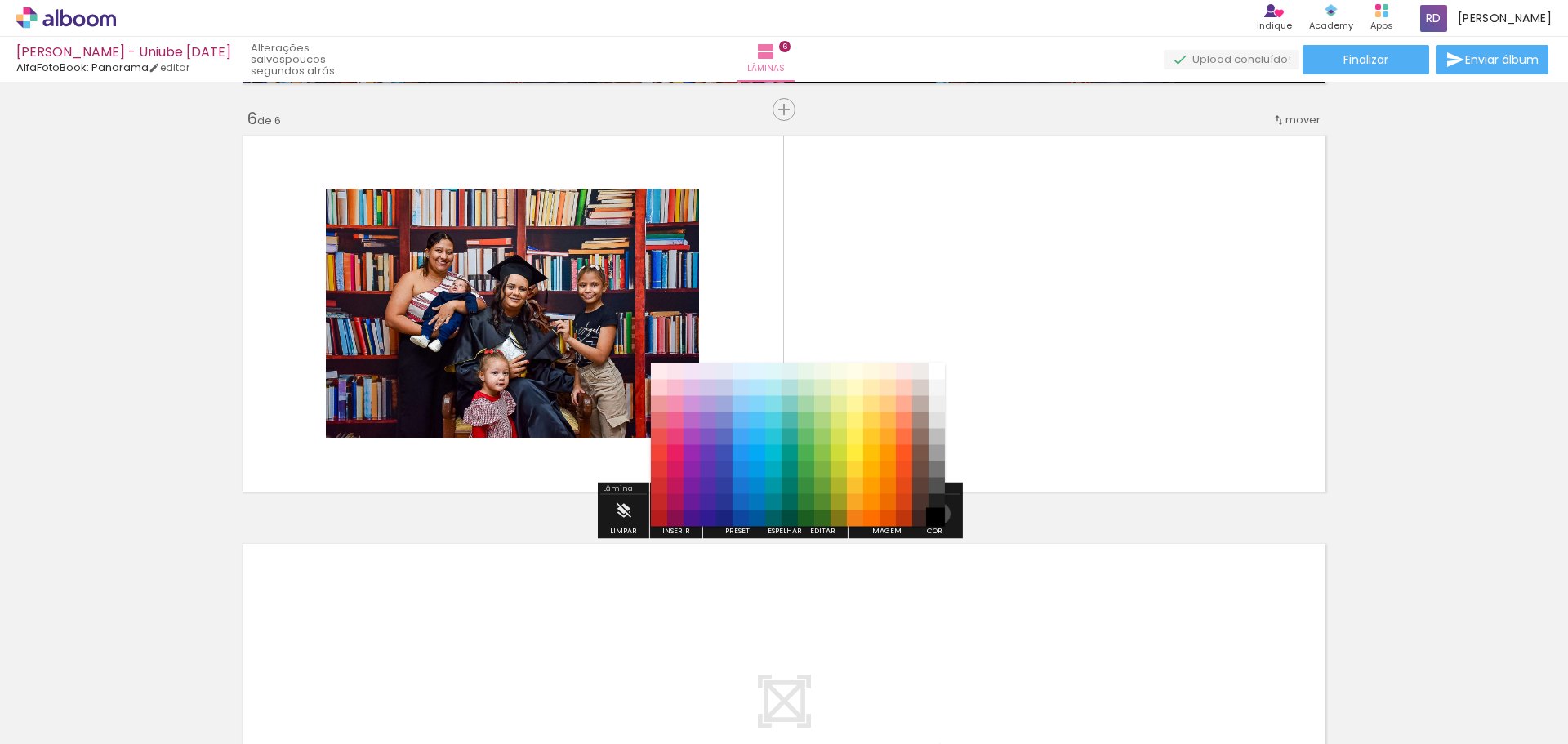
click at [933, 514] on paper-item "#000000" at bounding box center [936, 519] width 17 height 17
click at [935, 504] on paper-item "#212121" at bounding box center [936, 502] width 17 height 17
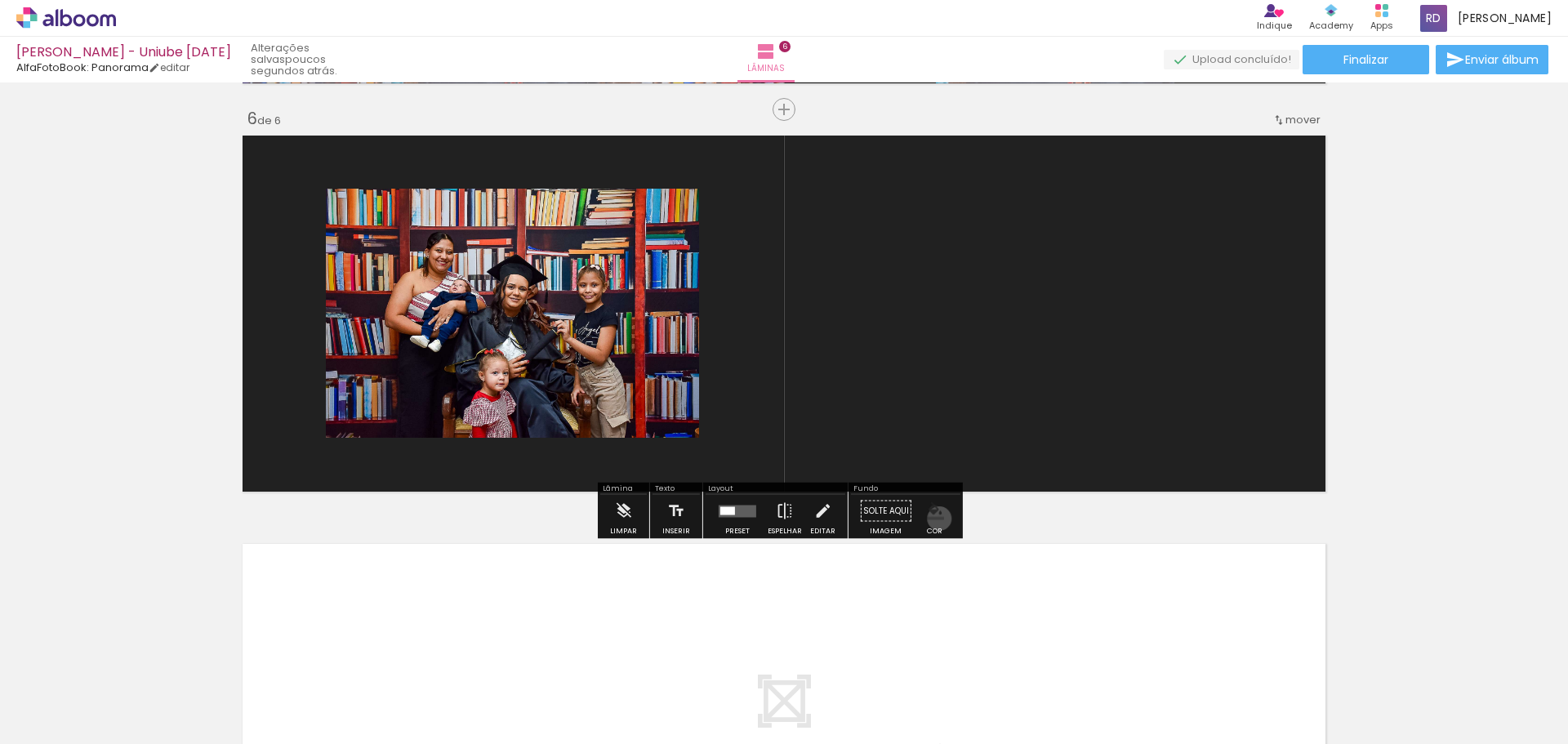
click at [933, 519] on iron-icon "color picker" at bounding box center [935, 511] width 18 height 18
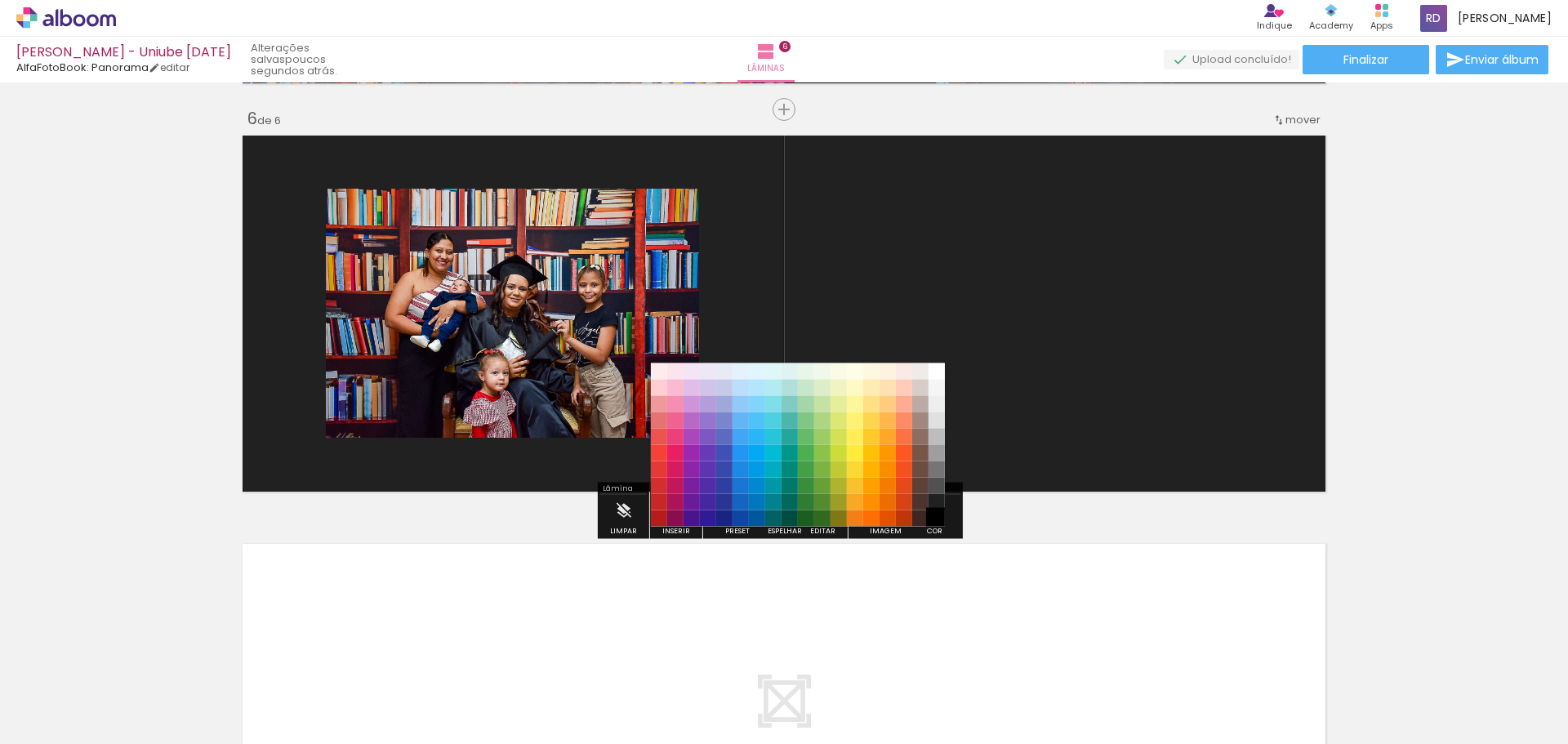
click at [940, 521] on paper-item "#000000" at bounding box center [936, 519] width 17 height 17
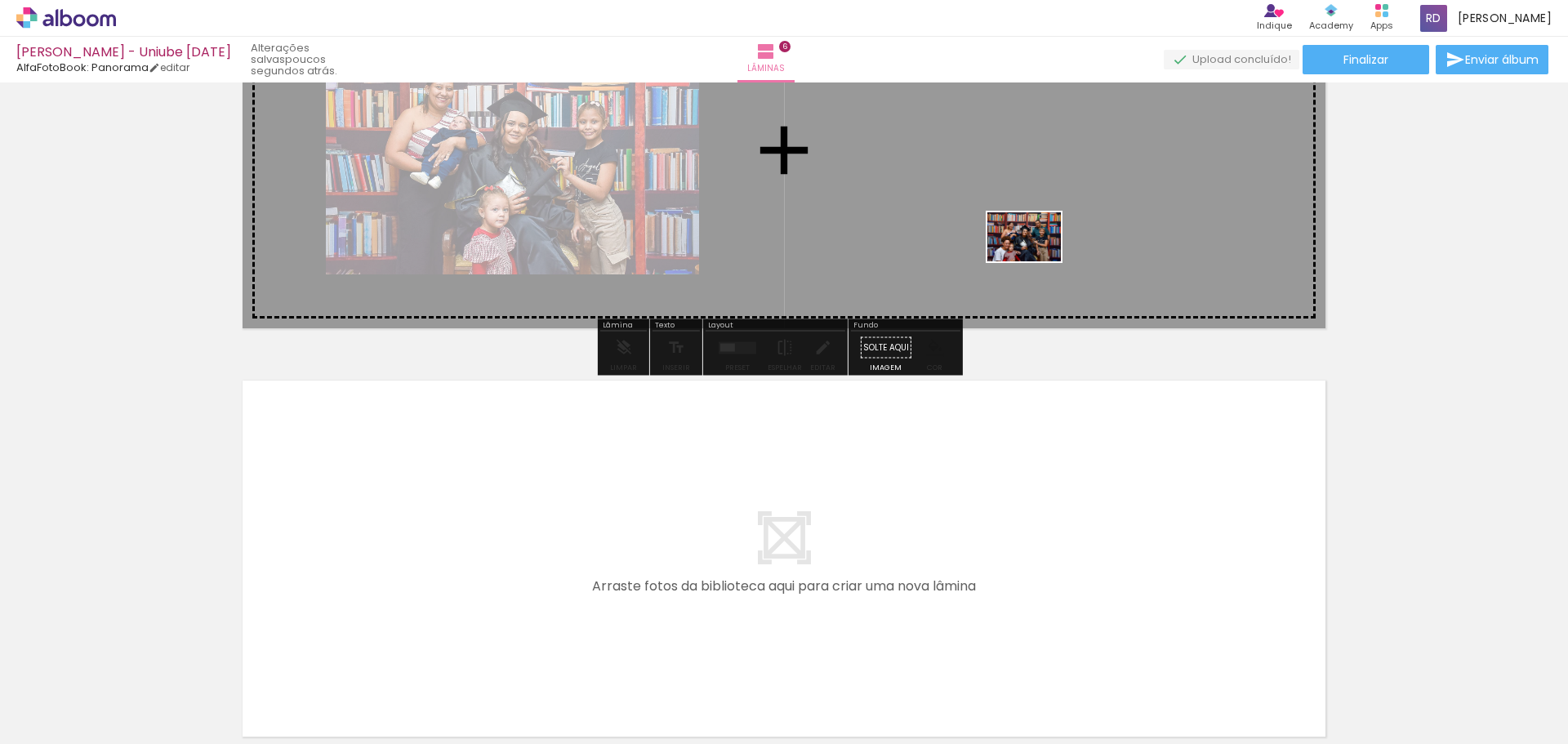
drag, startPoint x: 1356, startPoint y: 701, endPoint x: 1034, endPoint y: 260, distance: 546.0
click at [1034, 260] on quentale-workspace at bounding box center [784, 372] width 1568 height 744
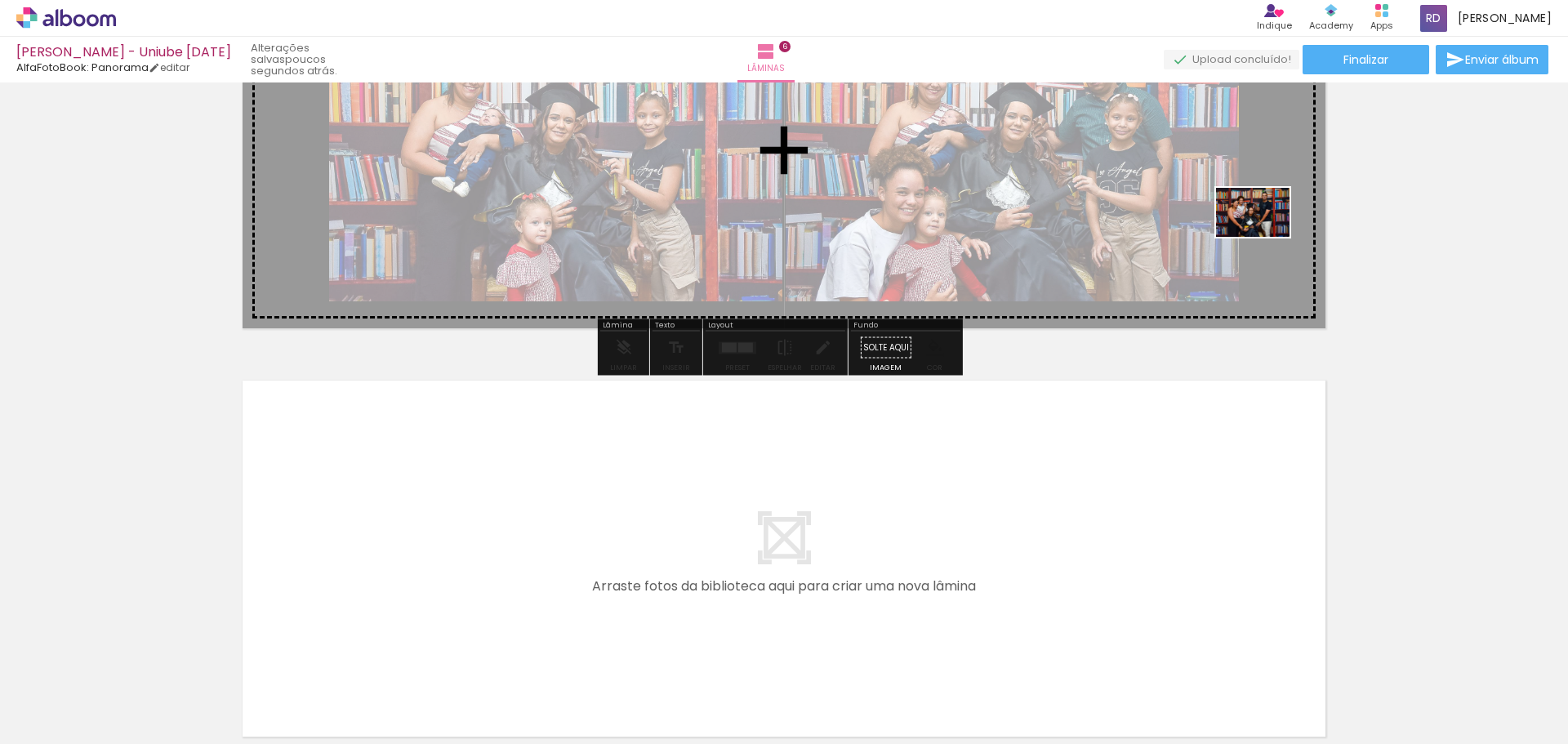
drag, startPoint x: 1439, startPoint y: 693, endPoint x: 1265, endPoint y: 237, distance: 488.1
click at [1265, 237] on quentale-workspace at bounding box center [784, 372] width 1568 height 744
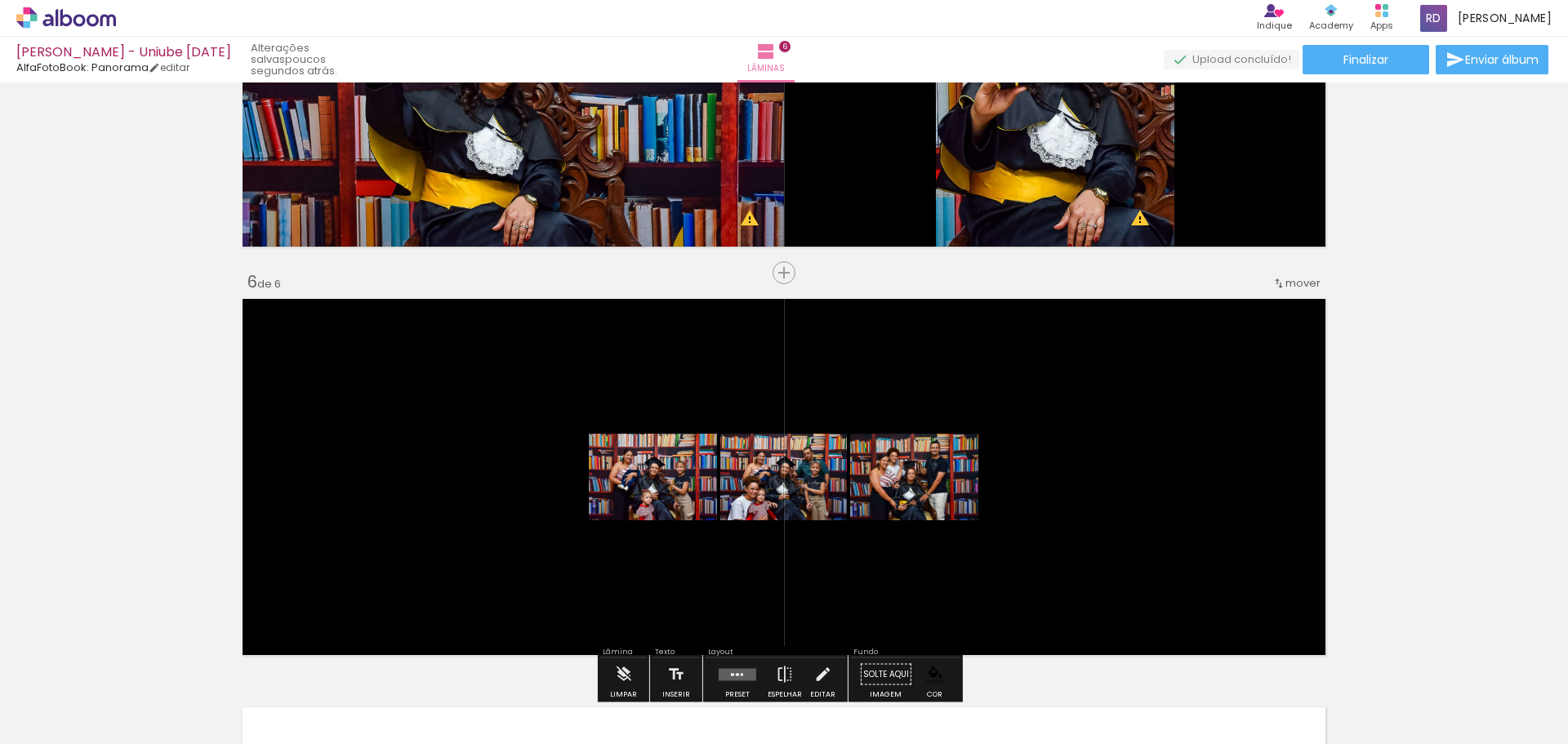
scroll to position [2041, 0]
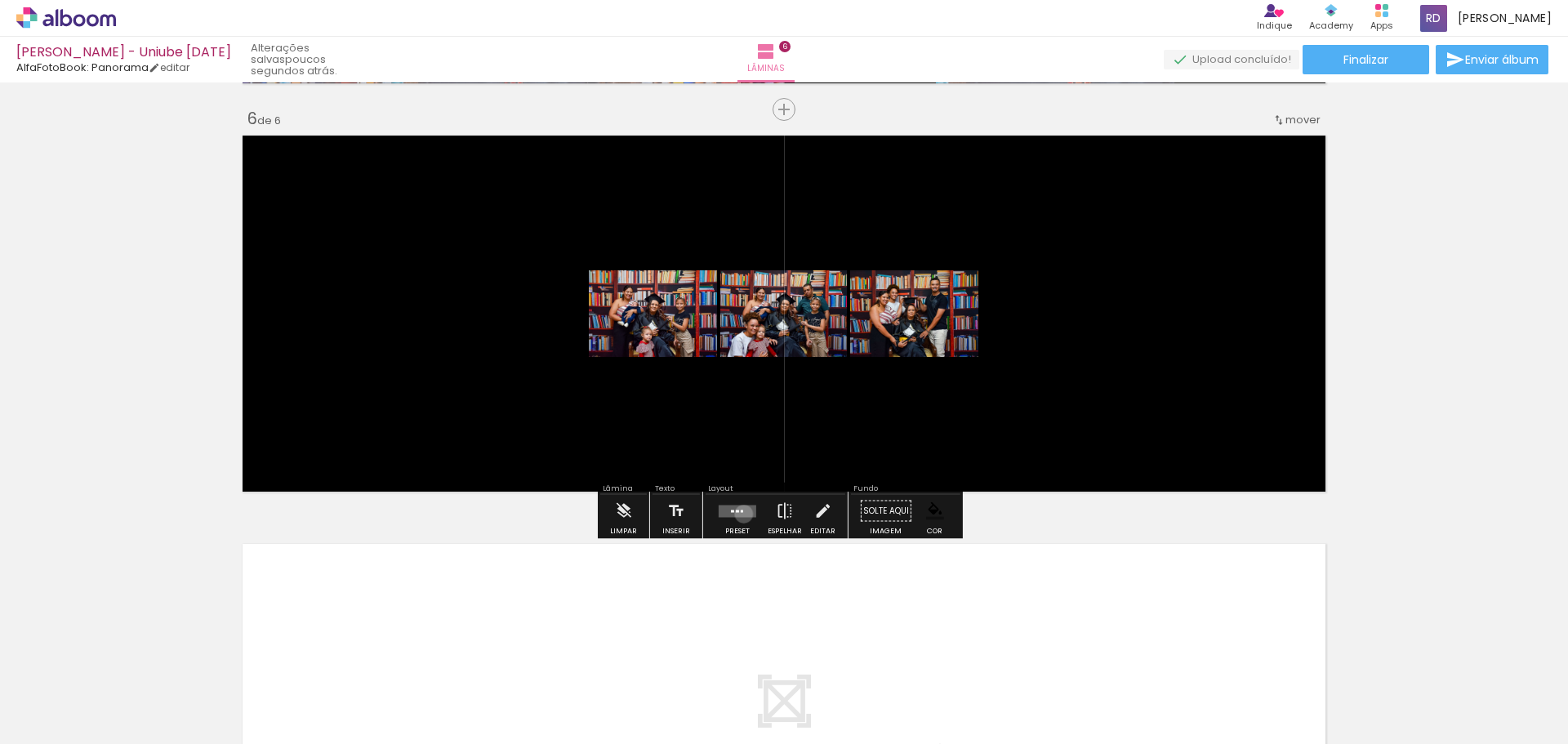
click at [740, 514] on quentale-layouter at bounding box center [737, 511] width 38 height 13
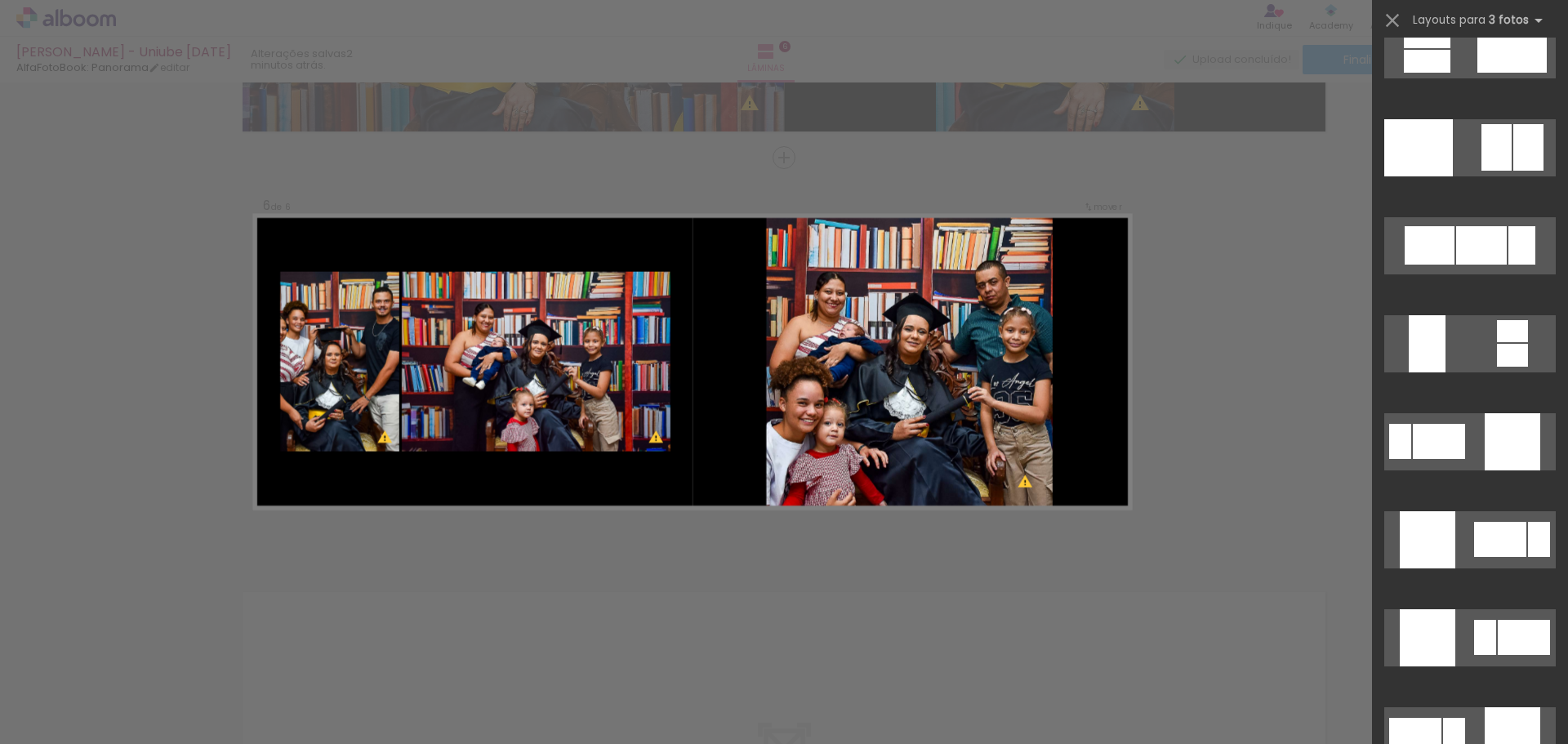
scroll to position [7786, 0]
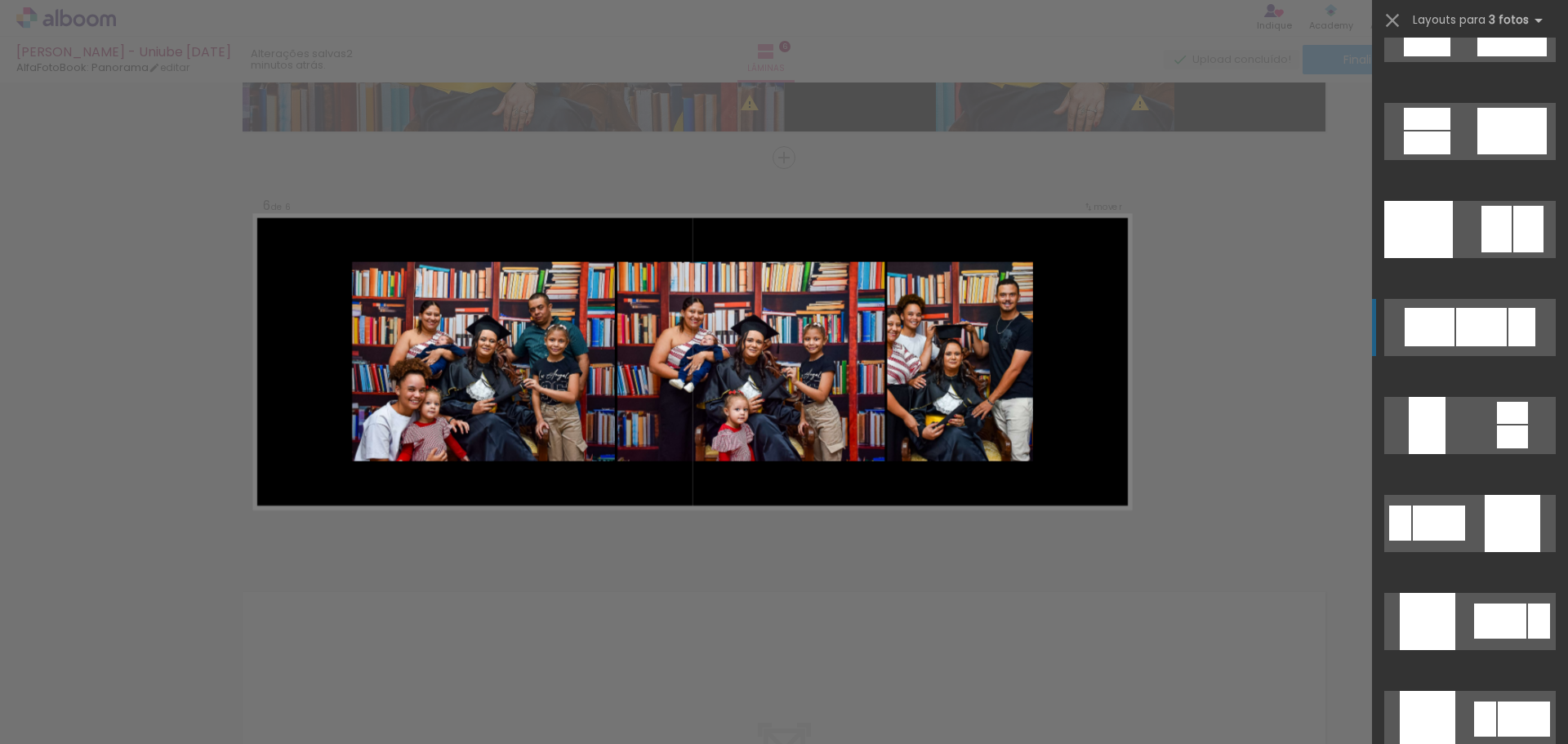
click at [1482, 335] on div at bounding box center [1481, 327] width 50 height 38
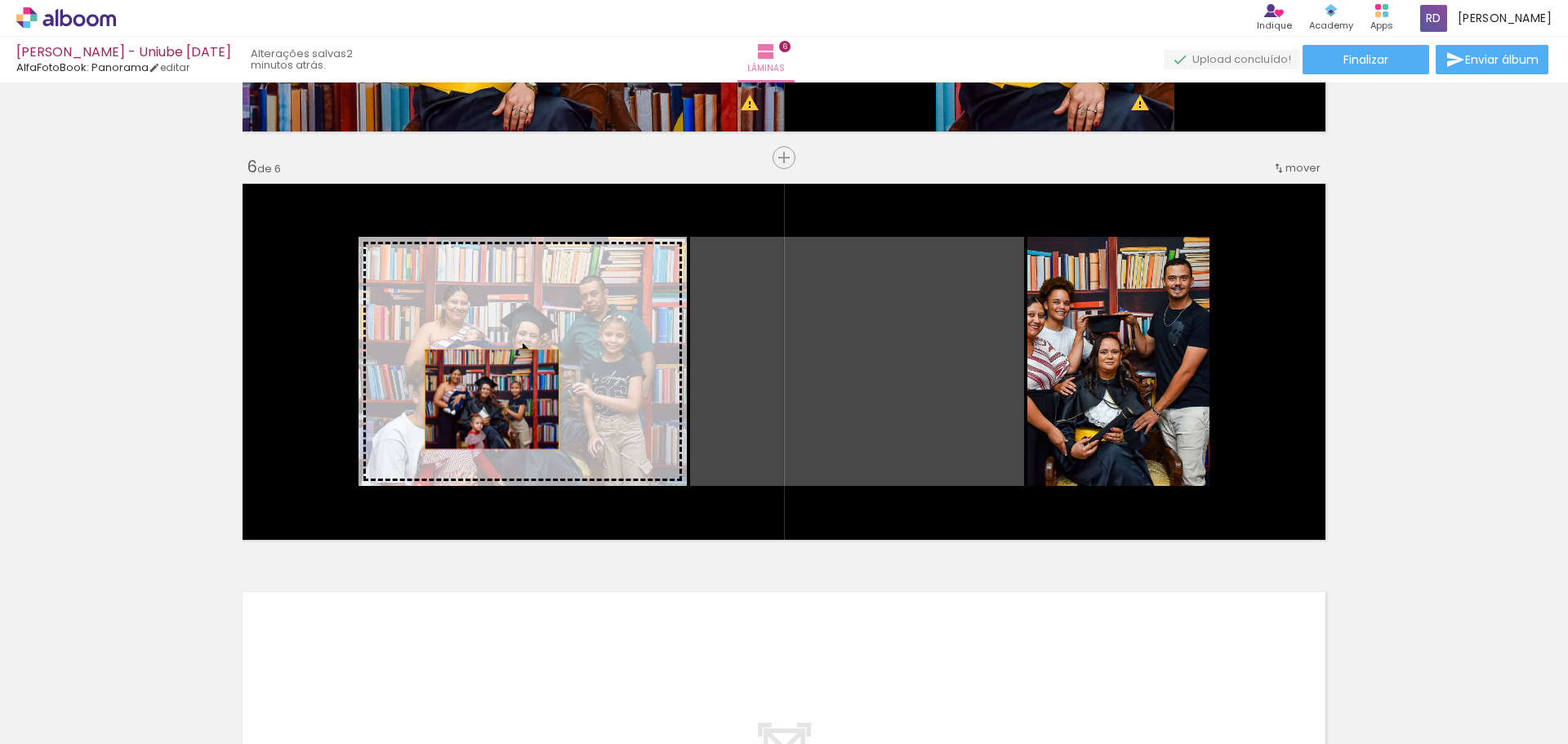
drag, startPoint x: 894, startPoint y: 382, endPoint x: 486, endPoint y: 399, distance: 408.4
click at [0, 0] on slot at bounding box center [0, 0] width 0 height 0
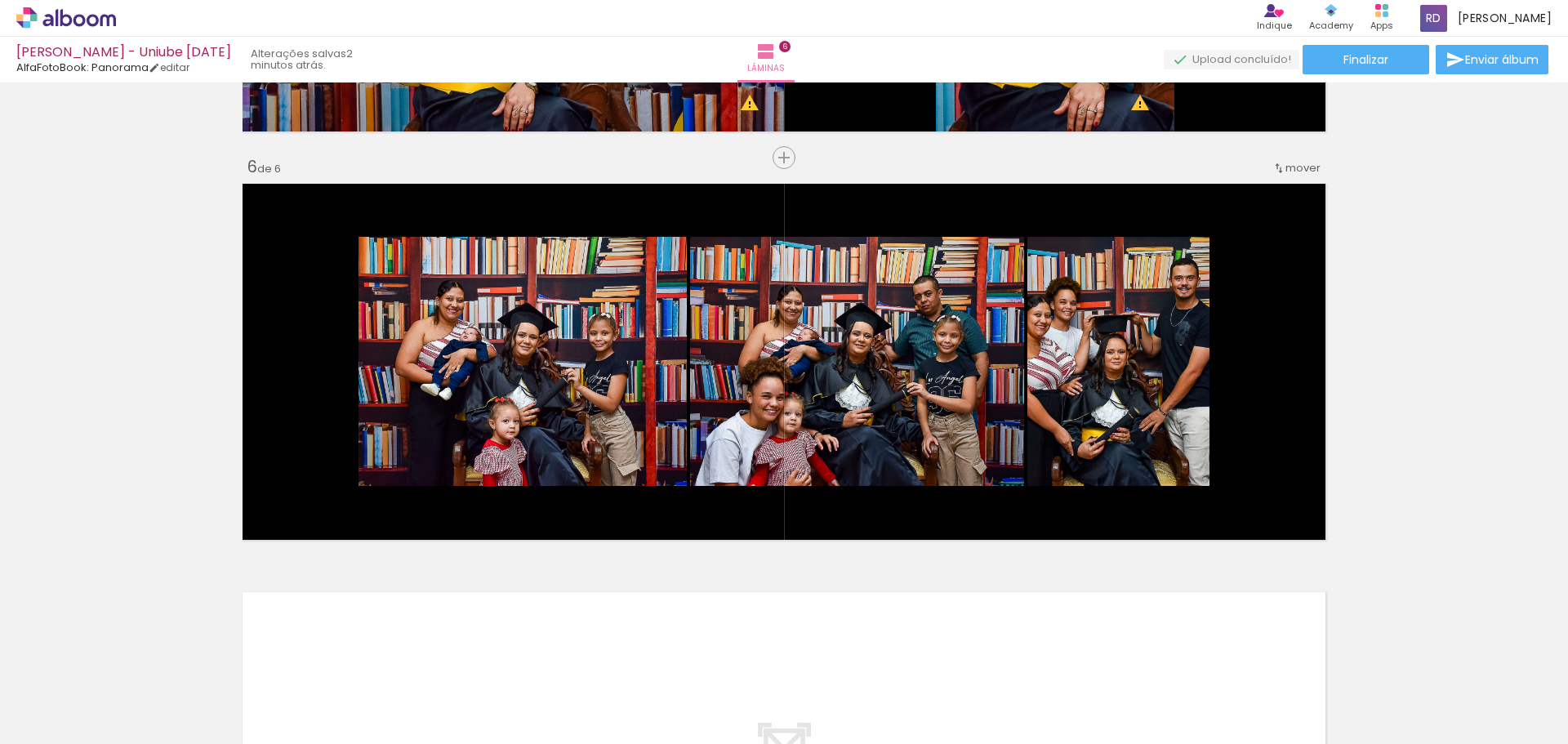
scroll to position [0, 1223]
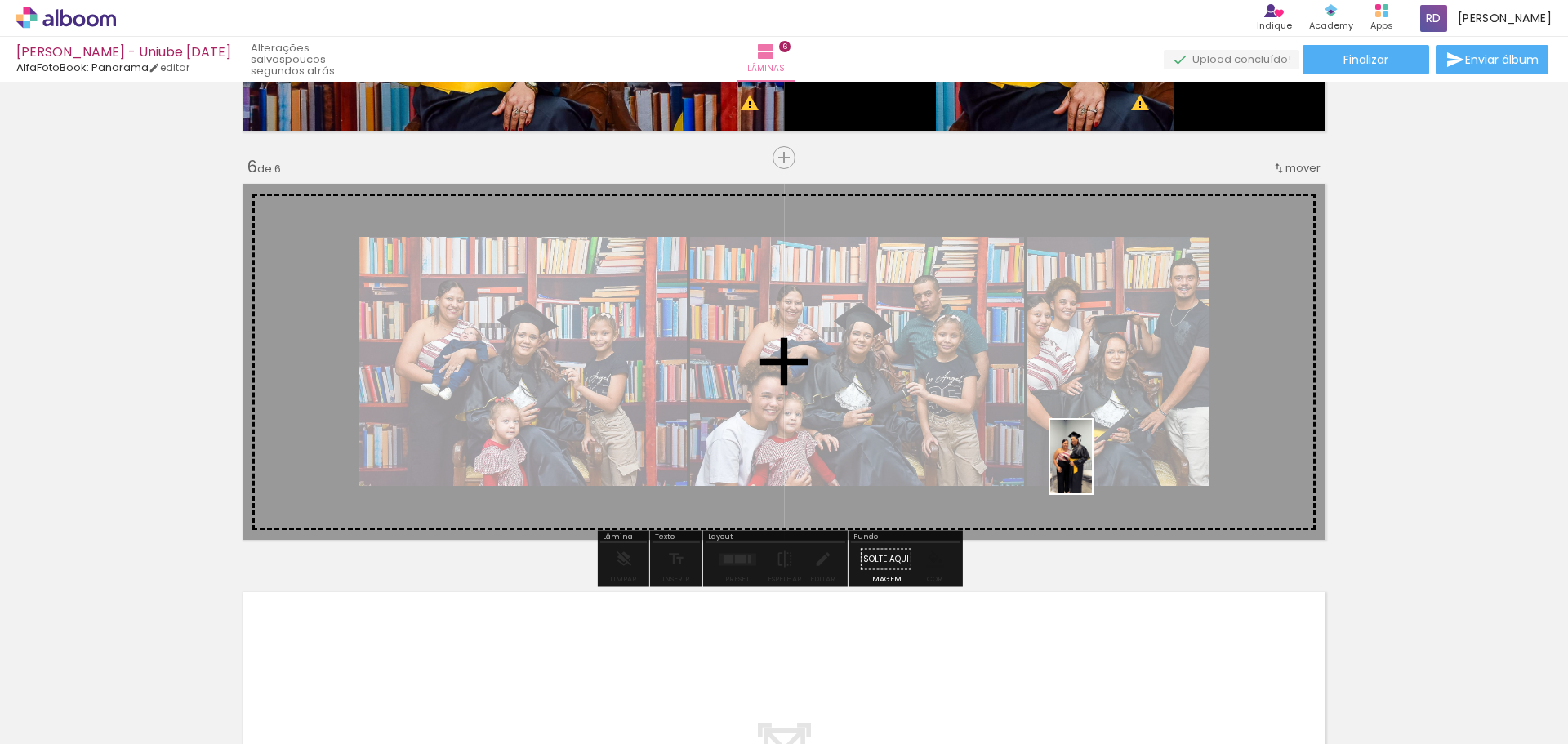
drag, startPoint x: 860, startPoint y: 718, endPoint x: 1105, endPoint y: 453, distance: 360.9
click at [1105, 453] on quentale-workspace at bounding box center [784, 372] width 1568 height 744
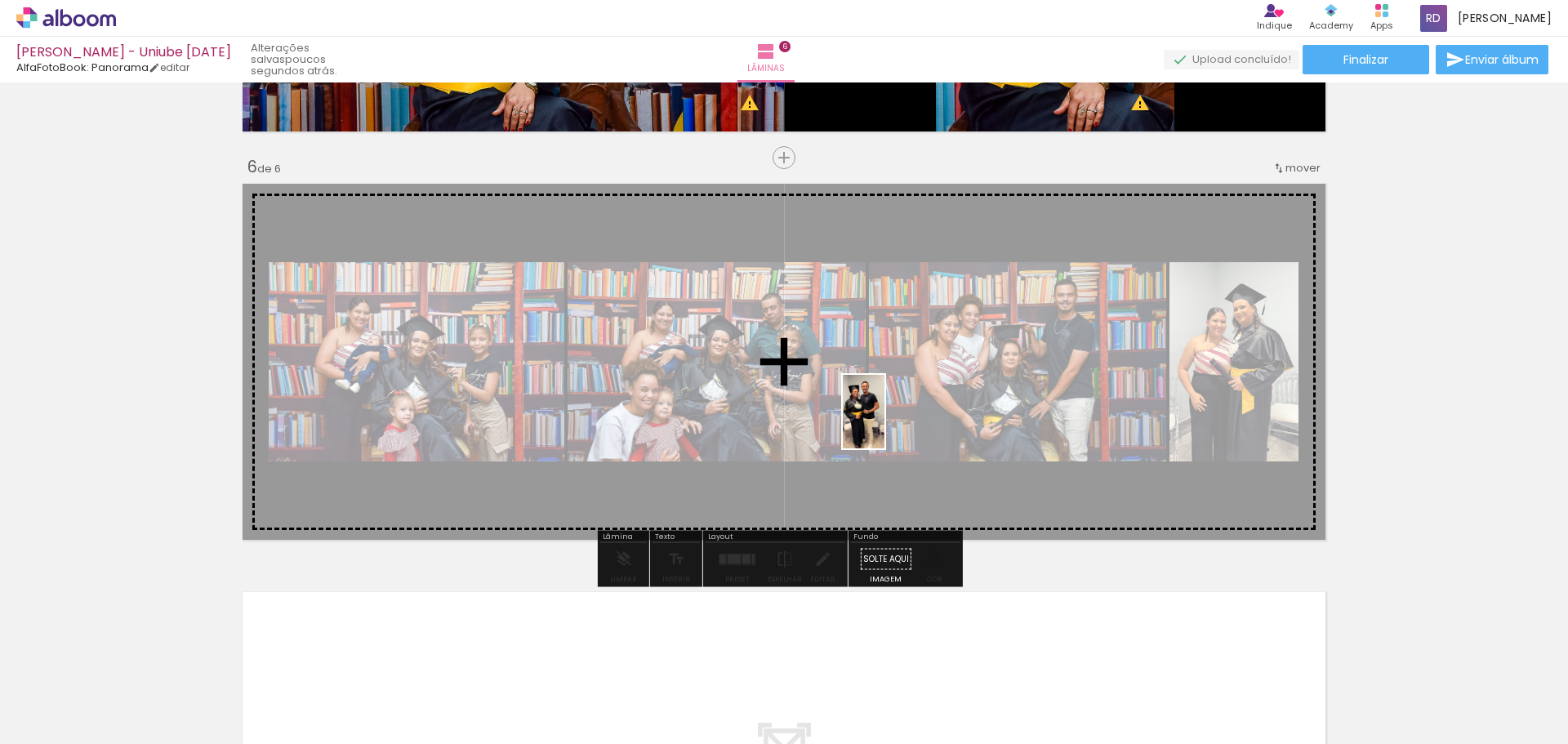
drag, startPoint x: 595, startPoint y: 711, endPoint x: 892, endPoint y: 423, distance: 413.7
click at [892, 423] on quentale-workspace at bounding box center [784, 372] width 1568 height 744
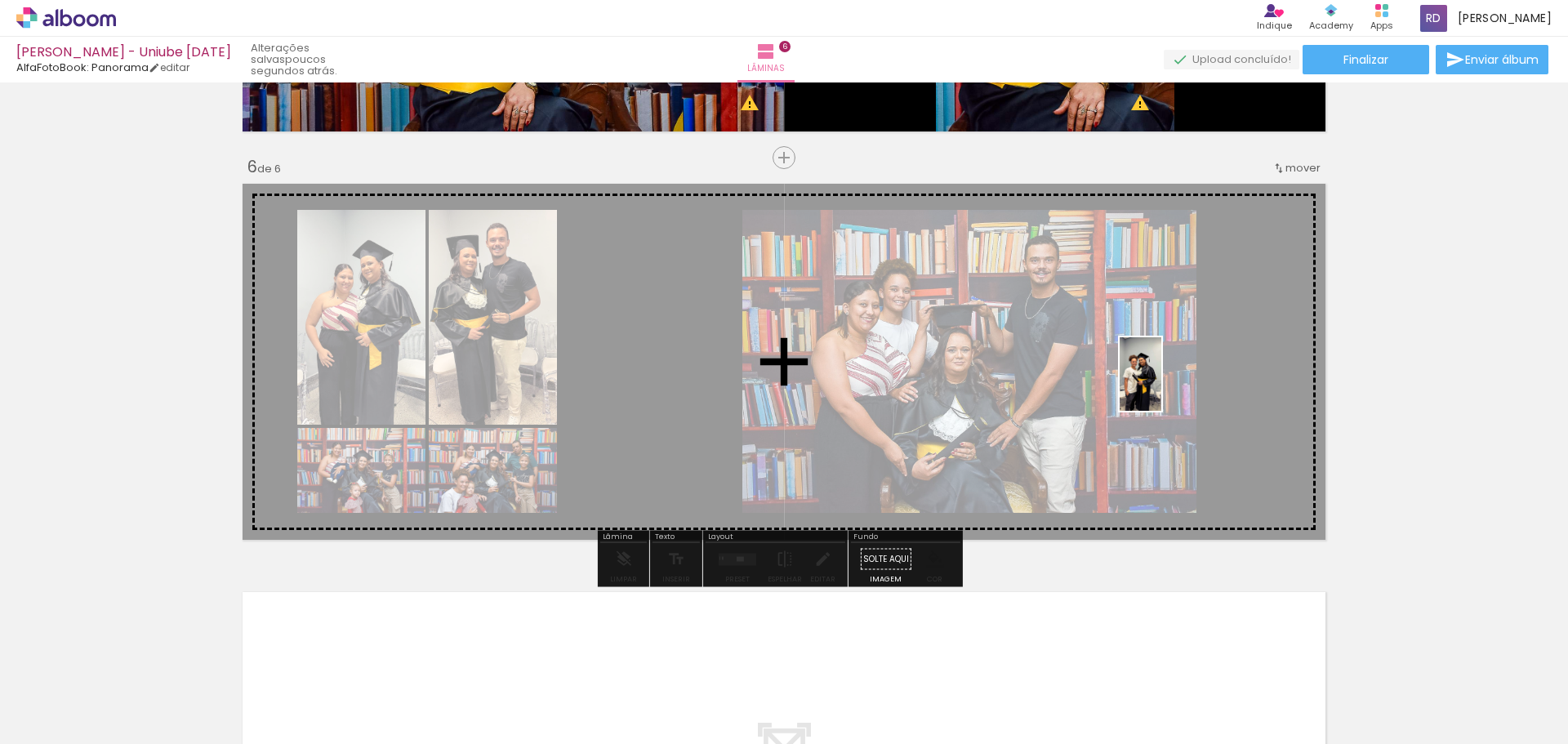
drag, startPoint x: 1143, startPoint y: 706, endPoint x: 1168, endPoint y: 387, distance: 320.0
click at [1168, 387] on quentale-workspace at bounding box center [784, 372] width 1568 height 744
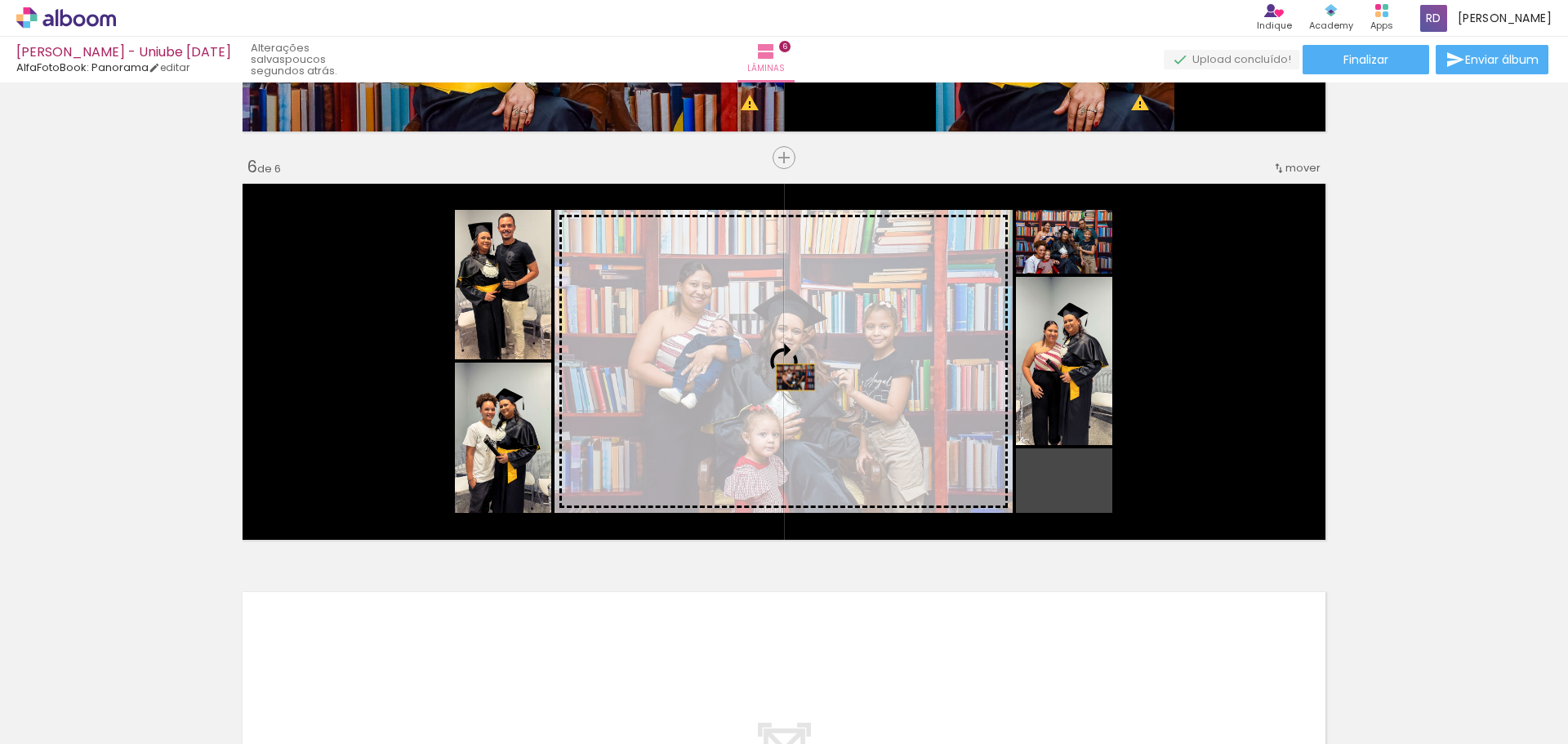
drag, startPoint x: 1072, startPoint y: 504, endPoint x: 787, endPoint y: 376, distance: 312.4
click at [0, 0] on slot at bounding box center [0, 0] width 0 height 0
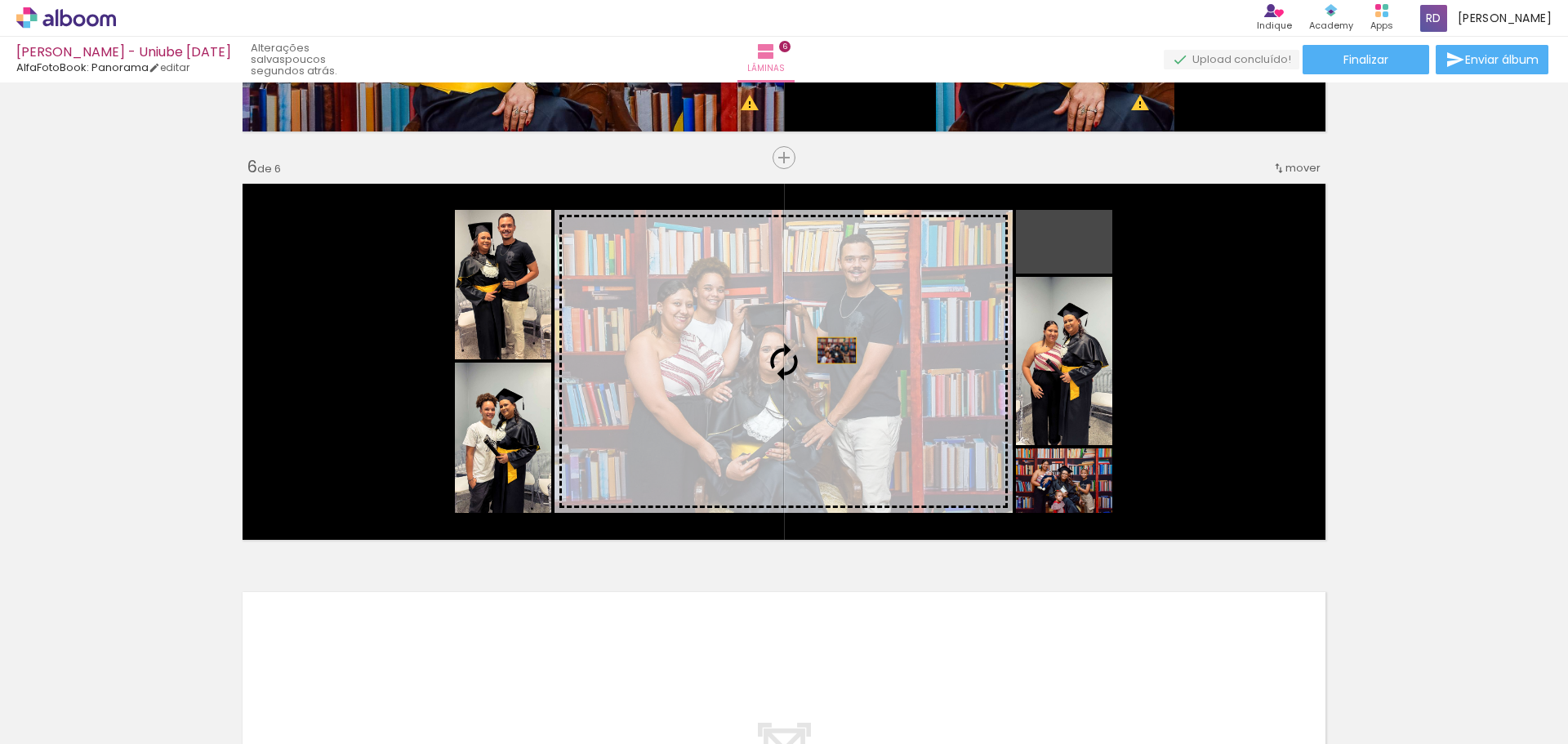
drag, startPoint x: 1086, startPoint y: 253, endPoint x: 830, endPoint y: 351, distance: 274.1
click at [0, 0] on slot at bounding box center [0, 0] width 0 height 0
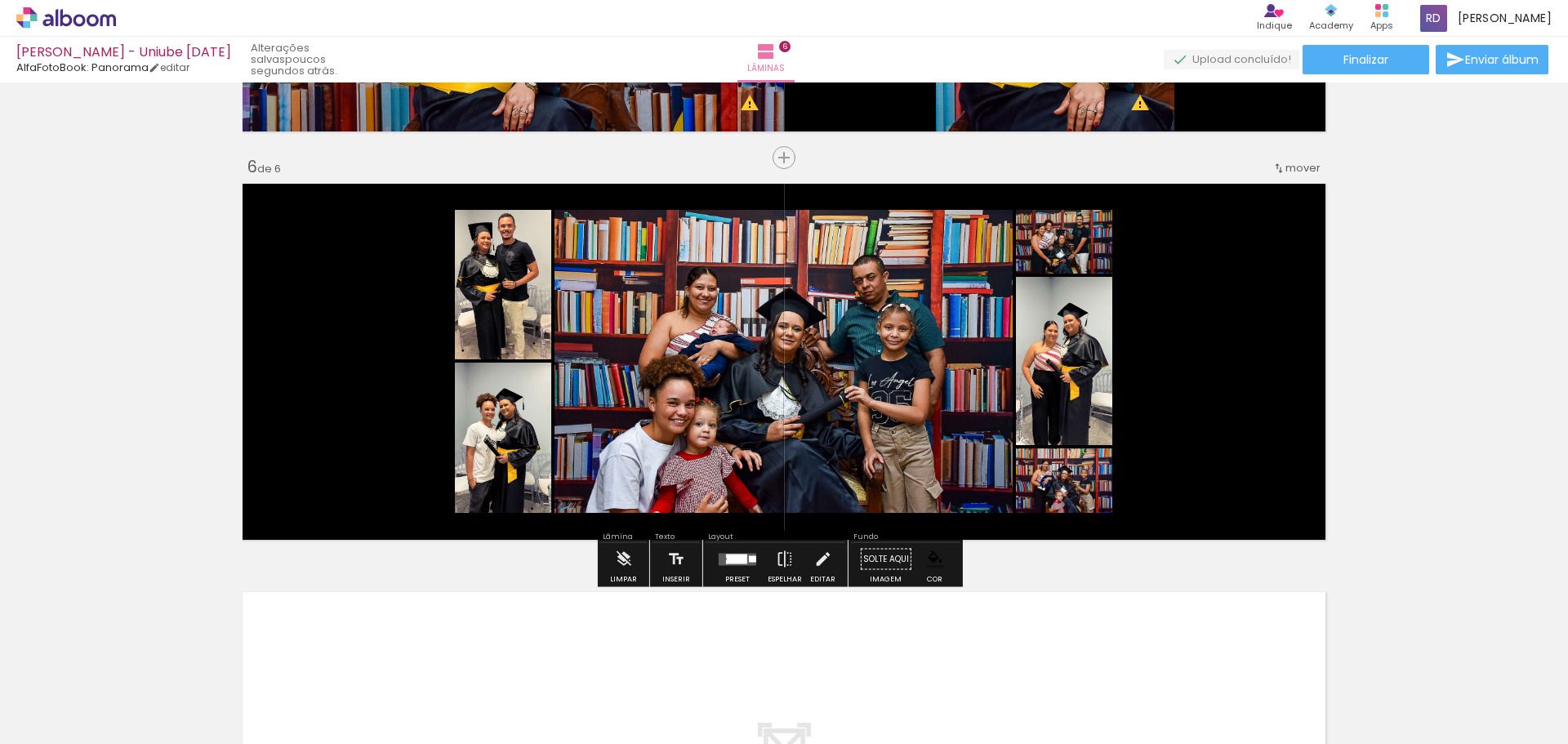
click at [734, 557] on div at bounding box center [736, 559] width 20 height 10
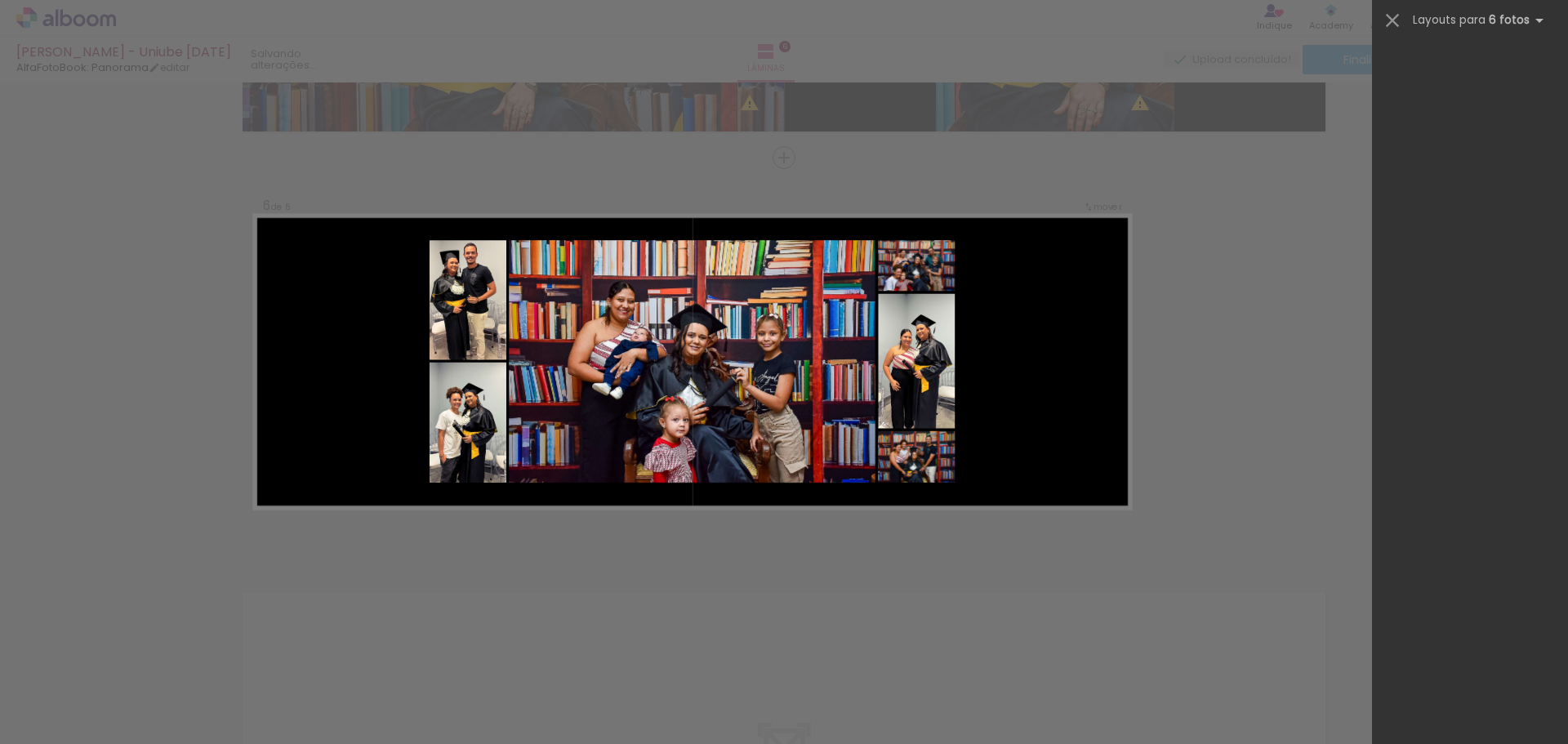
scroll to position [0, 0]
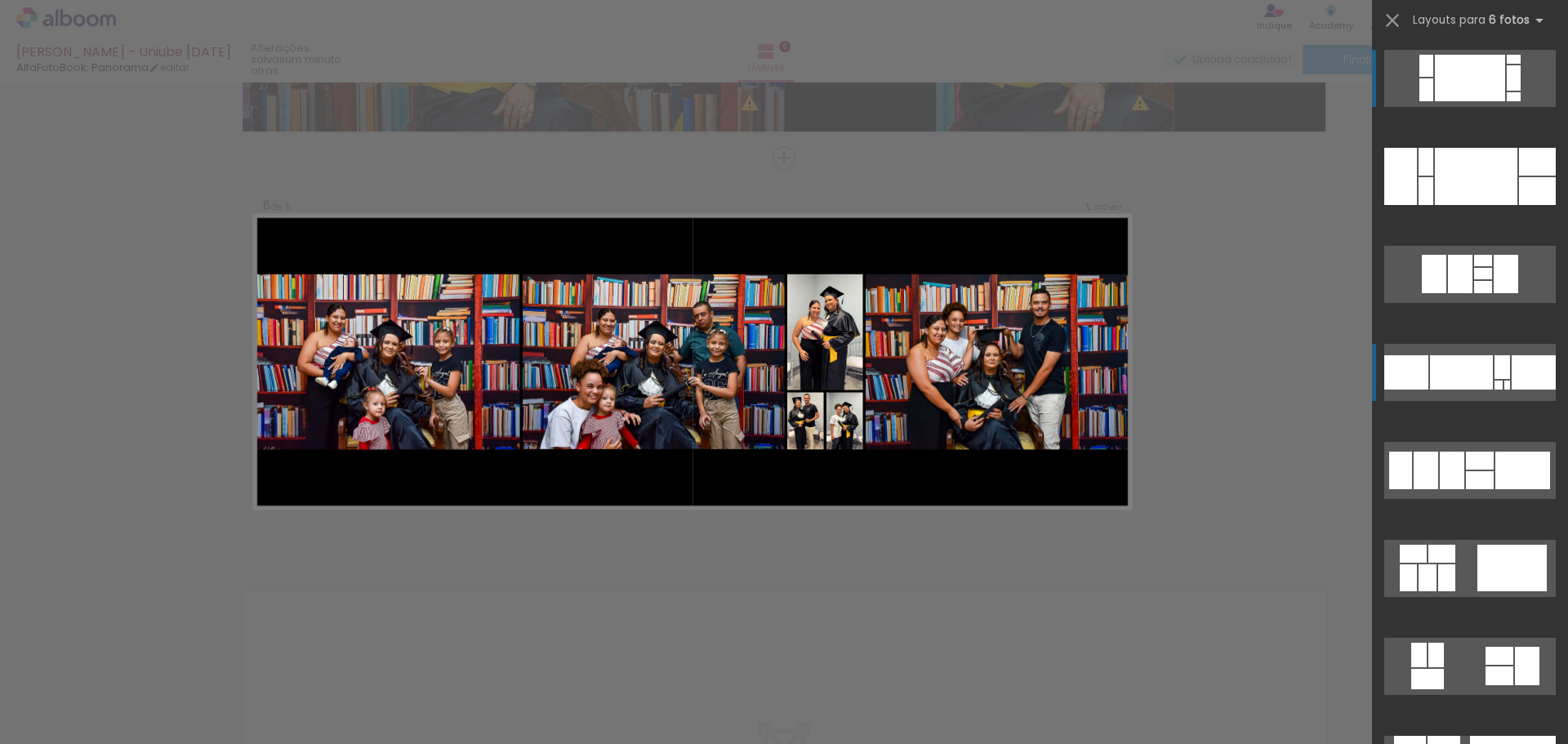
click at [1436, 381] on div at bounding box center [1461, 372] width 63 height 34
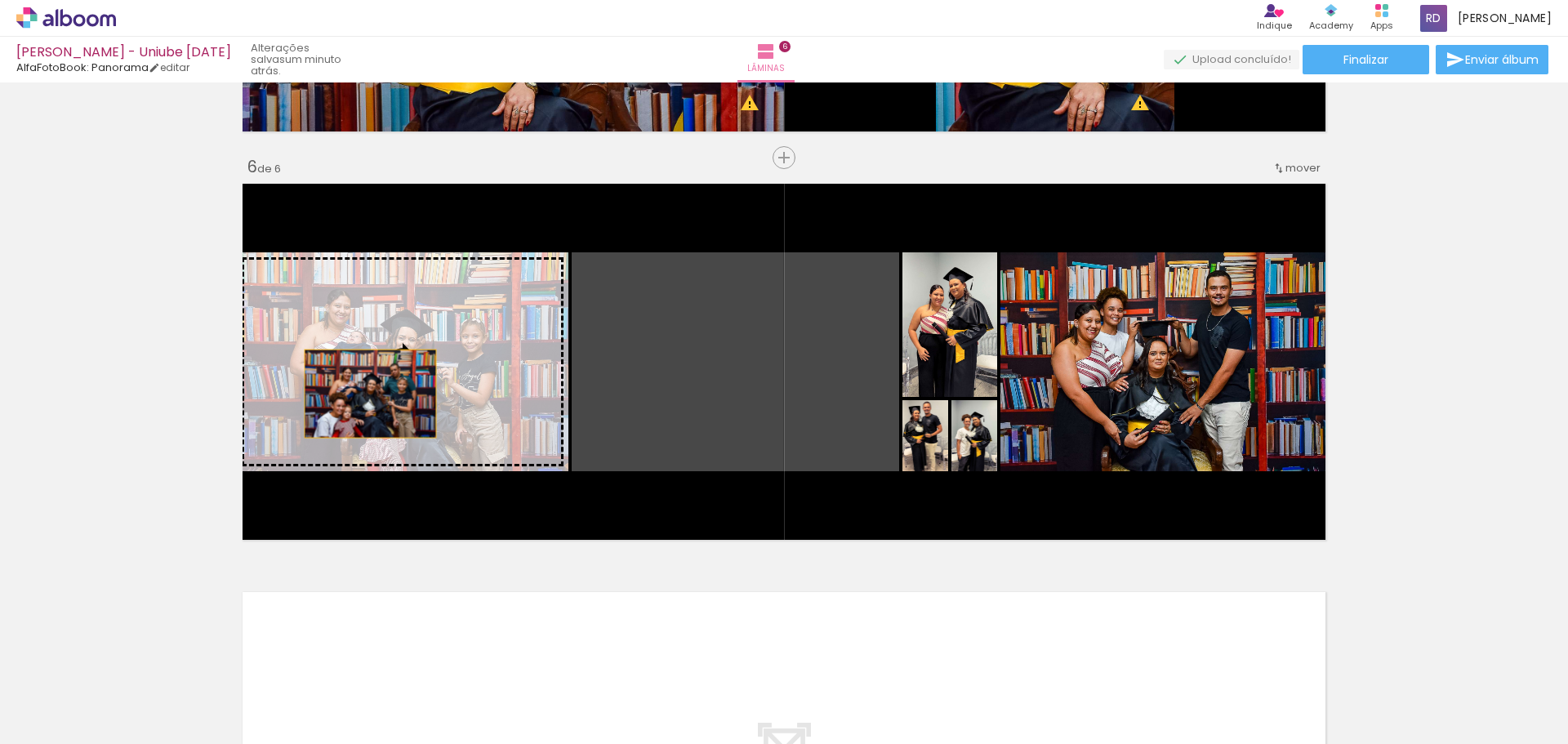
drag, startPoint x: 690, startPoint y: 413, endPoint x: 358, endPoint y: 392, distance: 332.7
click at [0, 0] on slot at bounding box center [0, 0] width 0 height 0
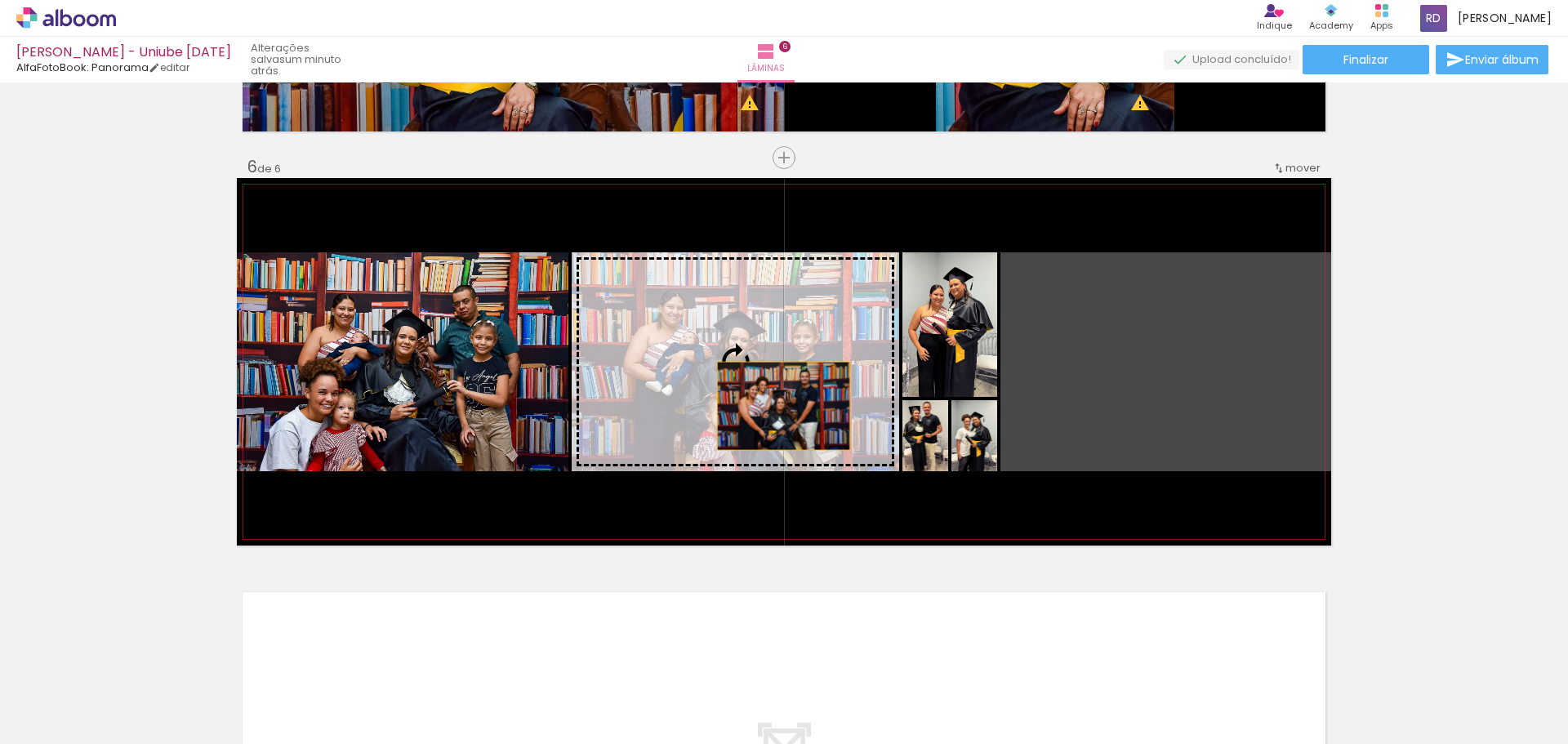
drag, startPoint x: 1225, startPoint y: 407, endPoint x: 766, endPoint y: 403, distance: 459.0
click at [0, 0] on slot at bounding box center [0, 0] width 0 height 0
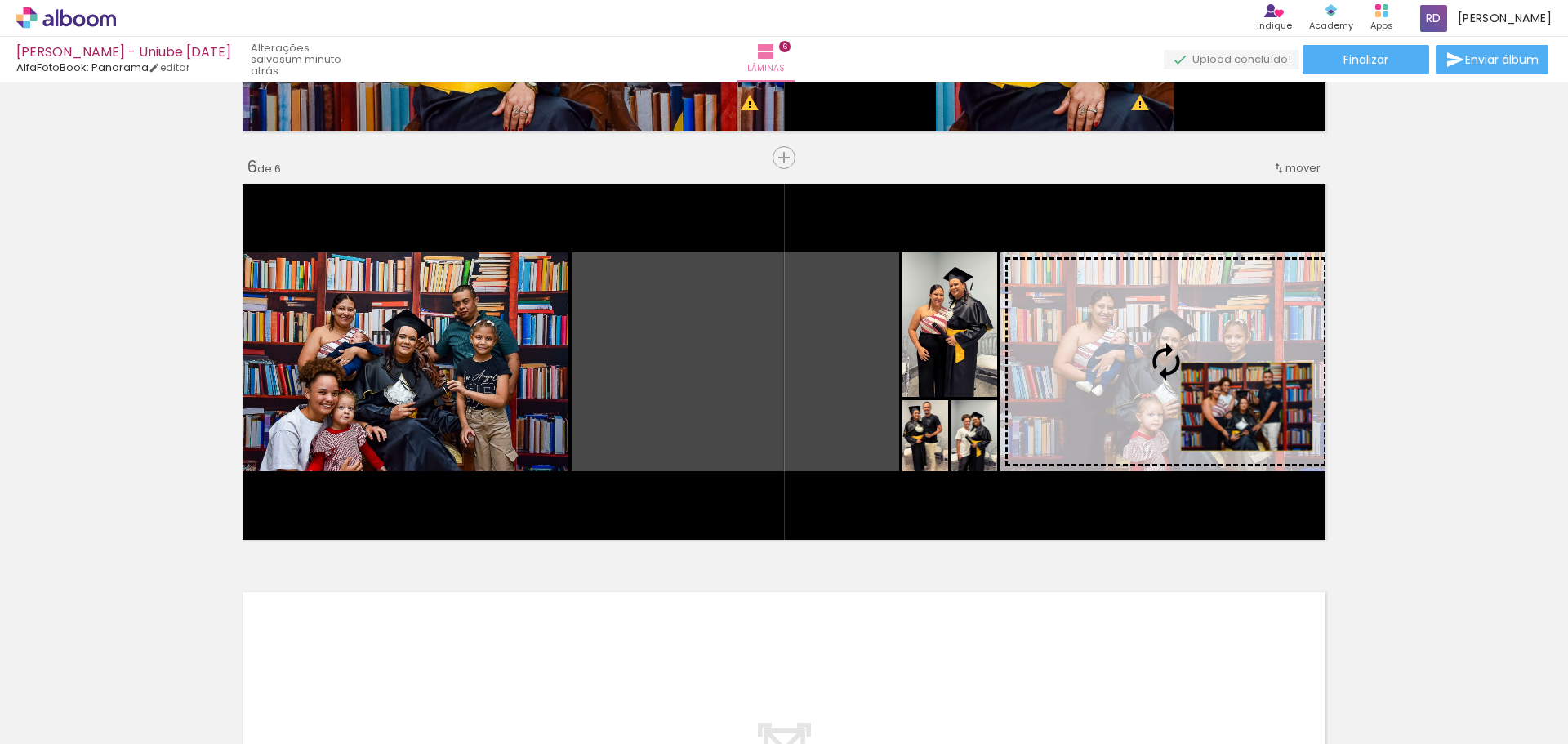
drag, startPoint x: 766, startPoint y: 403, endPoint x: 1240, endPoint y: 407, distance: 474.0
click at [0, 0] on slot at bounding box center [0, 0] width 0 height 0
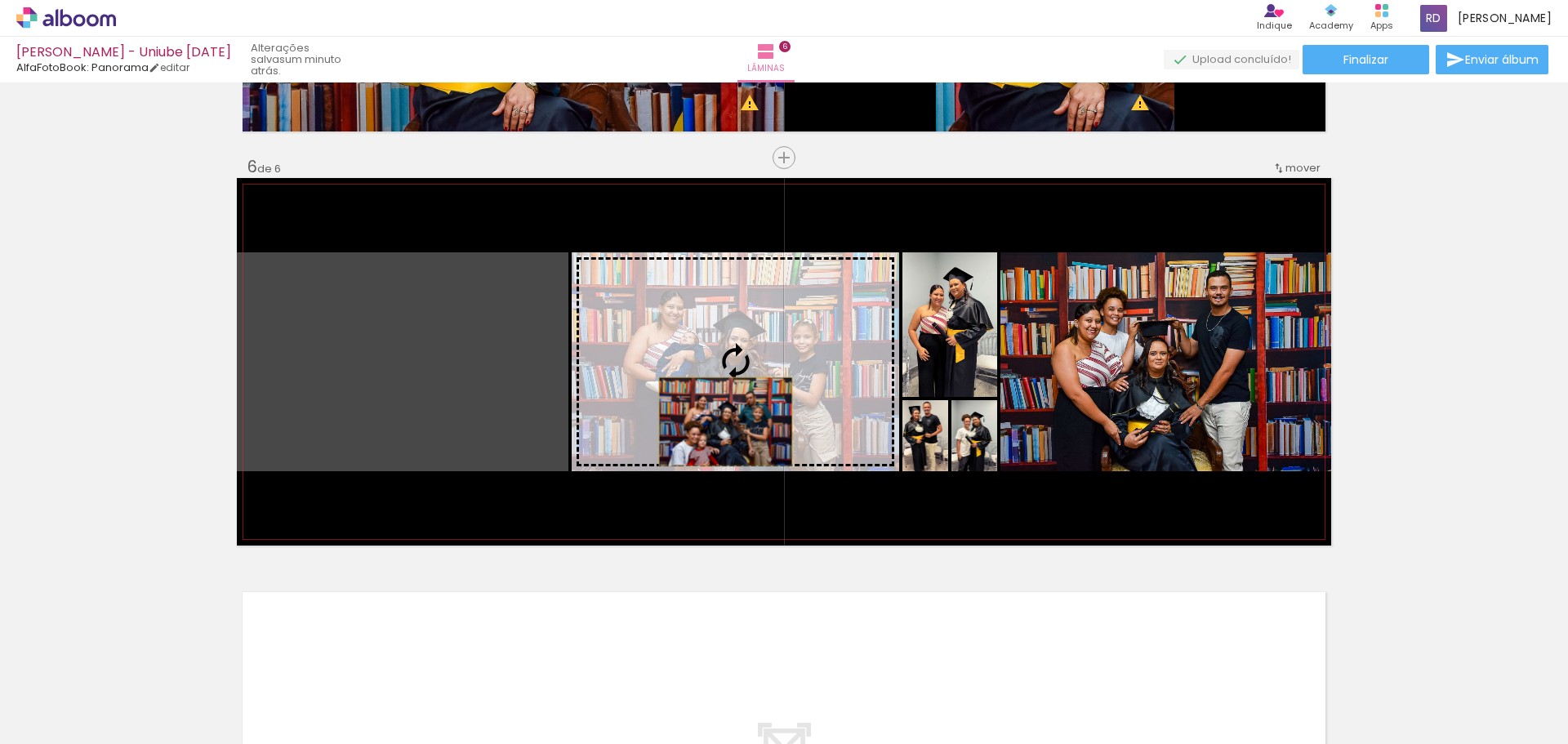
drag, startPoint x: 416, startPoint y: 417, endPoint x: 720, endPoint y: 422, distance: 304.0
click at [0, 0] on slot at bounding box center [0, 0] width 0 height 0
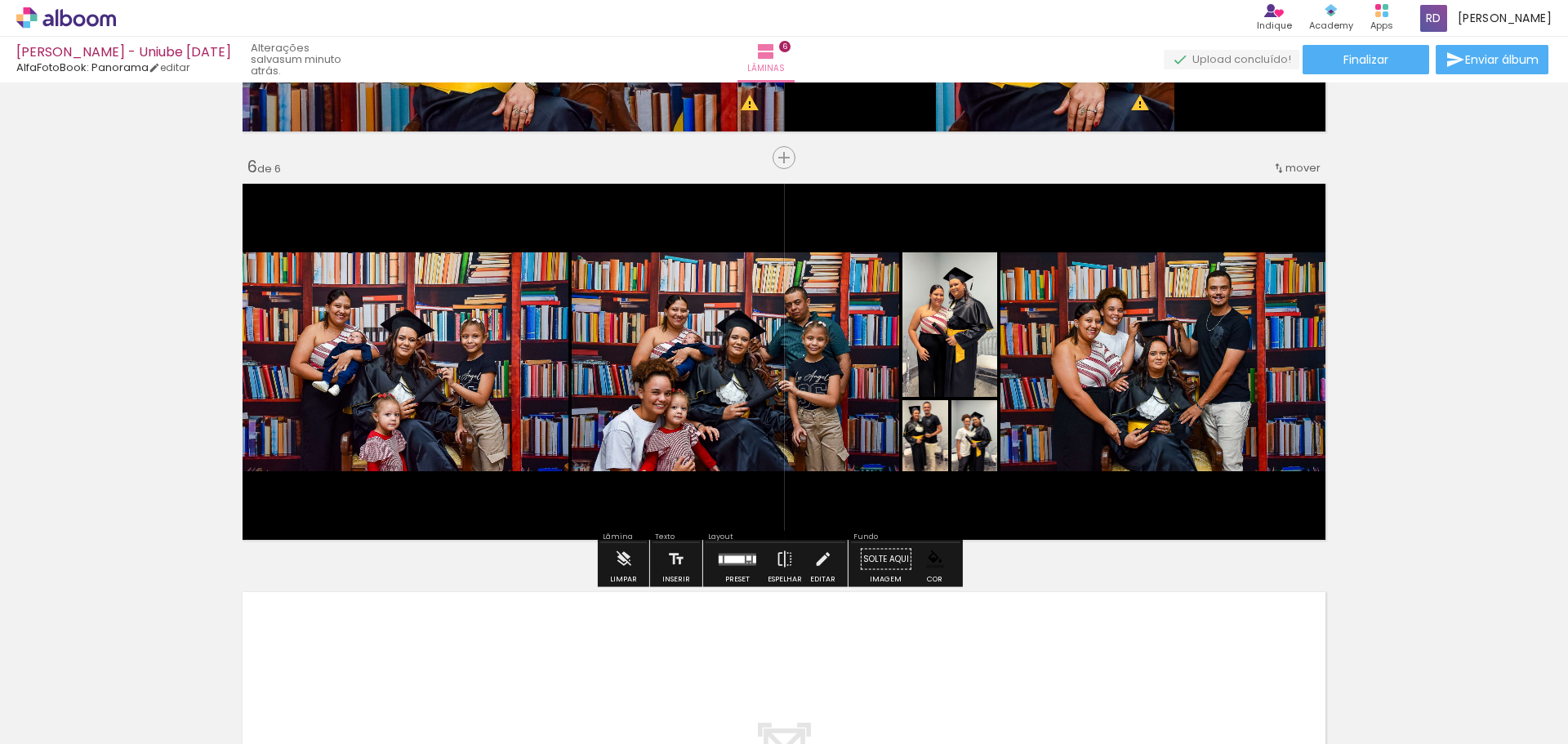
click at [732, 557] on div at bounding box center [735, 559] width 20 height 8
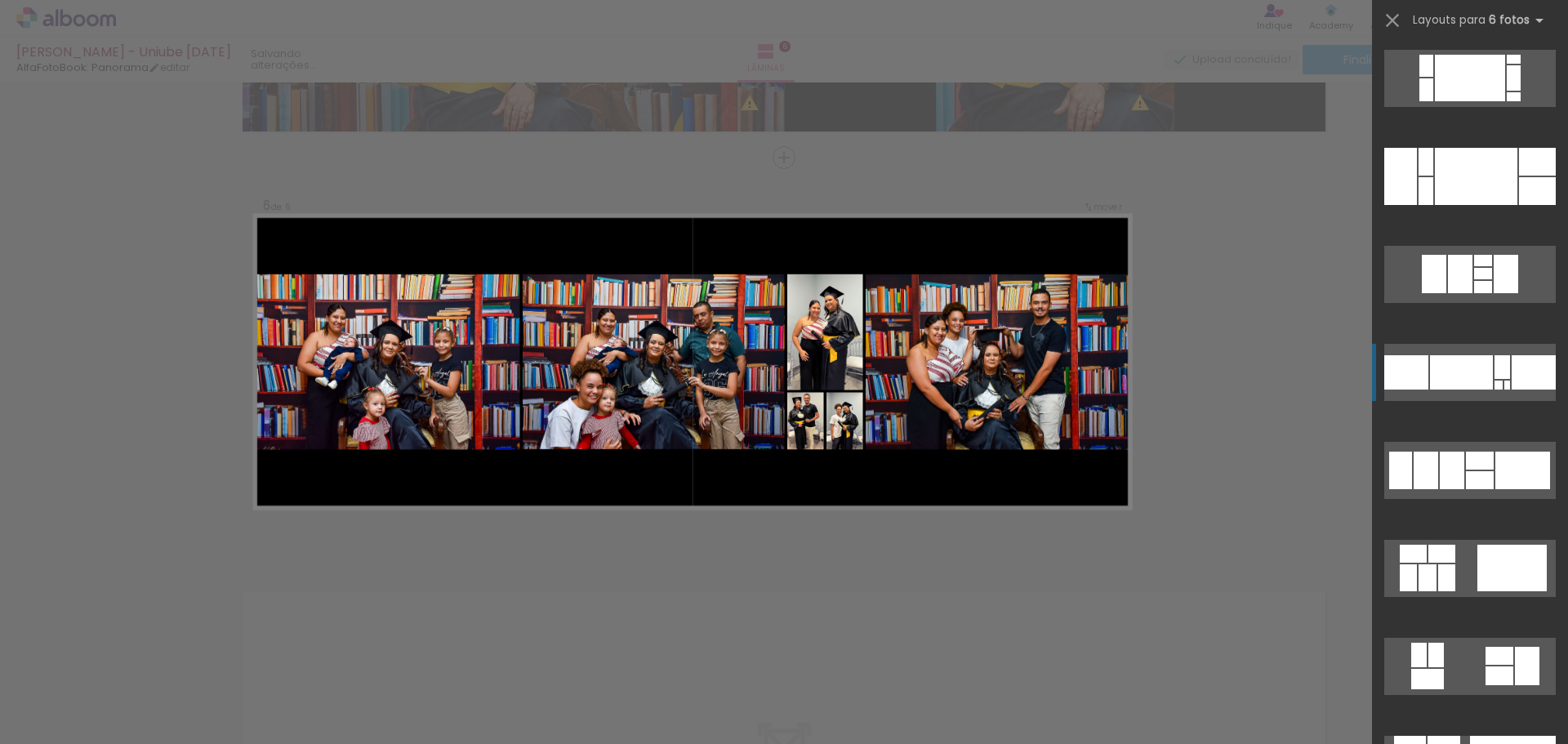
scroll to position [294, 0]
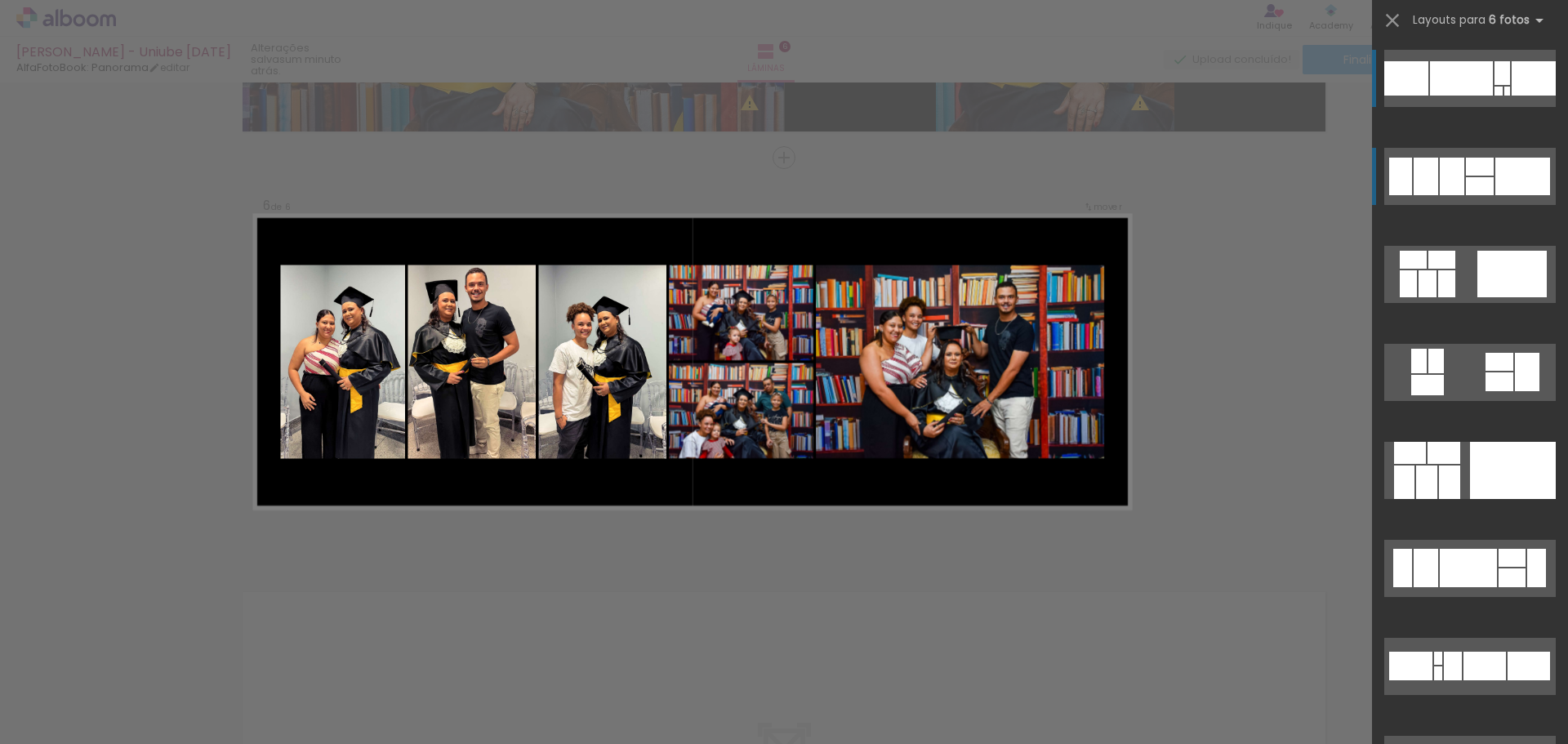
click at [1433, 203] on quentale-layouter at bounding box center [1469, 177] width 172 height 57
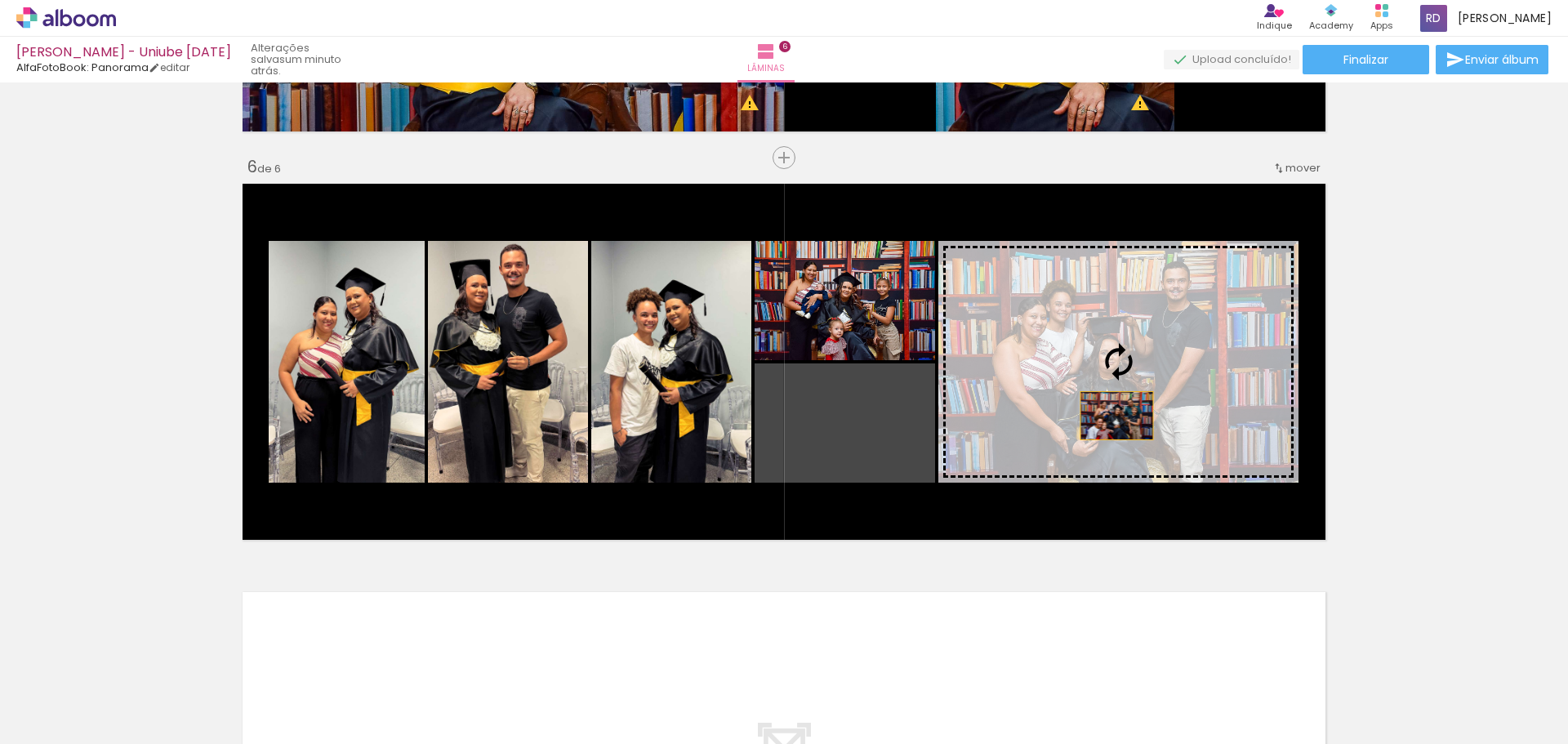
drag, startPoint x: 872, startPoint y: 437, endPoint x: 1110, endPoint y: 416, distance: 238.9
click at [0, 0] on slot at bounding box center [0, 0] width 0 height 0
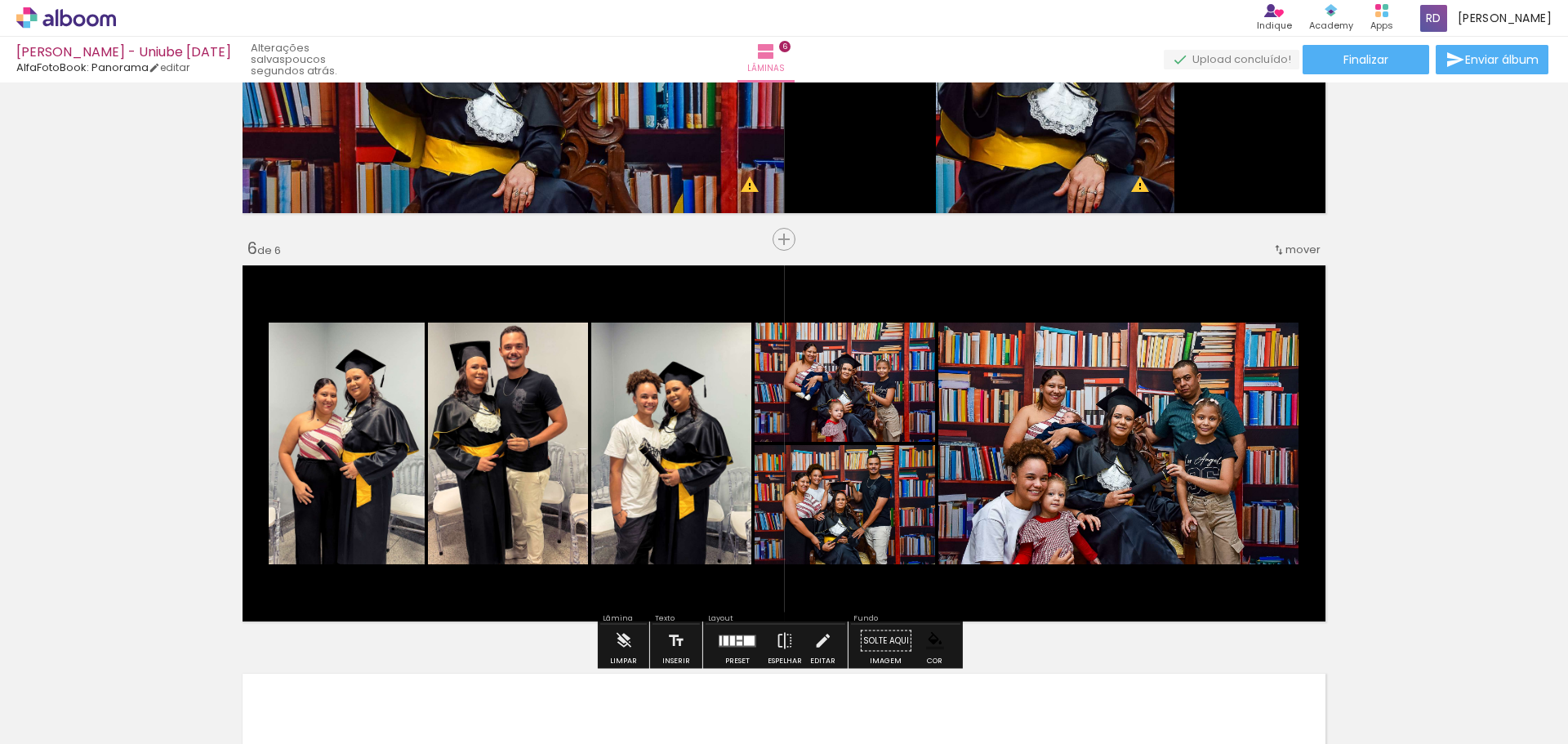
scroll to position [2320, 0]
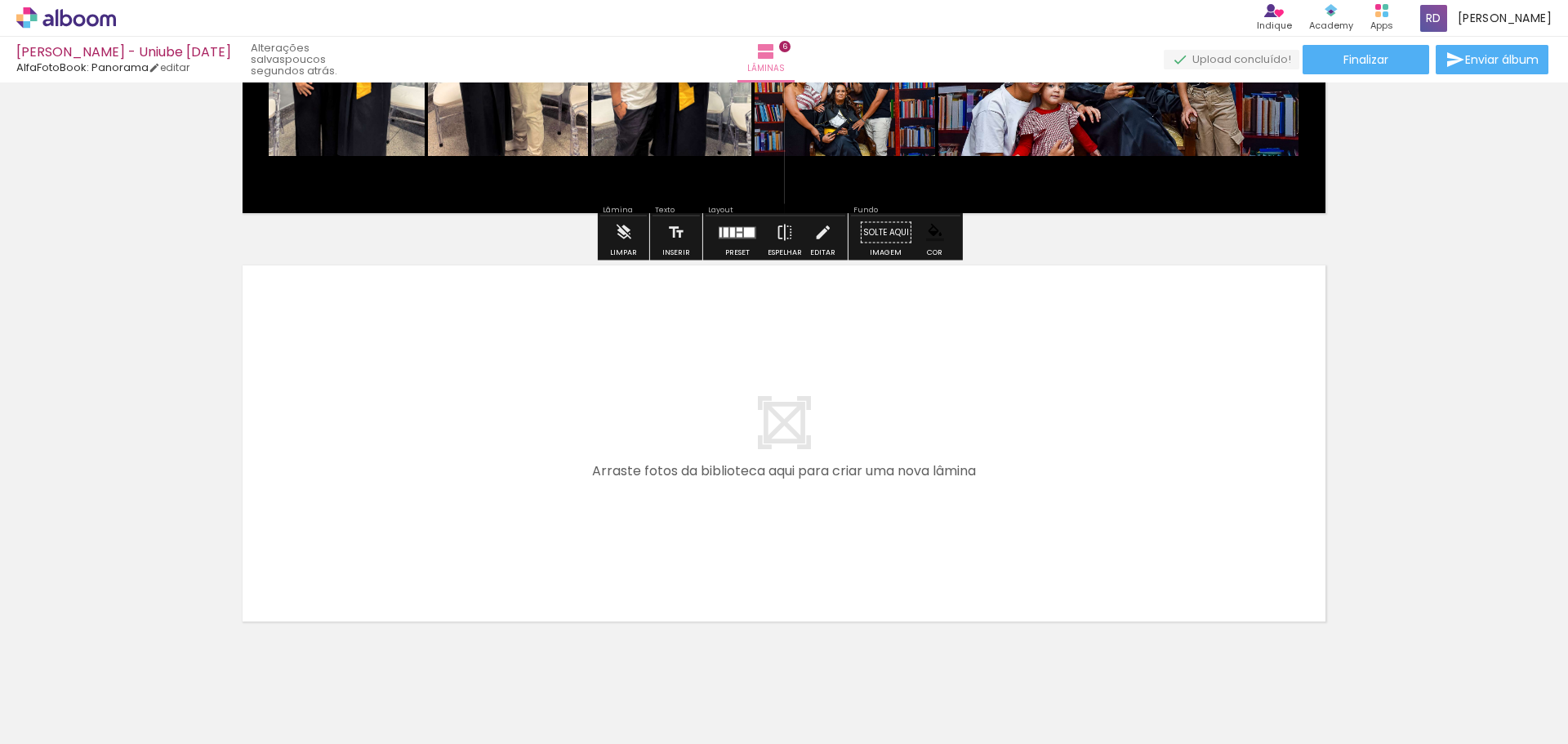
click at [802, 449] on quentale-layouter at bounding box center [784, 443] width 1094 height 367
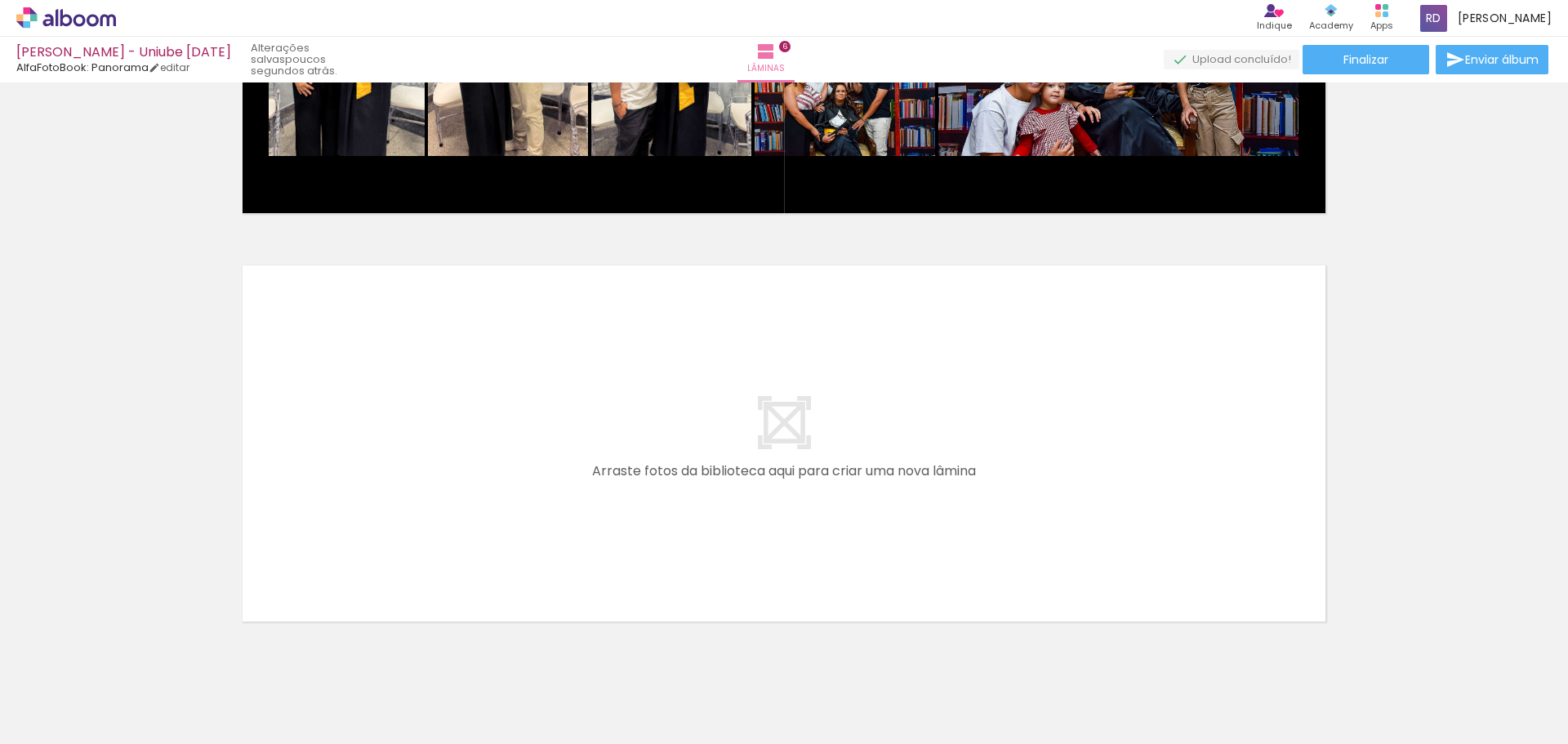
scroll to position [2363, 0]
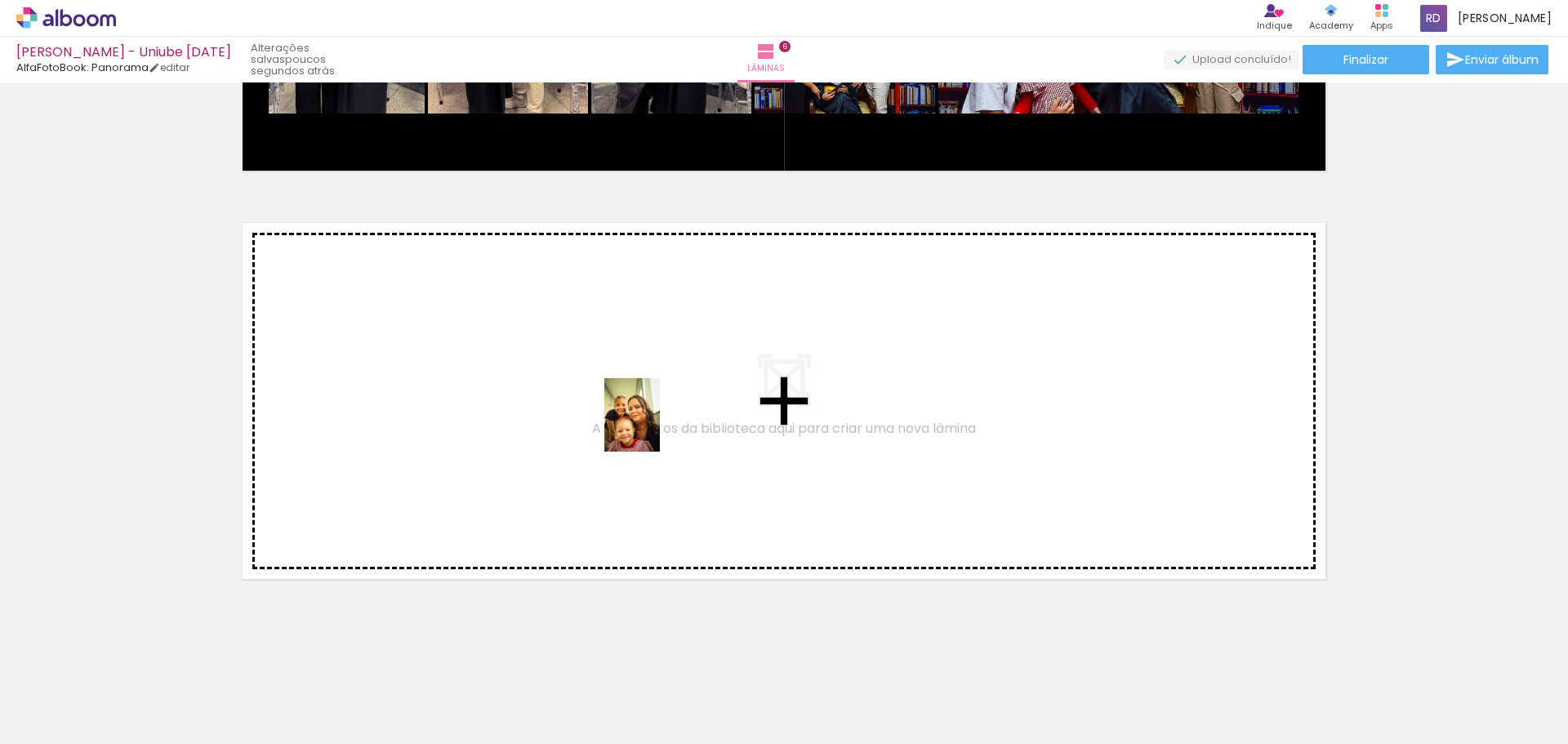
drag, startPoint x: 673, startPoint y: 716, endPoint x: 653, endPoint y: 427, distance: 289.7
click at [653, 427] on quentale-workspace at bounding box center [784, 372] width 1568 height 744
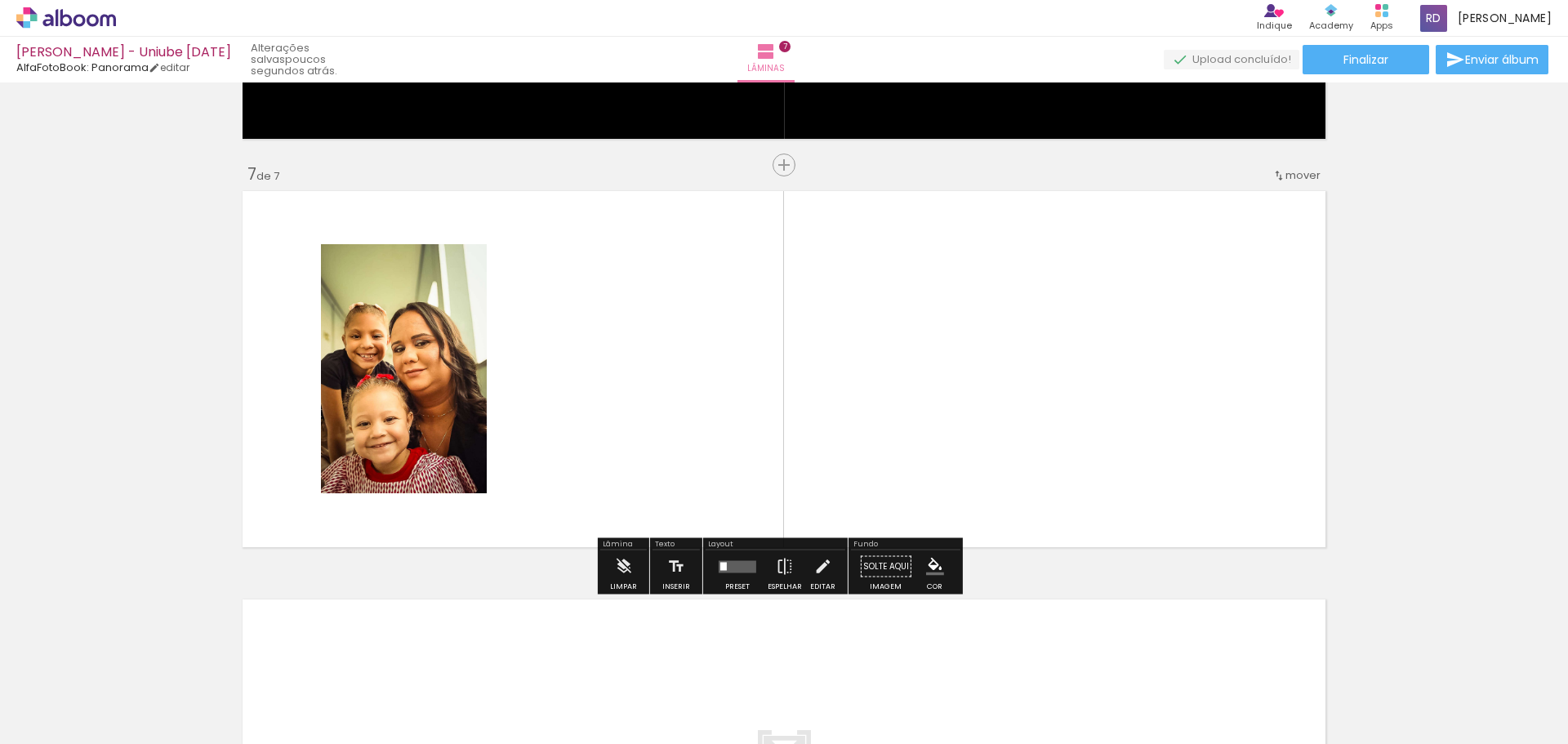
scroll to position [2402, 0]
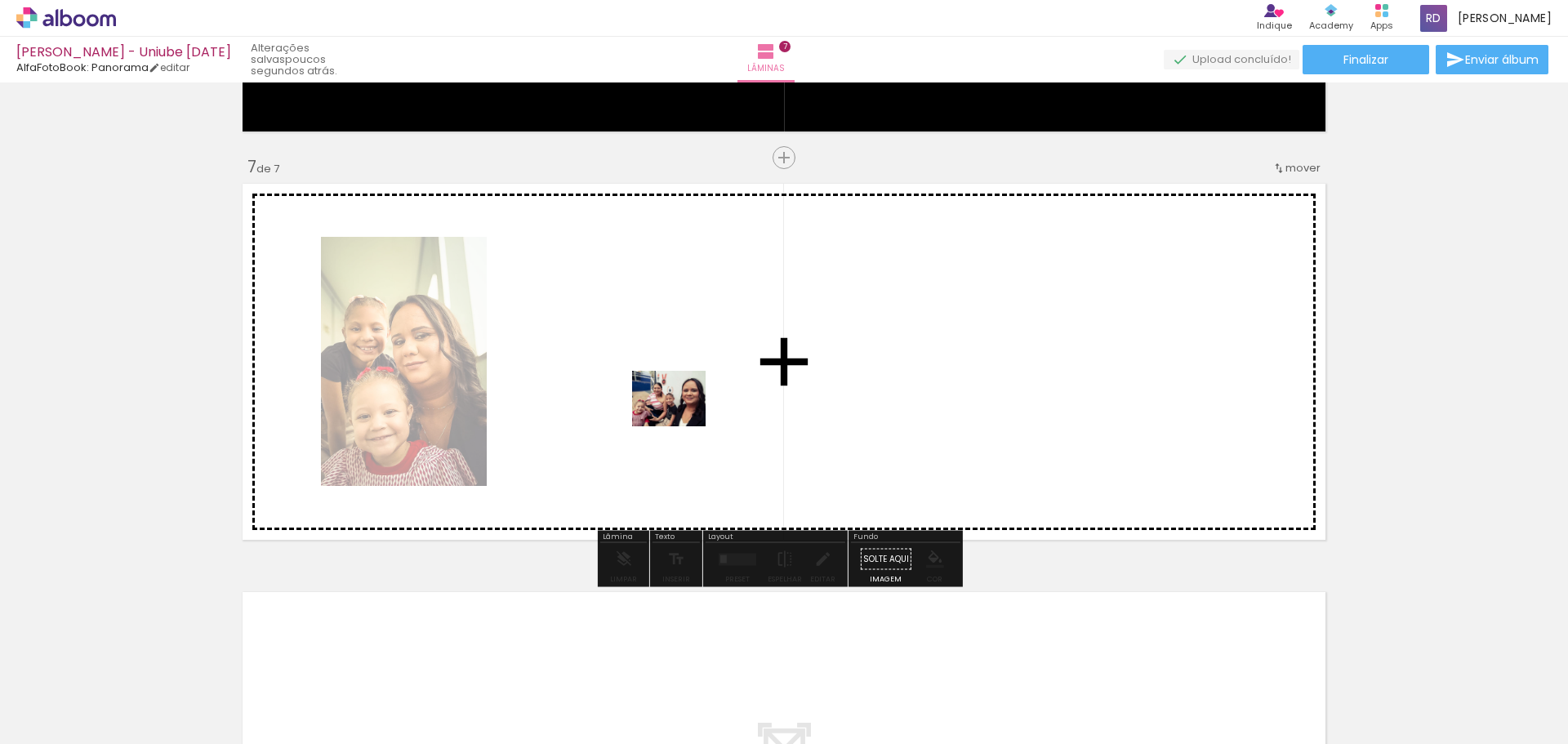
drag, startPoint x: 954, startPoint y: 707, endPoint x: 681, endPoint y: 420, distance: 396.1
click at [681, 420] on quentale-workspace at bounding box center [784, 372] width 1568 height 744
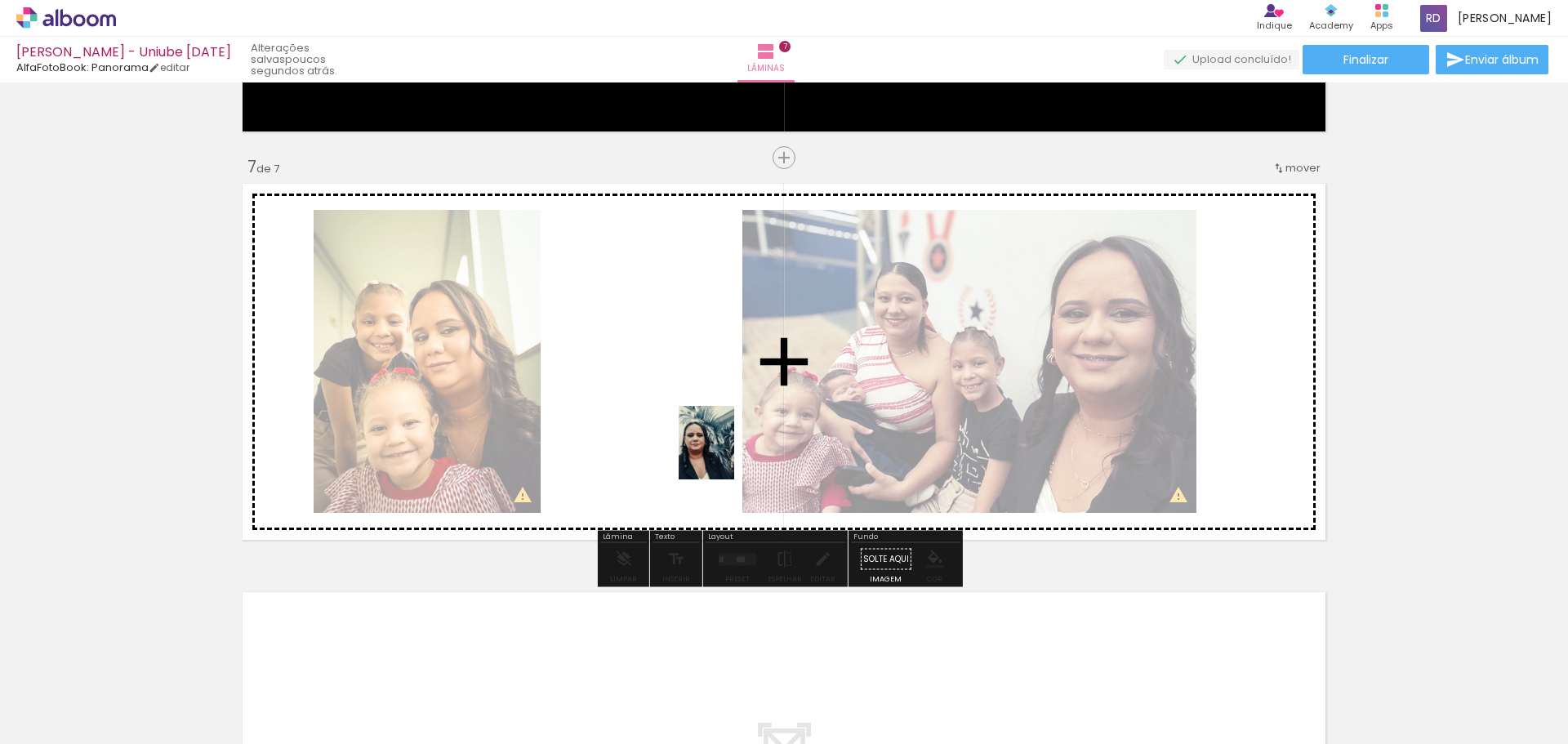
drag, startPoint x: 1238, startPoint y: 713, endPoint x: 727, endPoint y: 455, distance: 572.4
click at [727, 455] on quentale-workspace at bounding box center [784, 372] width 1568 height 744
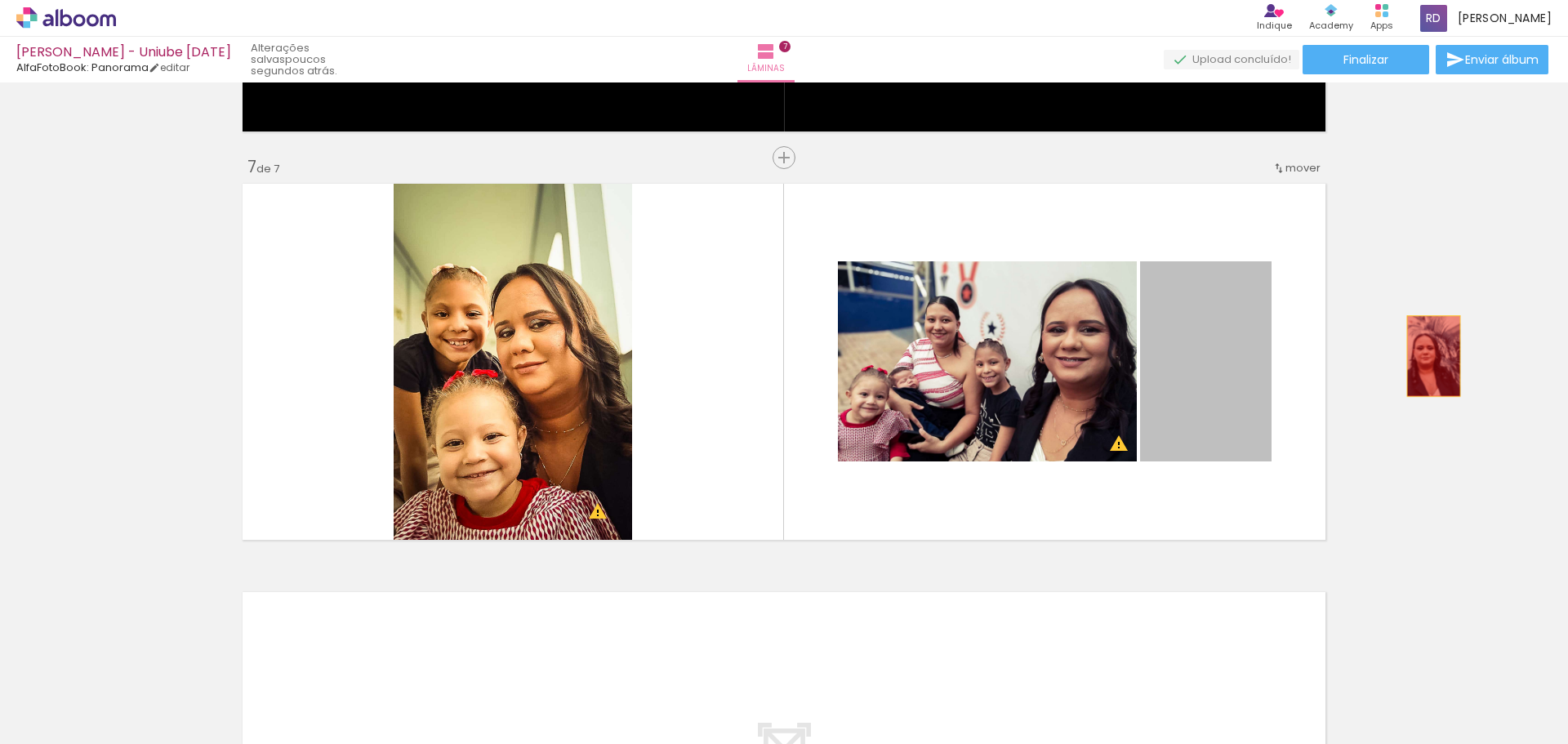
drag, startPoint x: 1214, startPoint y: 368, endPoint x: 1427, endPoint y: 356, distance: 213.3
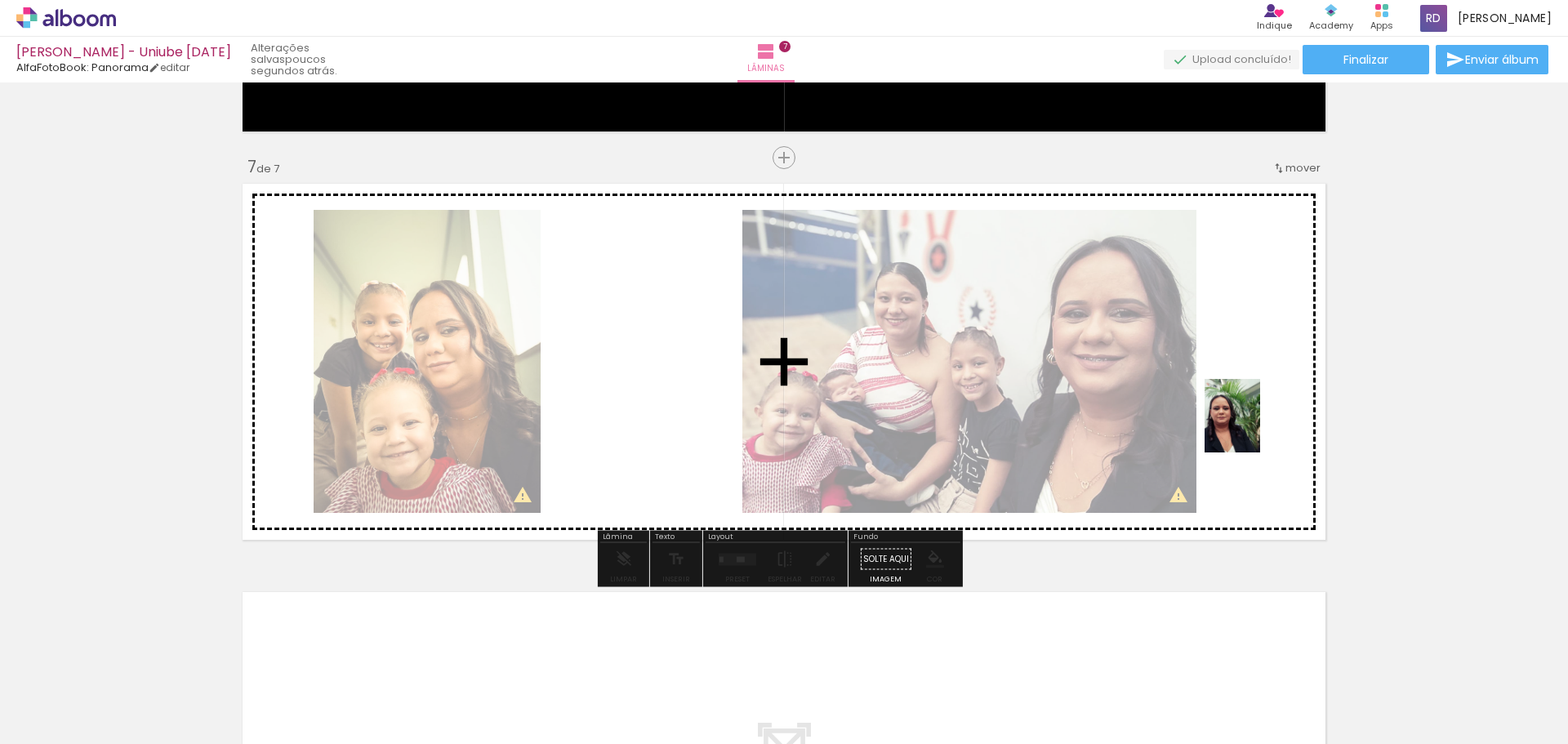
drag, startPoint x: 1322, startPoint y: 702, endPoint x: 1253, endPoint y: 428, distance: 282.6
click at [1253, 428] on quentale-workspace at bounding box center [784, 372] width 1568 height 744
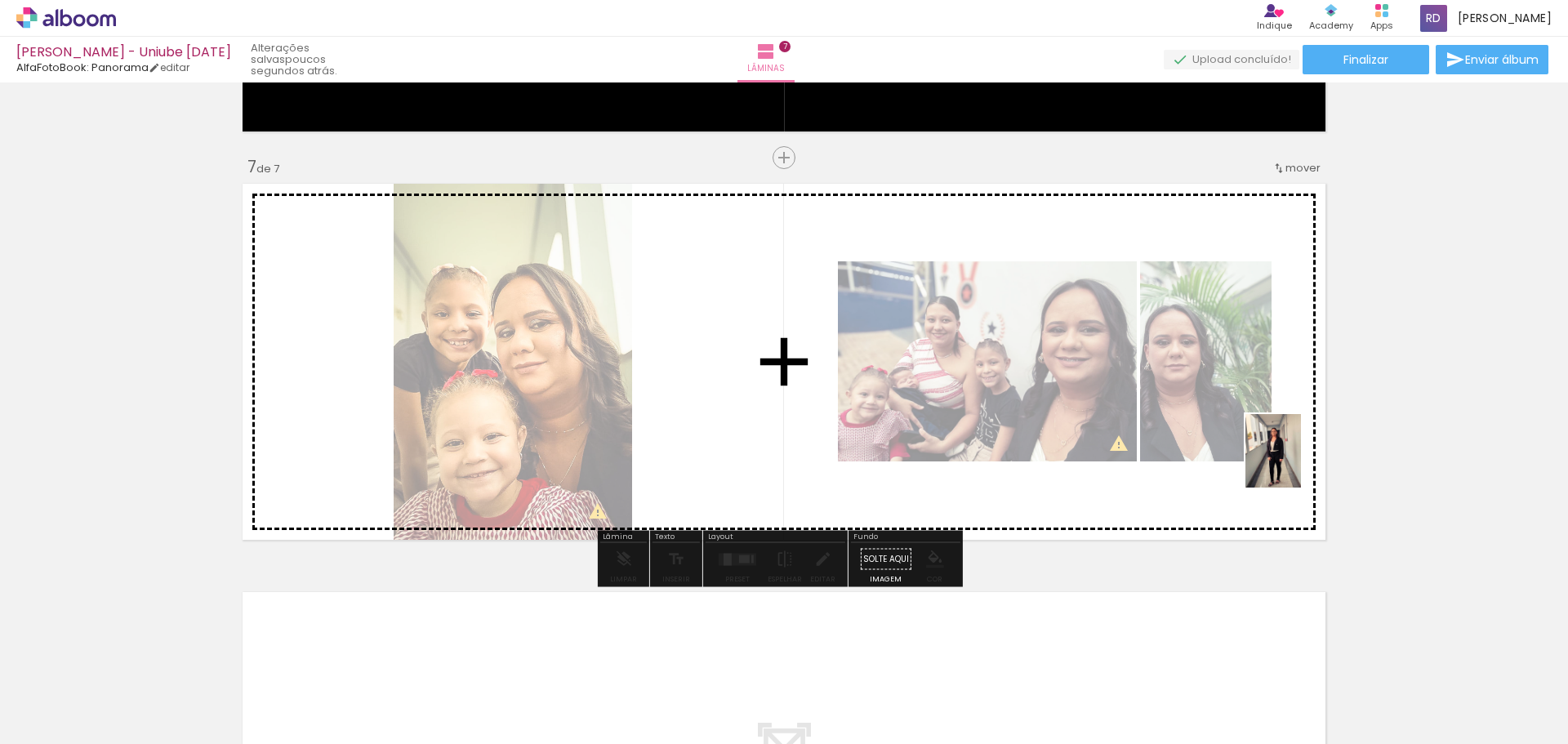
drag, startPoint x: 1402, startPoint y: 706, endPoint x: 1294, endPoint y: 463, distance: 265.9
click at [1294, 463] on quentale-workspace at bounding box center [784, 372] width 1568 height 744
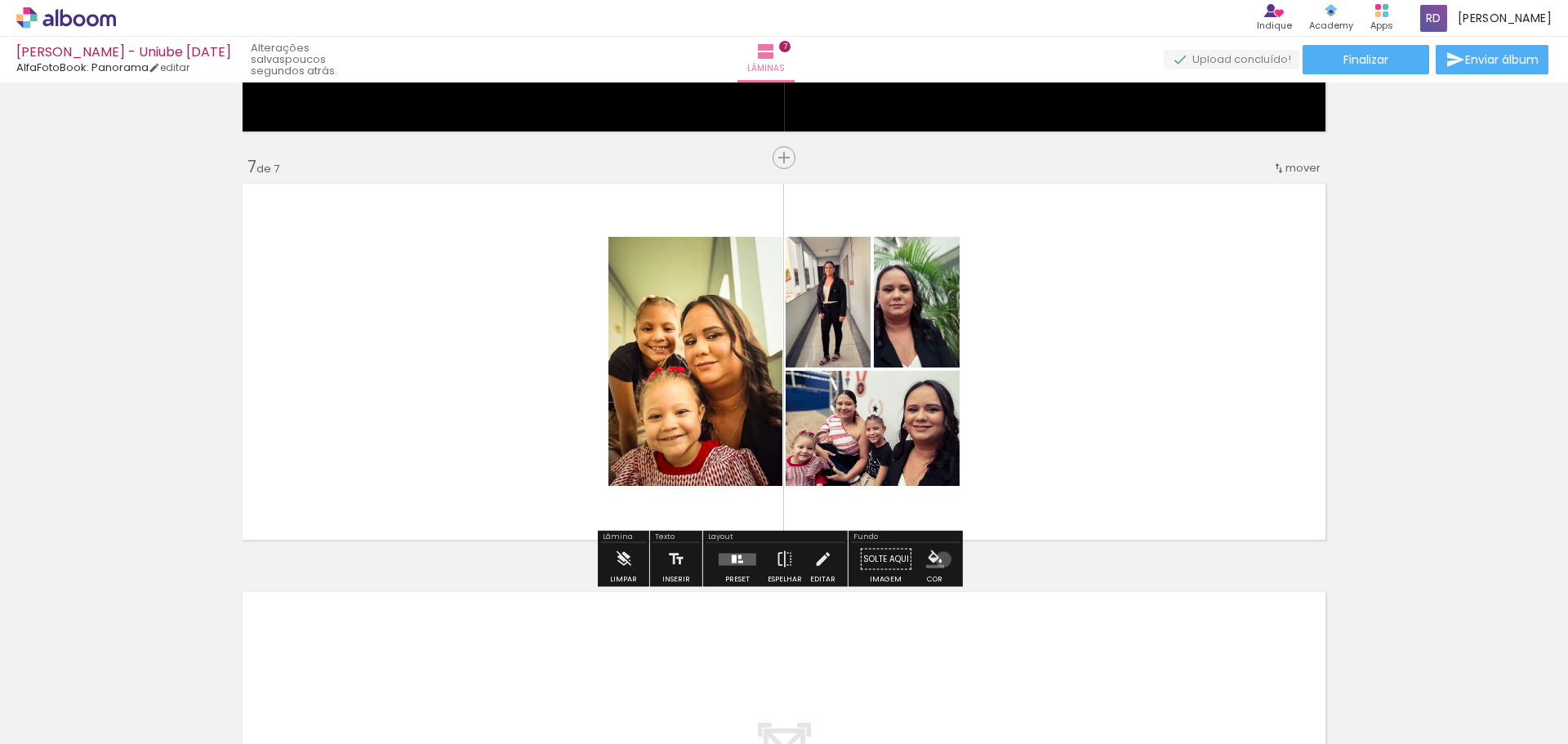
click at [937, 559] on iron-icon "color picker" at bounding box center [935, 559] width 18 height 18
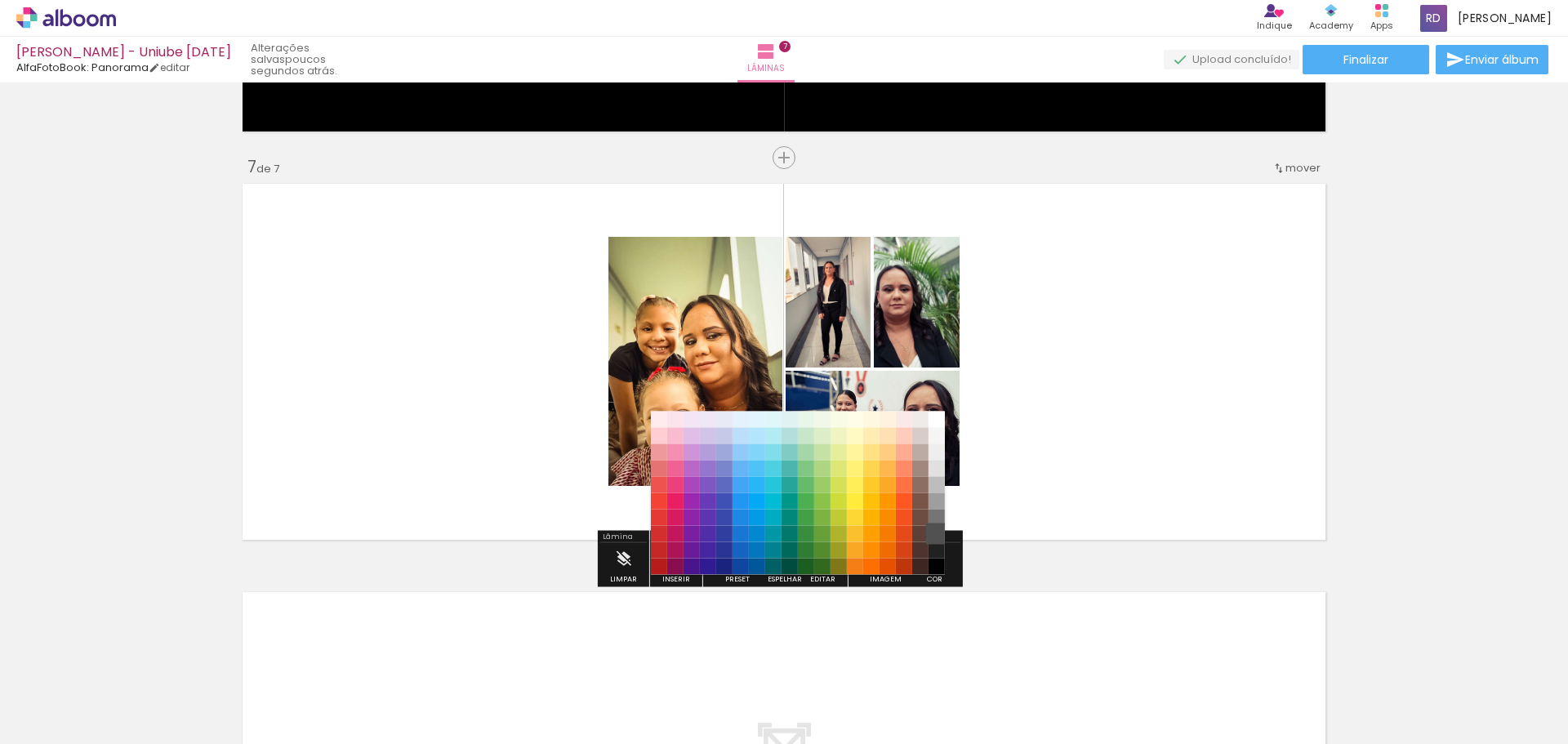
click at [932, 535] on paper-item "#515151" at bounding box center [936, 534] width 17 height 17
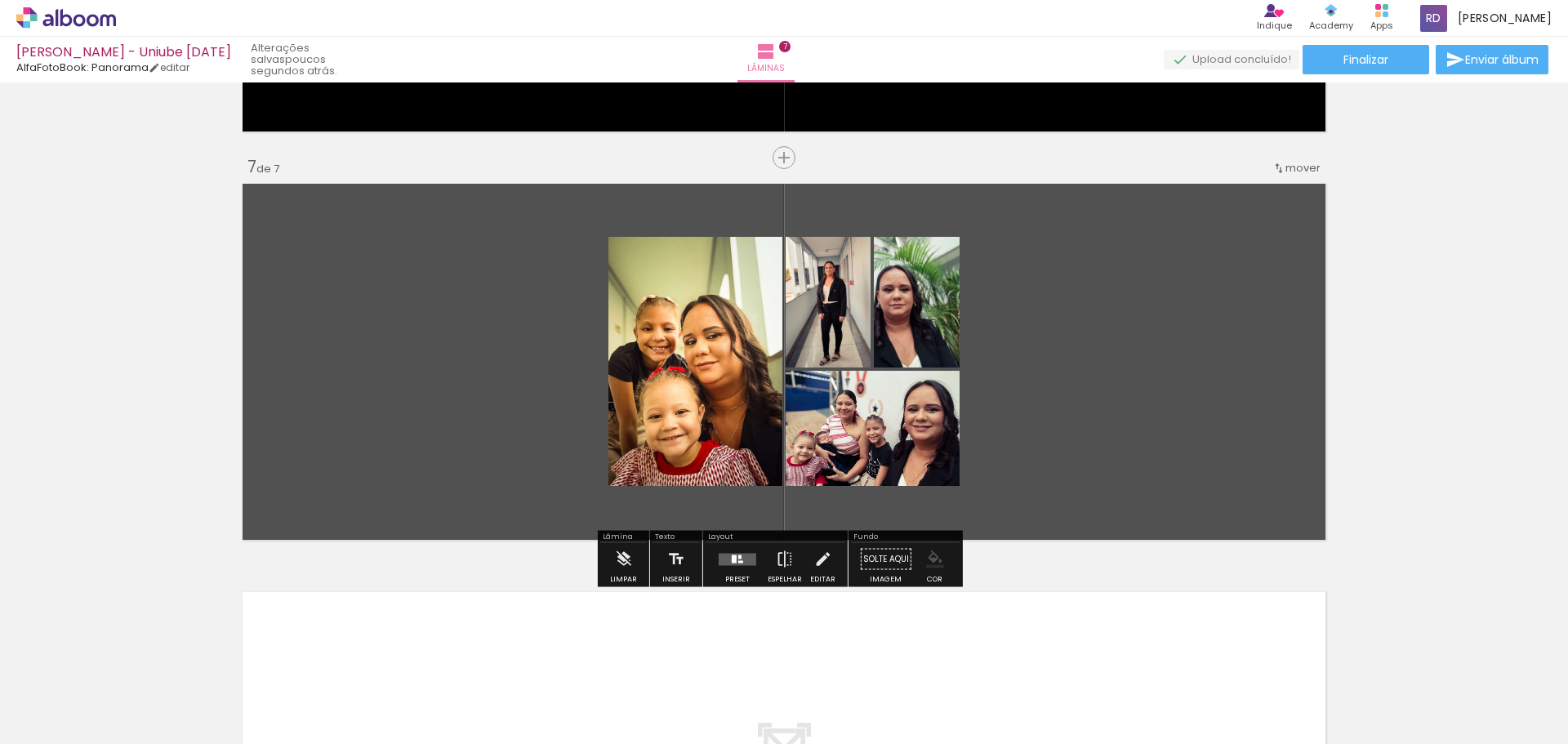
click at [926, 570] on paper-menu-button "#ffebee #ffcdd2 #ef9a9a #e57373 #ef5350 #f44336 #e53935 #d32f2f #c62828 #b71c1c…" at bounding box center [935, 559] width 31 height 31
click at [1314, 422] on quentale-layouter at bounding box center [784, 362] width 1094 height 367
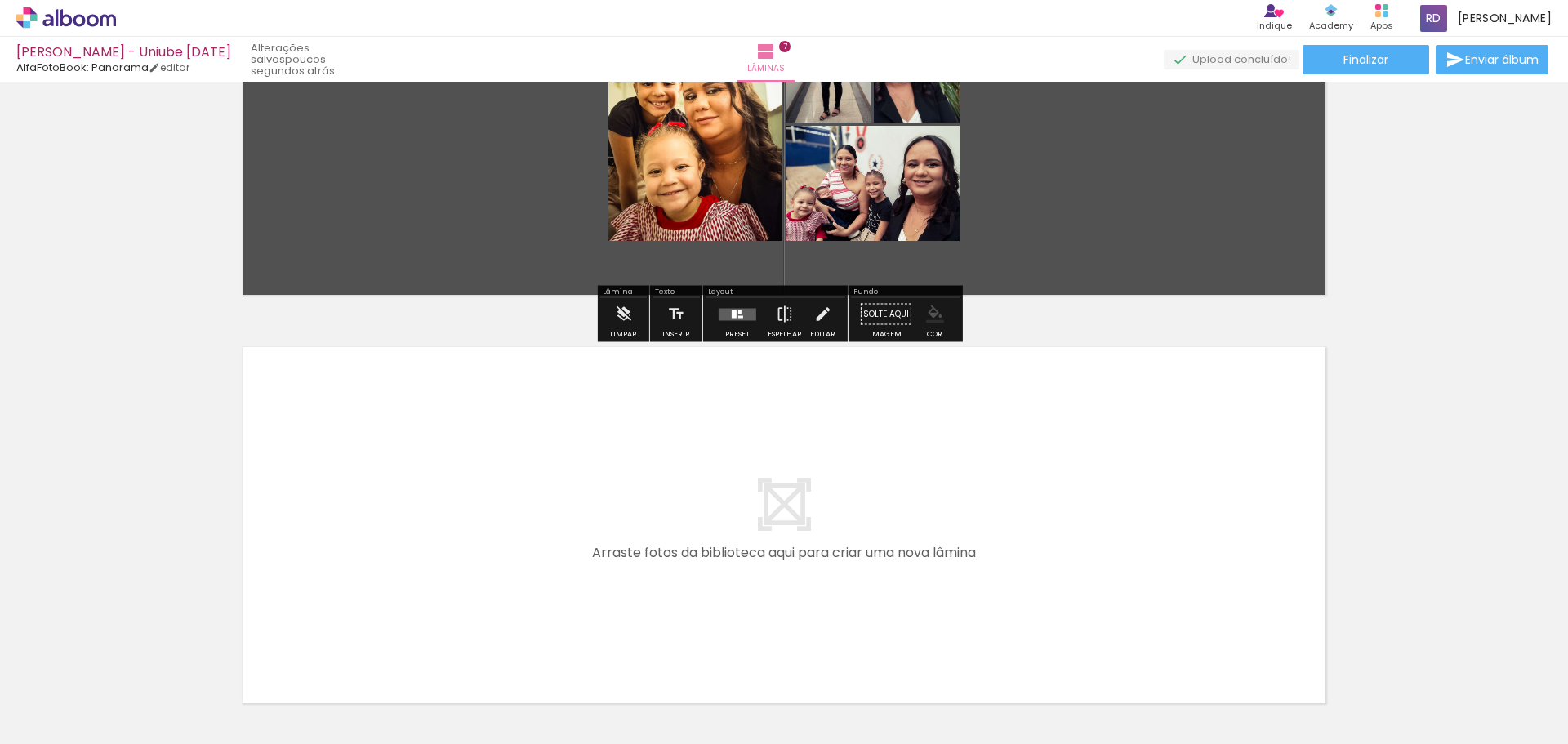
click at [936, 321] on iron-icon "color picker" at bounding box center [935, 314] width 18 height 18
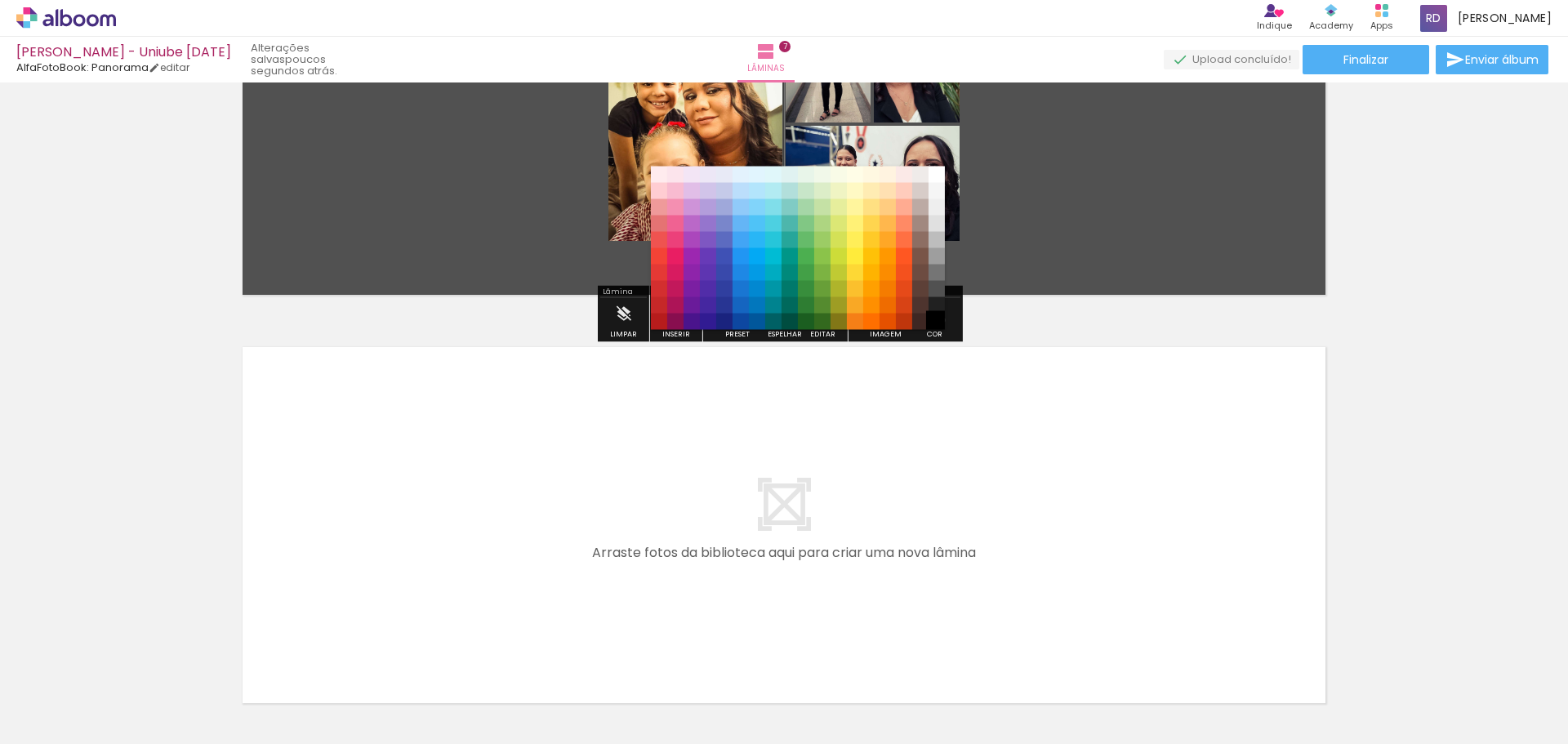
click at [936, 321] on paper-item "#000000" at bounding box center [936, 322] width 17 height 17
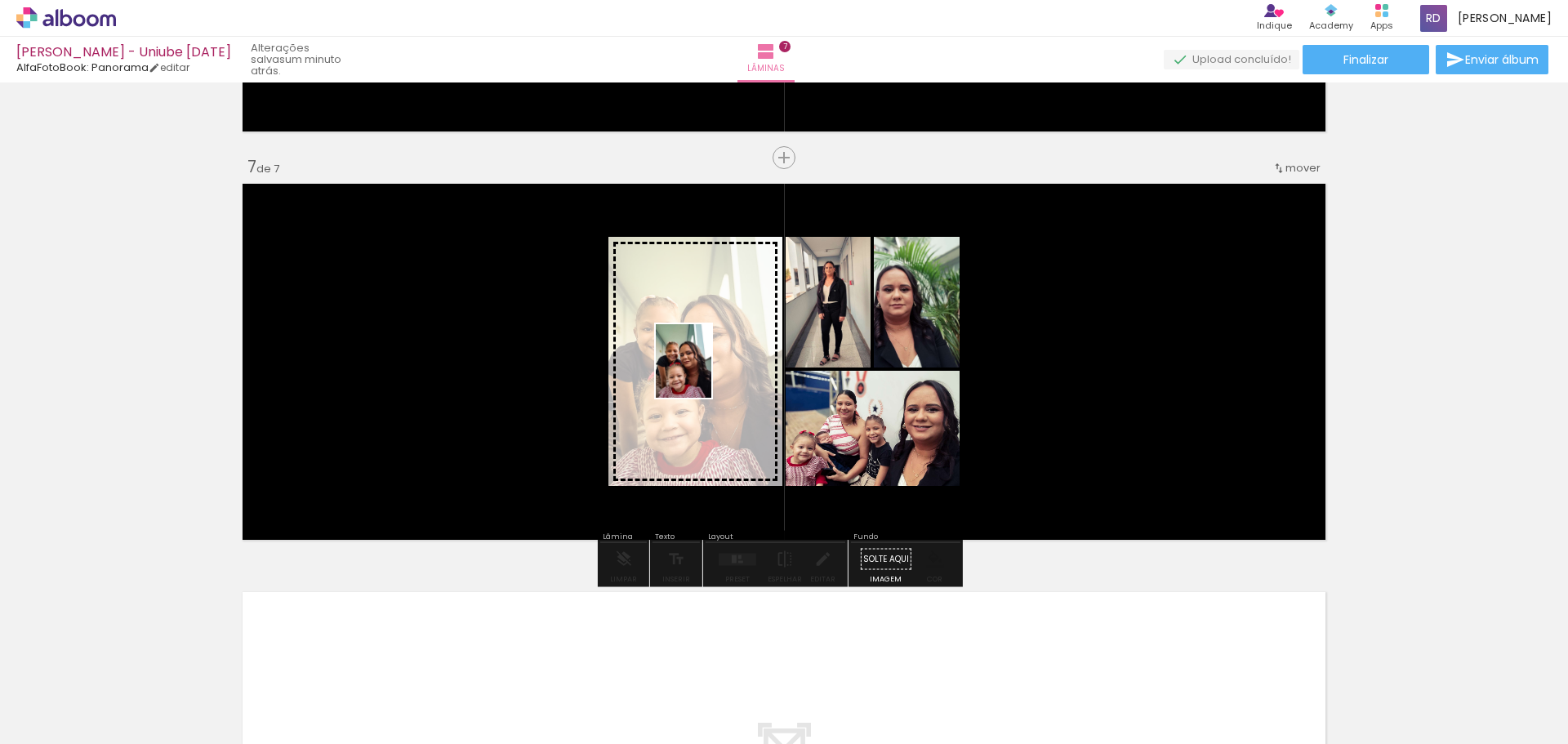
drag, startPoint x: 774, startPoint y: 703, endPoint x: 705, endPoint y: 373, distance: 337.1
click at [705, 373] on quentale-workspace at bounding box center [784, 372] width 1568 height 744
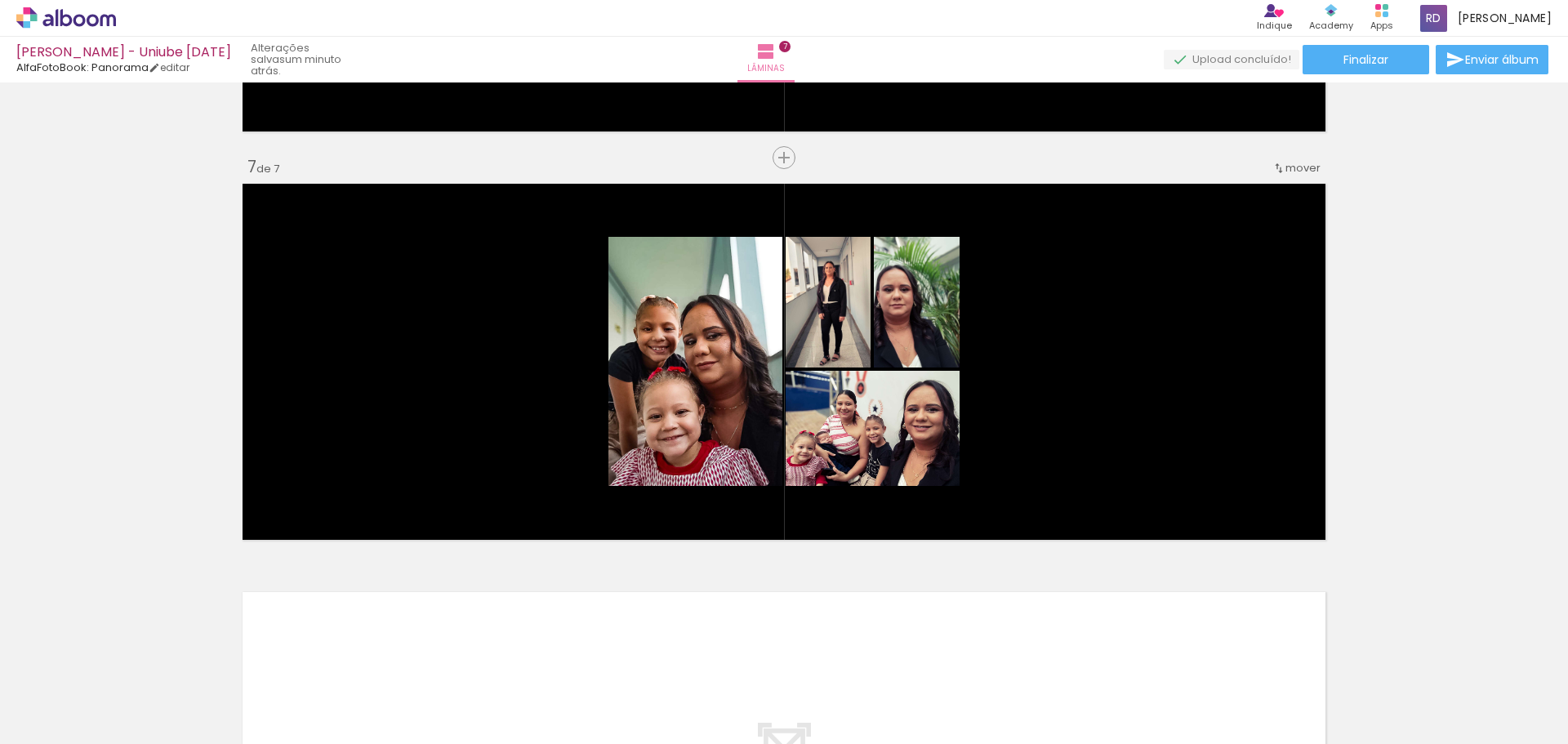
scroll to position [0, 1223]
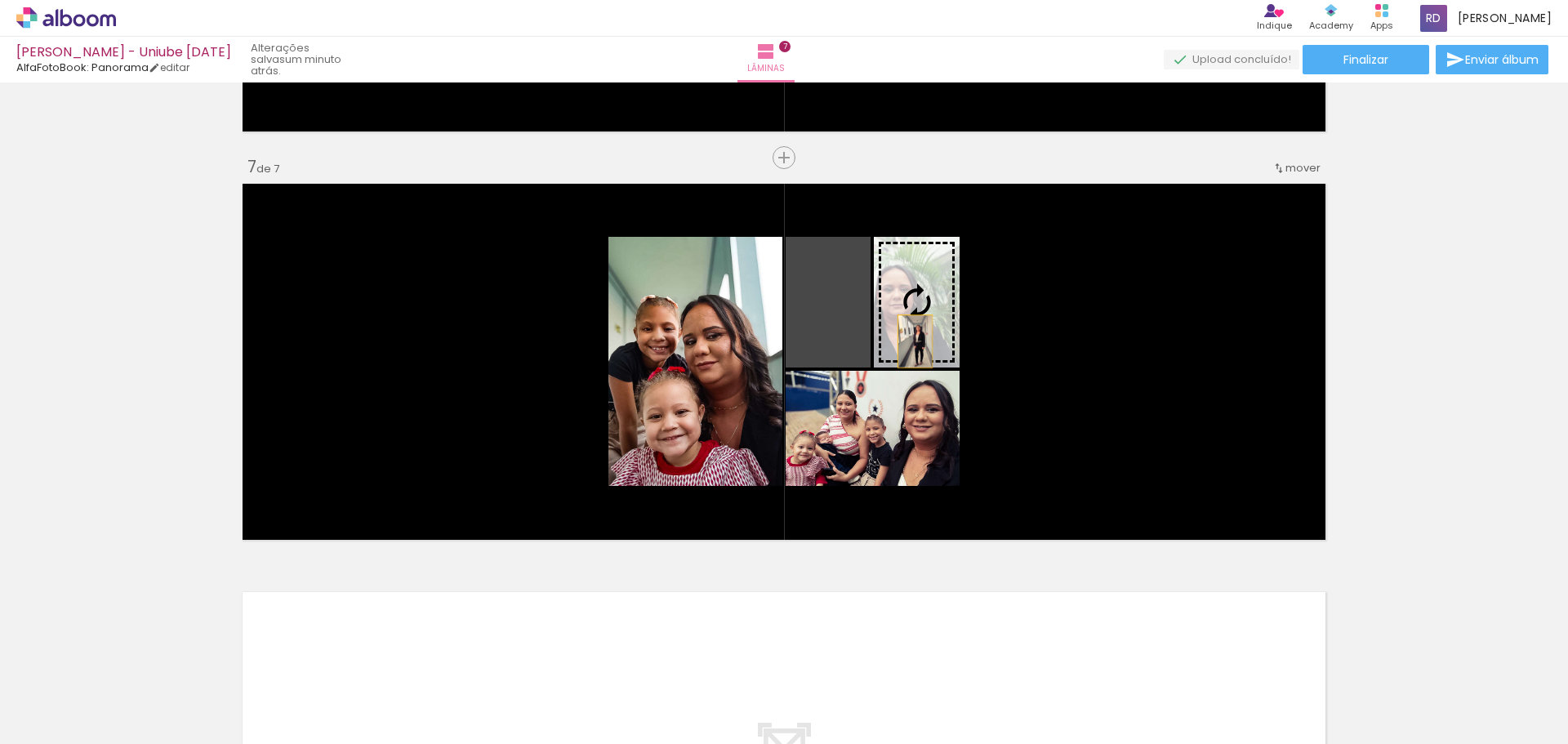
drag, startPoint x: 838, startPoint y: 342, endPoint x: 909, endPoint y: 341, distance: 71.0
click at [0, 0] on slot at bounding box center [0, 0] width 0 height 0
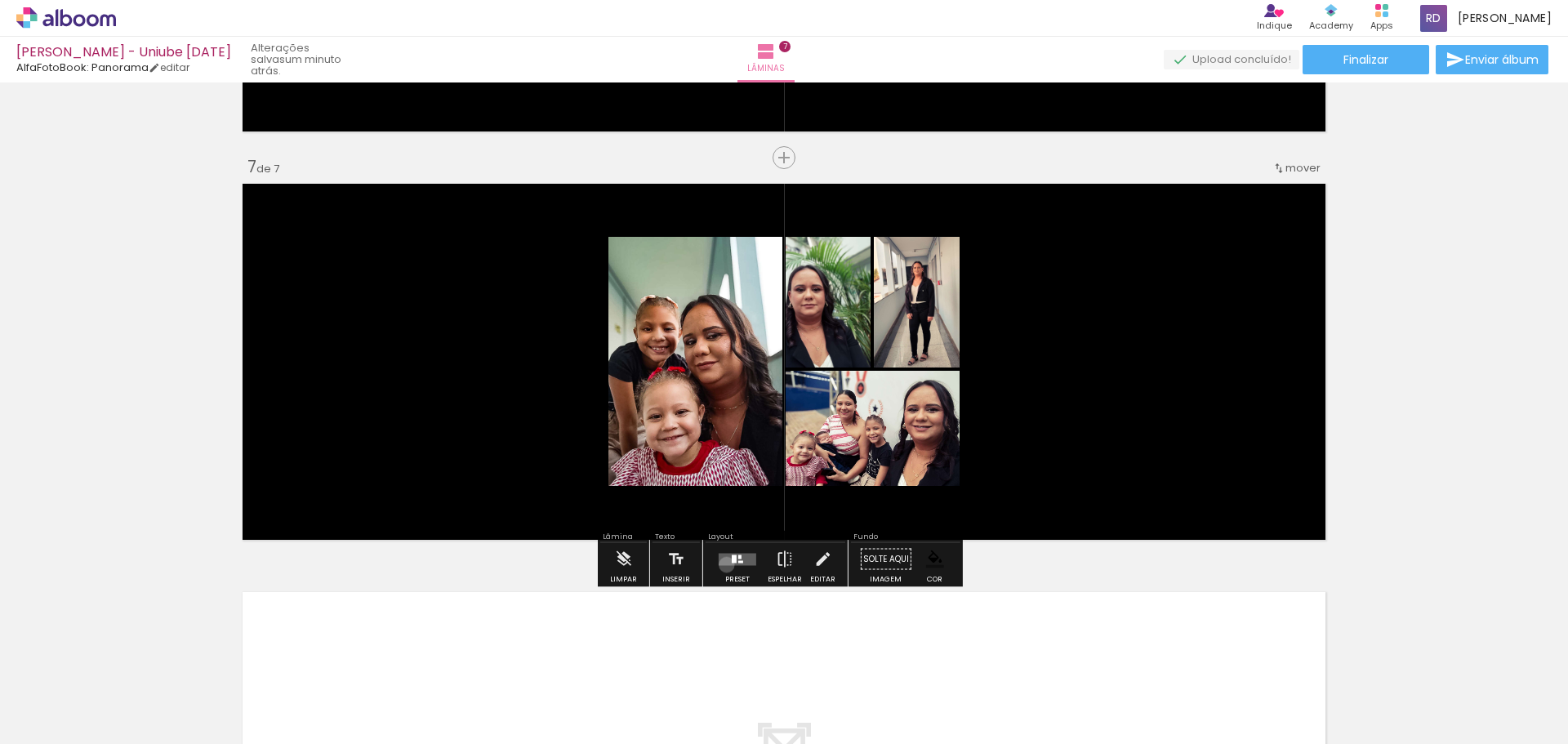
click at [723, 564] on quentale-layouter at bounding box center [737, 559] width 38 height 13
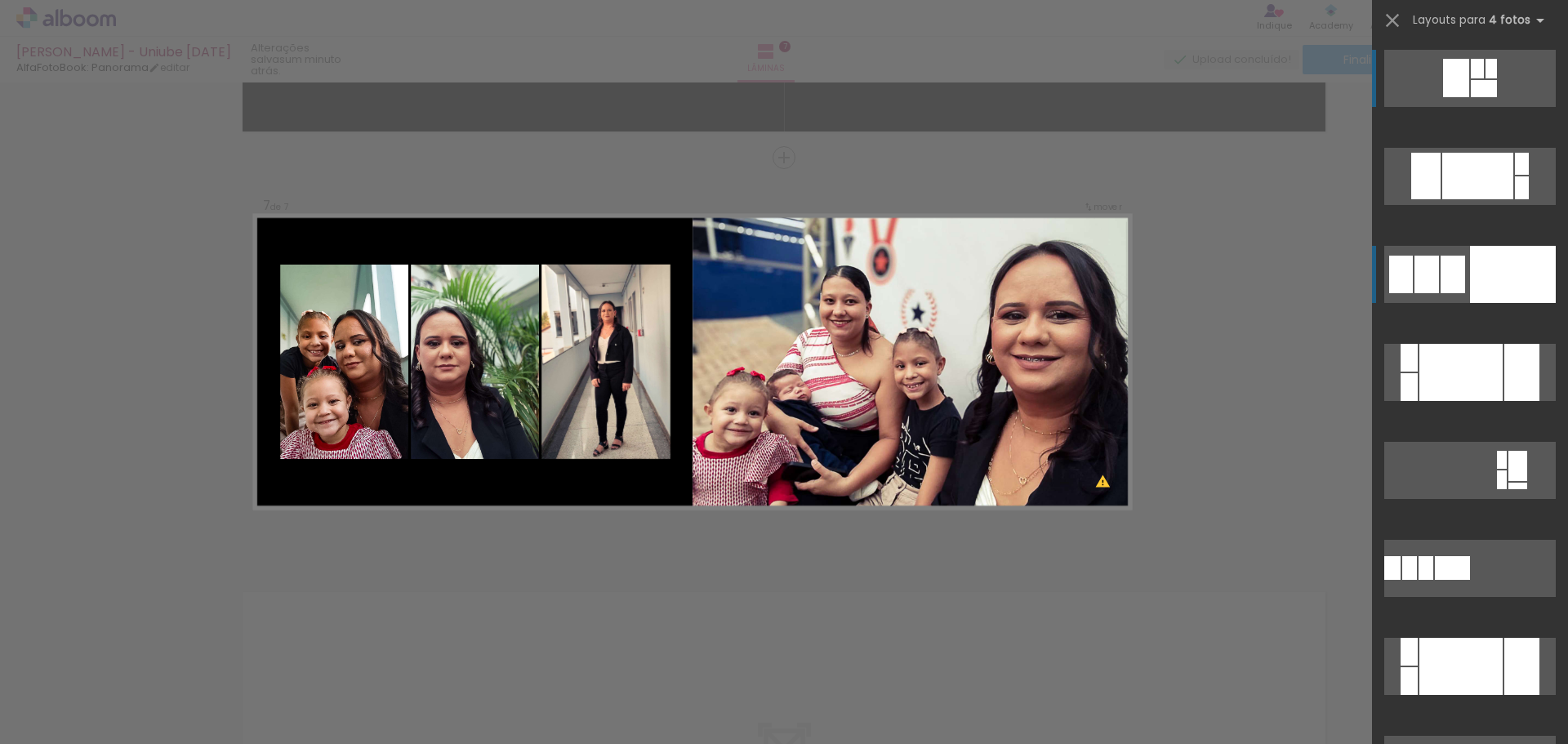
click at [1440, 271] on div at bounding box center [1452, 274] width 24 height 38
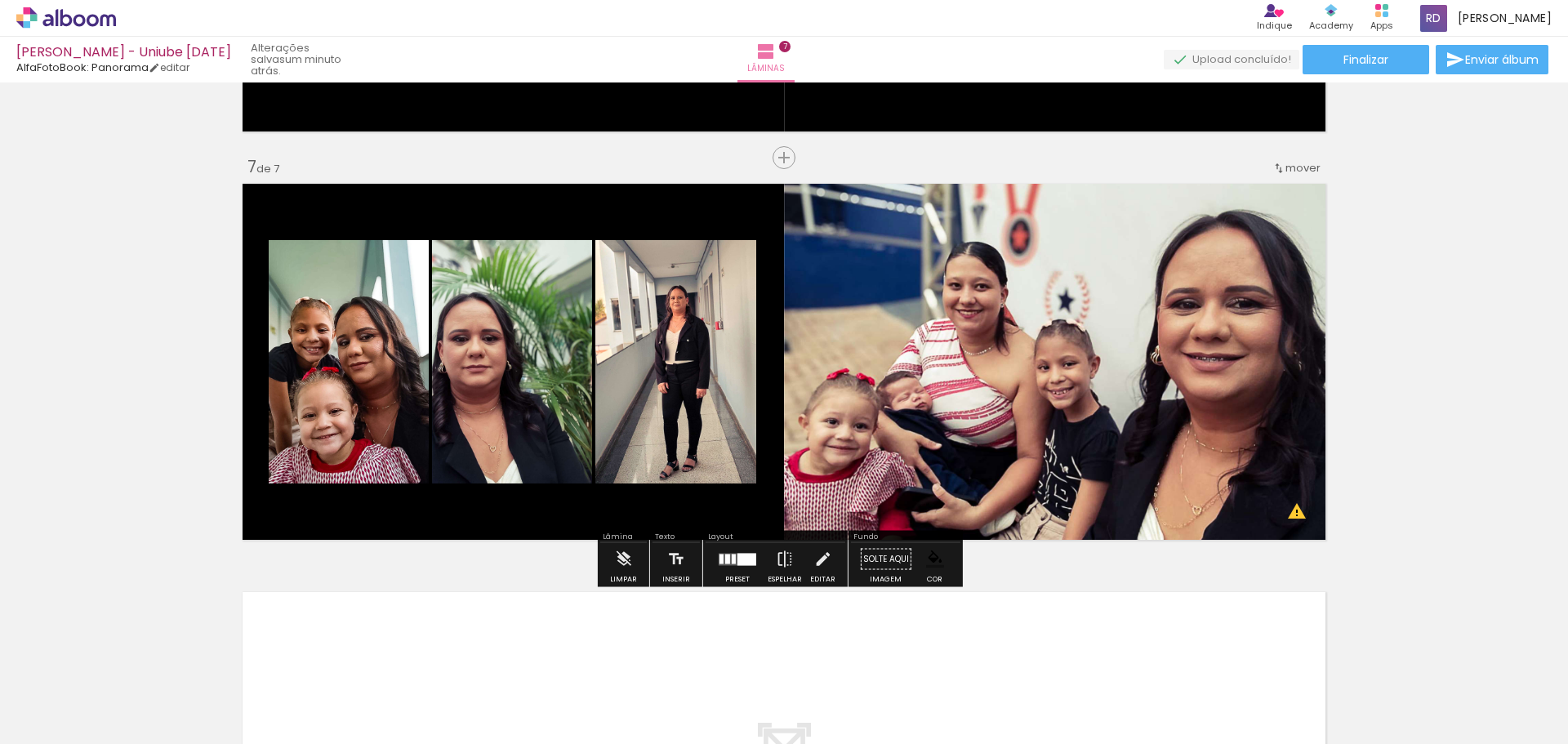
click at [724, 568] on div at bounding box center [737, 559] width 44 height 33
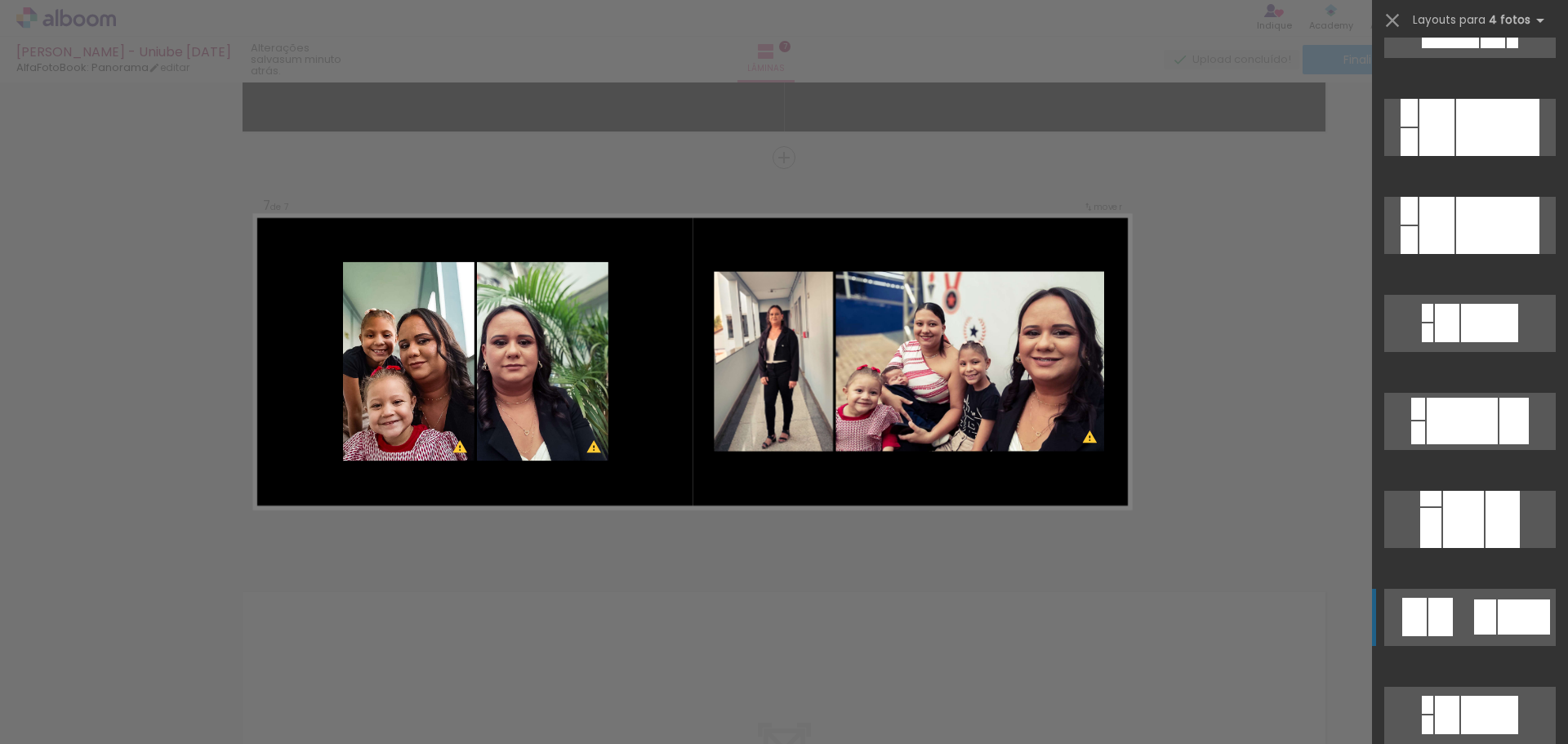
scroll to position [1502, 0]
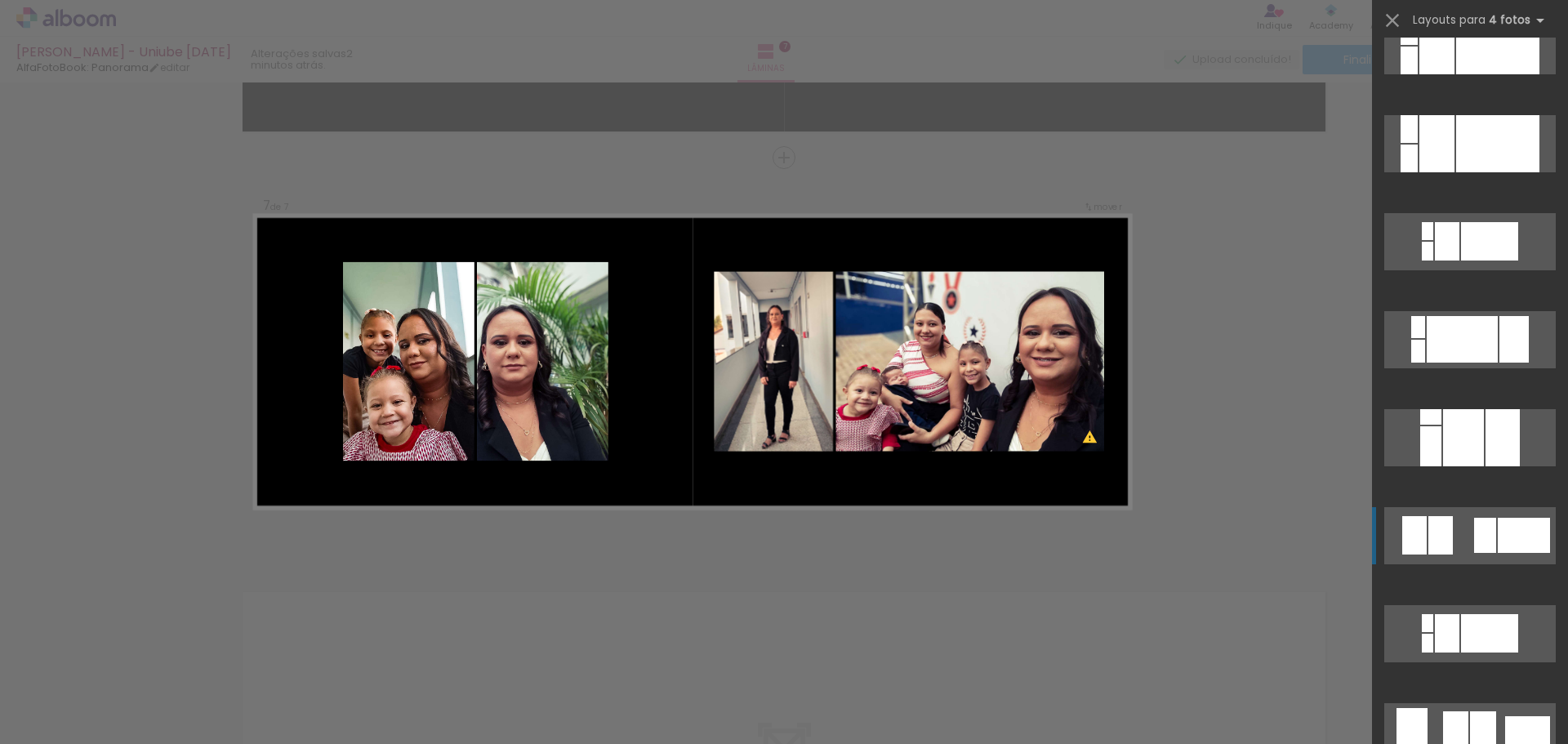
click at [1442, 540] on div at bounding box center [1440, 536] width 24 height 38
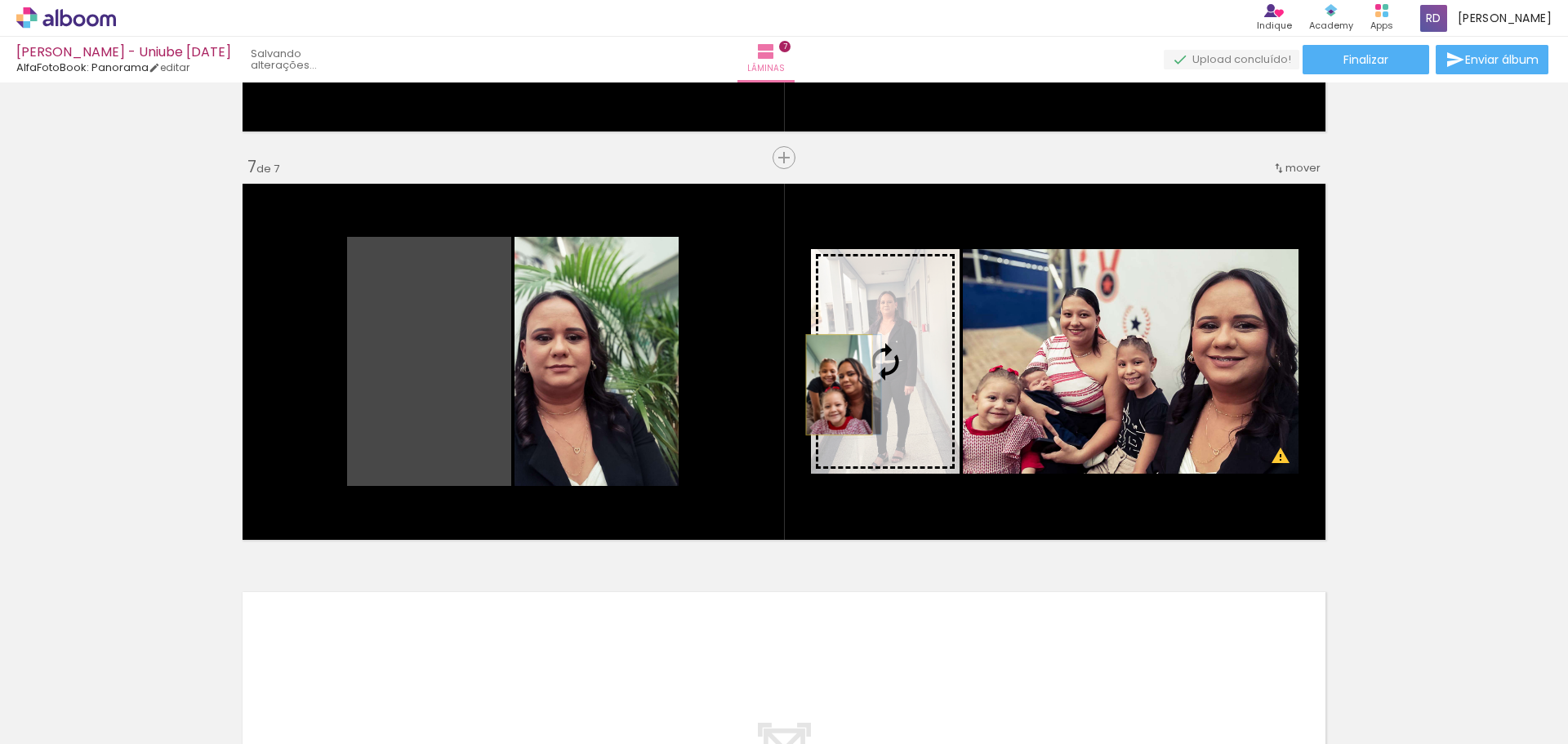
drag, startPoint x: 425, startPoint y: 398, endPoint x: 833, endPoint y: 385, distance: 408.2
click at [0, 0] on slot at bounding box center [0, 0] width 0 height 0
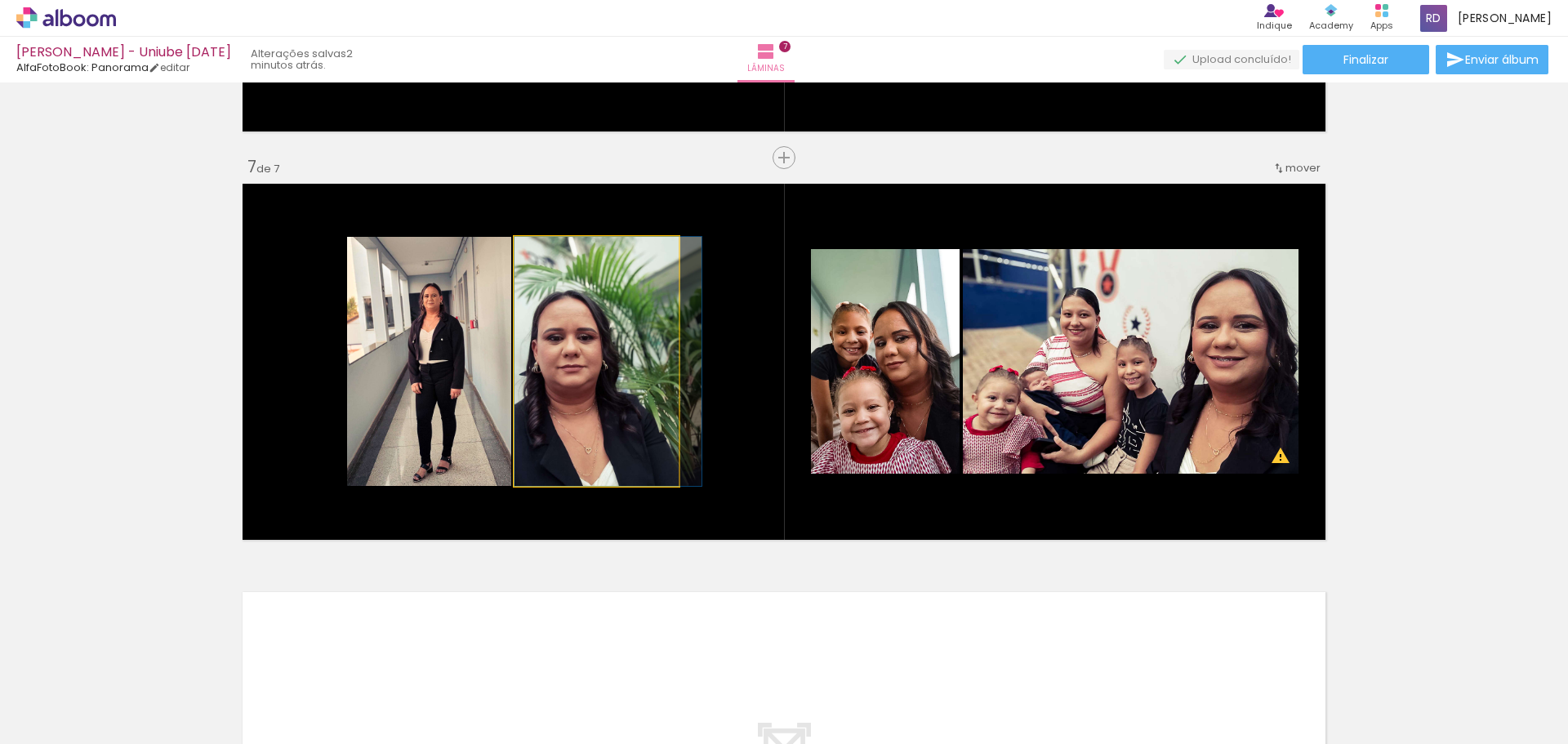
drag, startPoint x: 567, startPoint y: 384, endPoint x: 587, endPoint y: 367, distance: 26.2
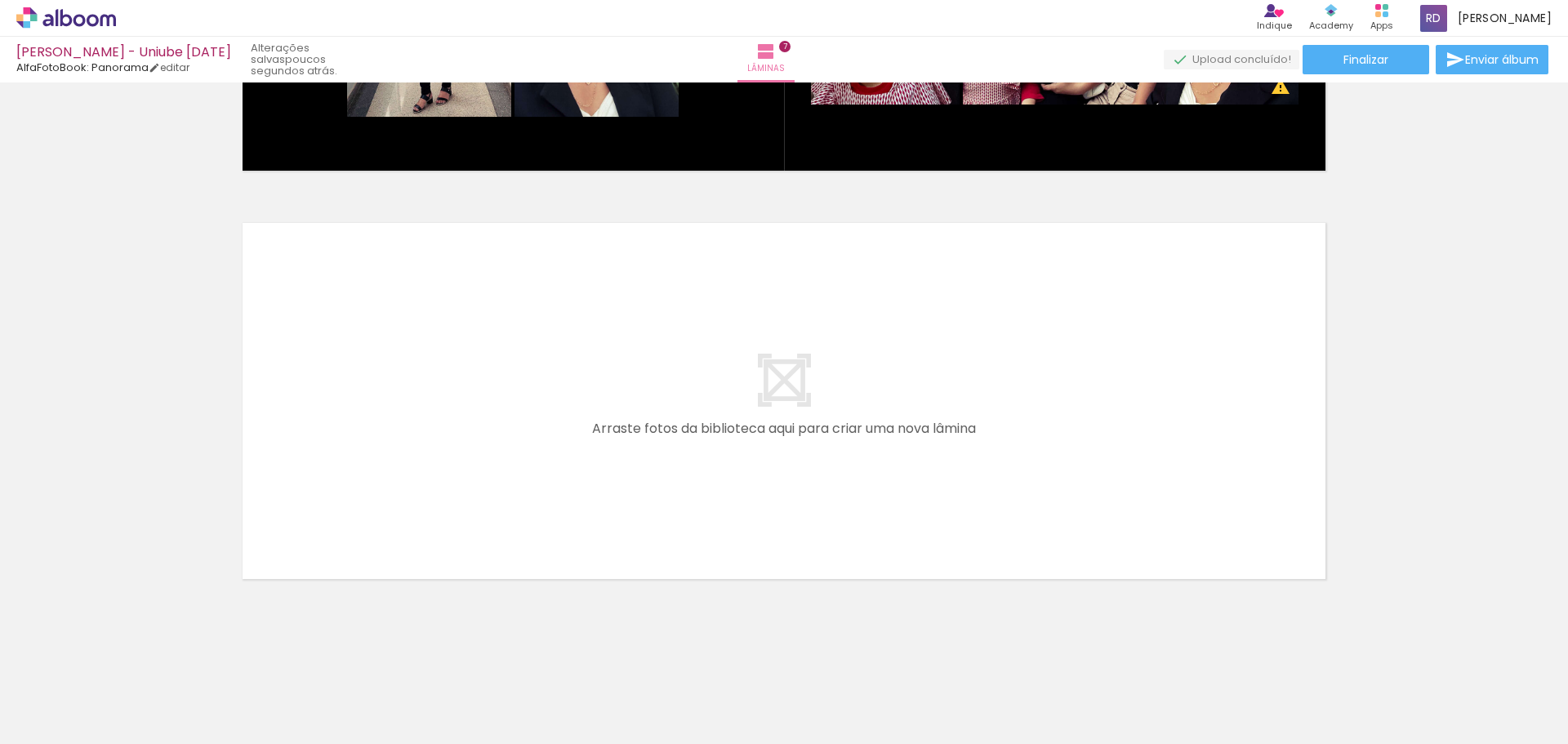
scroll to position [2445, 0]
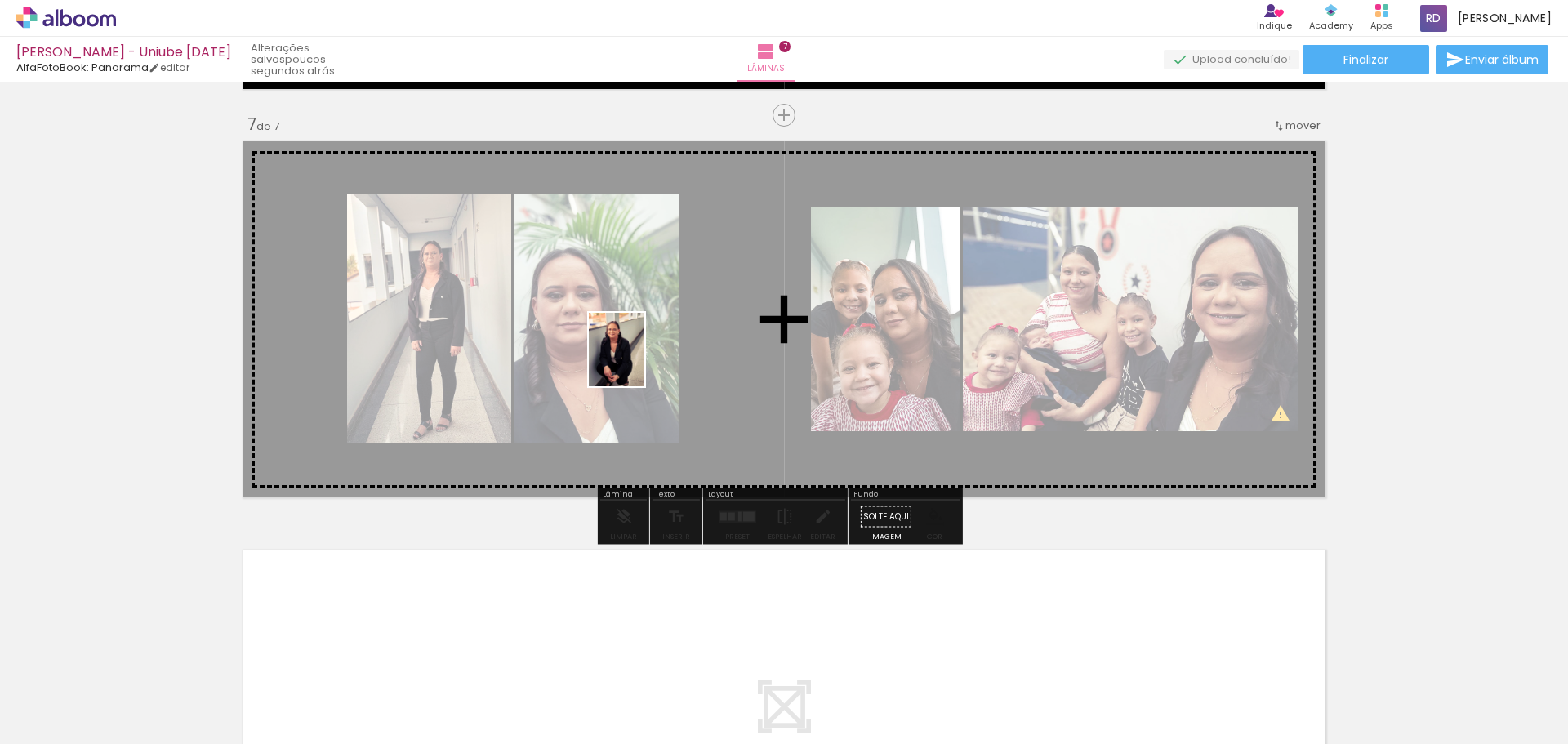
drag, startPoint x: 658, startPoint y: 713, endPoint x: 638, endPoint y: 362, distance: 351.6
click at [638, 362] on quentale-workspace at bounding box center [784, 372] width 1568 height 744
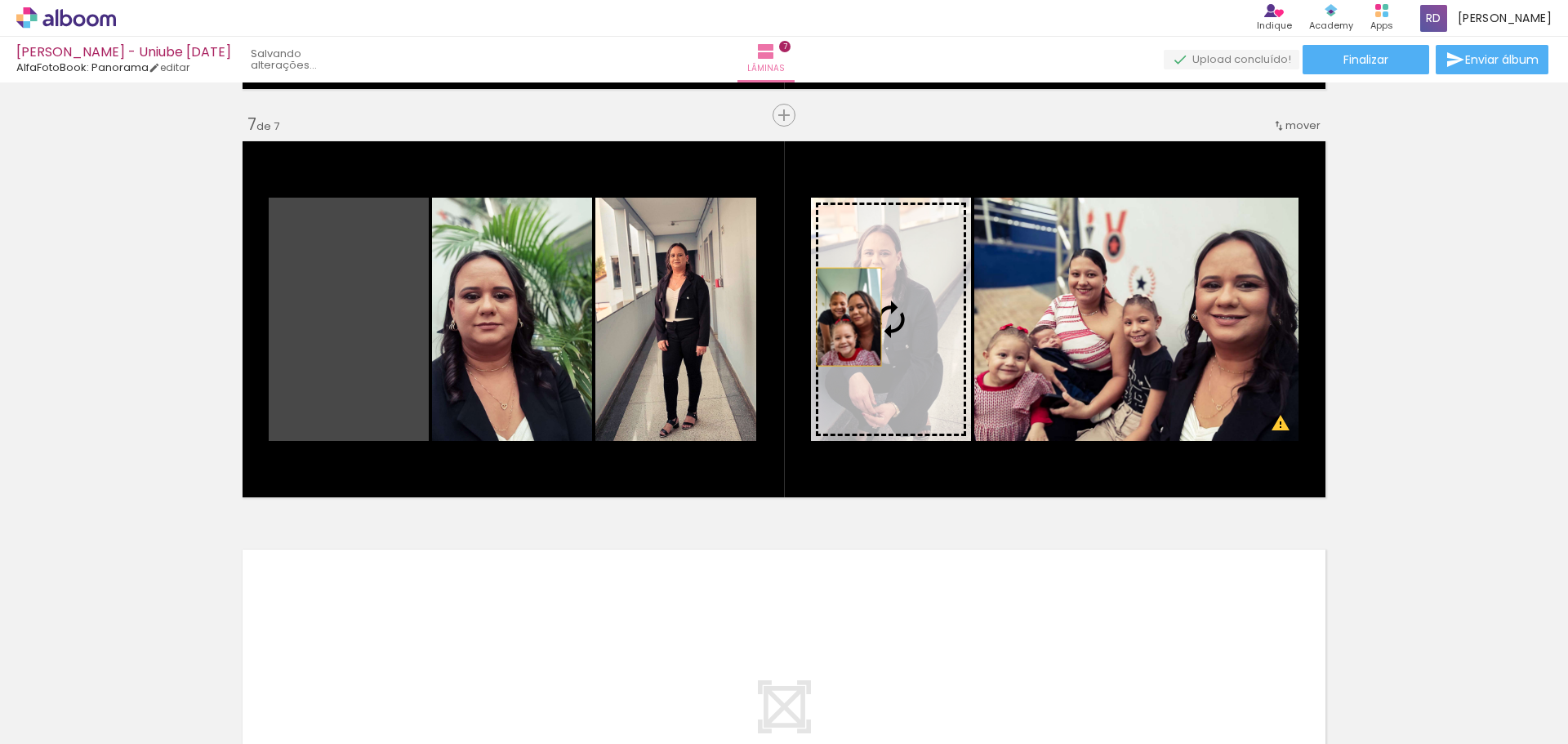
drag, startPoint x: 354, startPoint y: 356, endPoint x: 849, endPoint y: 315, distance: 496.7
click at [0, 0] on slot at bounding box center [0, 0] width 0 height 0
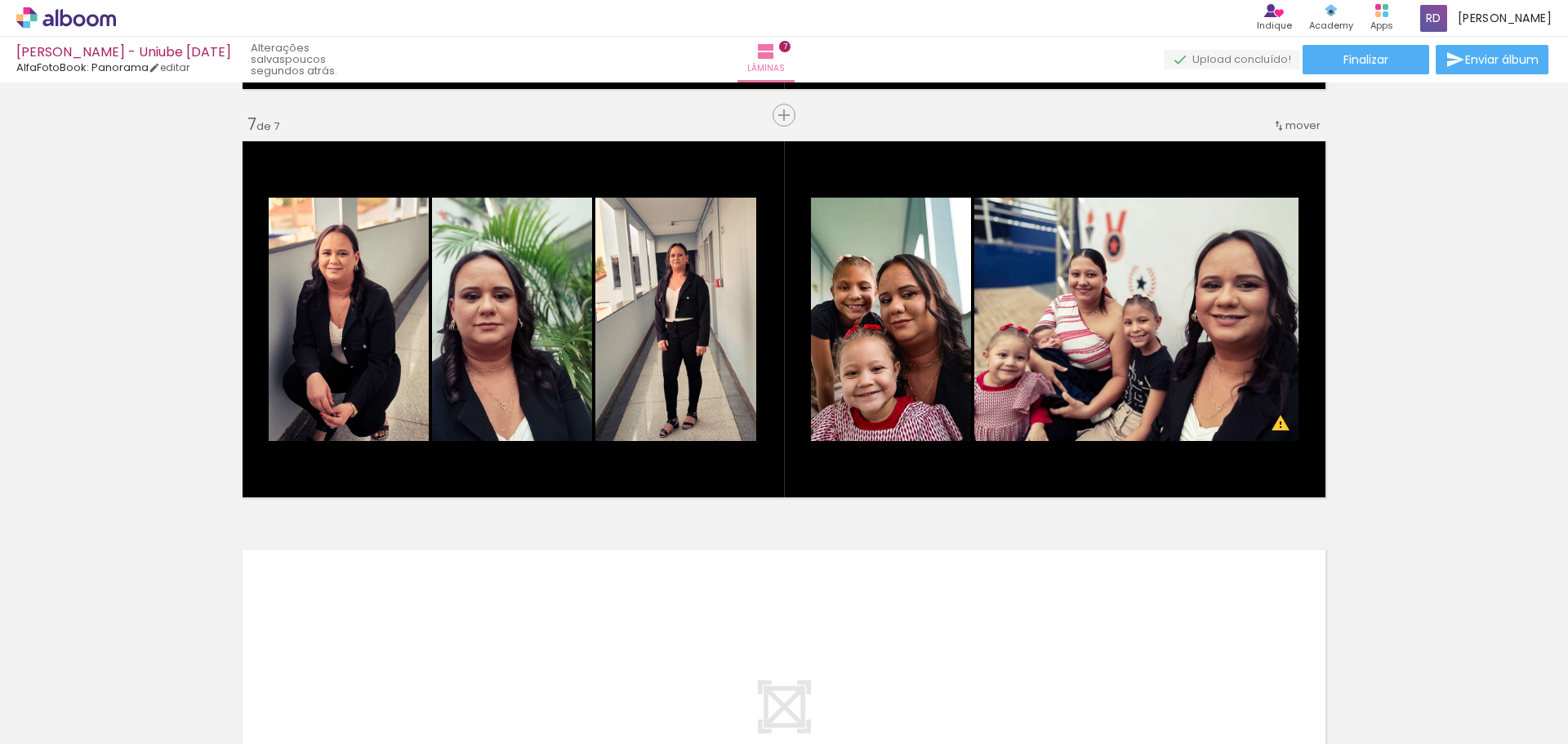
scroll to position [2689, 0]
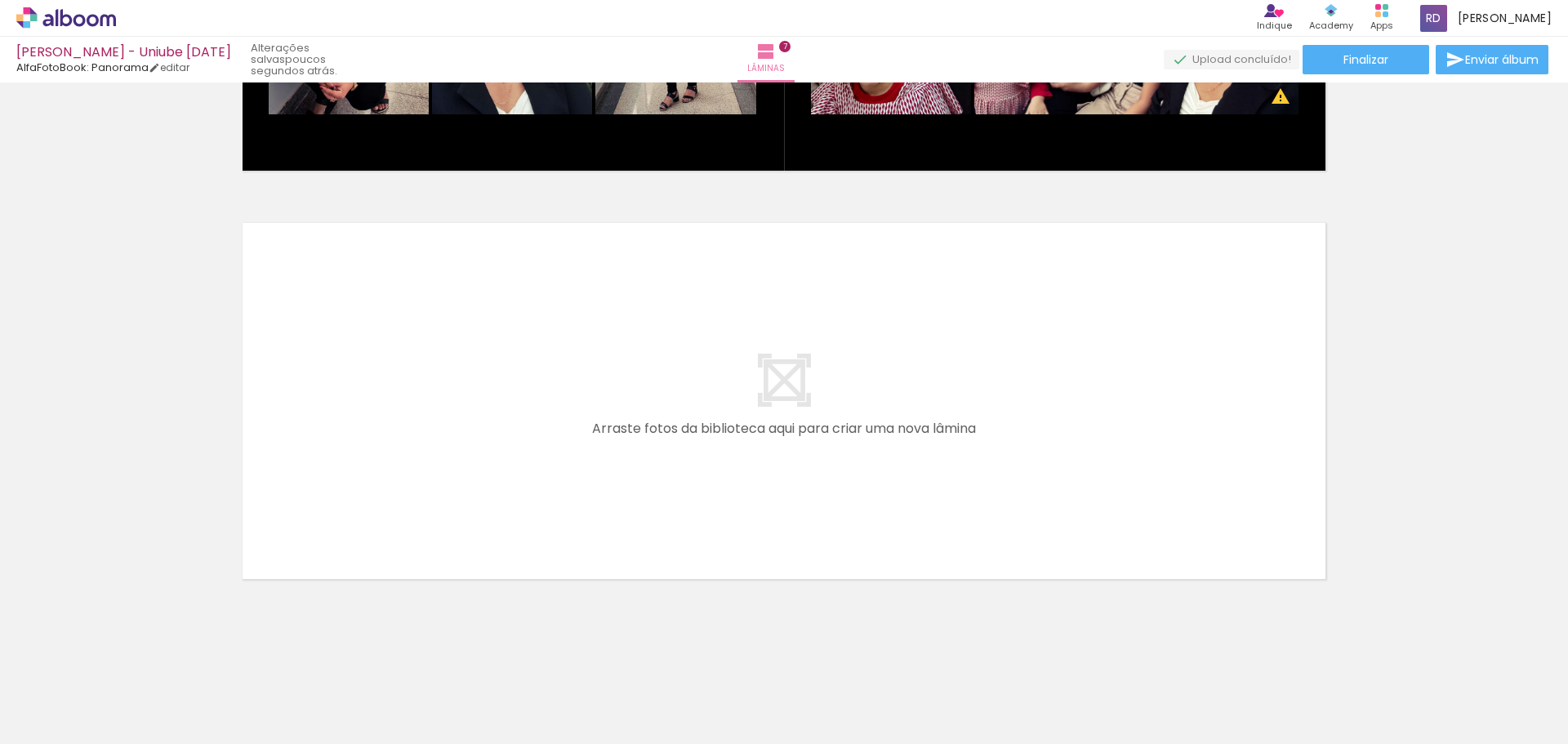
scroll to position [0, 0]
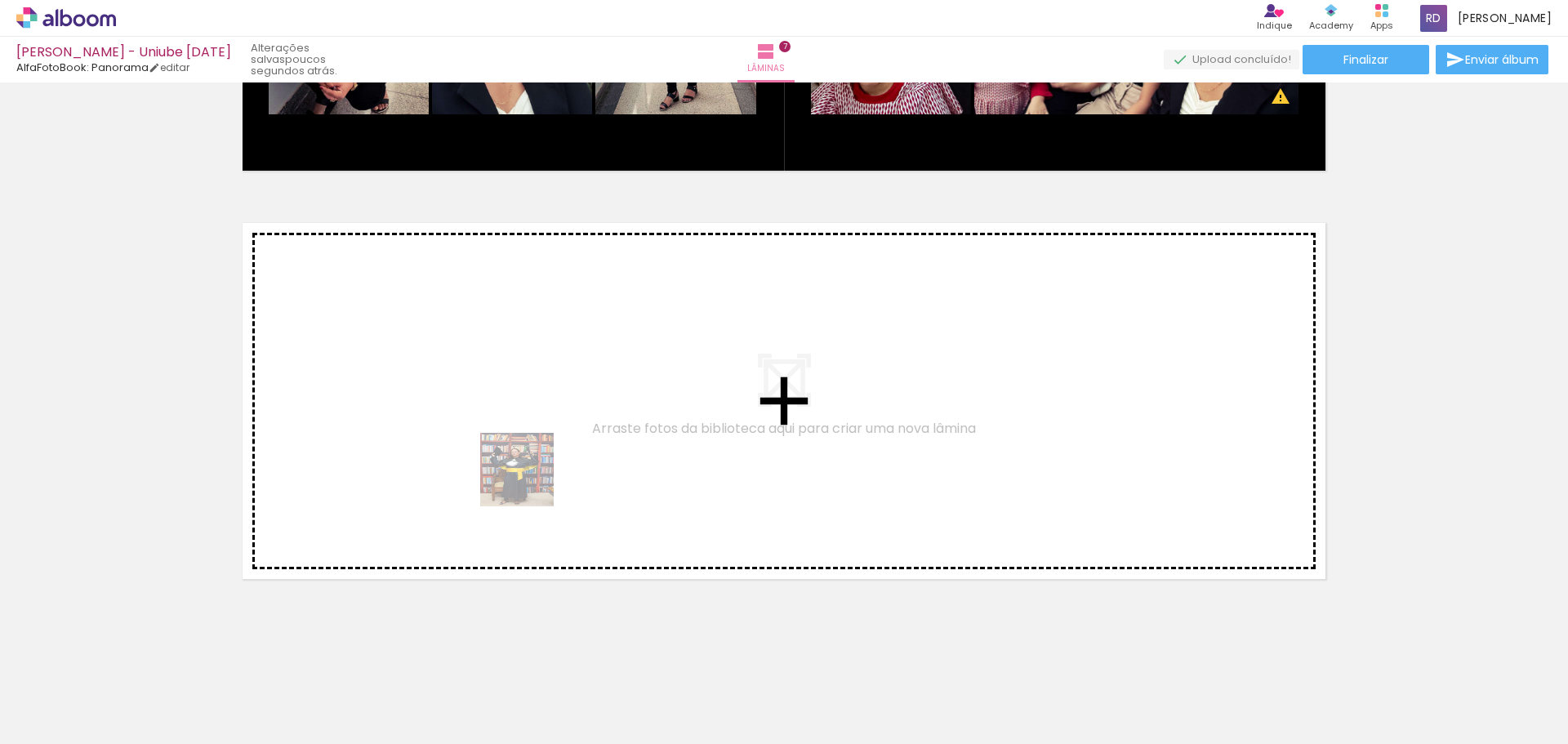
drag, startPoint x: 172, startPoint y: 701, endPoint x: 556, endPoint y: 464, distance: 451.2
click at [556, 464] on quentale-workspace at bounding box center [784, 372] width 1568 height 744
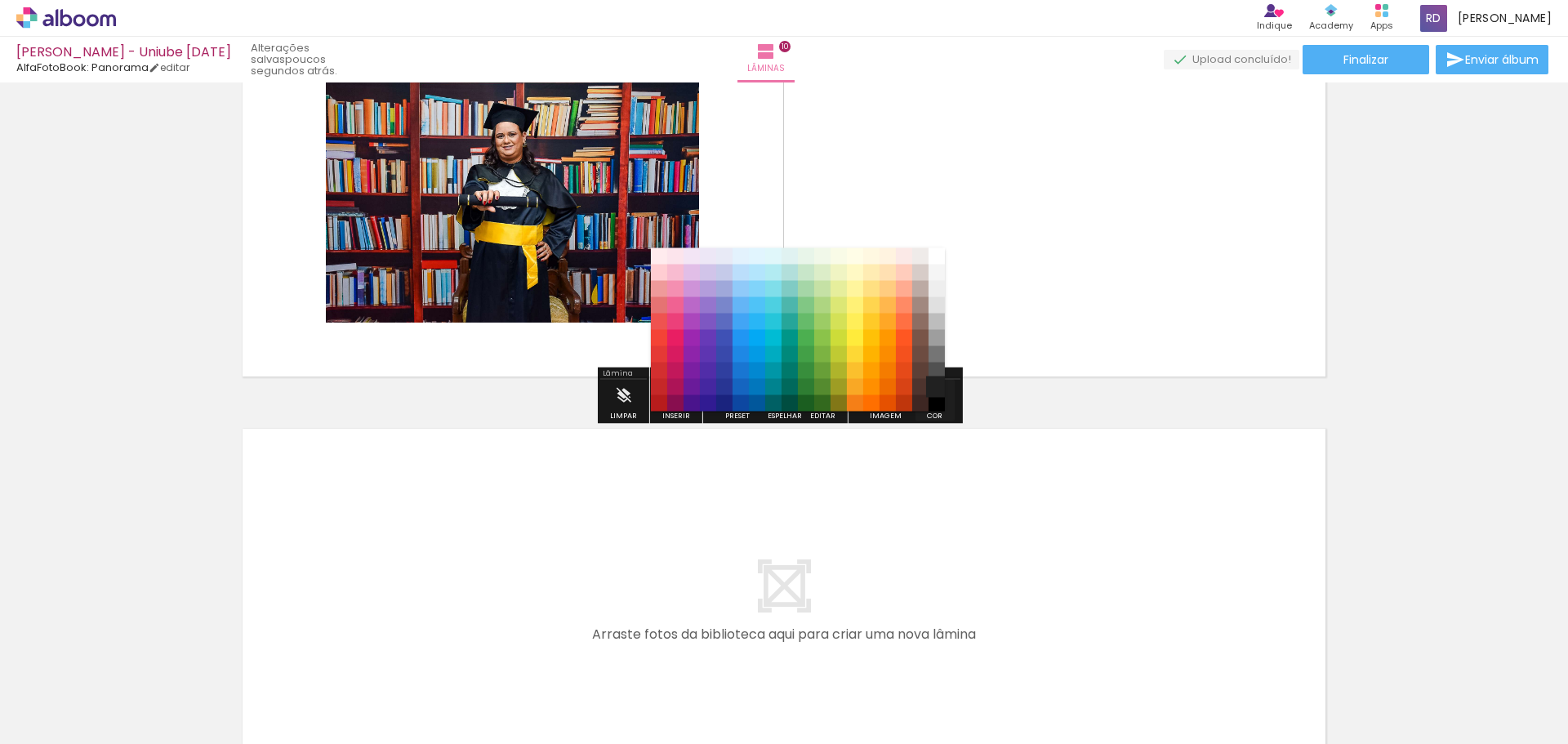
scroll to position [245, 0]
click at [935, 389] on paper-item "#212121" at bounding box center [936, 387] width 17 height 17
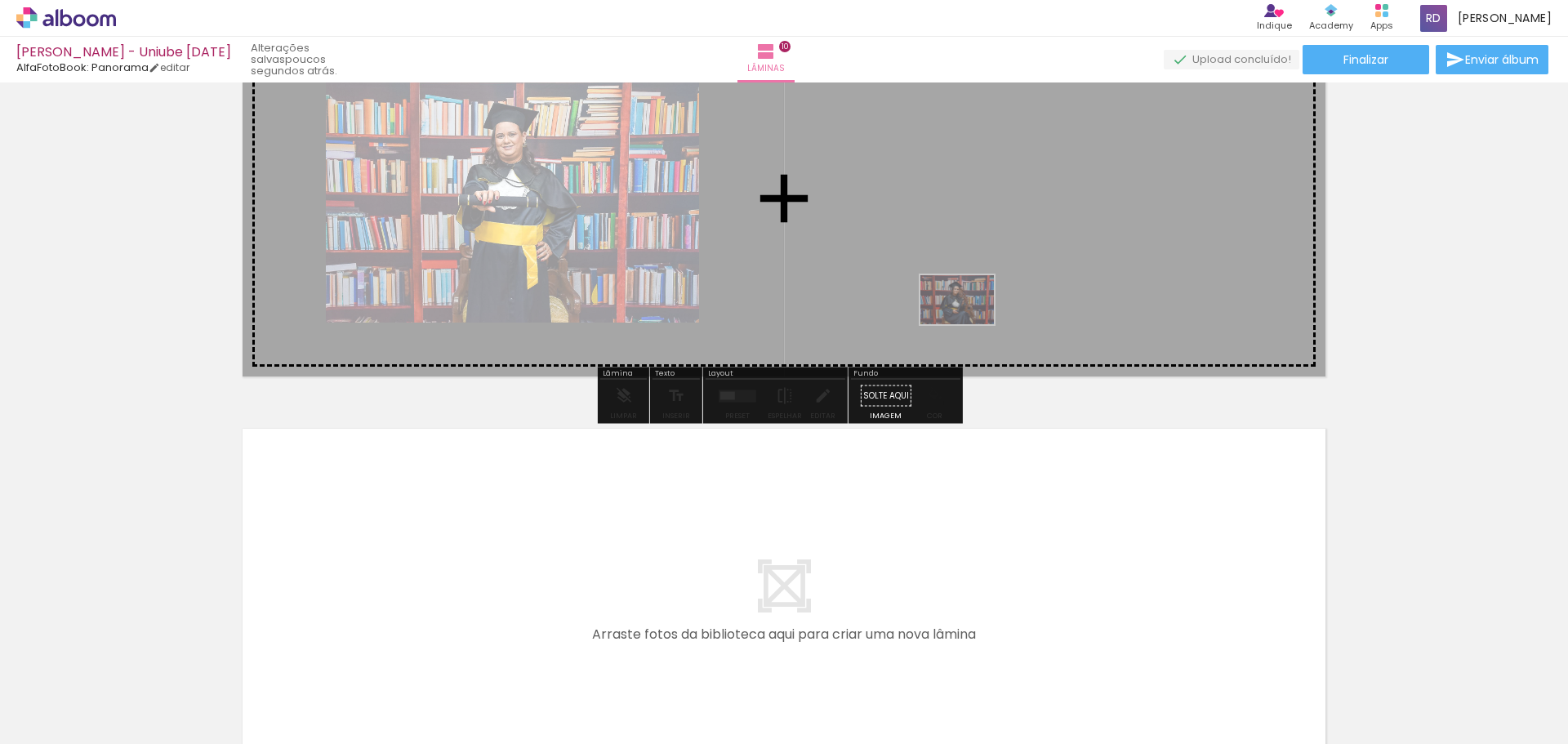
drag, startPoint x: 724, startPoint y: 712, endPoint x: 969, endPoint y: 324, distance: 458.9
click at [969, 324] on quentale-workspace at bounding box center [784, 372] width 1568 height 744
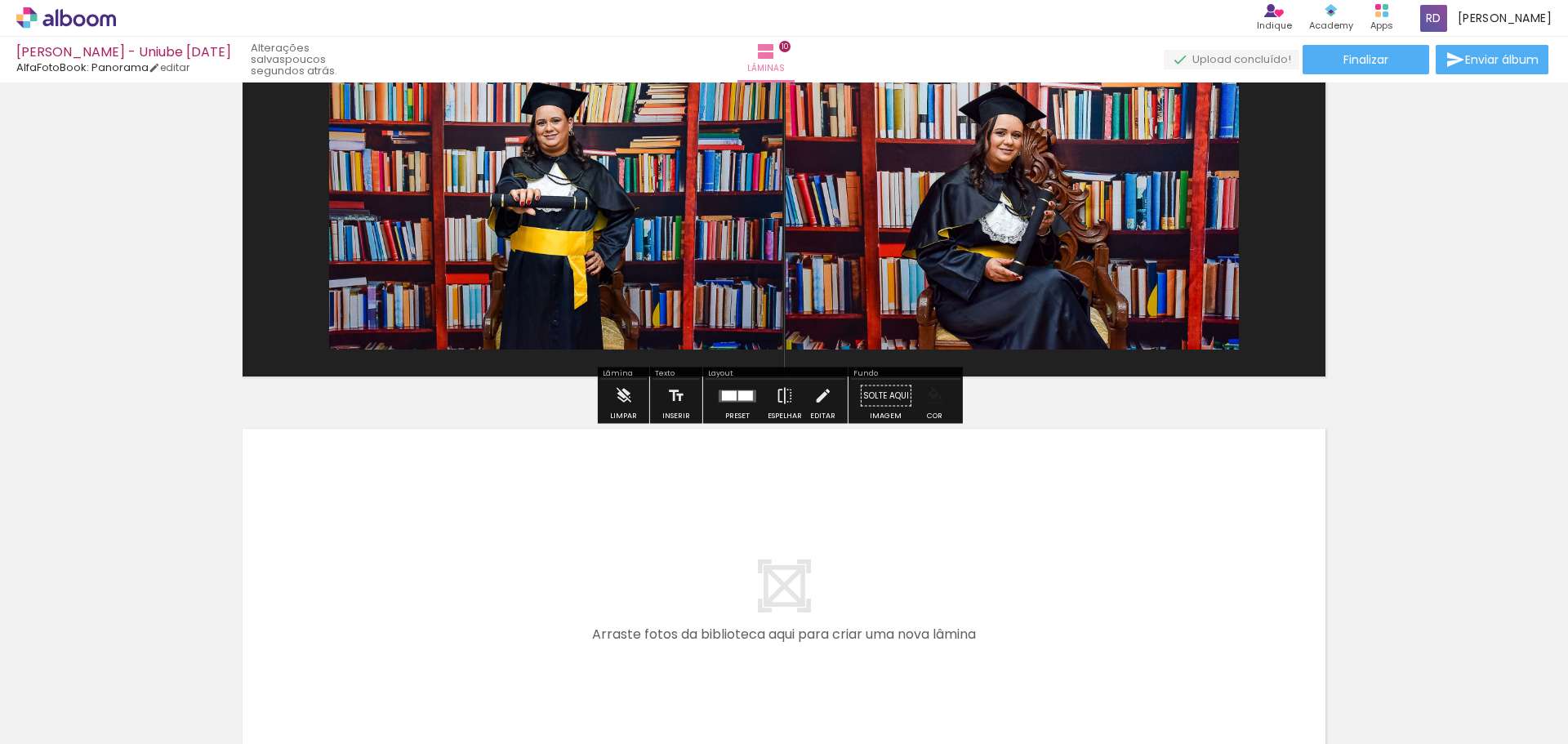
scroll to position [3708, 0]
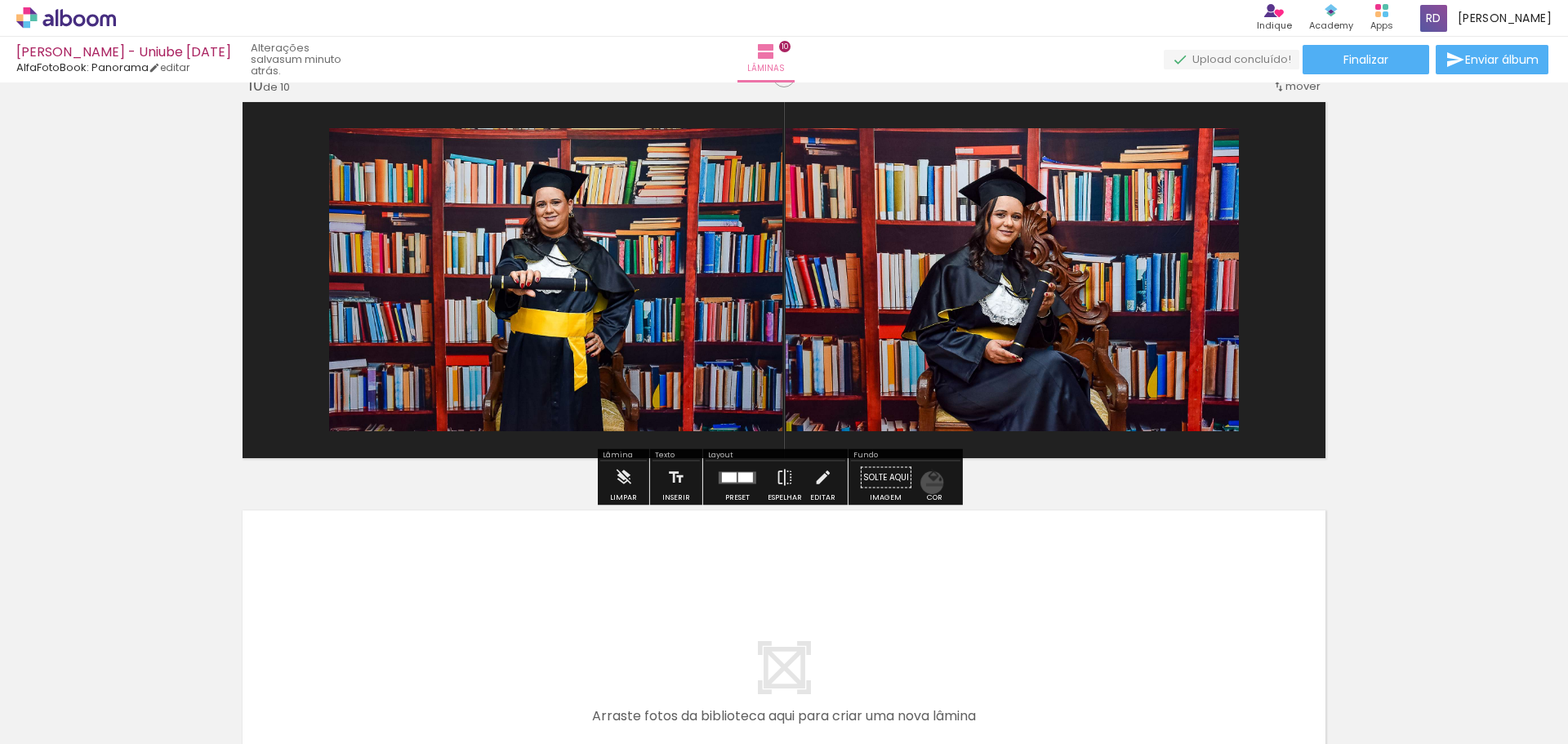
click at [926, 483] on iron-icon "color picker" at bounding box center [935, 477] width 18 height 18
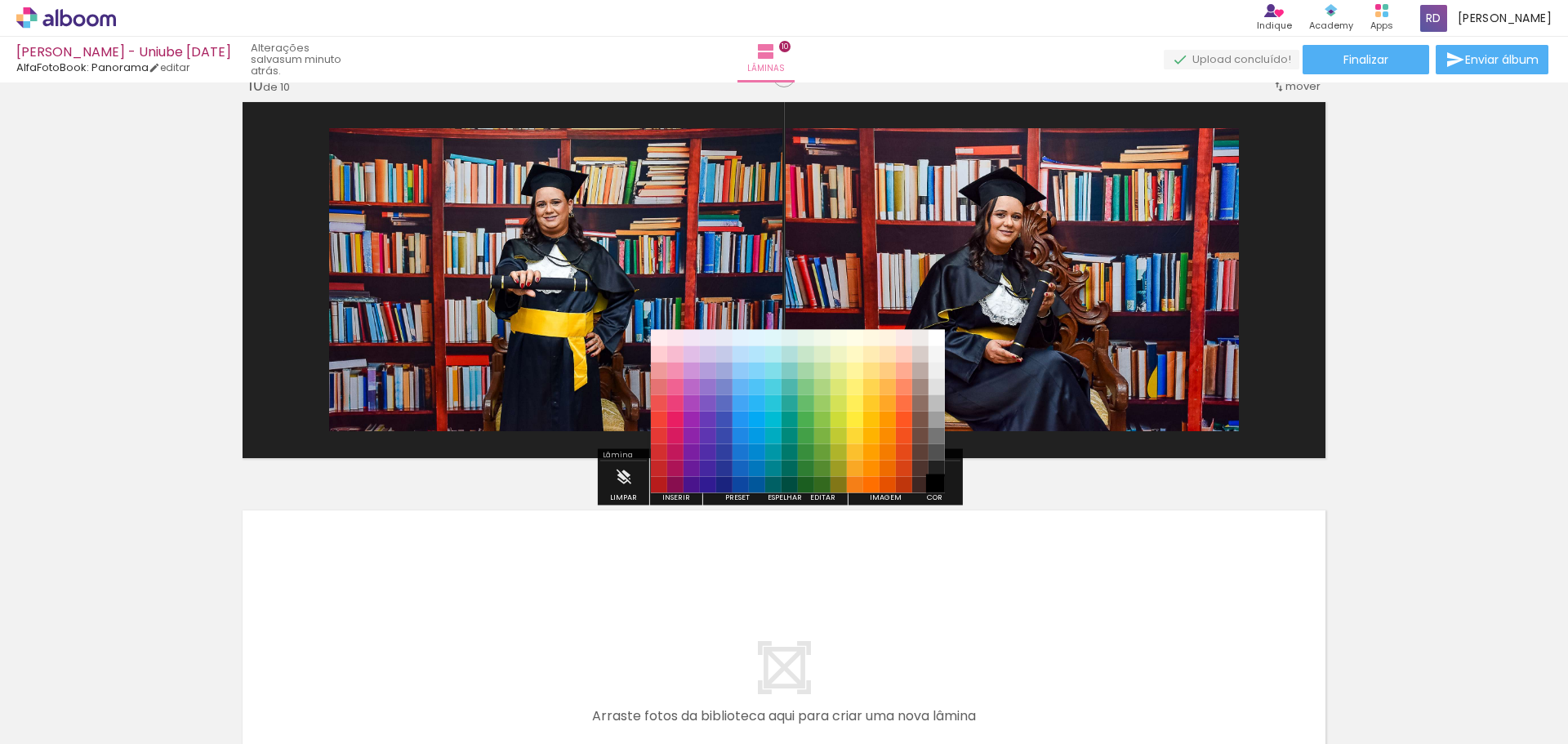
click at [935, 489] on paper-item "#000000" at bounding box center [936, 485] width 17 height 17
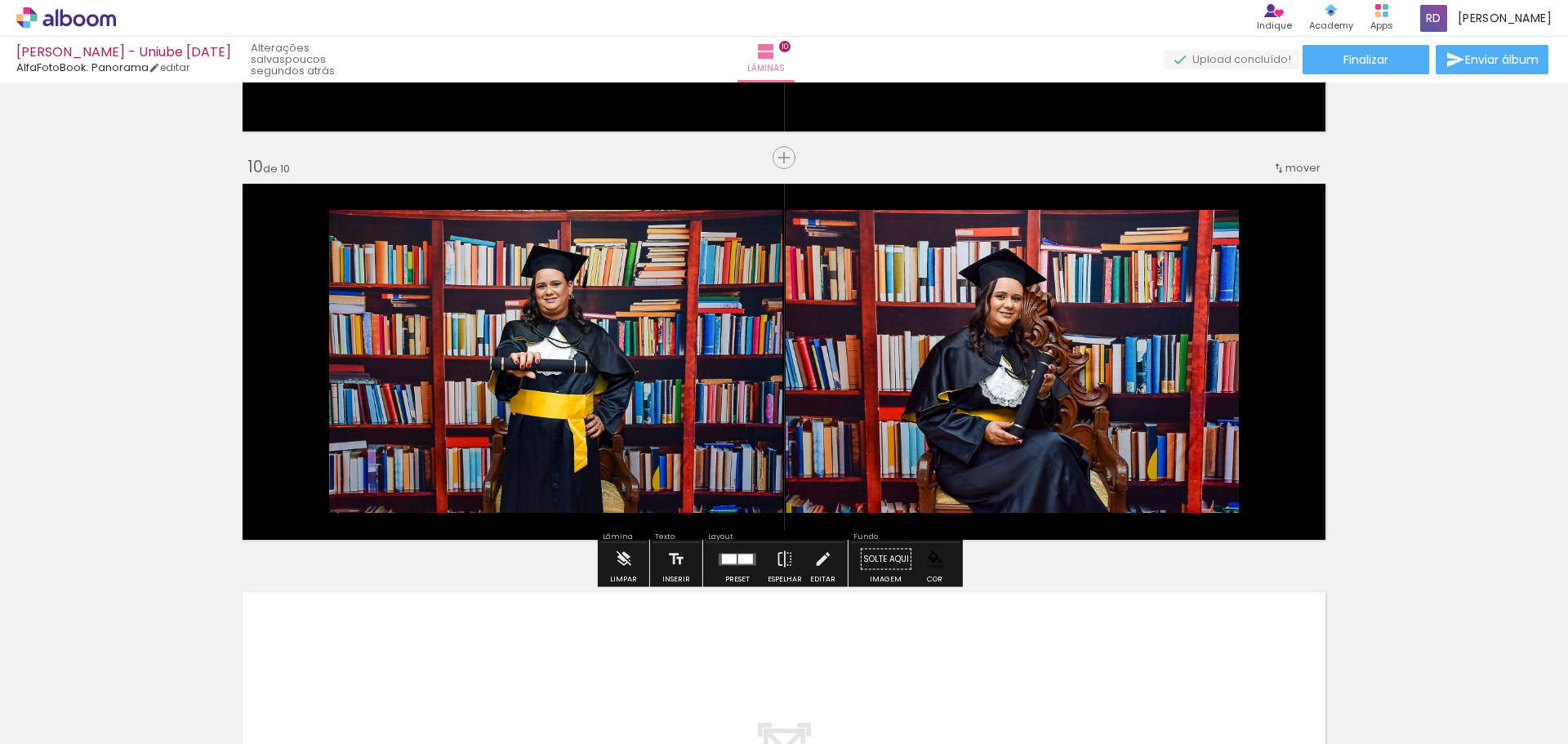
click at [0, 0] on slot "P&B" at bounding box center [0, 0] width 0 height 0
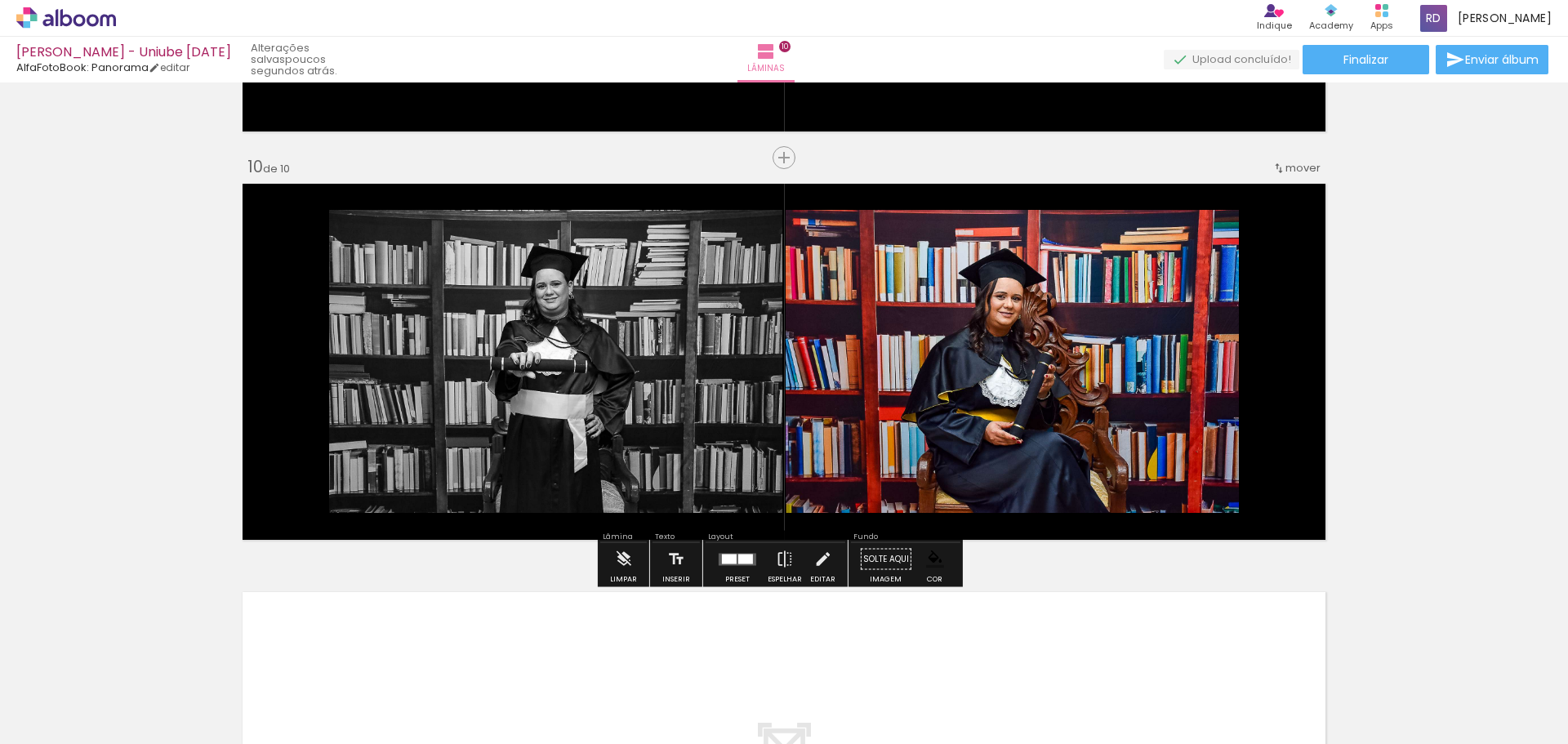
click at [926, 239] on paper-button "P&B" at bounding box center [920, 227] width 24 height 24
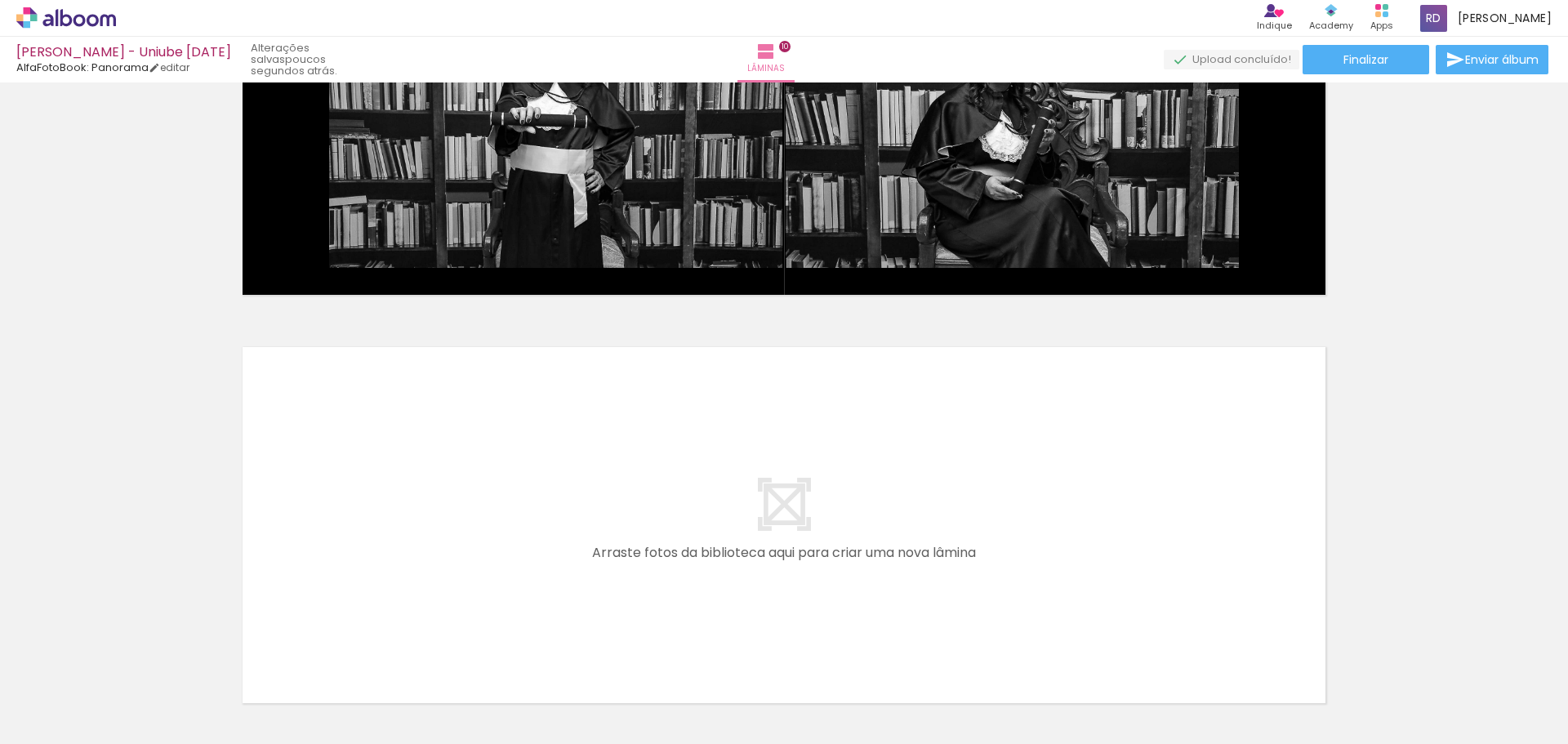
scroll to position [3545, 0]
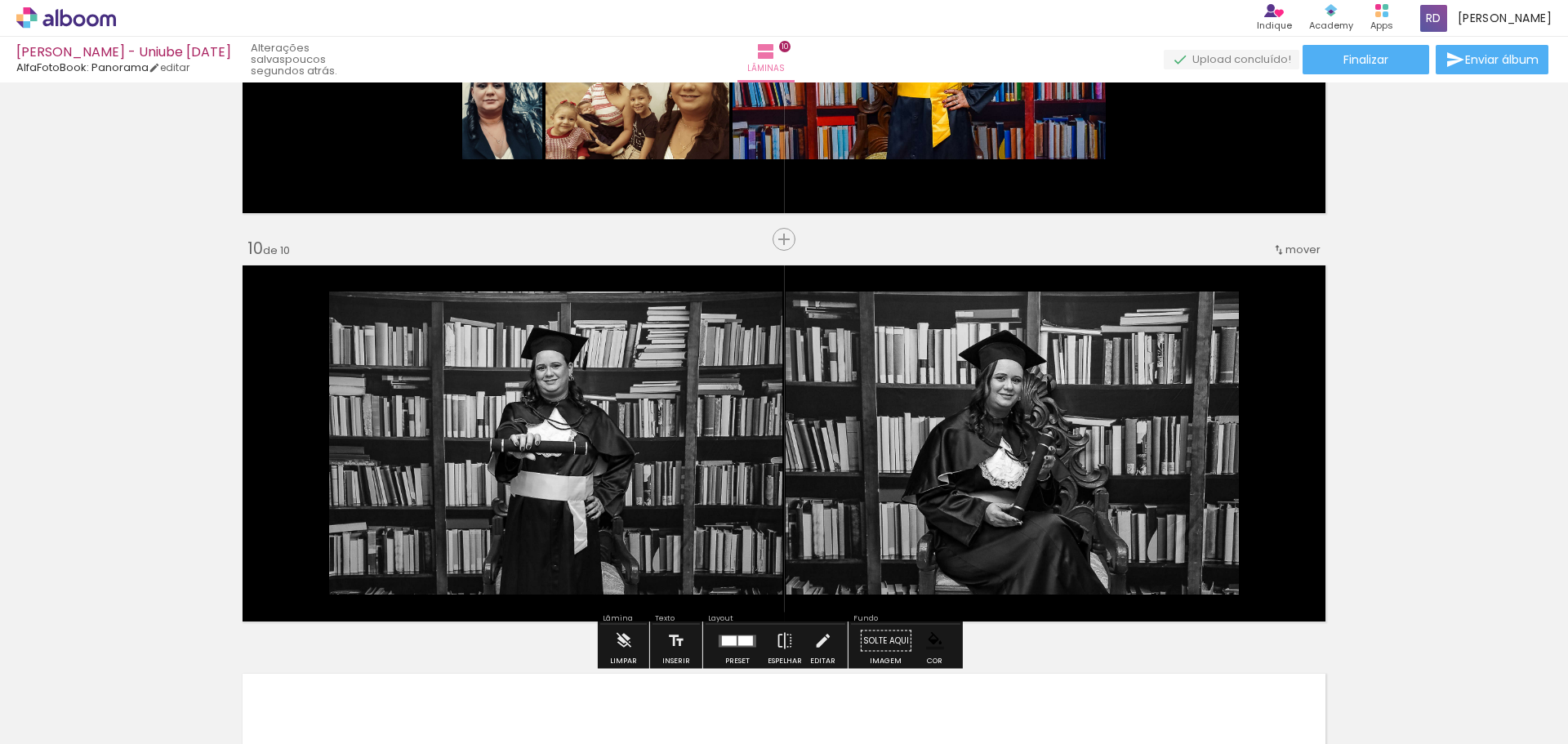
click at [1286, 253] on span "mover" at bounding box center [1303, 249] width 35 height 16
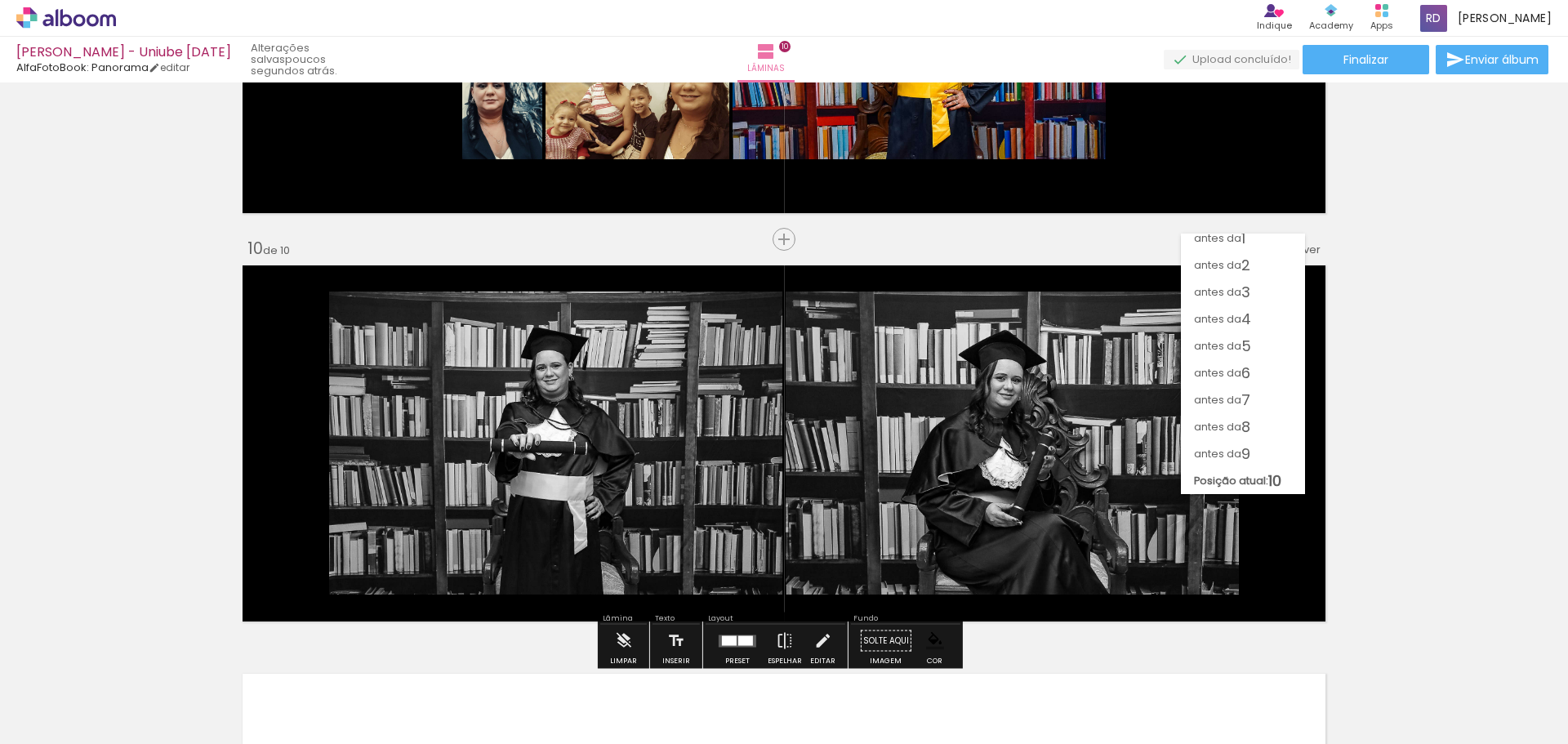
scroll to position [9, 0]
click at [1262, 418] on paper-item "antes da 8" at bounding box center [1243, 427] width 124 height 27
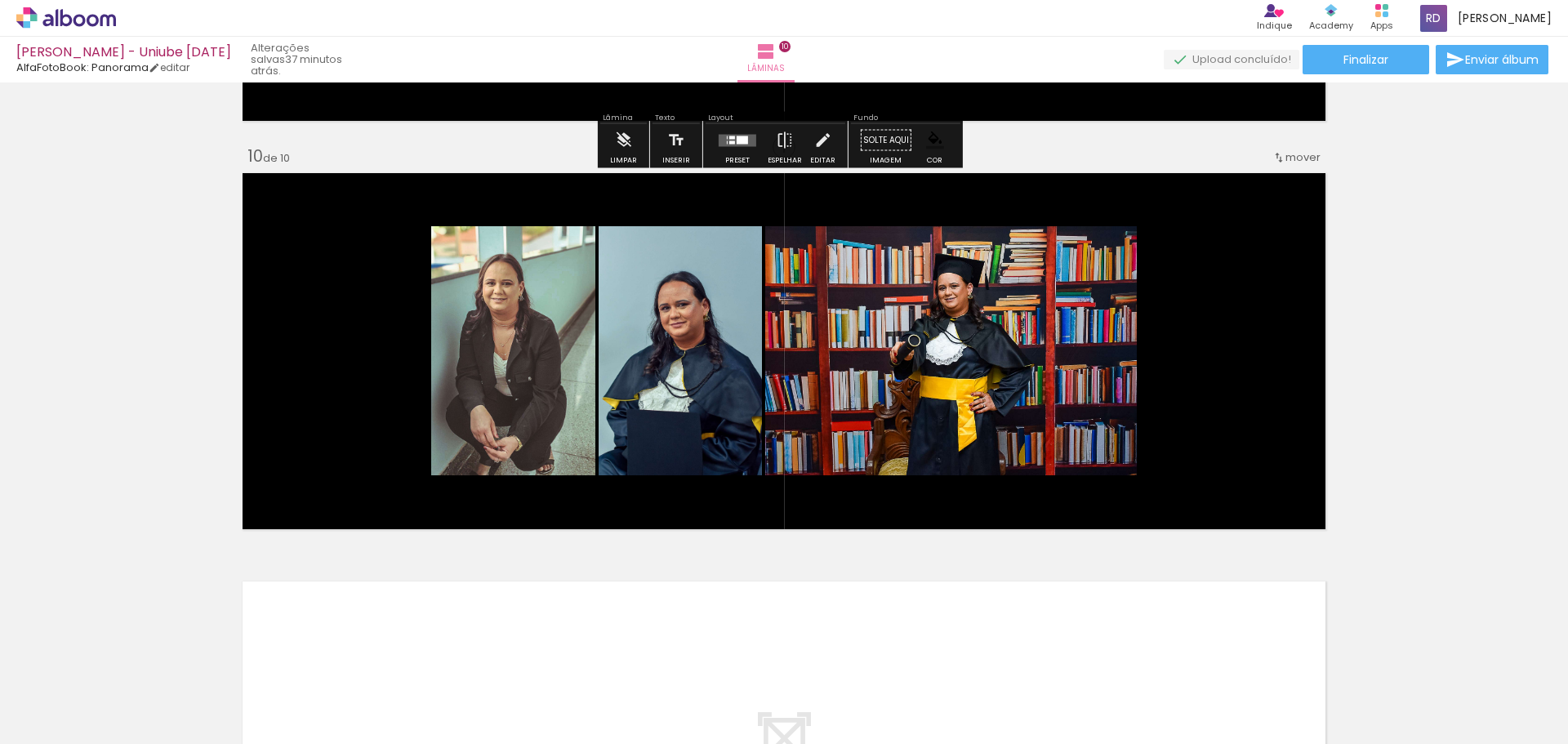
scroll to position [0, 33]
